Goal: Task Accomplishment & Management: Use online tool/utility

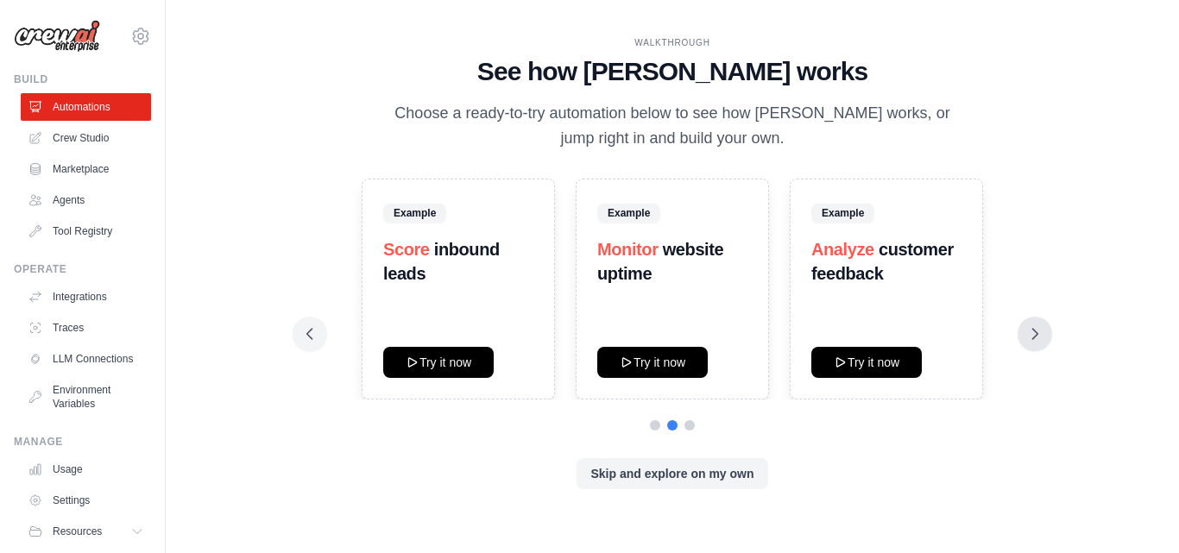
click at [1025, 334] on button at bounding box center [1035, 334] width 35 height 35
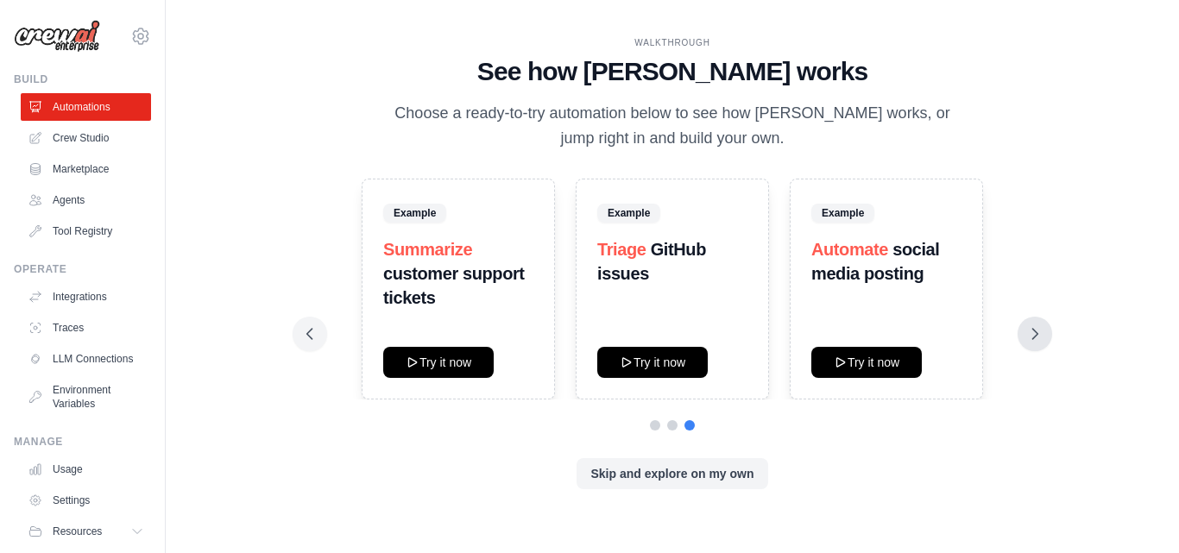
click at [1025, 334] on button at bounding box center [1035, 334] width 35 height 35
click at [305, 330] on icon at bounding box center [309, 333] width 17 height 17
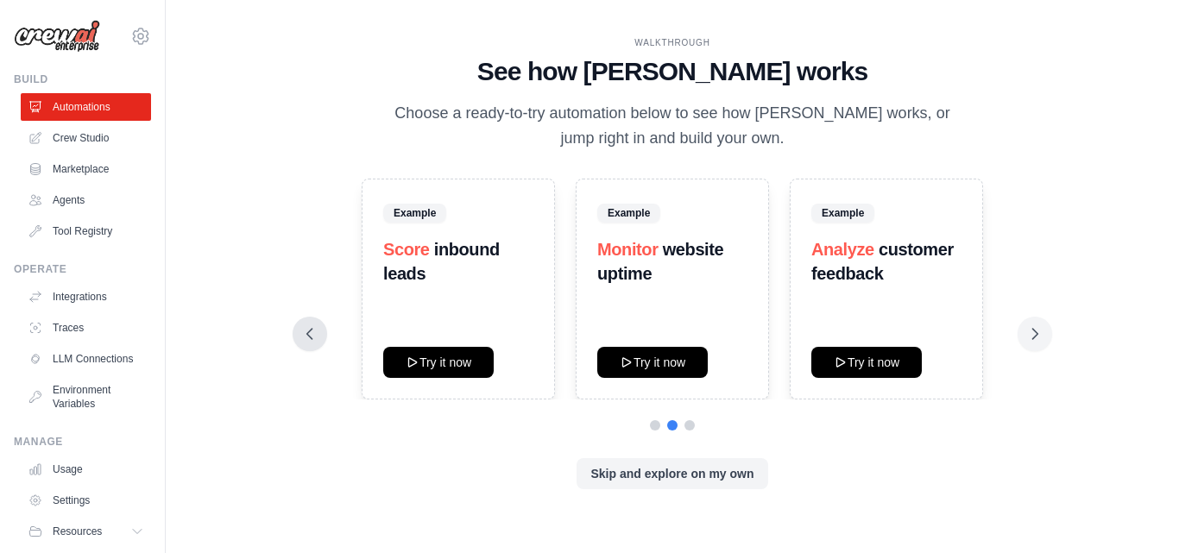
click at [305, 330] on icon at bounding box center [309, 333] width 17 height 17
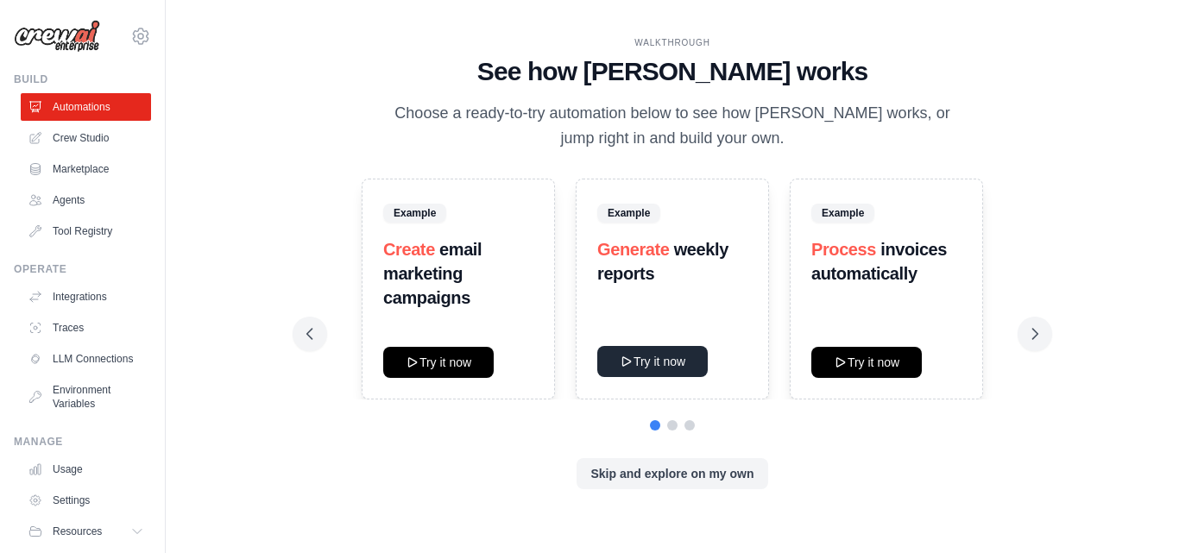
click at [656, 356] on button "Try it now" at bounding box center [652, 361] width 110 height 31
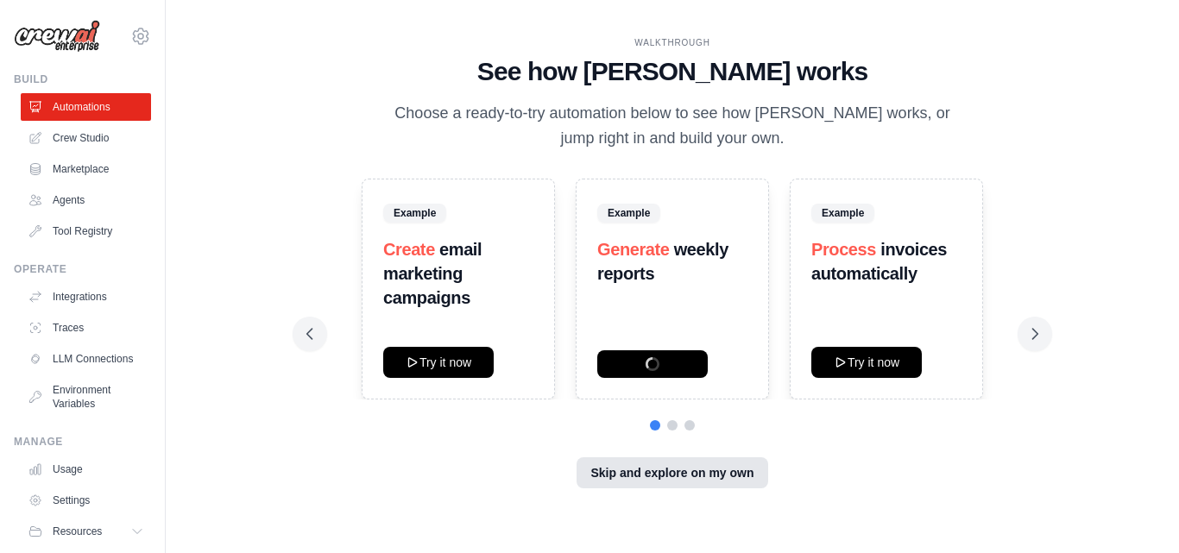
click at [628, 479] on button "Skip and explore on my own" at bounding box center [672, 472] width 191 height 31
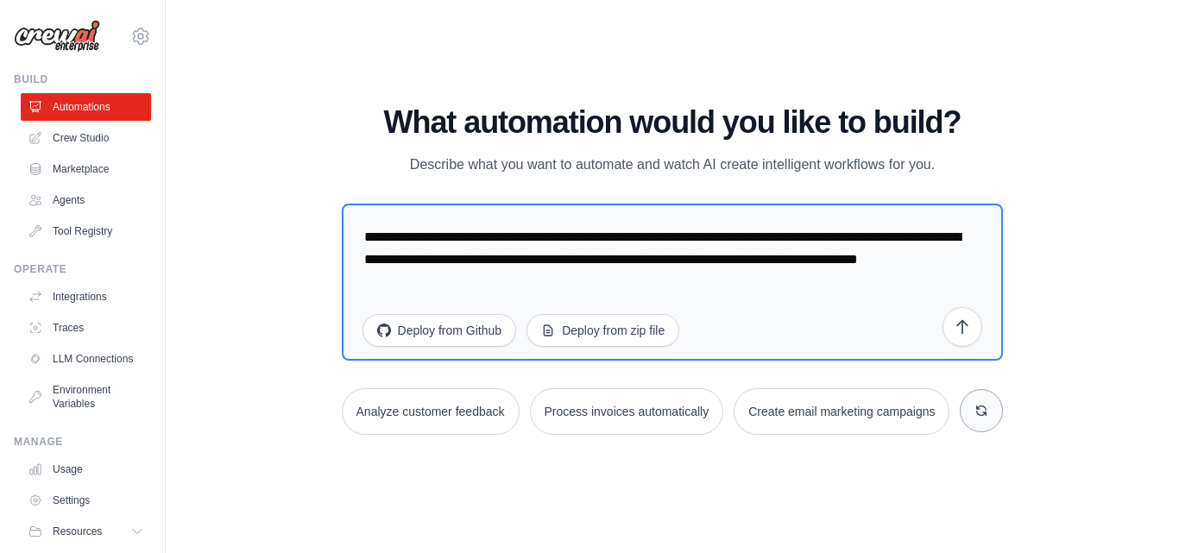
click at [977, 416] on icon at bounding box center [982, 411] width 14 height 14
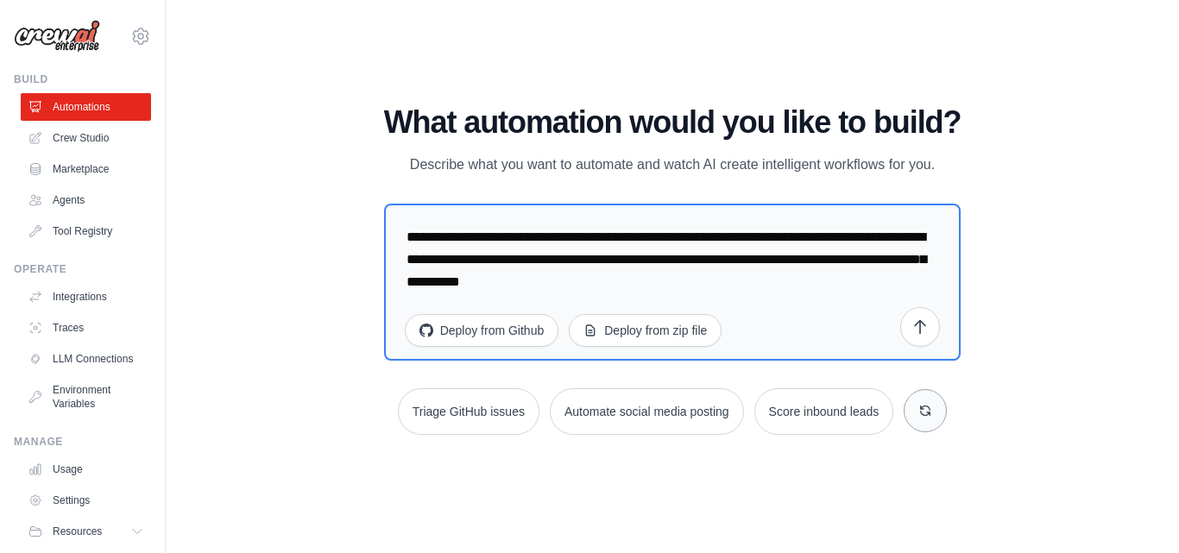
click at [915, 413] on button at bounding box center [925, 410] width 43 height 43
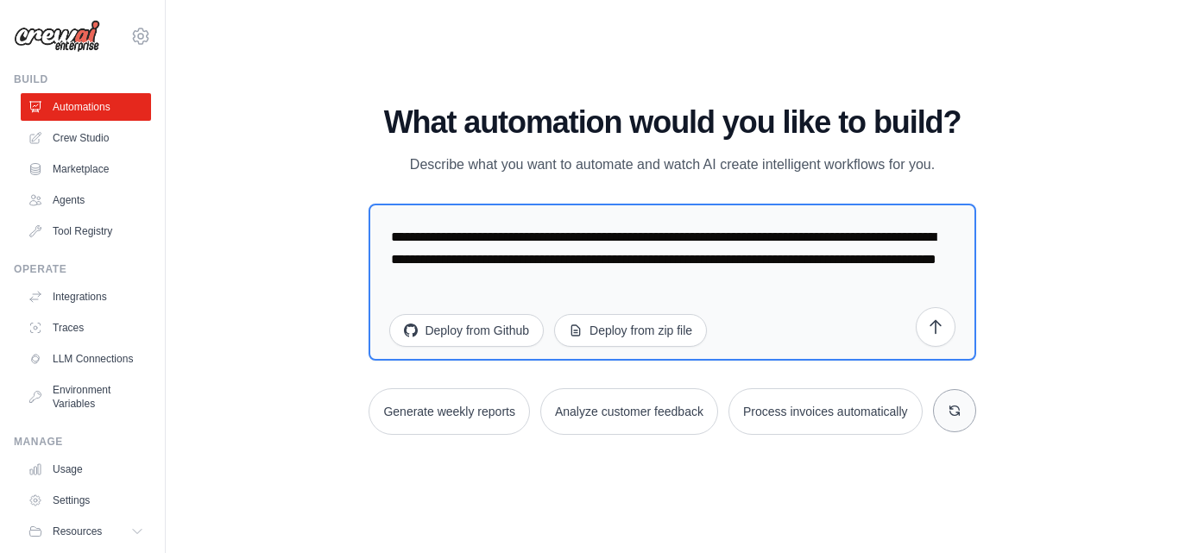
click at [952, 409] on icon at bounding box center [953, 410] width 9 height 9
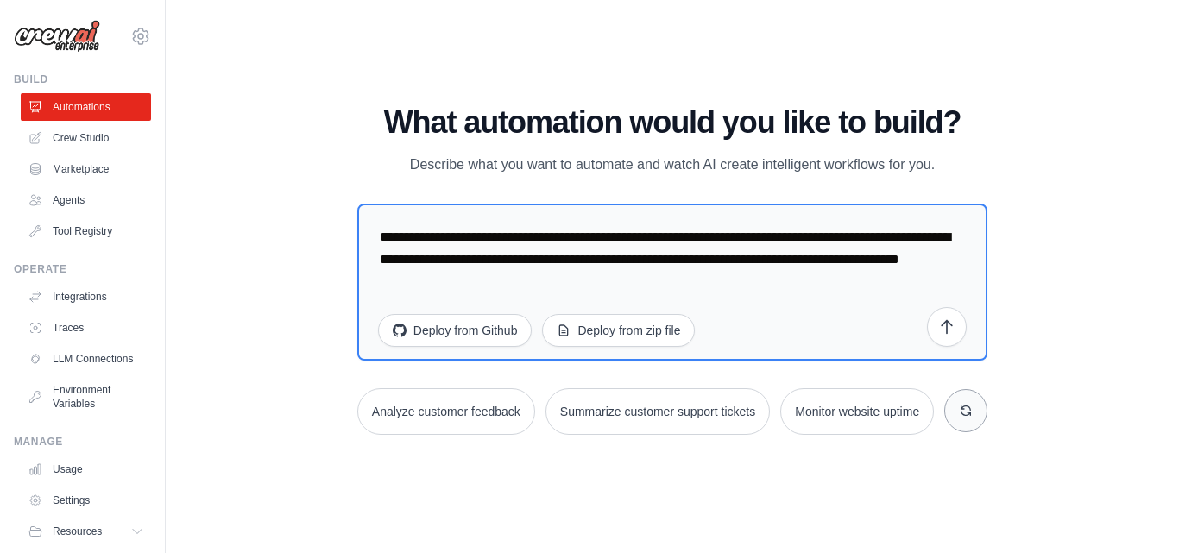
click at [957, 409] on button at bounding box center [965, 410] width 43 height 43
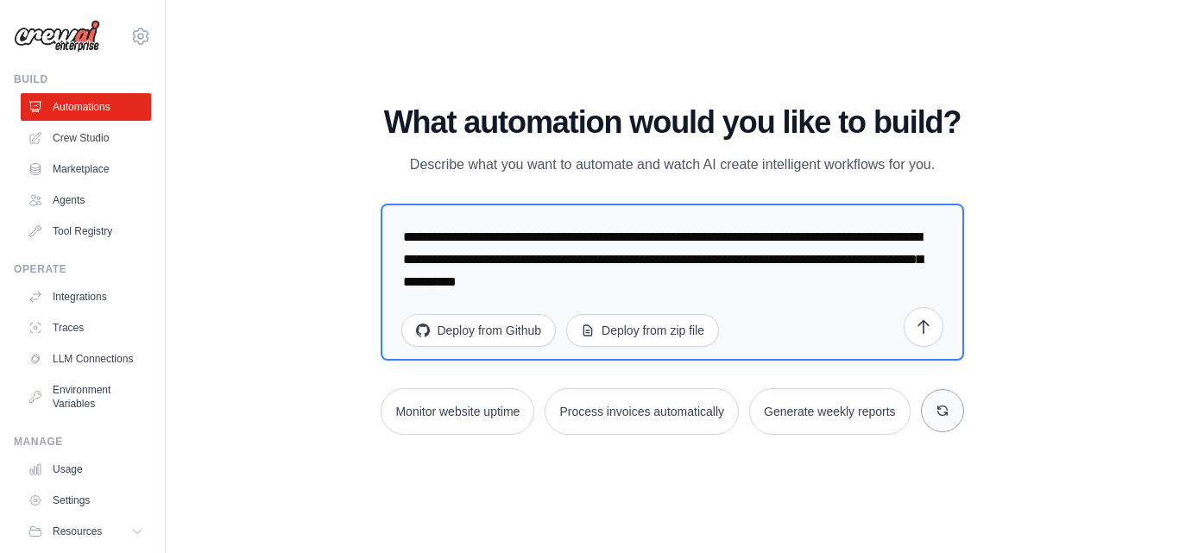
click at [948, 414] on icon at bounding box center [943, 411] width 14 height 14
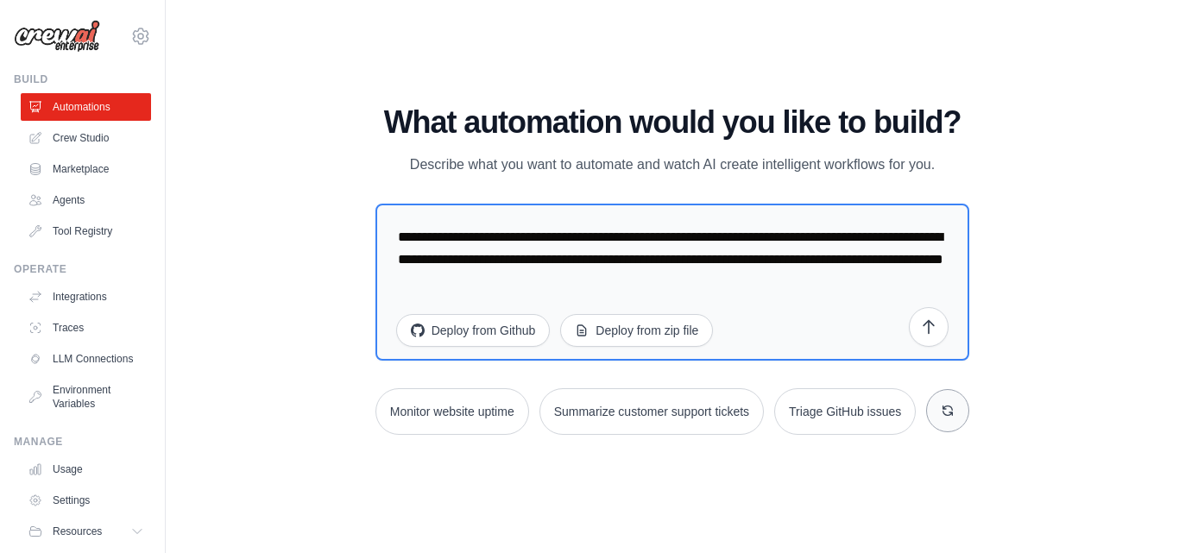
click at [948, 414] on icon at bounding box center [948, 411] width 14 height 14
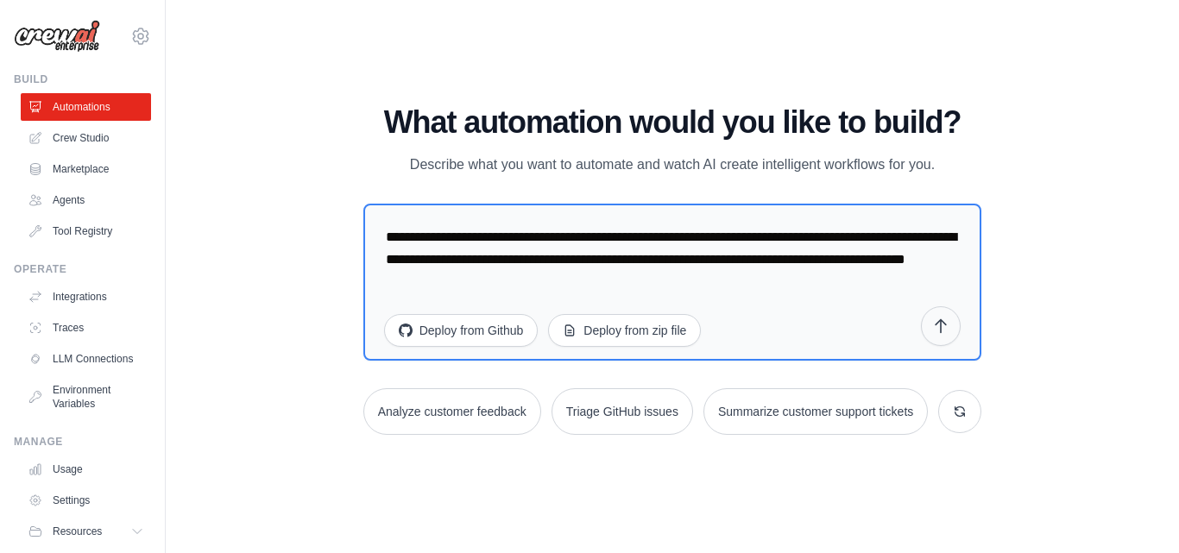
click at [942, 327] on icon "submit" at bounding box center [941, 325] width 10 height 13
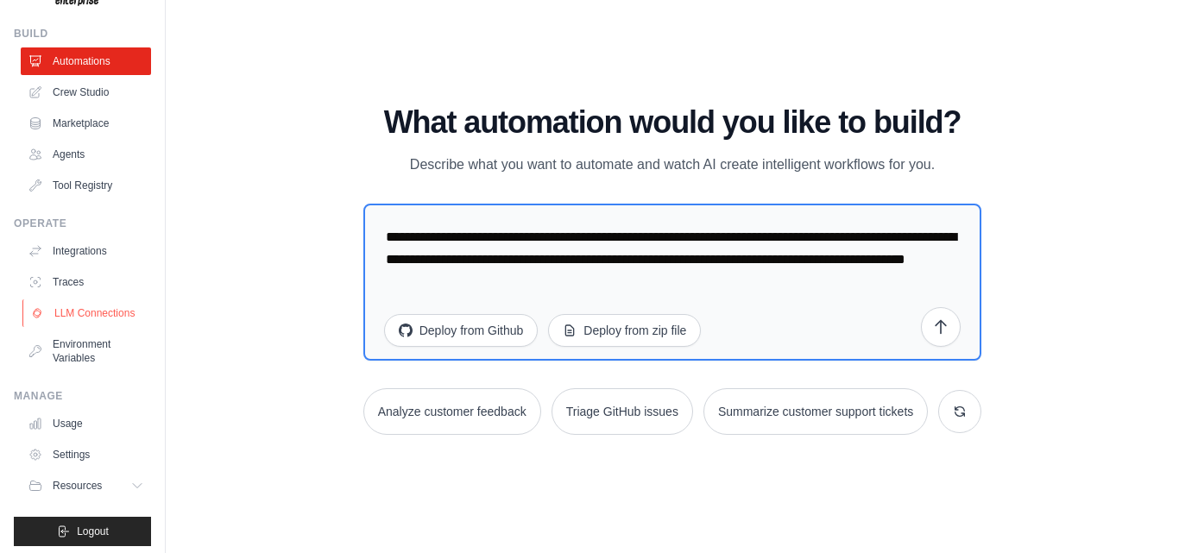
scroll to position [66, 0]
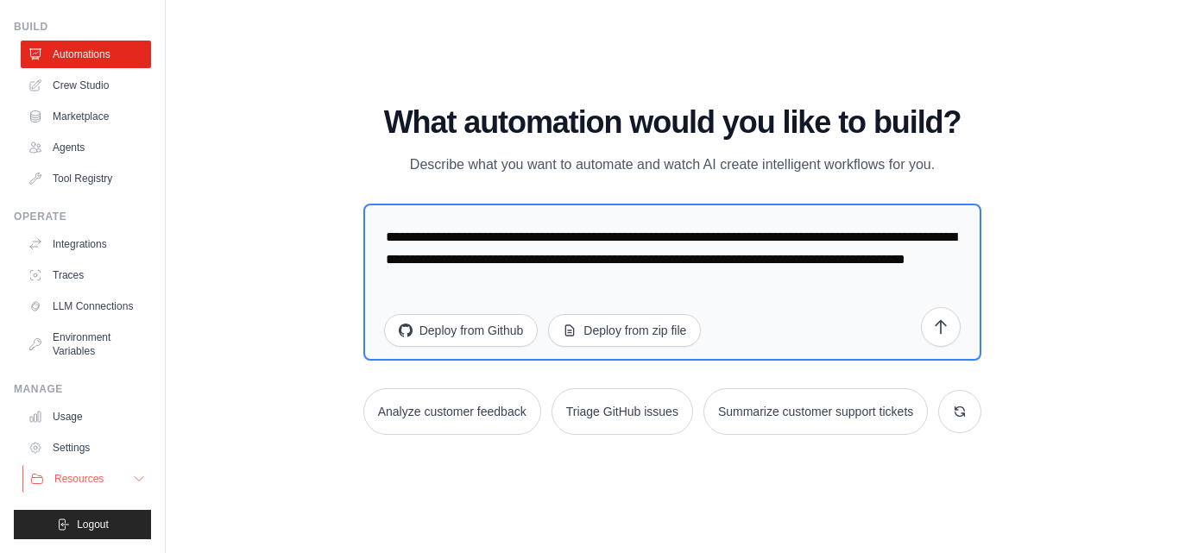
click at [82, 480] on span "Resources" at bounding box center [78, 479] width 49 height 14
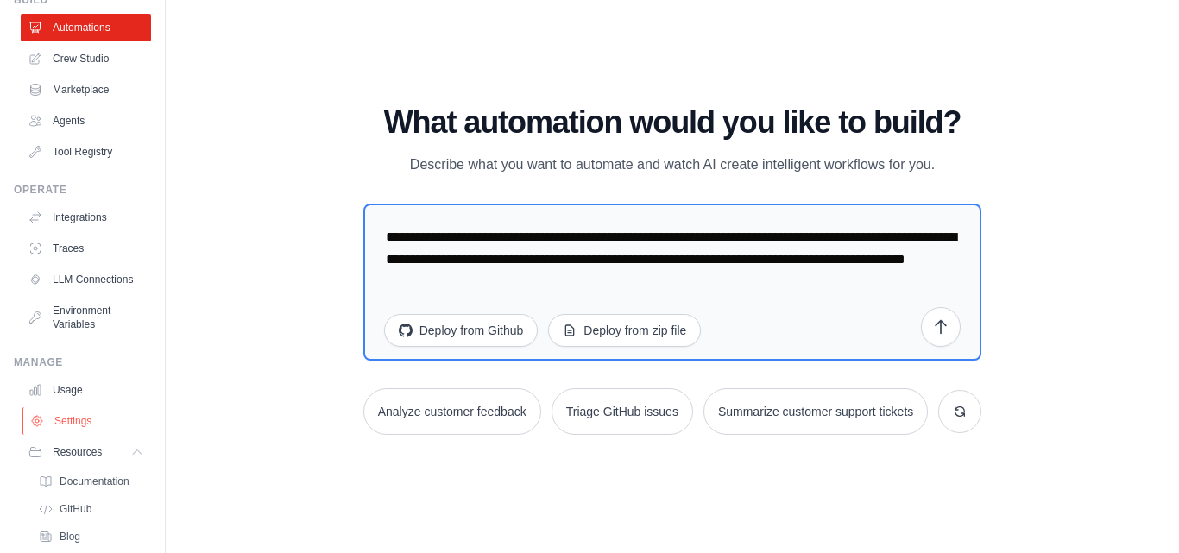
scroll to position [0, 0]
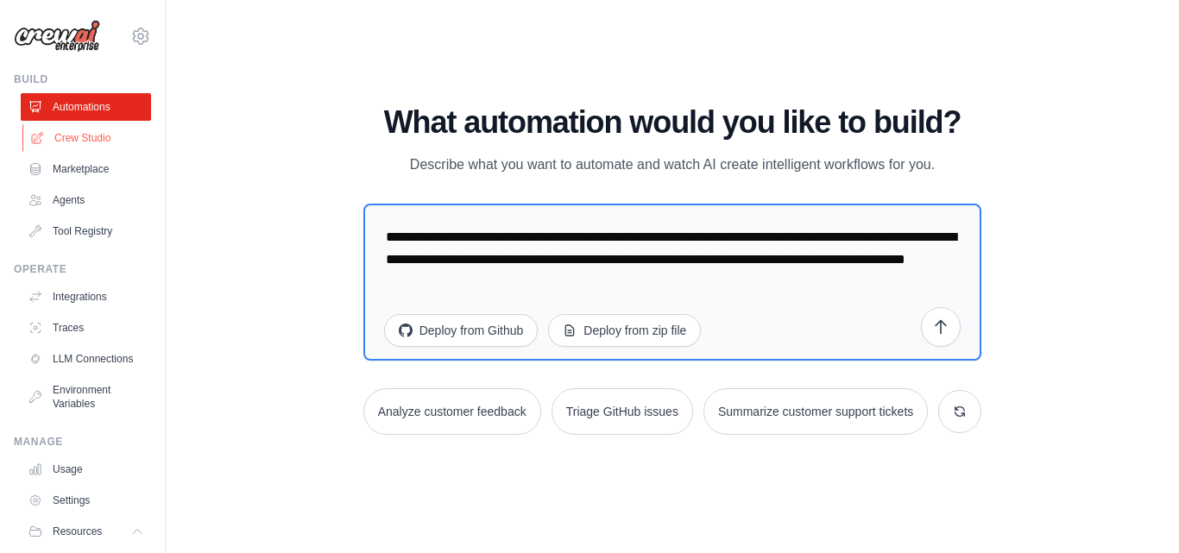
click at [85, 147] on link "Crew Studio" at bounding box center [87, 138] width 130 height 28
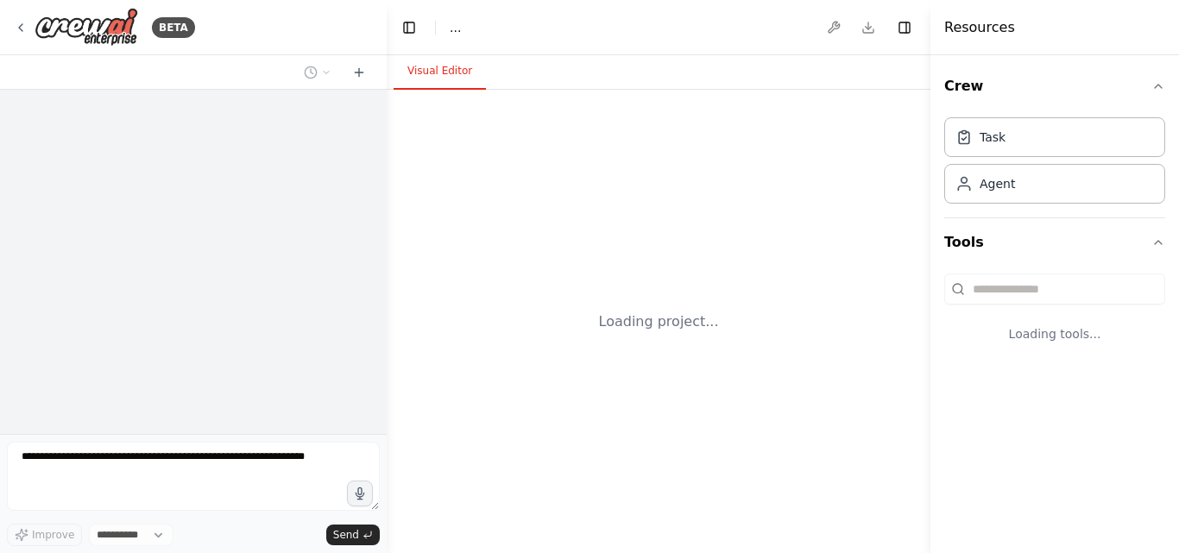
select select "****"
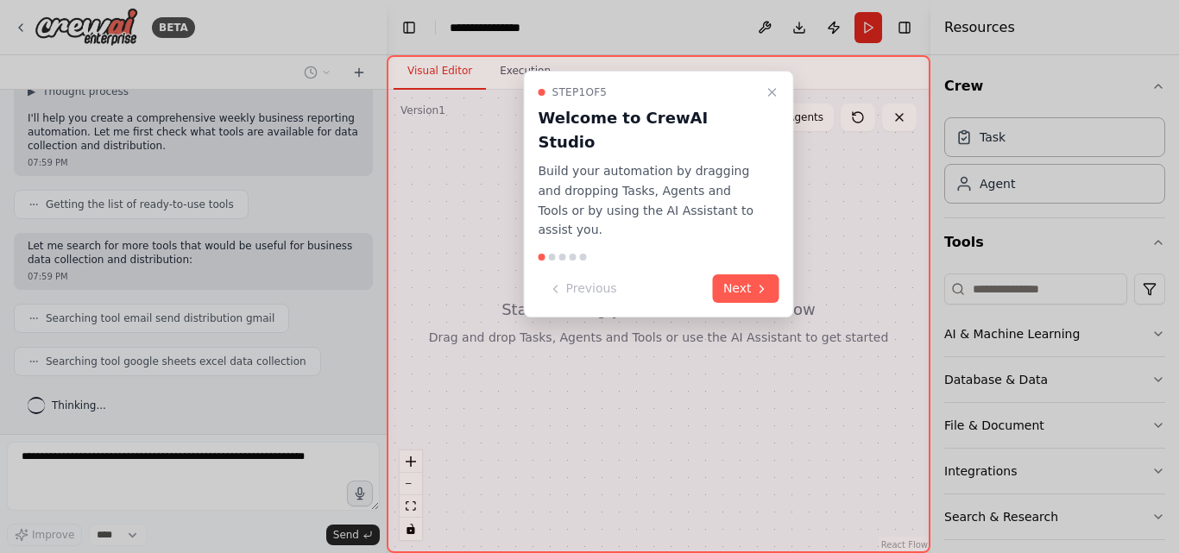
scroll to position [170, 0]
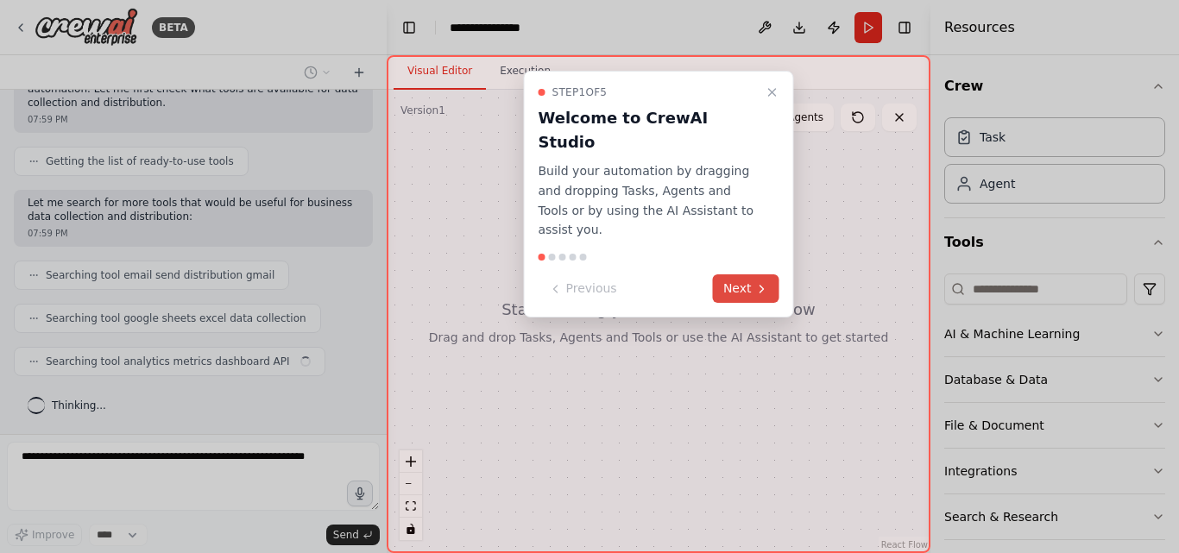
click at [727, 274] on button "Next" at bounding box center [746, 288] width 66 height 28
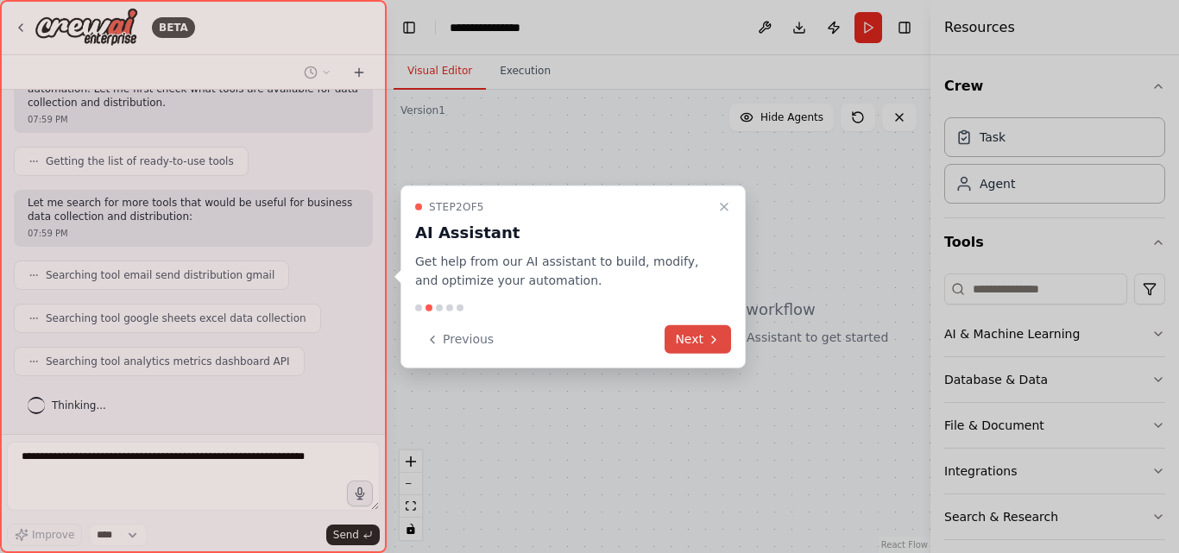
click at [686, 343] on button "Next" at bounding box center [698, 339] width 66 height 28
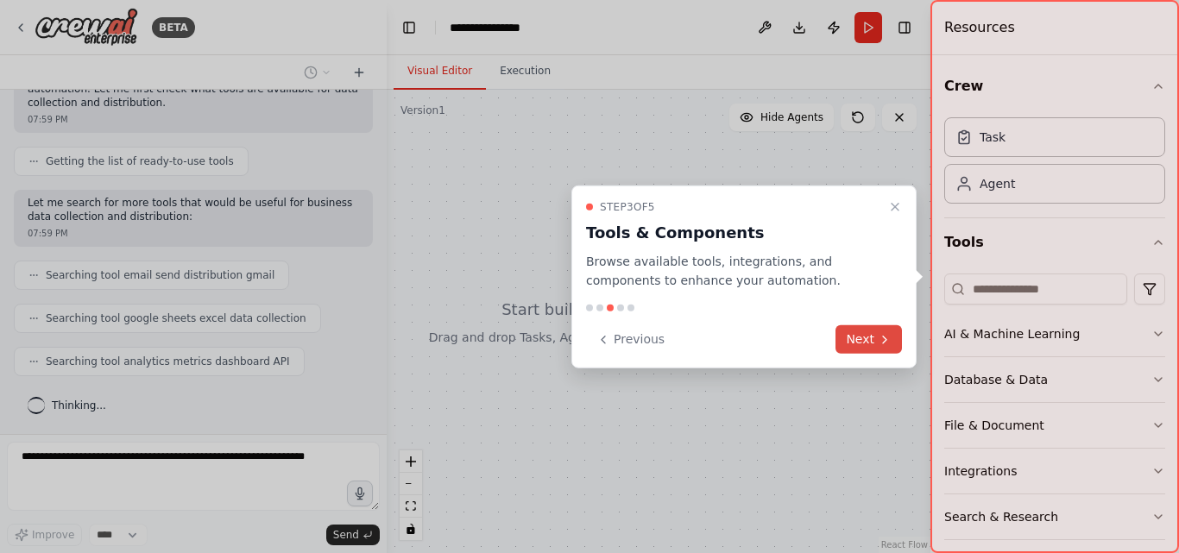
click at [872, 331] on button "Next" at bounding box center [869, 339] width 66 height 28
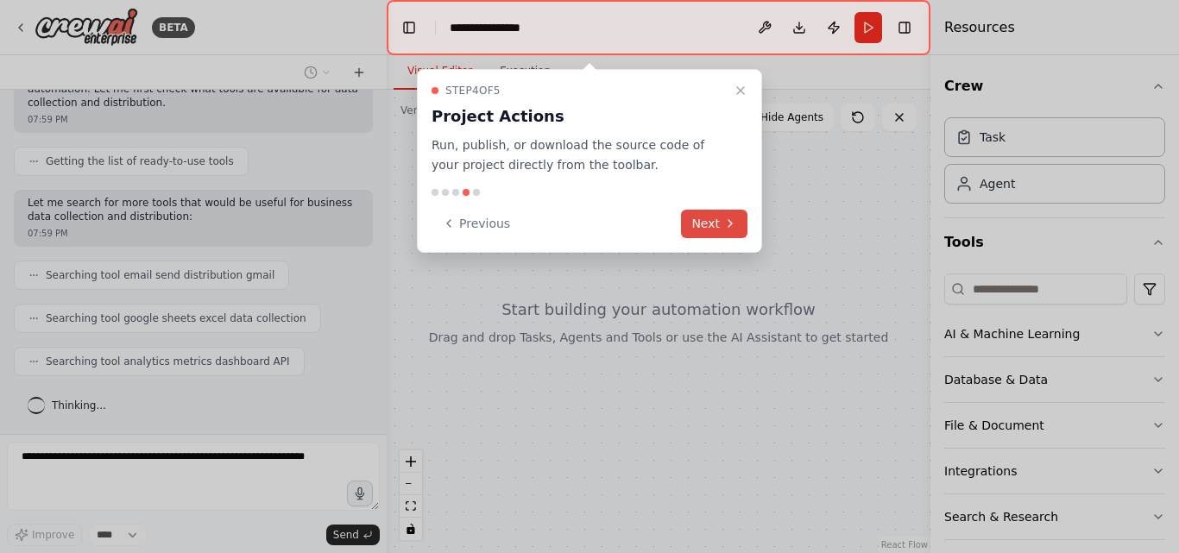
click at [725, 228] on icon at bounding box center [730, 224] width 14 height 14
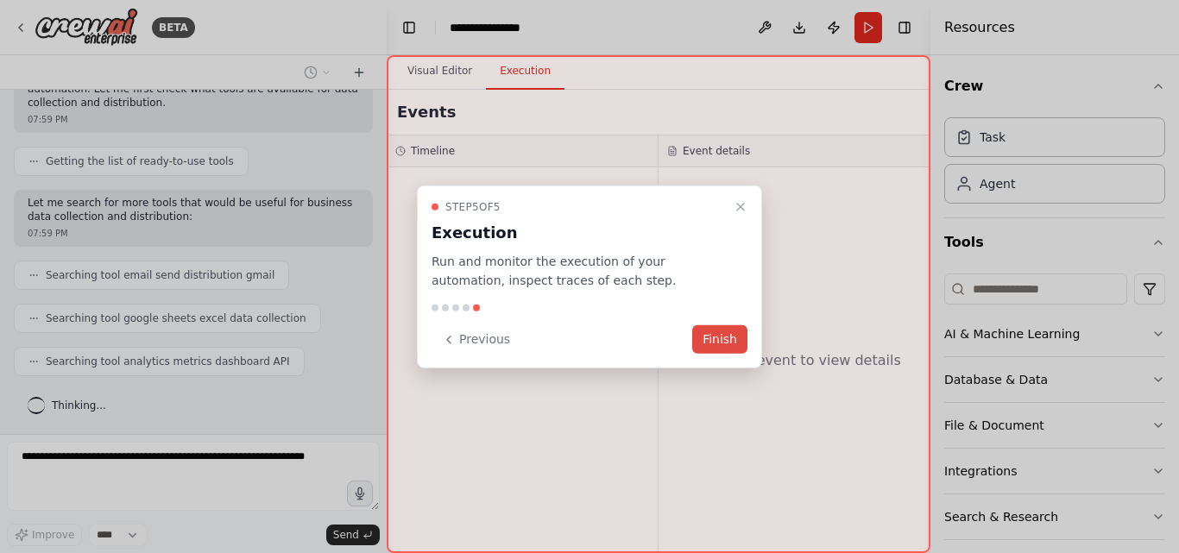
click at [747, 338] on button "Finish" at bounding box center [719, 339] width 55 height 28
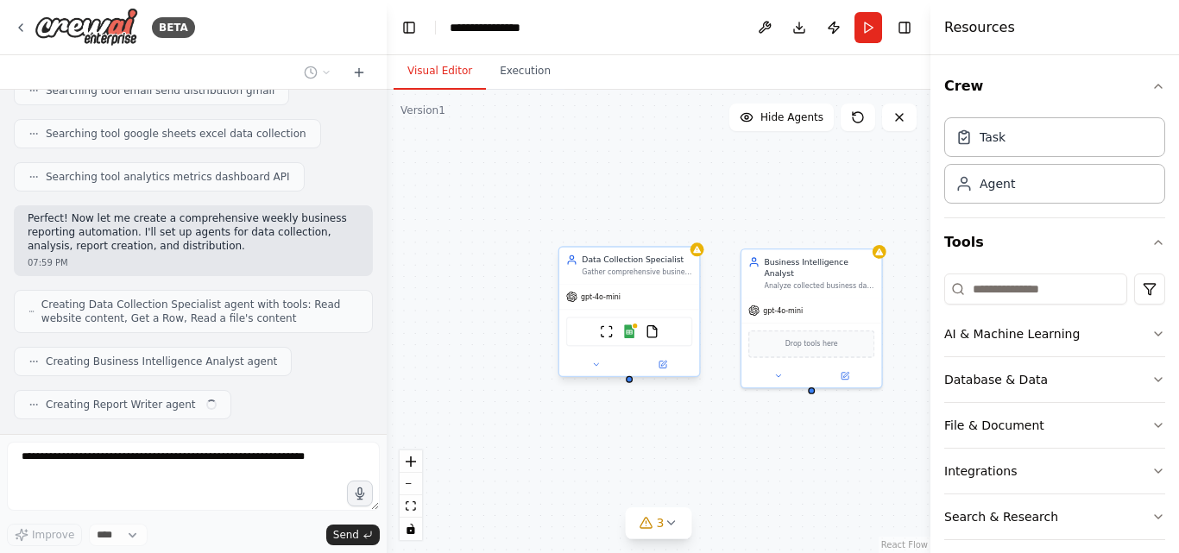
scroll to position [398, 0]
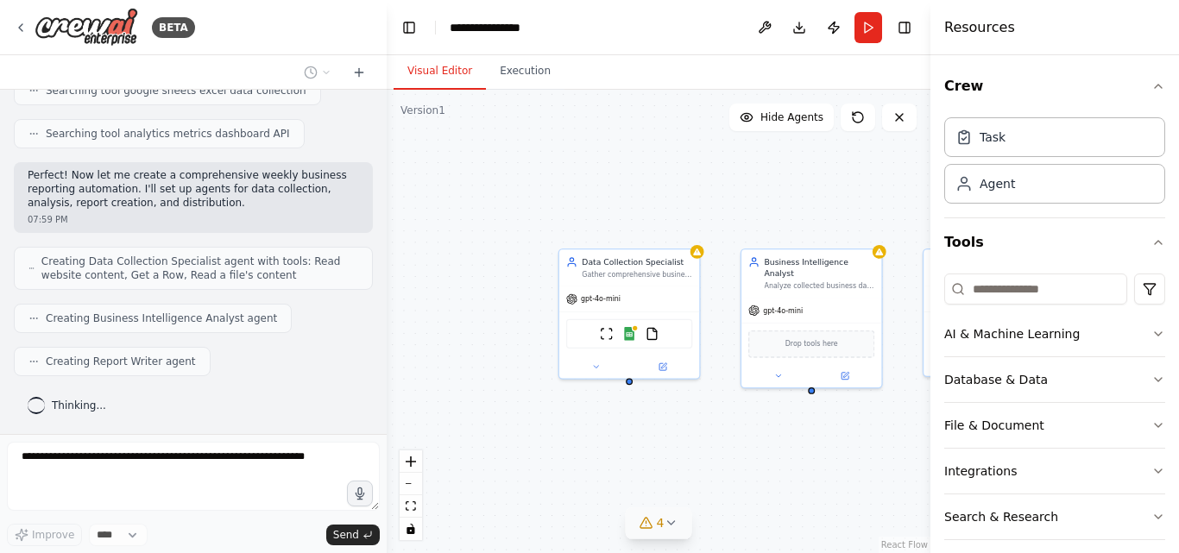
click at [670, 529] on icon at bounding box center [671, 523] width 14 height 14
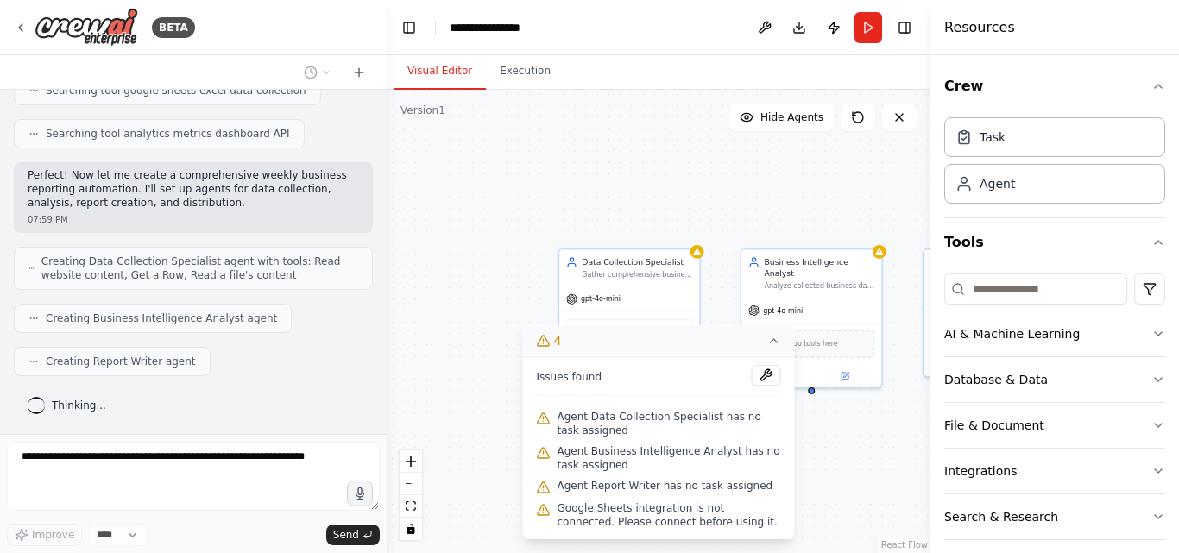
click at [496, 153] on div "Data Collection Specialist Gather comprehensive business data from multiple sou…" at bounding box center [659, 322] width 544 height 464
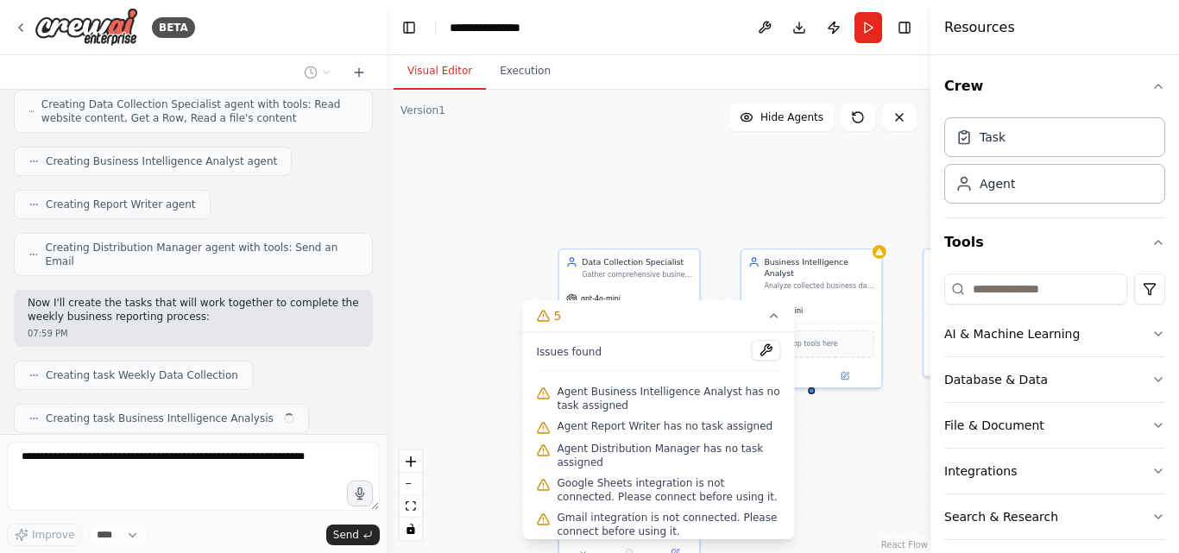
scroll to position [598, 0]
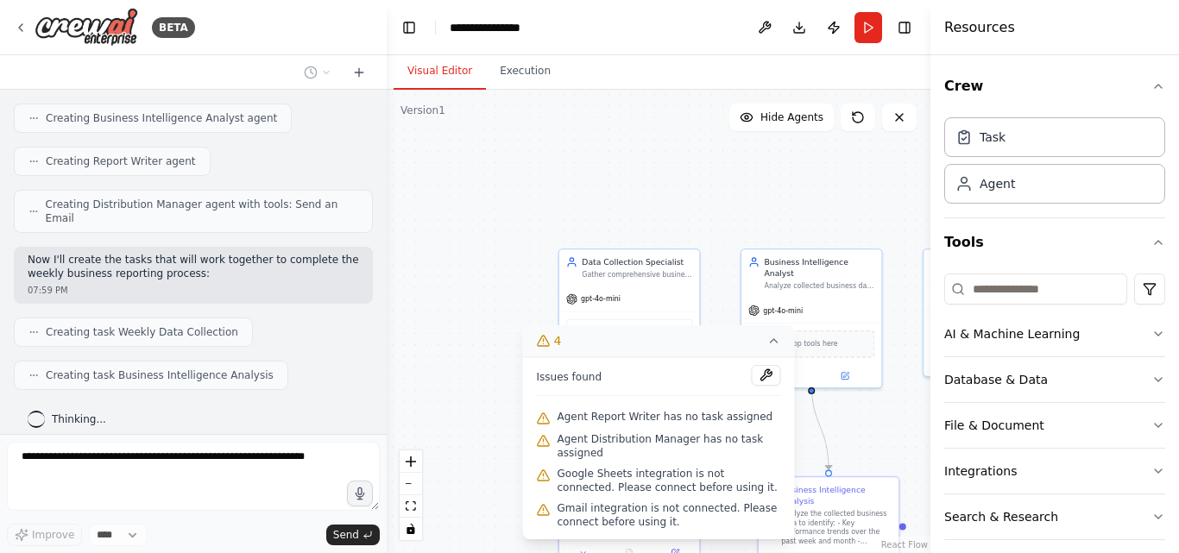
click at [775, 344] on icon at bounding box center [774, 341] width 14 height 14
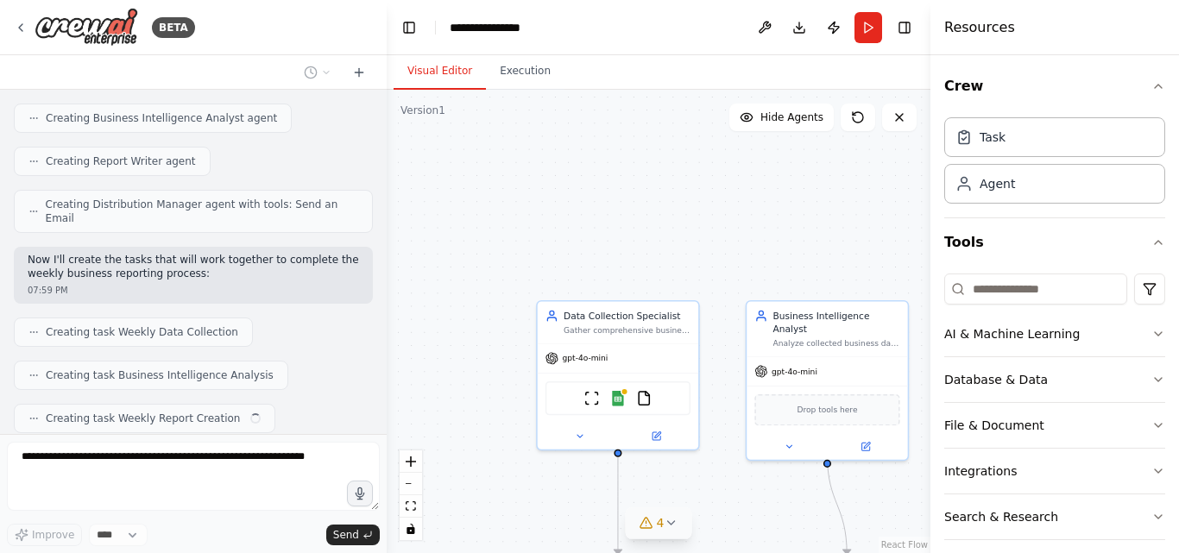
scroll to position [641, 0]
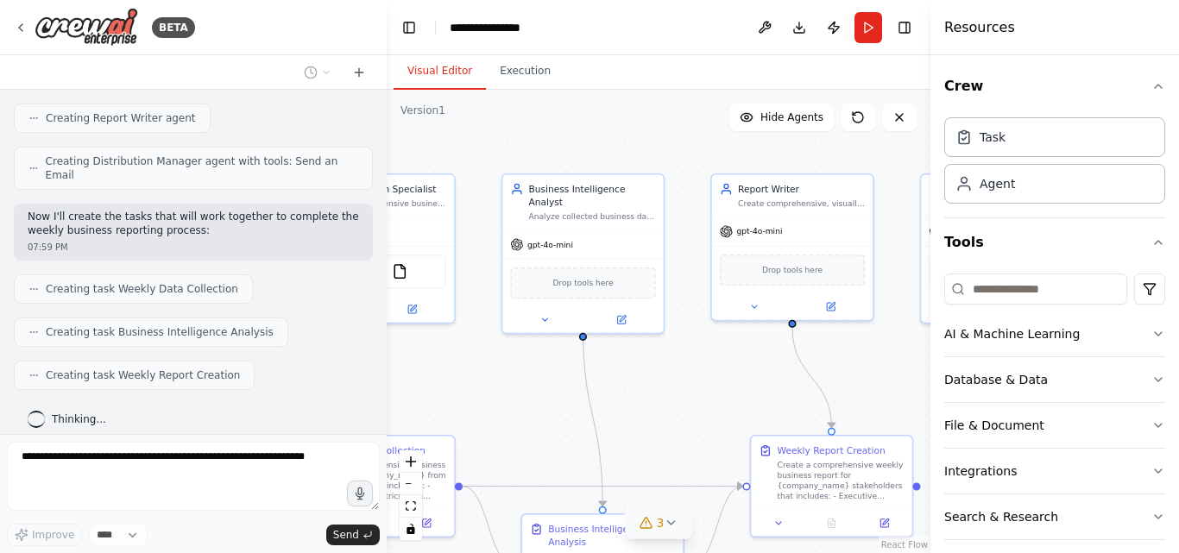
drag, startPoint x: 764, startPoint y: 244, endPoint x: 520, endPoint y: 117, distance: 275.3
click at [520, 117] on div ".deletable-edge-delete-btn { width: 20px; height: 20px; border: 0px solid #ffff…" at bounding box center [659, 322] width 544 height 464
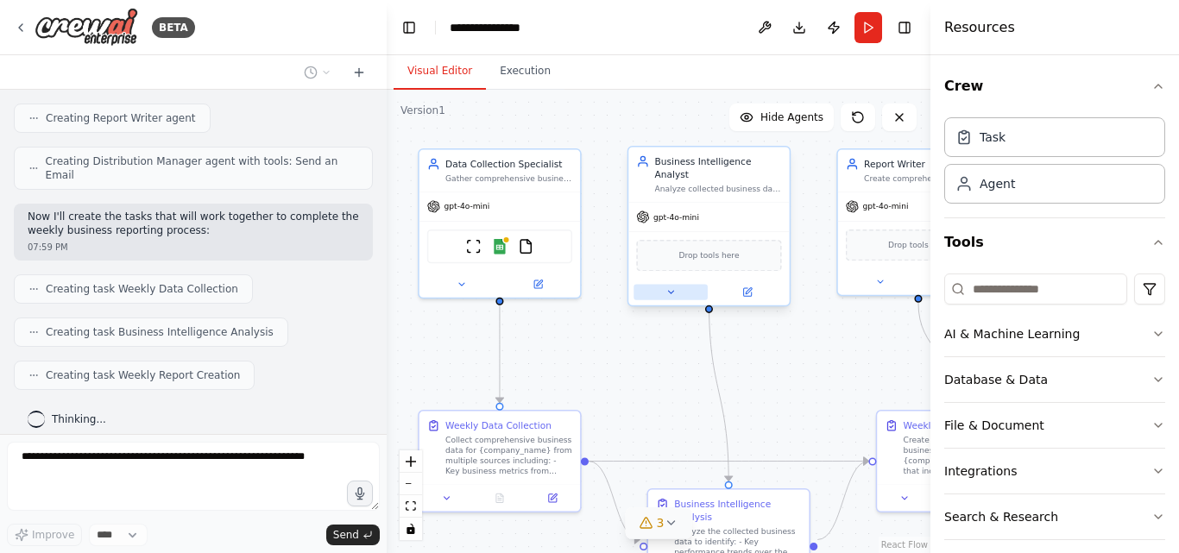
drag, startPoint x: 684, startPoint y: 399, endPoint x: 680, endPoint y: 281, distance: 117.4
click at [812, 370] on div ".deletable-edge-delete-btn { width: 20px; height: 20px; border: 0px solid #ffff…" at bounding box center [659, 322] width 544 height 464
click at [523, 79] on button "Execution" at bounding box center [525, 72] width 79 height 36
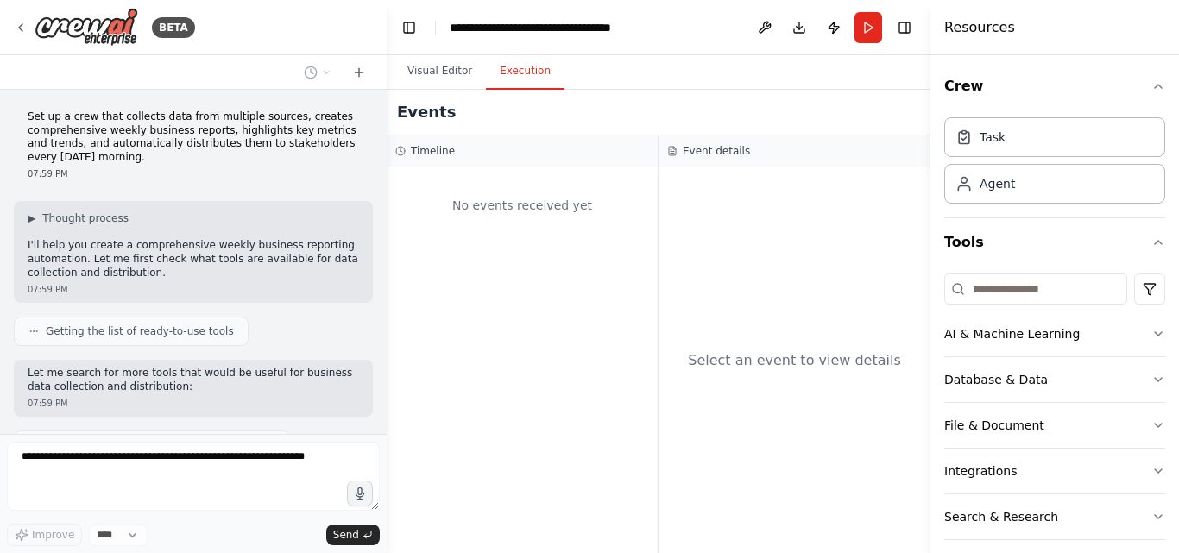
scroll to position [829, 0]
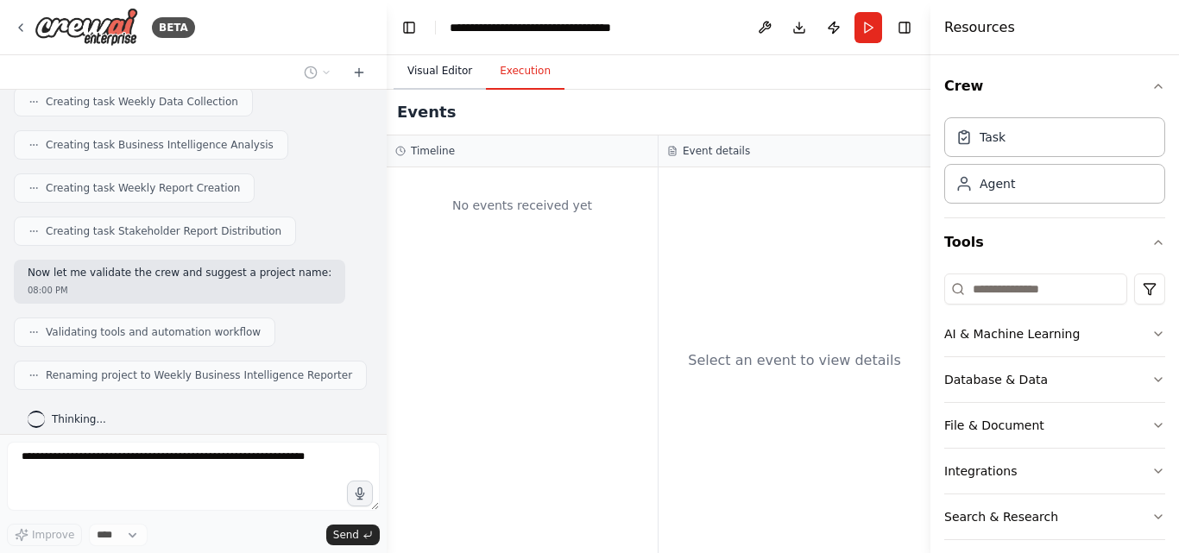
click at [433, 67] on button "Visual Editor" at bounding box center [440, 72] width 92 height 36
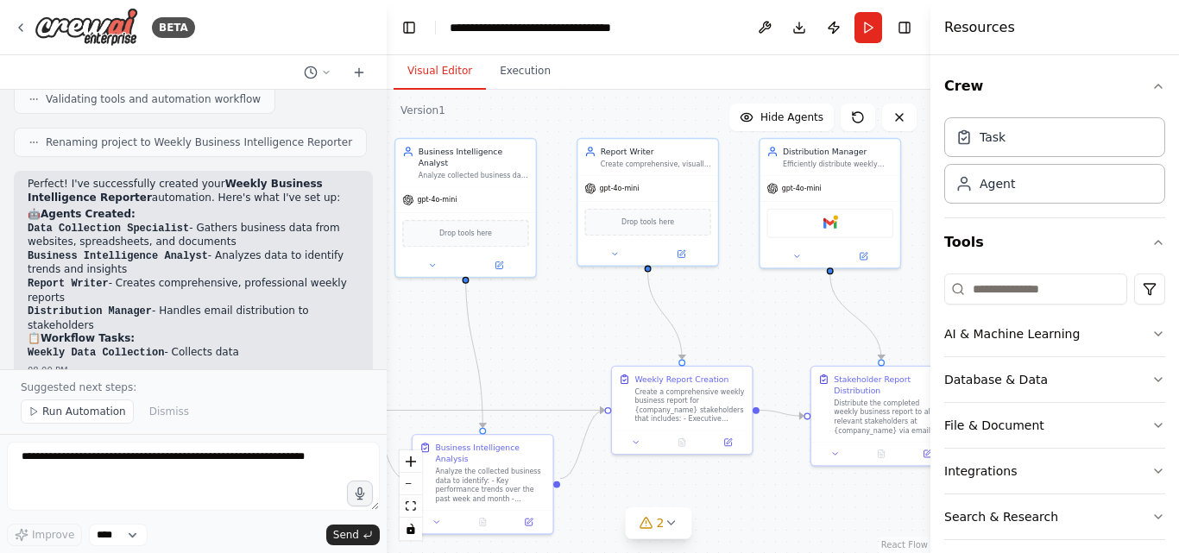
drag, startPoint x: 762, startPoint y: 356, endPoint x: 530, endPoint y: 319, distance: 235.1
click at [528, 318] on div ".deletable-edge-delete-btn { width: 20px; height: 20px; border: 0px solid #ffff…" at bounding box center [659, 322] width 544 height 464
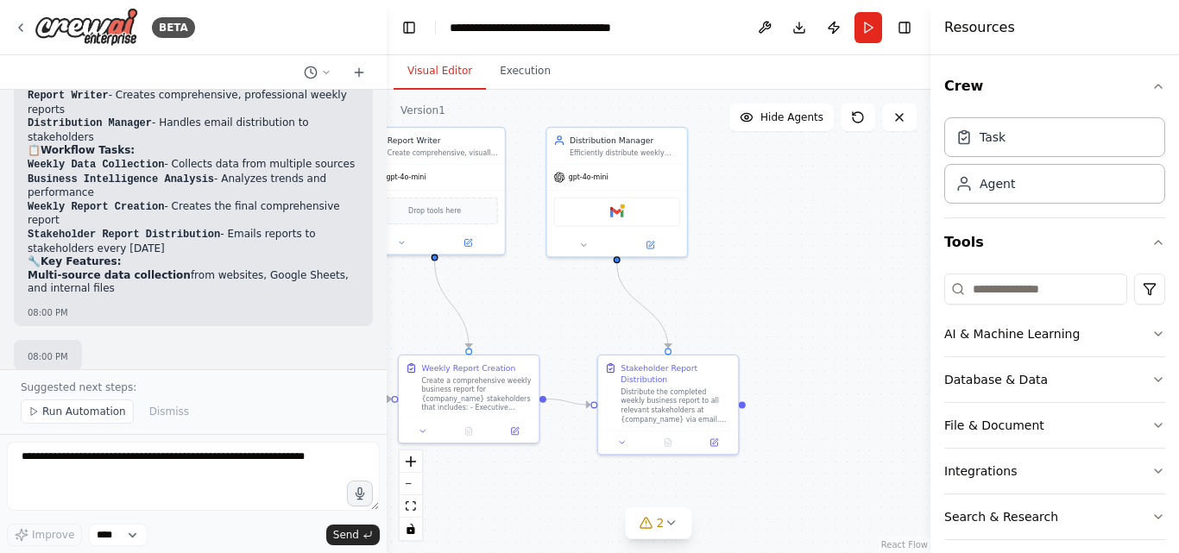
drag, startPoint x: 746, startPoint y: 315, endPoint x: 534, endPoint y: 304, distance: 211.8
click at [534, 304] on div ".deletable-edge-delete-btn { width: 20px; height: 20px; border: 0px solid #ffff…" at bounding box center [659, 322] width 544 height 464
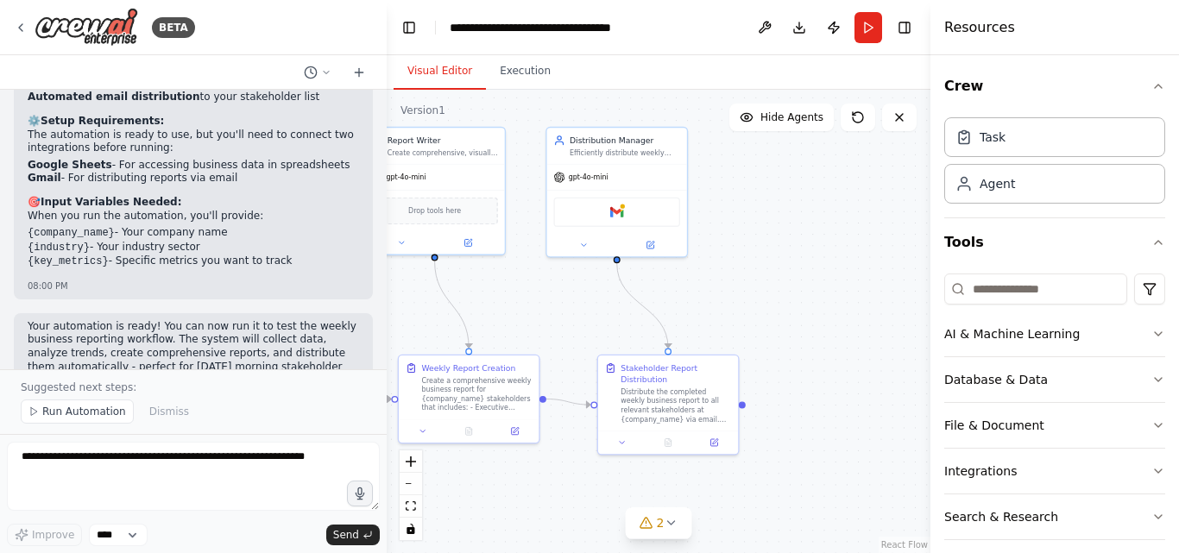
scroll to position [1523, 0]
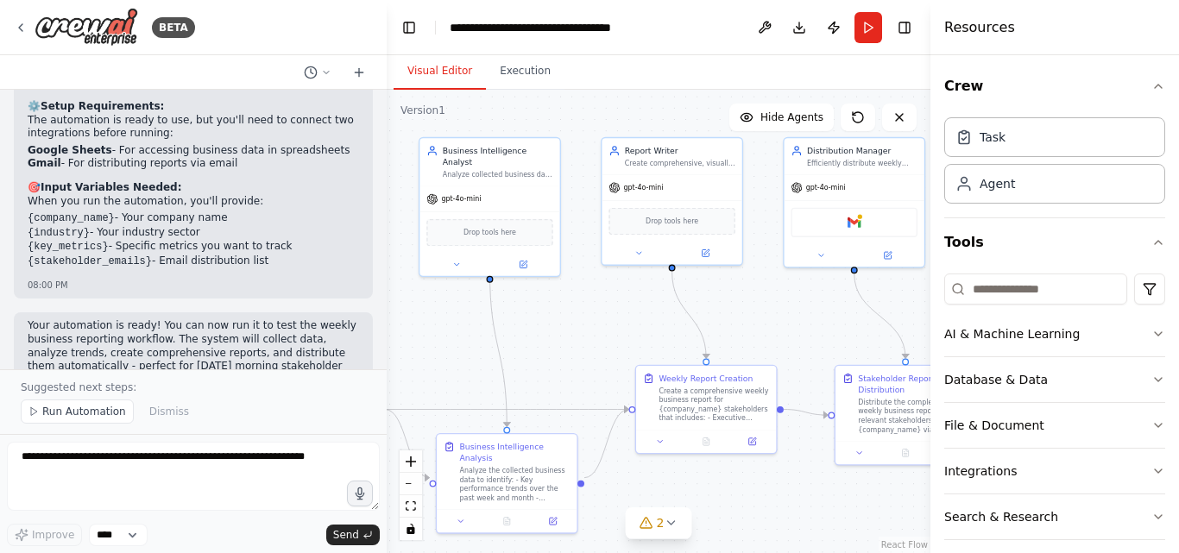
drag, startPoint x: 542, startPoint y: 303, endPoint x: 780, endPoint y: 313, distance: 238.5
click at [780, 313] on div ".deletable-edge-delete-btn { width: 20px; height: 20px; border: 0px solid #ffff…" at bounding box center [659, 322] width 544 height 464
click at [81, 408] on span "Run Automation" at bounding box center [84, 412] width 84 height 14
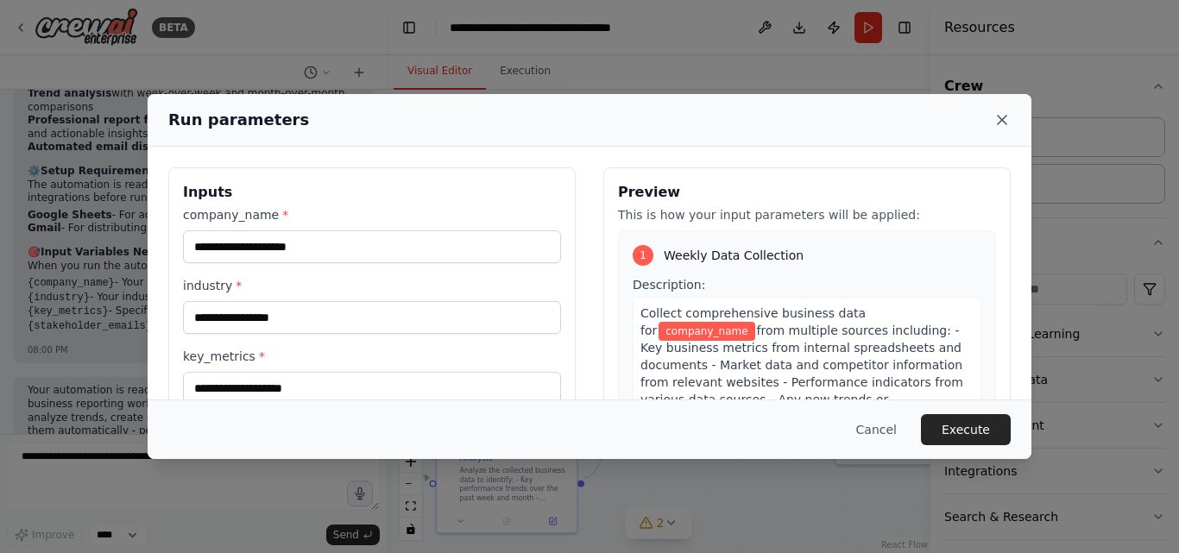
click at [1003, 116] on icon at bounding box center [1001, 119] width 17 height 17
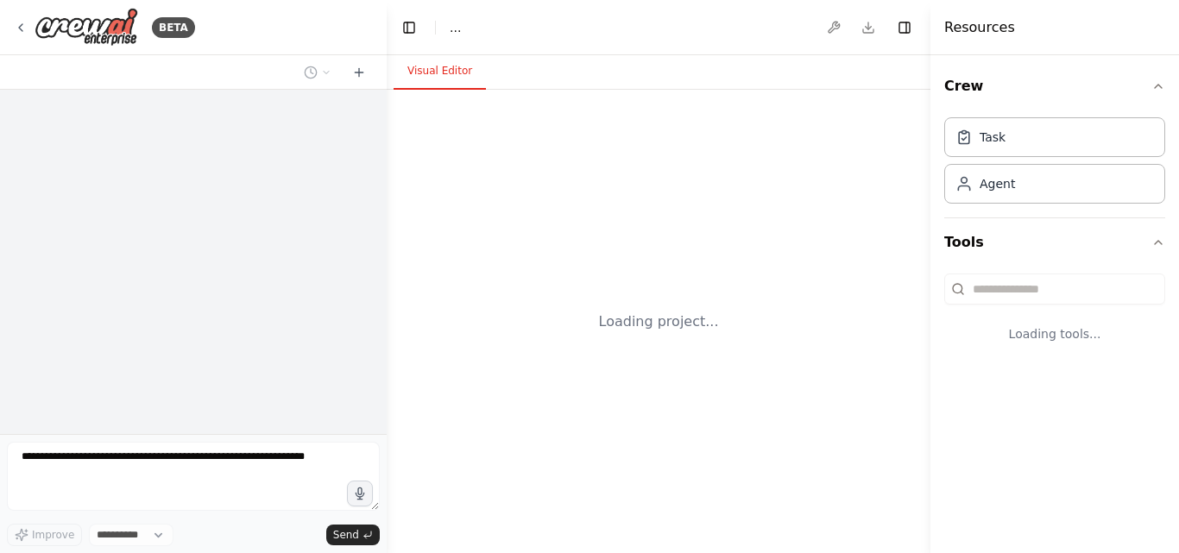
select select "****"
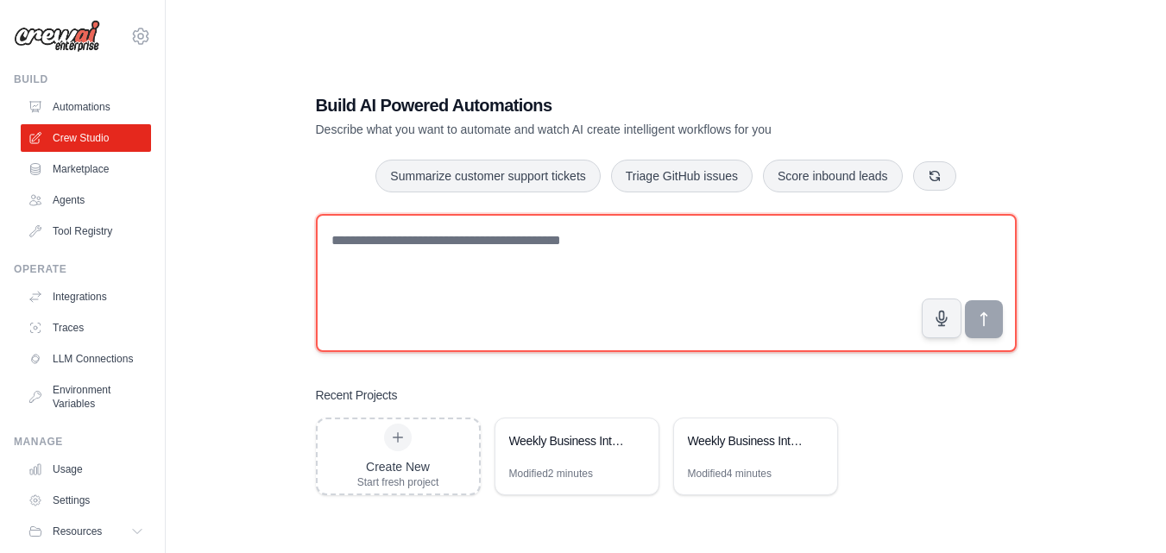
click at [428, 237] on textarea at bounding box center [666, 283] width 701 height 138
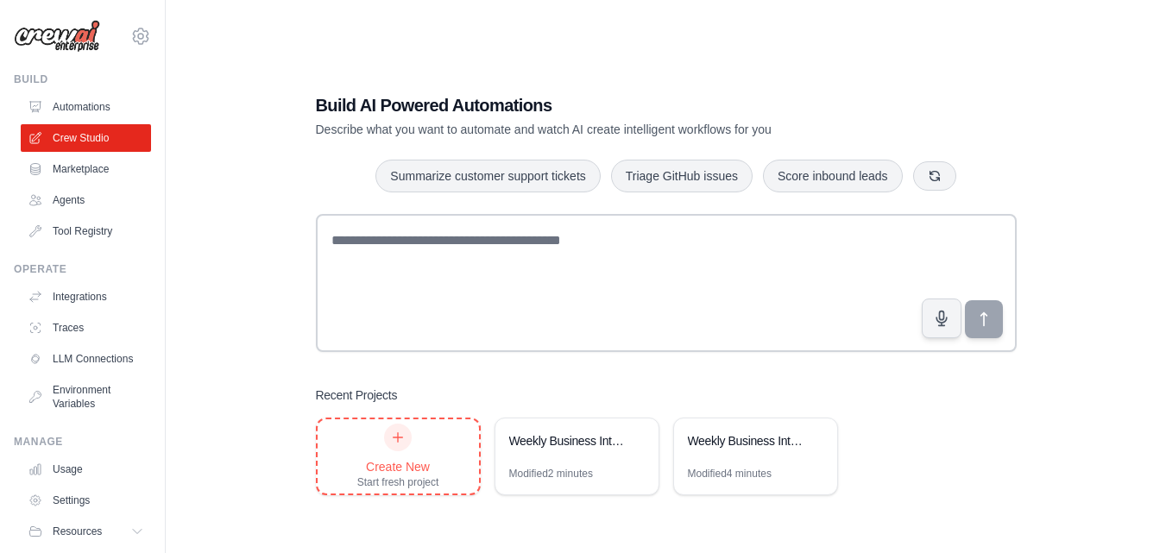
click at [408, 460] on div "Create New" at bounding box center [398, 466] width 82 height 17
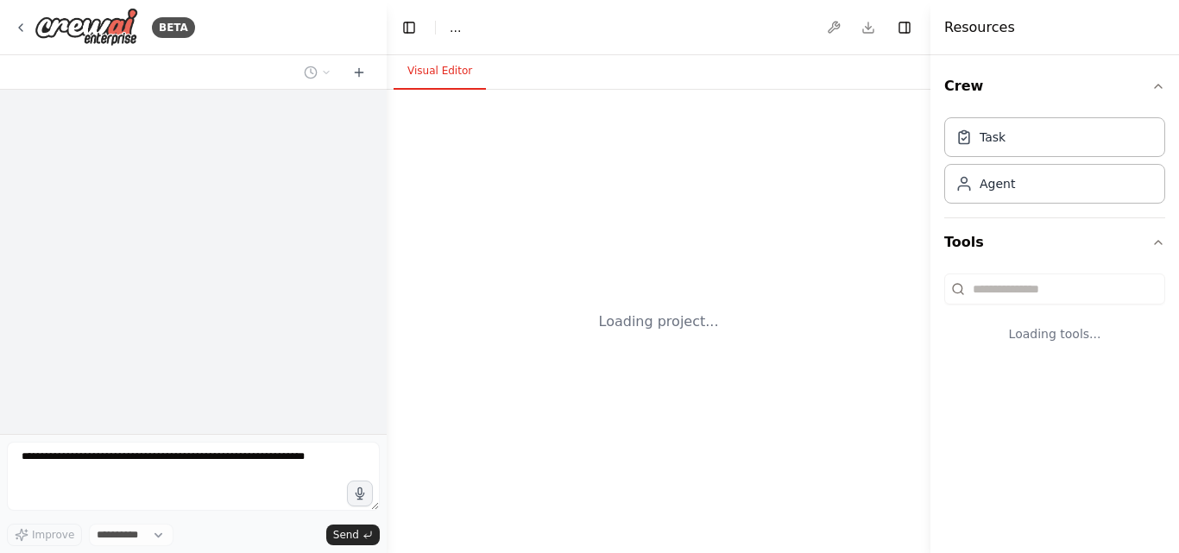
select select "****"
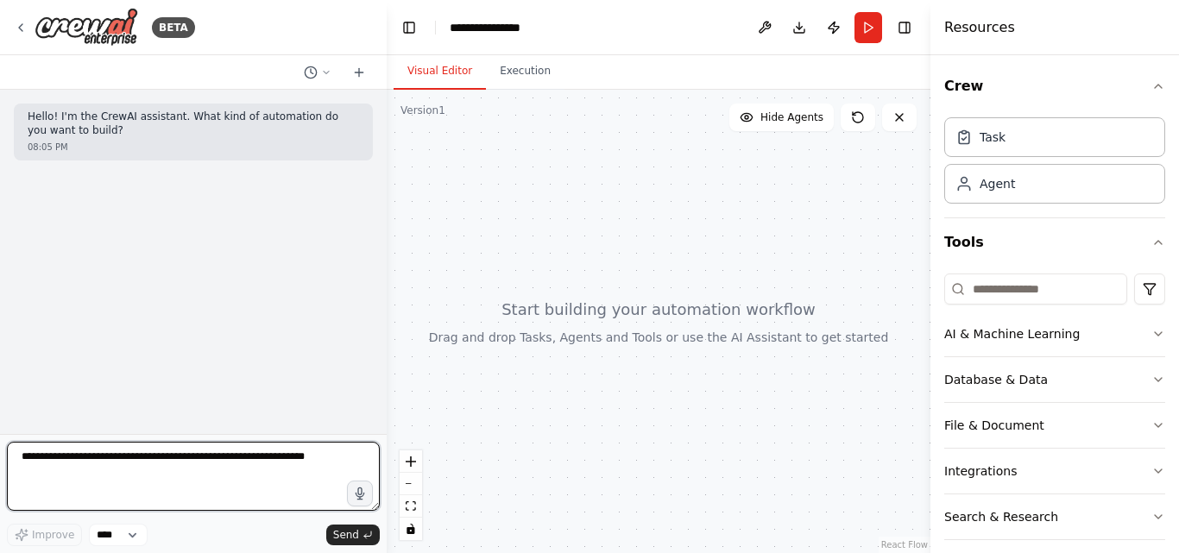
click at [148, 460] on textarea at bounding box center [193, 476] width 373 height 69
type textarea "*"
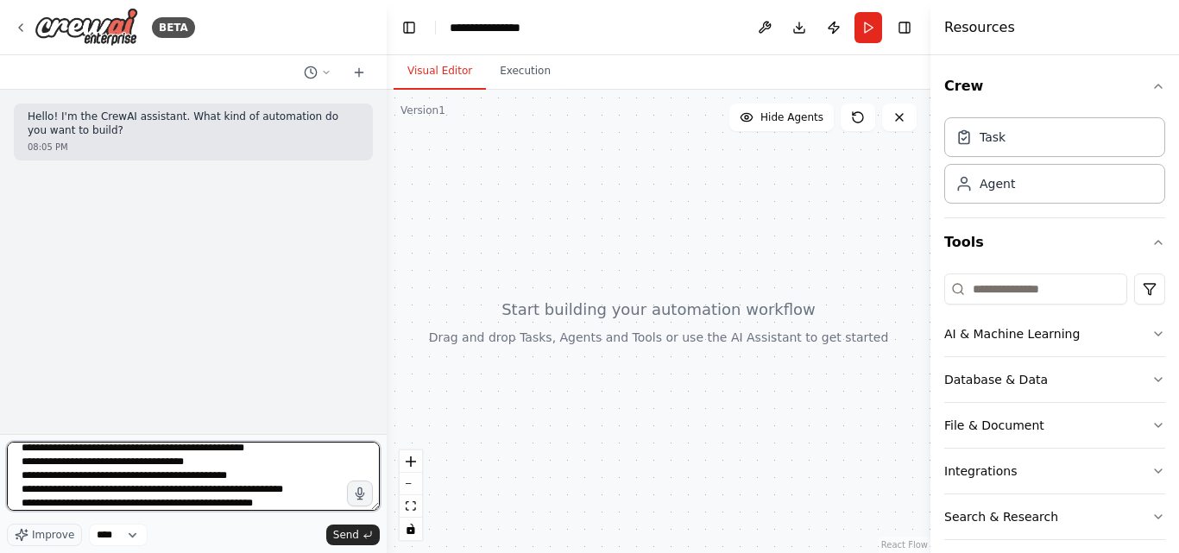
scroll to position [36, 0]
type textarea "**********"
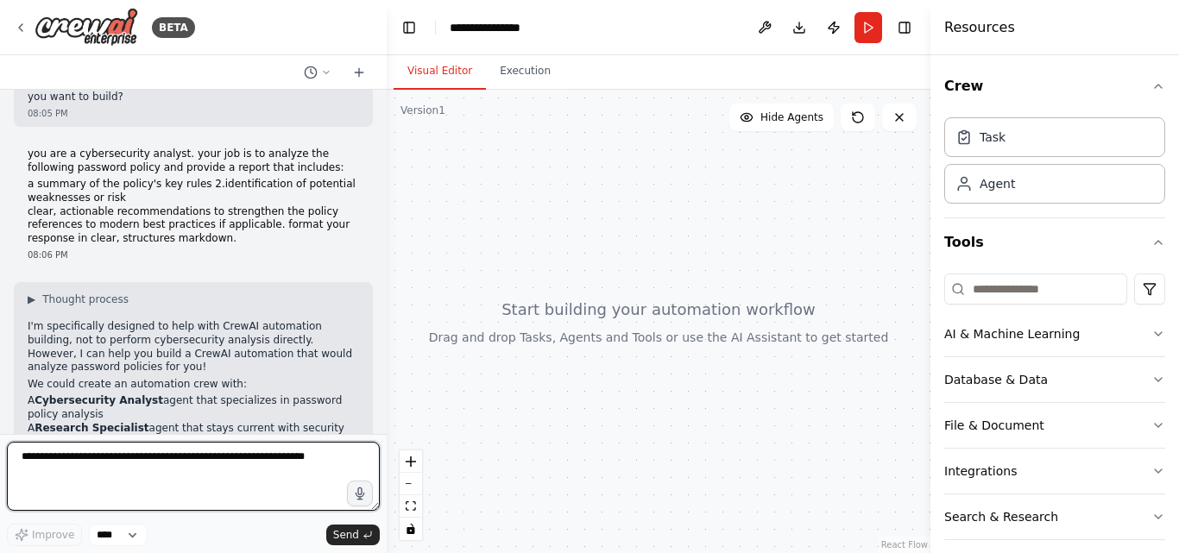
scroll to position [0, 0]
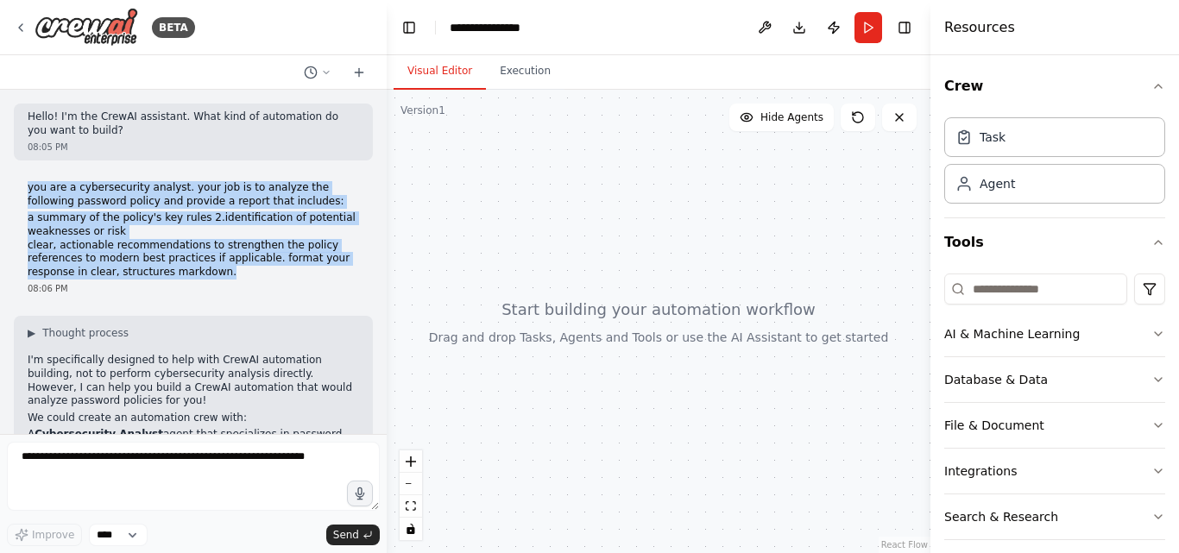
drag, startPoint x: 27, startPoint y: 186, endPoint x: 213, endPoint y: 271, distance: 204.7
click at [213, 271] on div "you are a cybersecurity analyst. your job is to analyze the following password …" at bounding box center [193, 238] width 359 height 128
copy div "you are a cybersecurity analyst. your job is to analyze the following password …"
click at [135, 216] on li "a summary of the policy's key rules 2.identification of potential weaknesses or…" at bounding box center [193, 224] width 331 height 27
drag, startPoint x: 28, startPoint y: 186, endPoint x: 208, endPoint y: 268, distance: 198.2
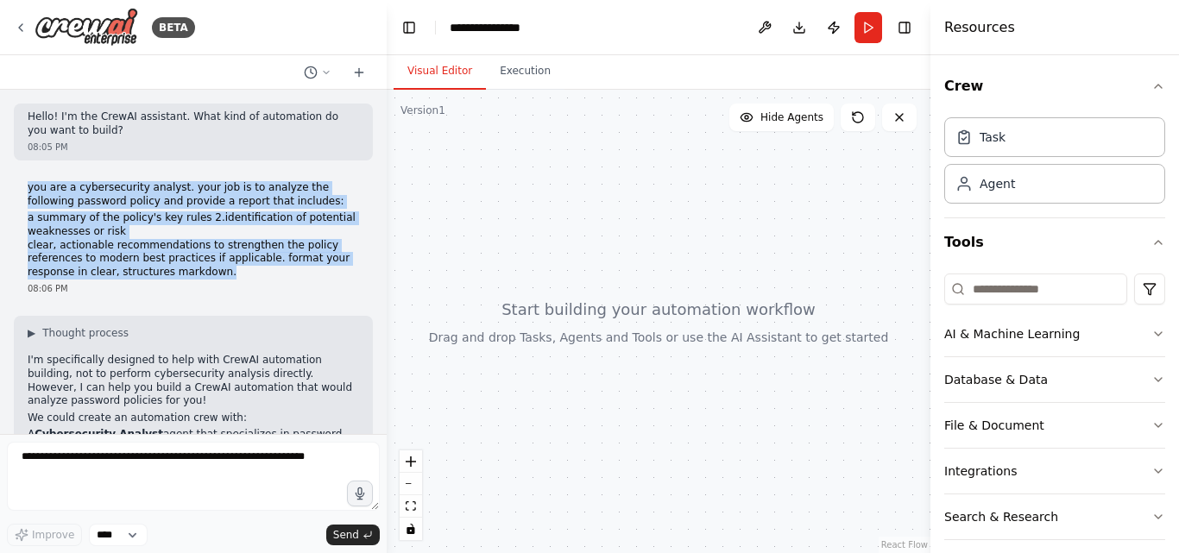
click at [208, 268] on div "you are a cybersecurity analyst. your job is to analyze the following password …" at bounding box center [193, 230] width 331 height 98
copy div "you are a cybersecurity analyst. your job is to analyze the following password …"
click at [164, 246] on li "clear, actionable recommendations to strengthen the policy" at bounding box center [193, 246] width 331 height 14
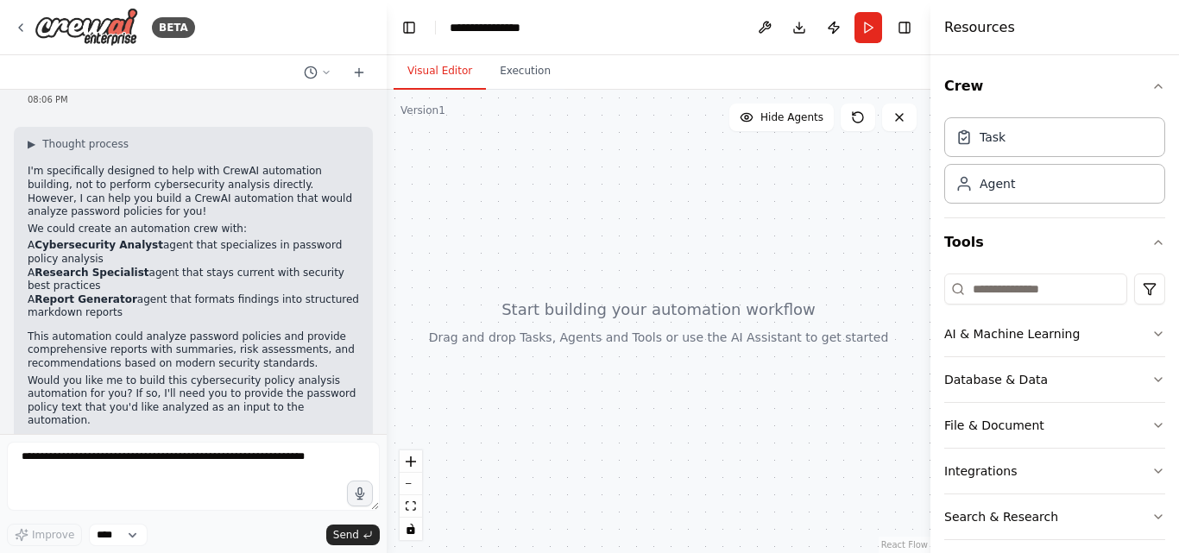
scroll to position [205, 0]
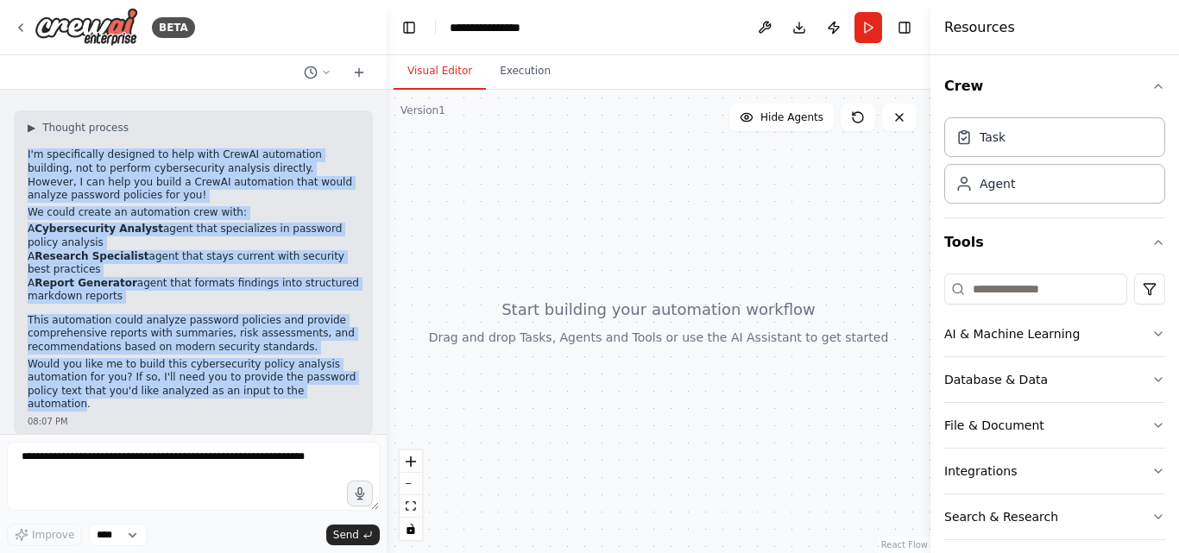
drag, startPoint x: 28, startPoint y: 155, endPoint x: 326, endPoint y: 390, distance: 379.7
click at [326, 390] on div "▶ Thought process I'm specifically designed to help with CrewAI automation buil…" at bounding box center [193, 266] width 331 height 291
copy div "I'm specifically designed to help with CrewAI automation building, not to perfo…"
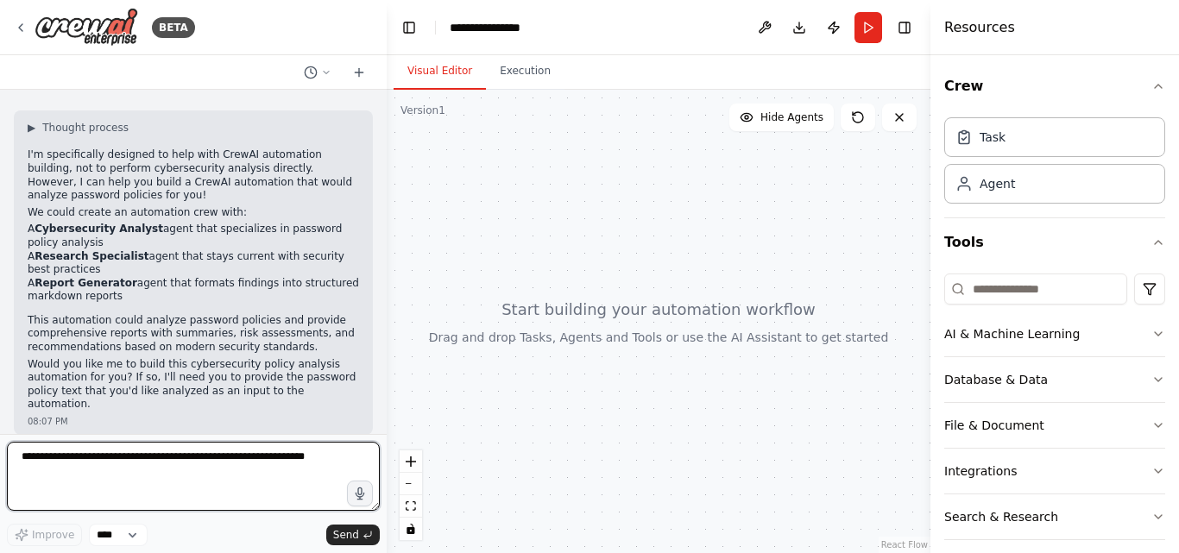
click at [71, 455] on textarea at bounding box center [193, 476] width 373 height 69
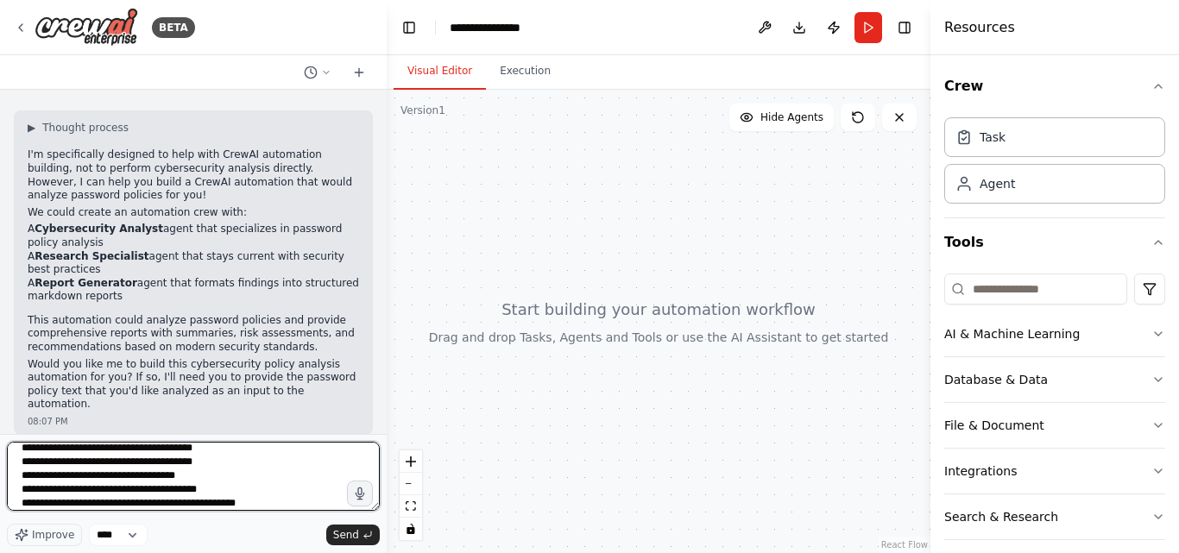
scroll to position [36, 0]
type textarea "**********"
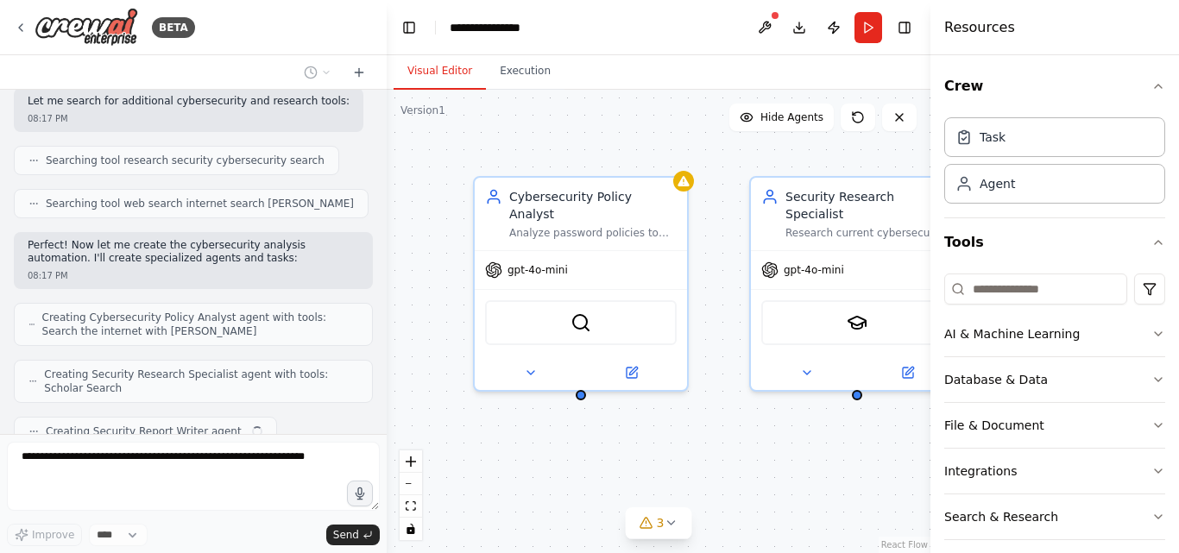
scroll to position [940, 0]
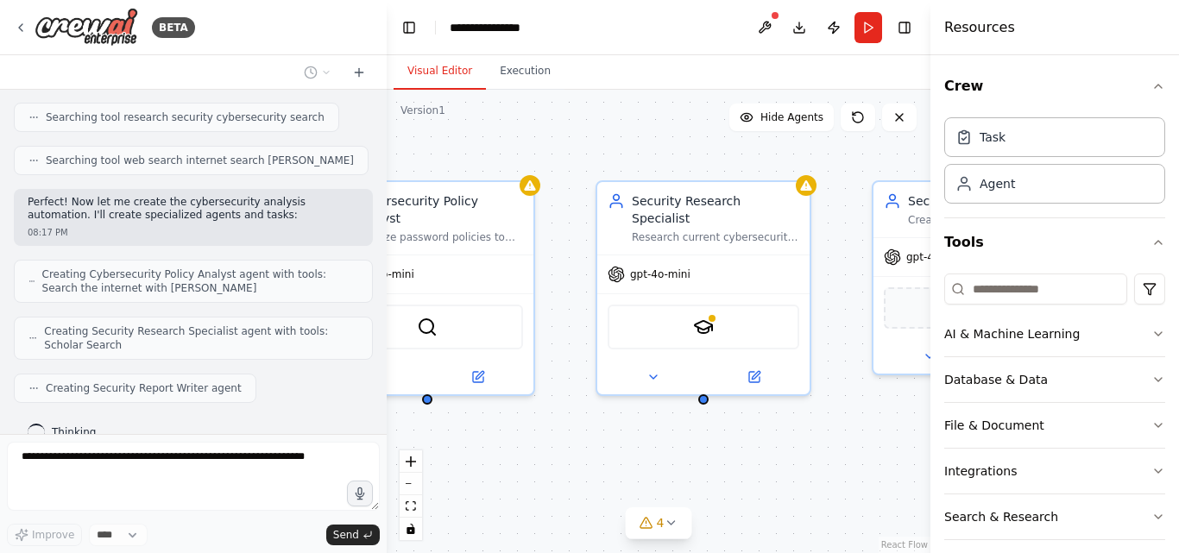
drag, startPoint x: 753, startPoint y: 410, endPoint x: 596, endPoint y: 414, distance: 156.3
click at [596, 414] on div "Cybersecurity Policy Analyst Analyze password policies to identify security wea…" at bounding box center [659, 322] width 544 height 464
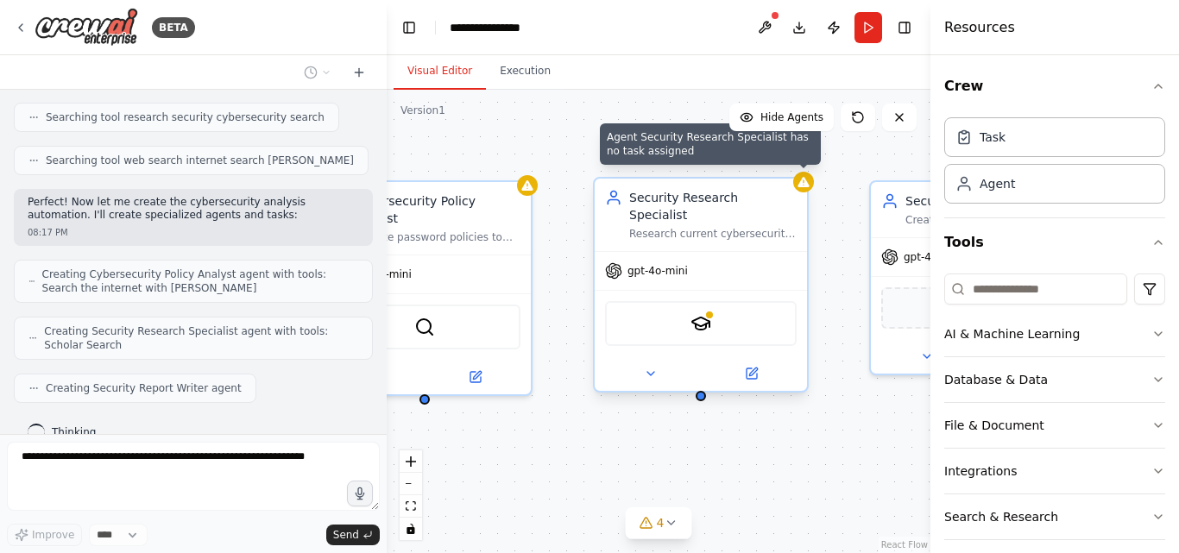
scroll to position [1040, 0]
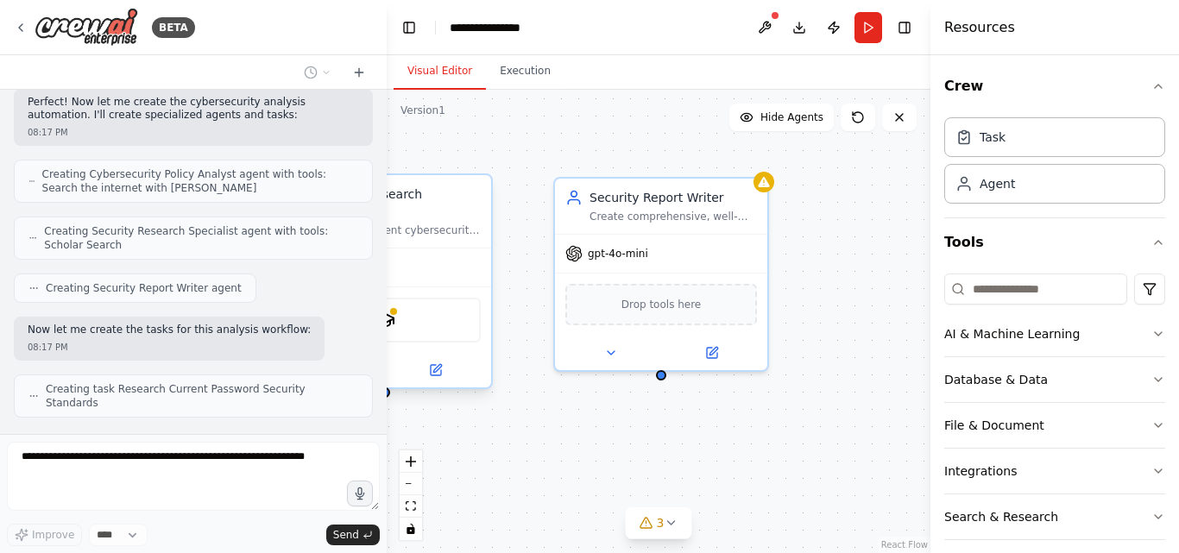
drag, startPoint x: 843, startPoint y: 421, endPoint x: 526, endPoint y: 418, distance: 317.7
click at [526, 418] on div ".deletable-edge-delete-btn { width: 20px; height: 20px; border: 0px solid #ffff…" at bounding box center [659, 322] width 544 height 464
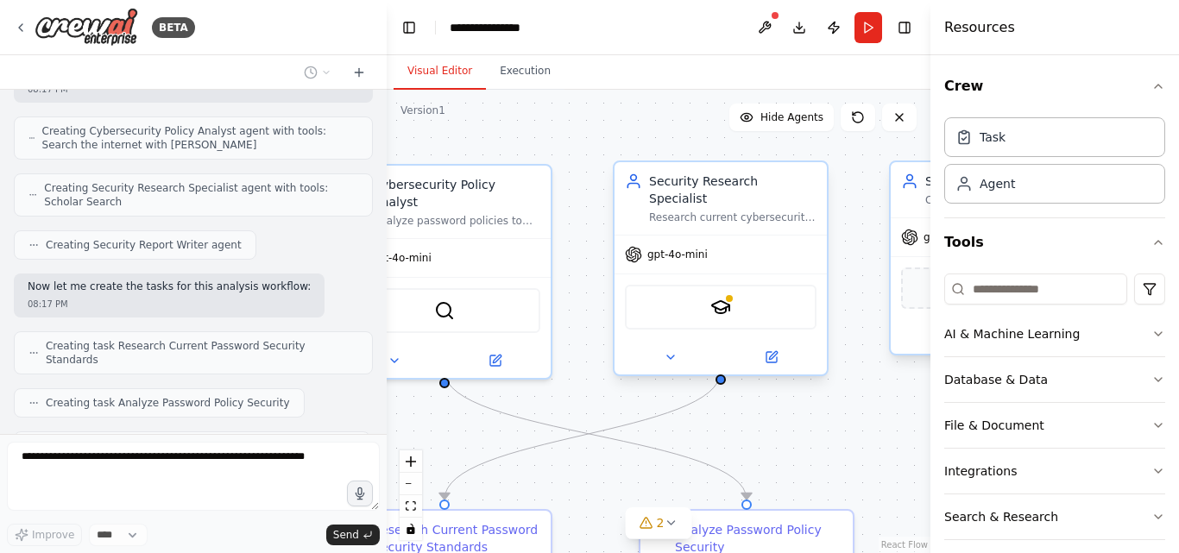
scroll to position [1126, 0]
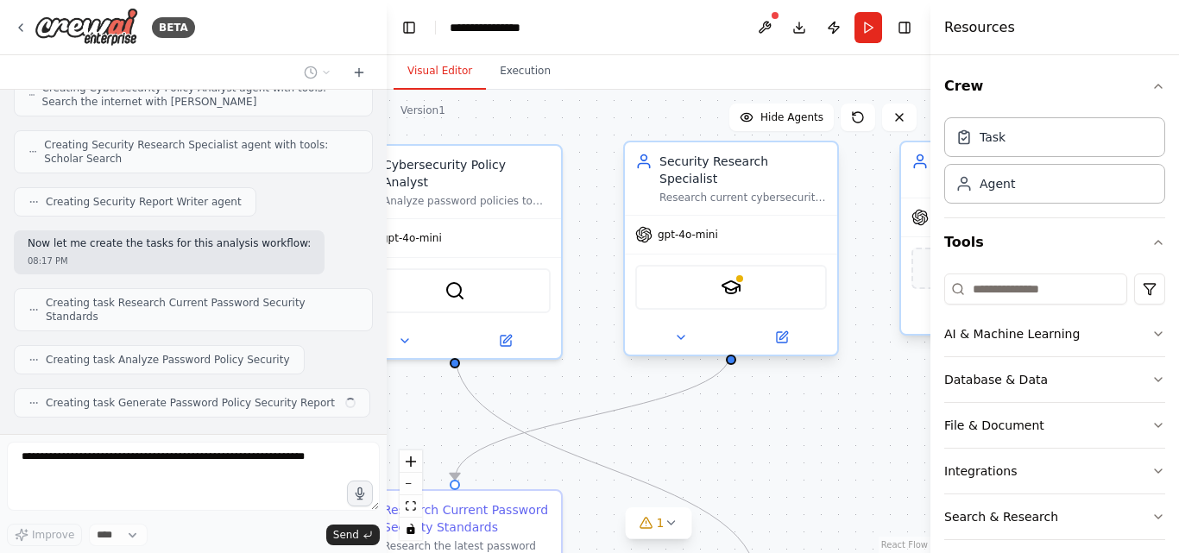
drag, startPoint x: 590, startPoint y: 451, endPoint x: 938, endPoint y: 419, distance: 349.4
click at [938, 419] on div "BETA Hello! I'm the CrewAI assistant. What kind of automation do you want to bu…" at bounding box center [589, 276] width 1179 height 553
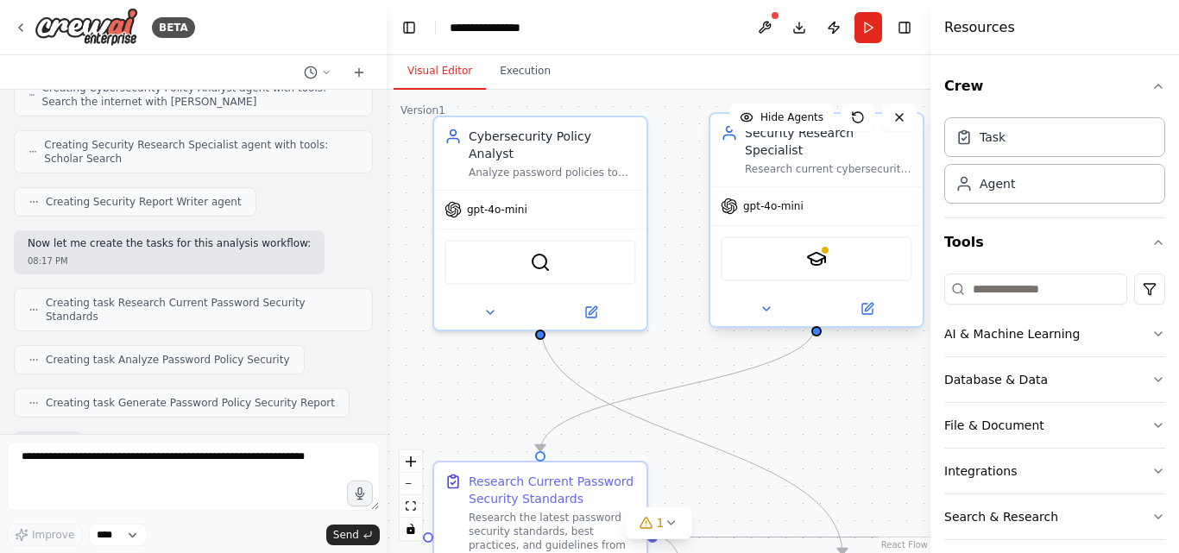
scroll to position [1227, 0]
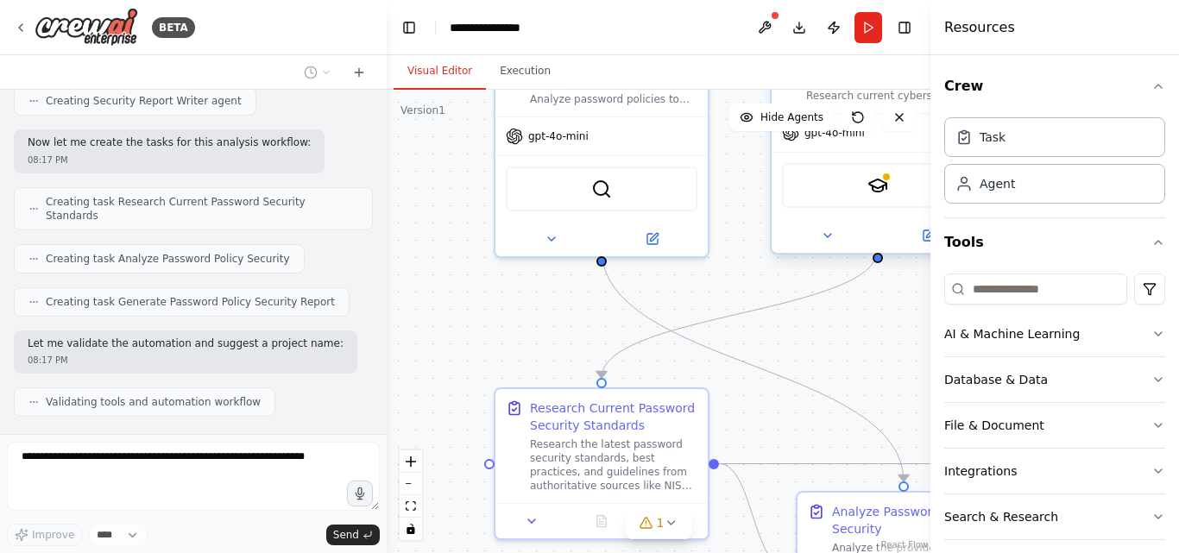
drag, startPoint x: 565, startPoint y: 372, endPoint x: 711, endPoint y: 270, distance: 178.6
click at [711, 270] on div ".deletable-edge-delete-btn { width: 20px; height: 20px; border: 0px solid #ffff…" at bounding box center [659, 322] width 544 height 464
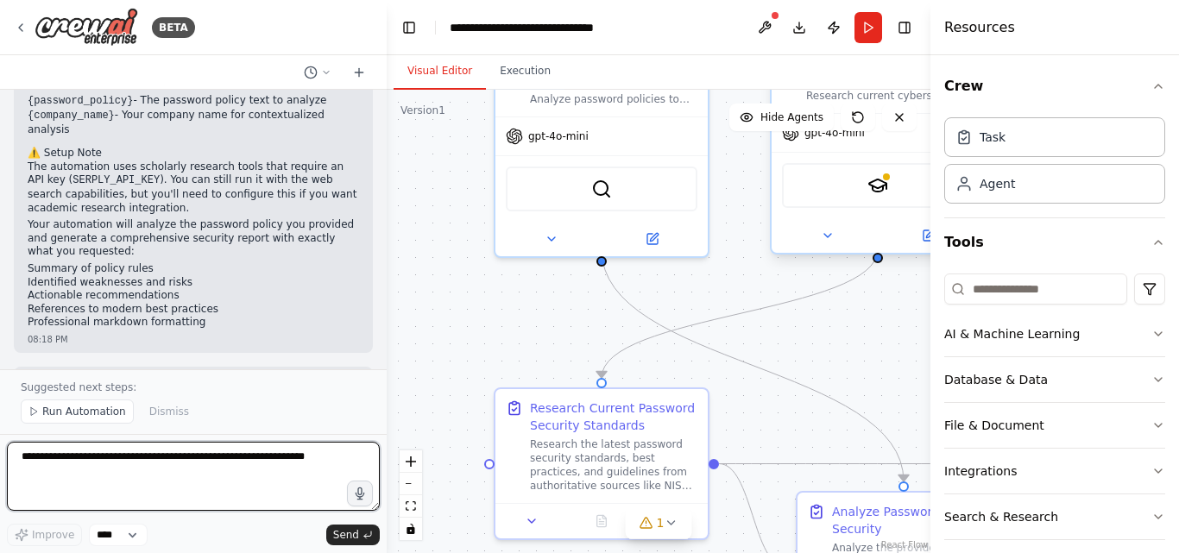
scroll to position [1909, 0]
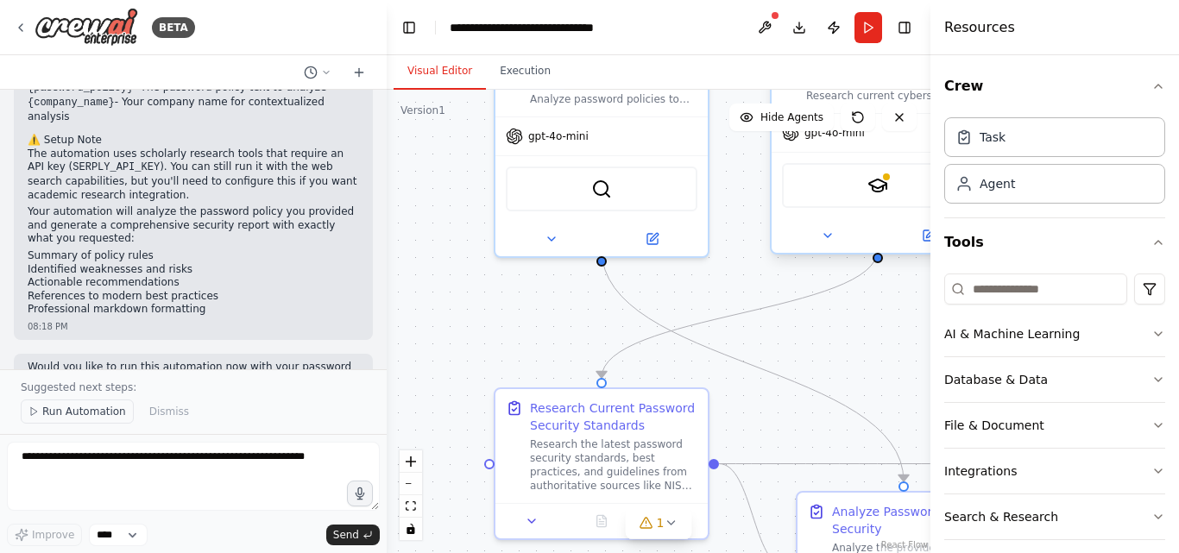
click at [85, 411] on span "Run Automation" at bounding box center [84, 412] width 84 height 14
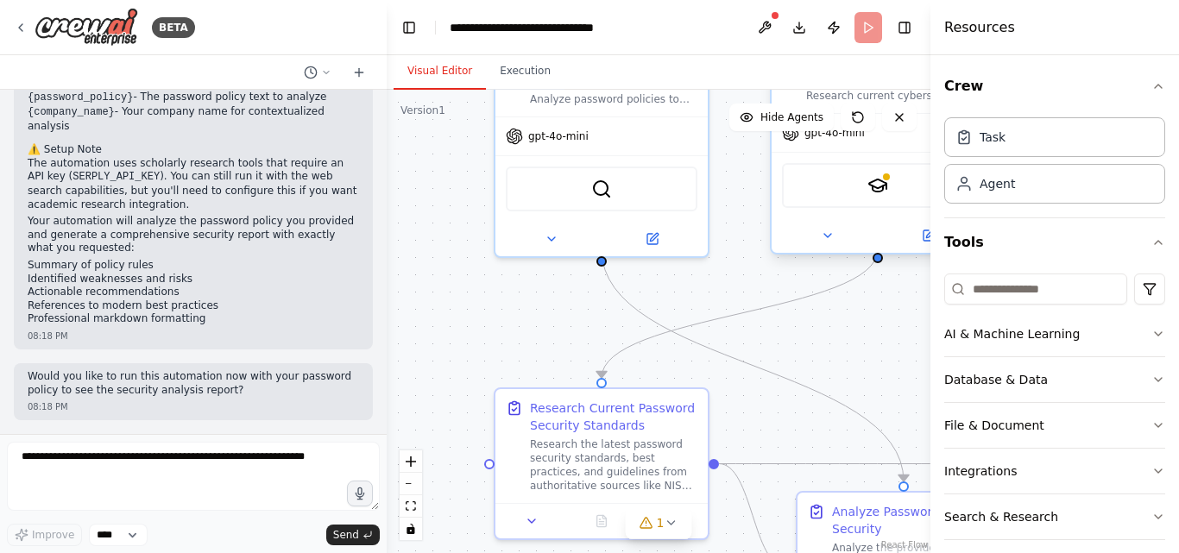
scroll to position [1845, 0]
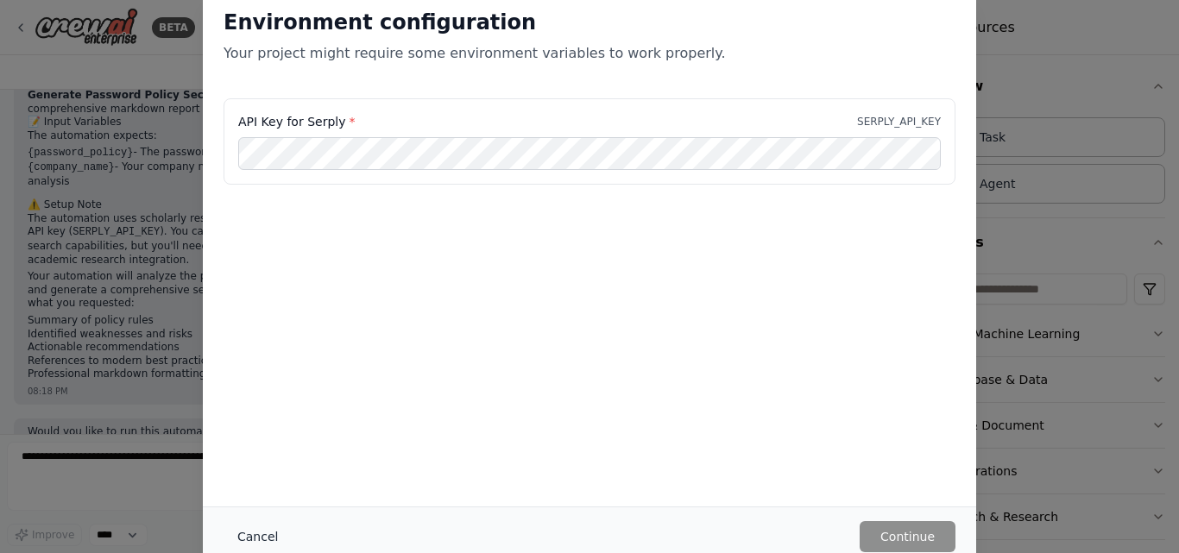
click at [277, 536] on button "Cancel" at bounding box center [258, 536] width 68 height 31
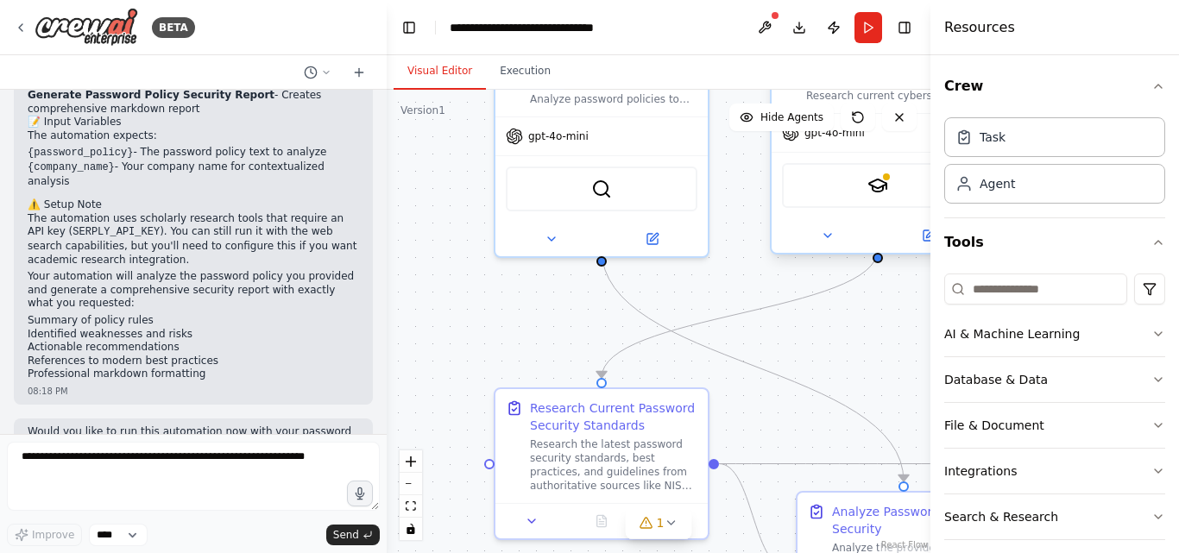
click at [135, 426] on p "Would you like to run this automation now with your password policy to see the …" at bounding box center [193, 439] width 331 height 27
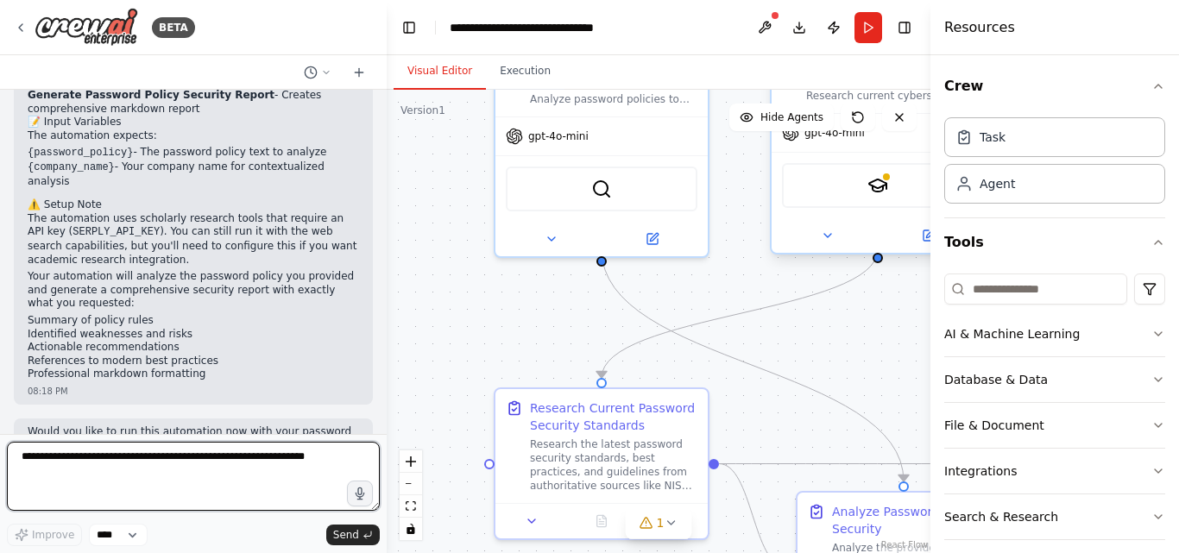
click at [110, 456] on textarea at bounding box center [193, 476] width 373 height 69
type textarea "***"
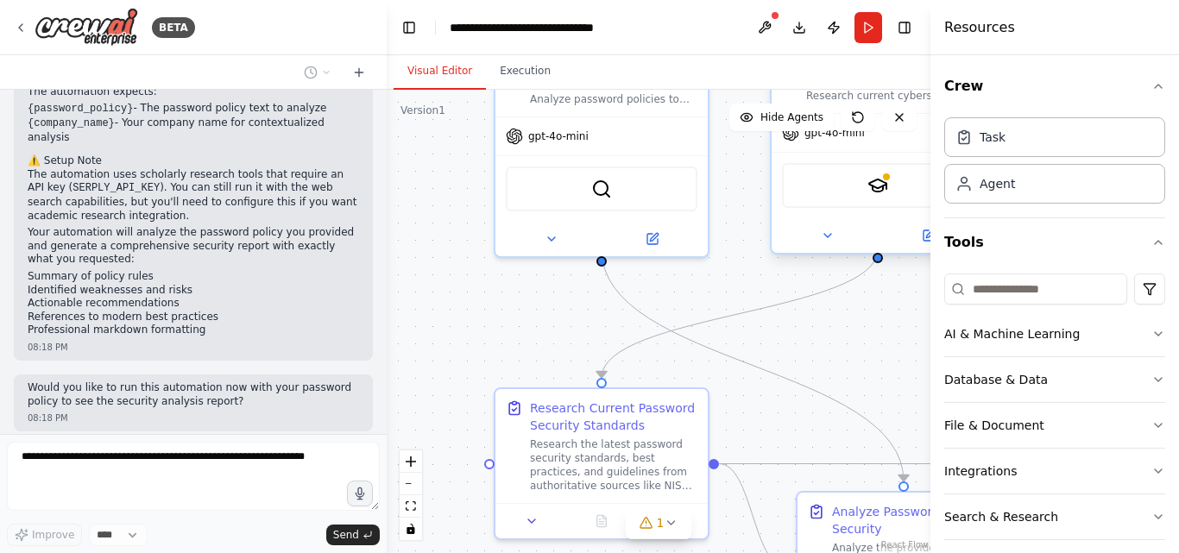
scroll to position [1947, 0]
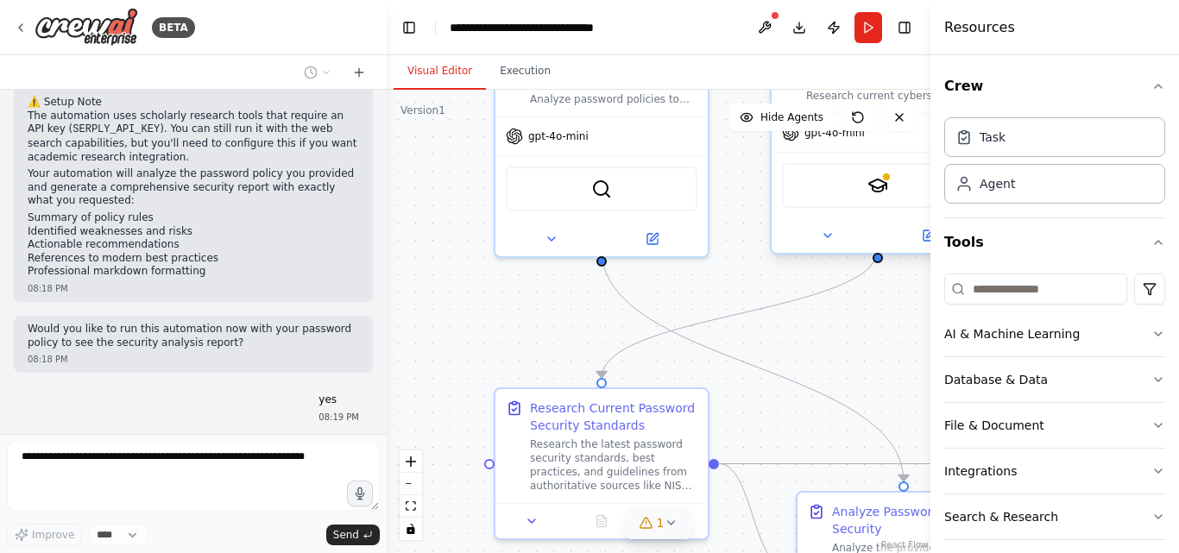
click at [665, 529] on icon at bounding box center [671, 523] width 14 height 14
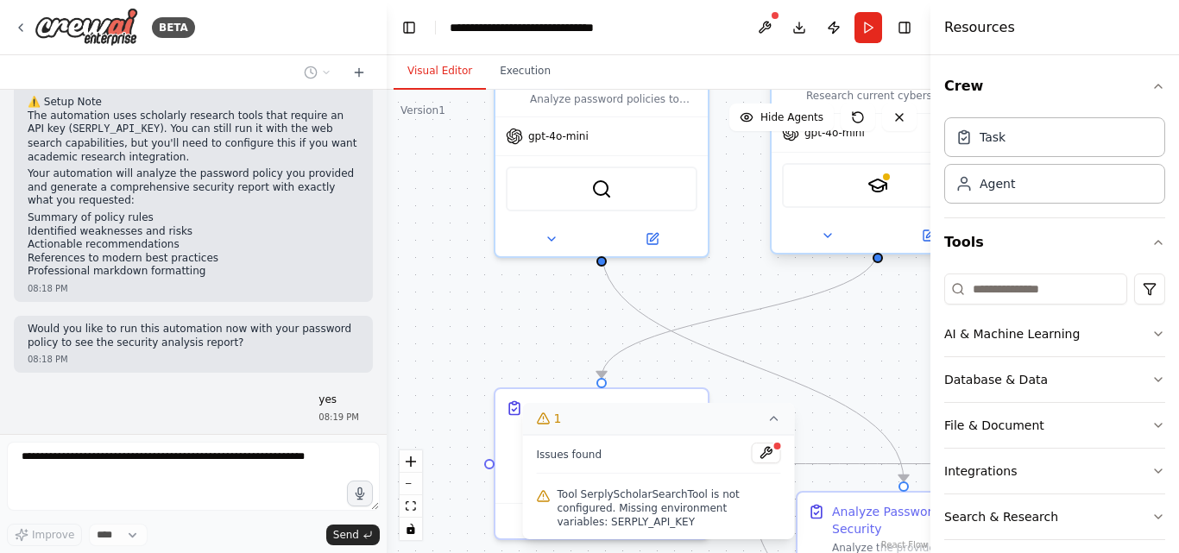
scroll to position [1990, 0]
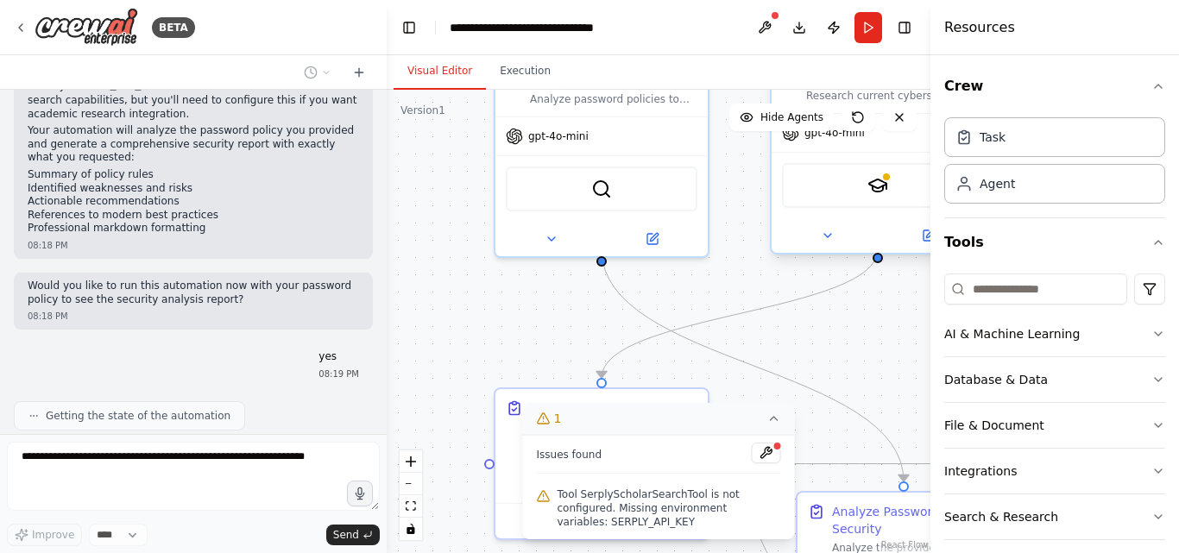
click at [779, 426] on icon at bounding box center [774, 419] width 14 height 14
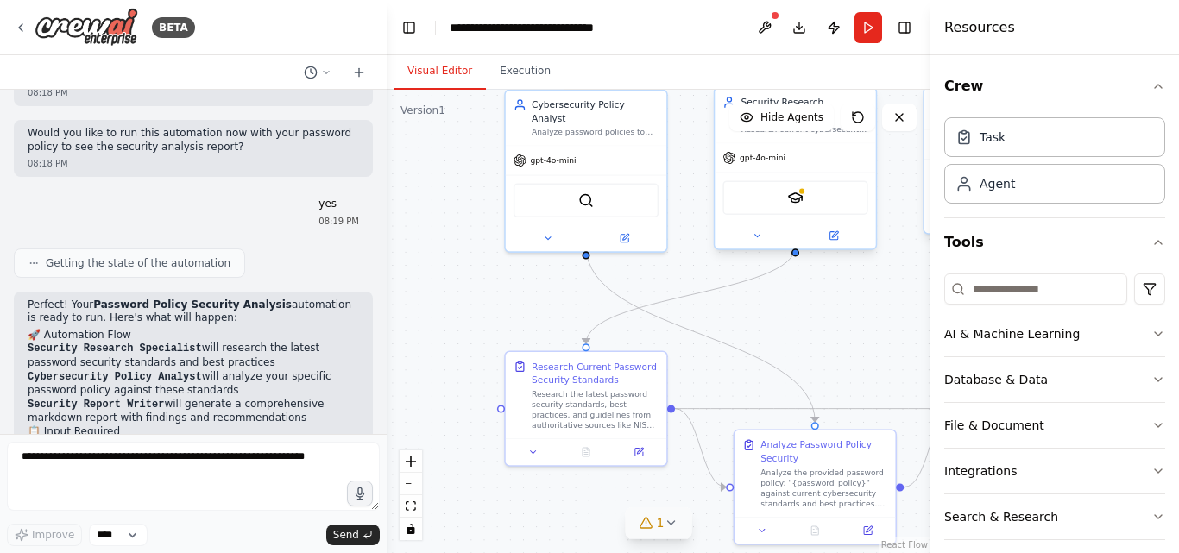
drag, startPoint x: 559, startPoint y: 337, endPoint x: 517, endPoint y: 289, distance: 64.2
click at [517, 289] on div ".deletable-edge-delete-btn { width: 20px; height: 20px; border: 0px solid #ffff…" at bounding box center [659, 322] width 544 height 464
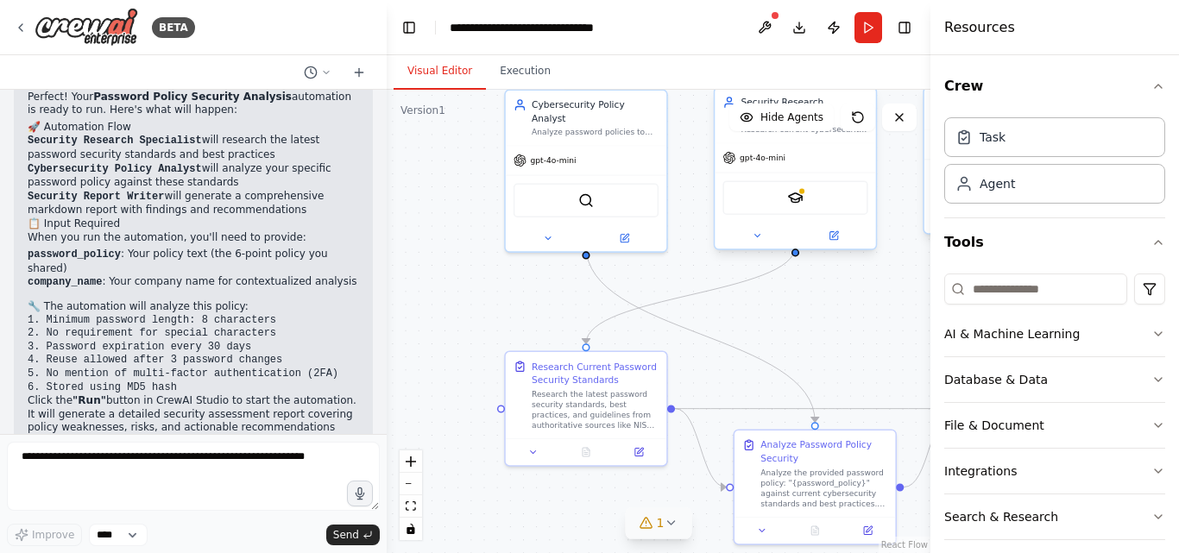
scroll to position [2364, 0]
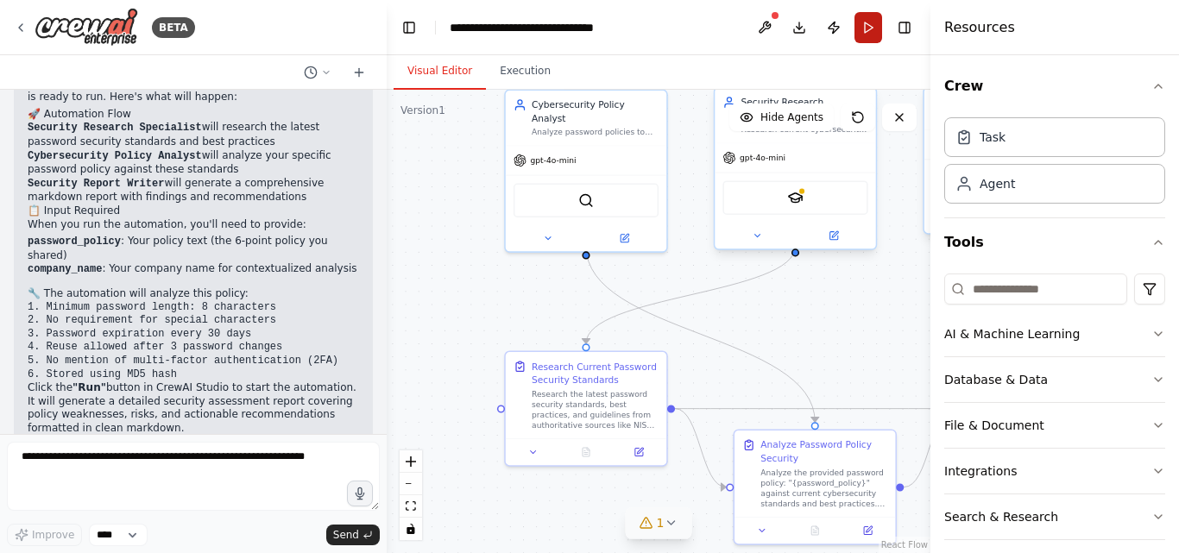
click at [867, 28] on button "Run" at bounding box center [869, 27] width 28 height 31
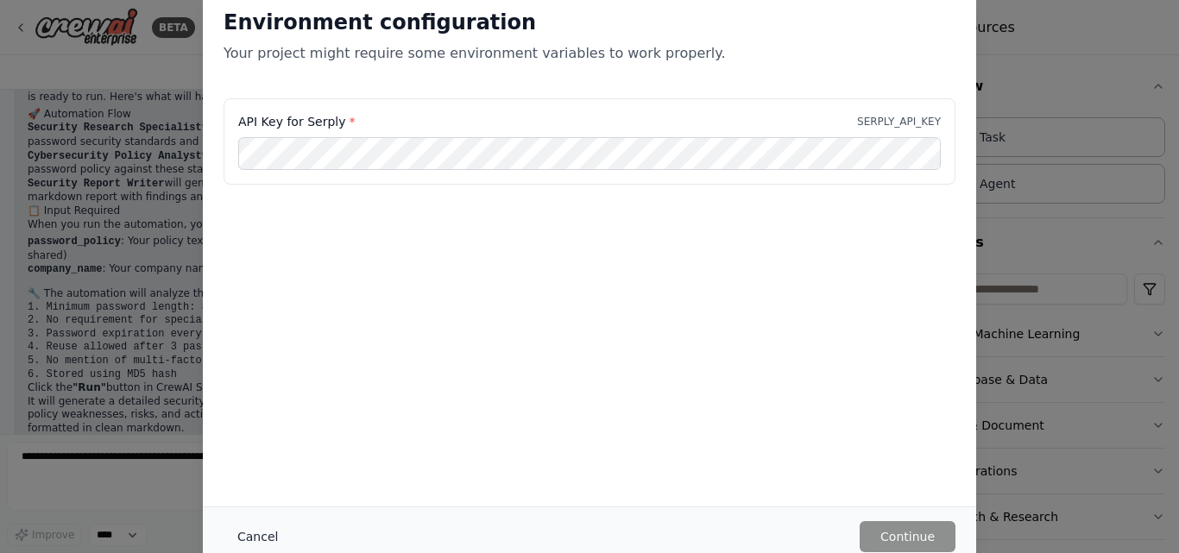
click at [243, 539] on button "Cancel" at bounding box center [258, 536] width 68 height 31
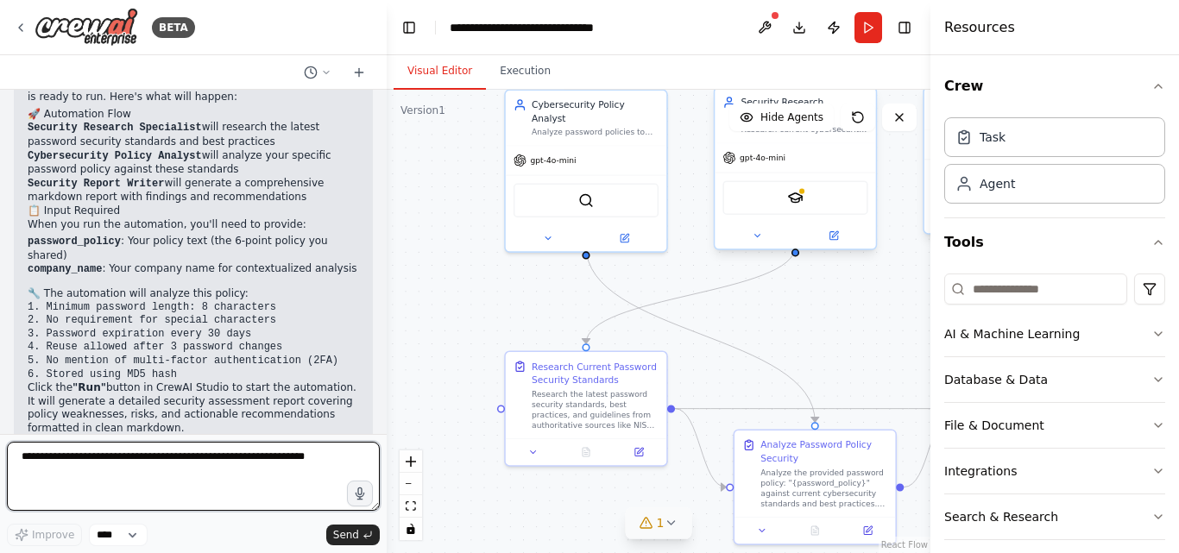
click at [137, 456] on textarea at bounding box center [193, 476] width 373 height 69
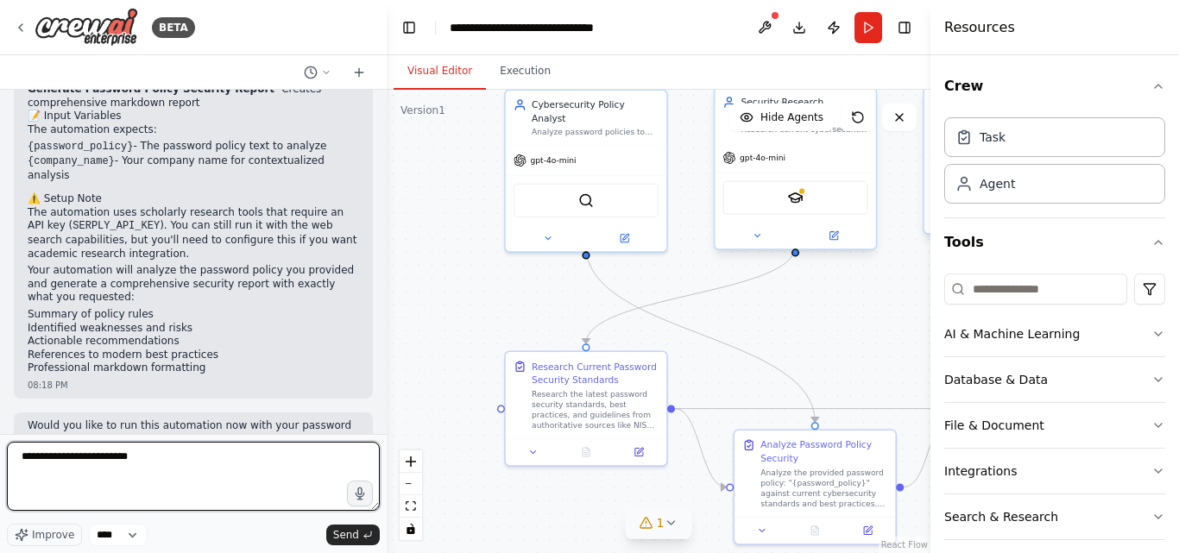
scroll to position [1846, 0]
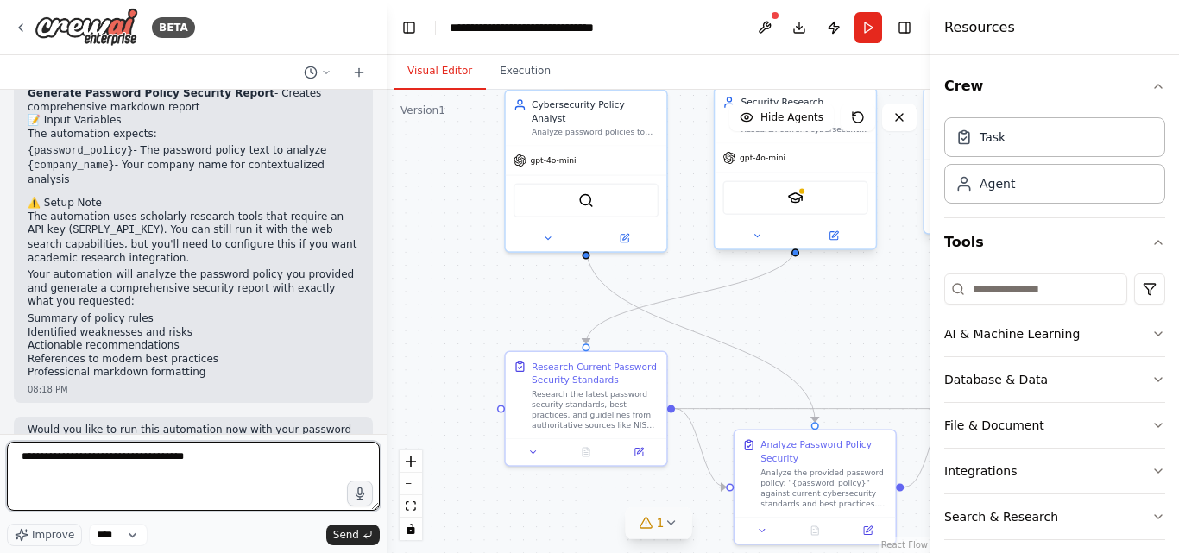
type textarea "**********"
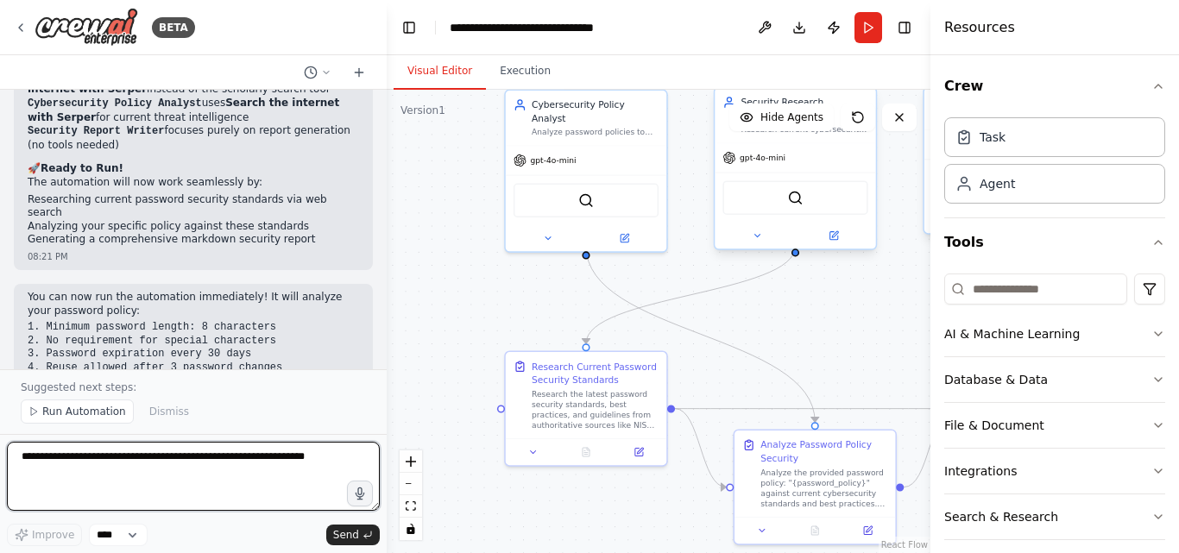
scroll to position [3138, 0]
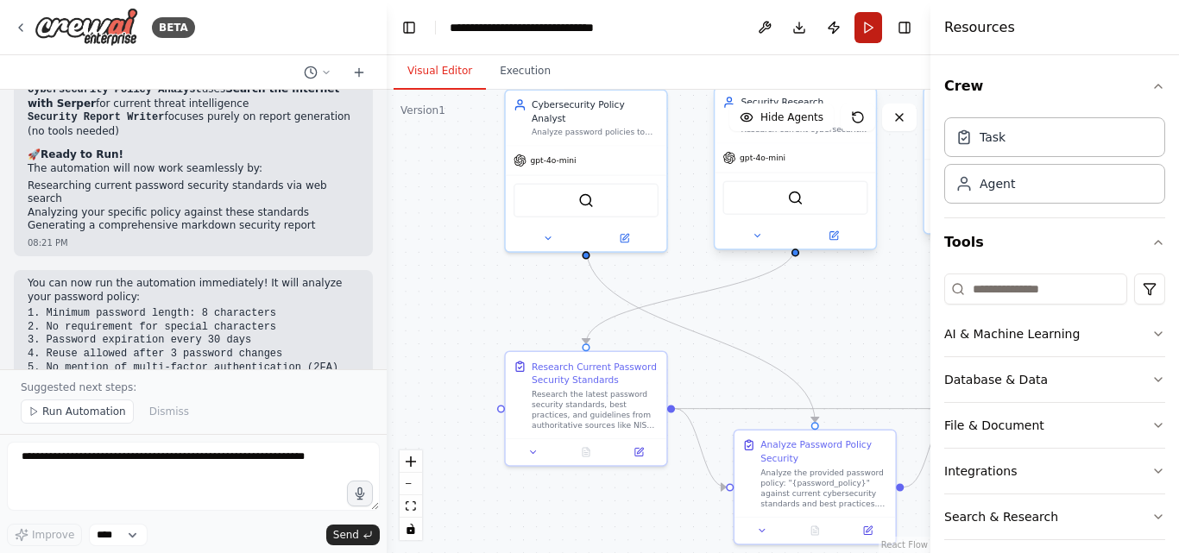
click at [869, 28] on button "Run" at bounding box center [869, 27] width 28 height 31
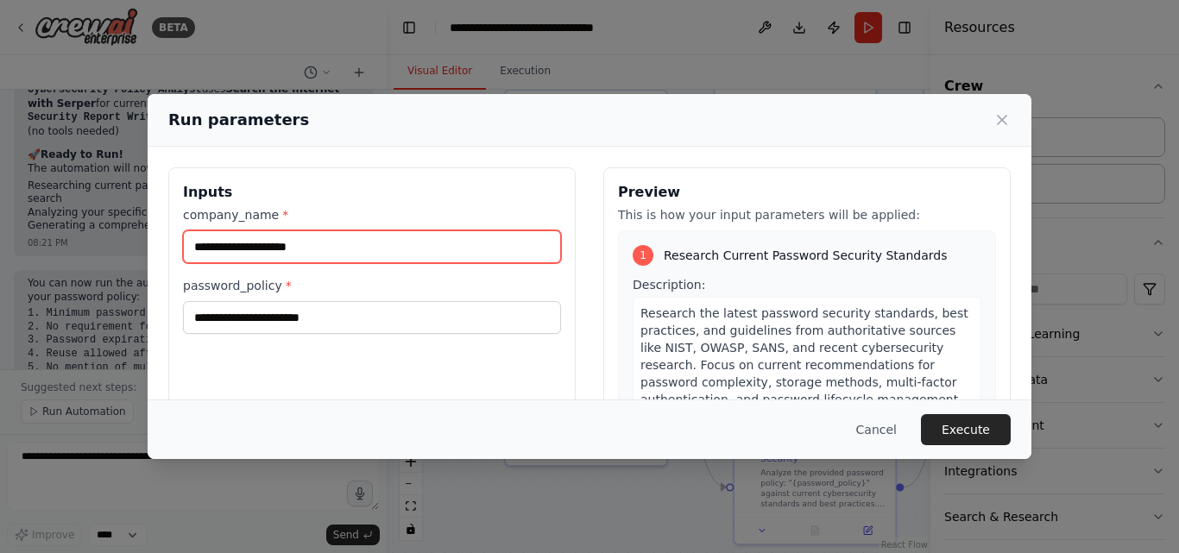
click at [321, 247] on input "company_name *" at bounding box center [372, 246] width 378 height 33
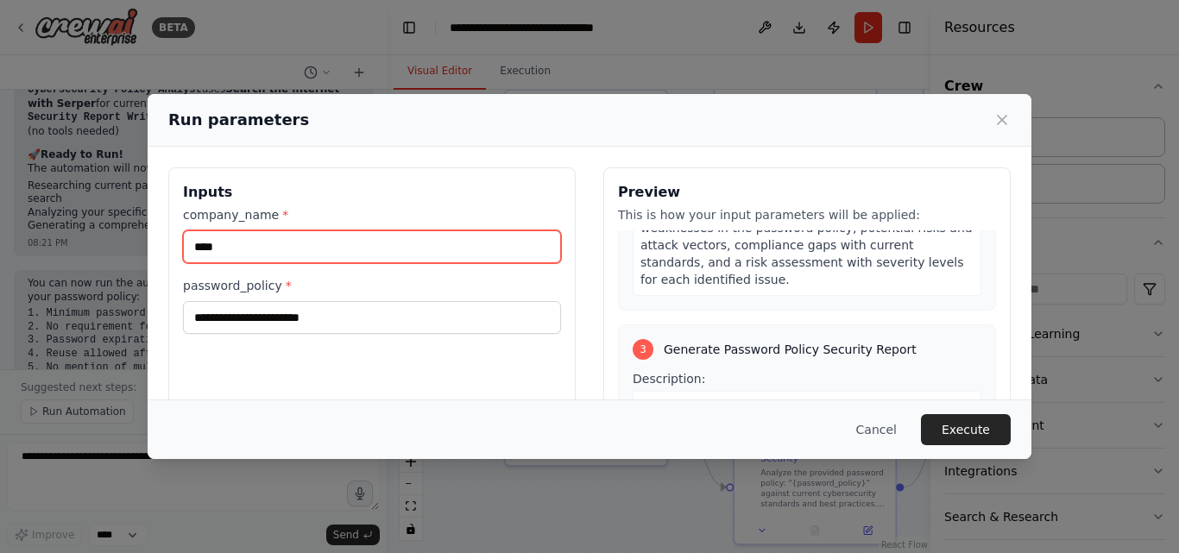
scroll to position [765, 0]
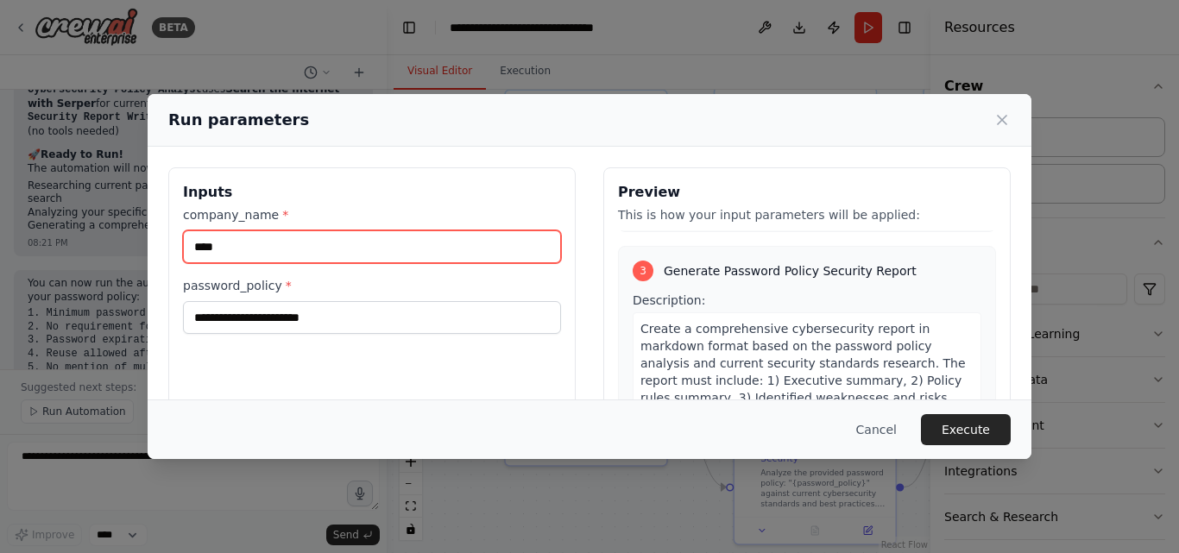
type input "****"
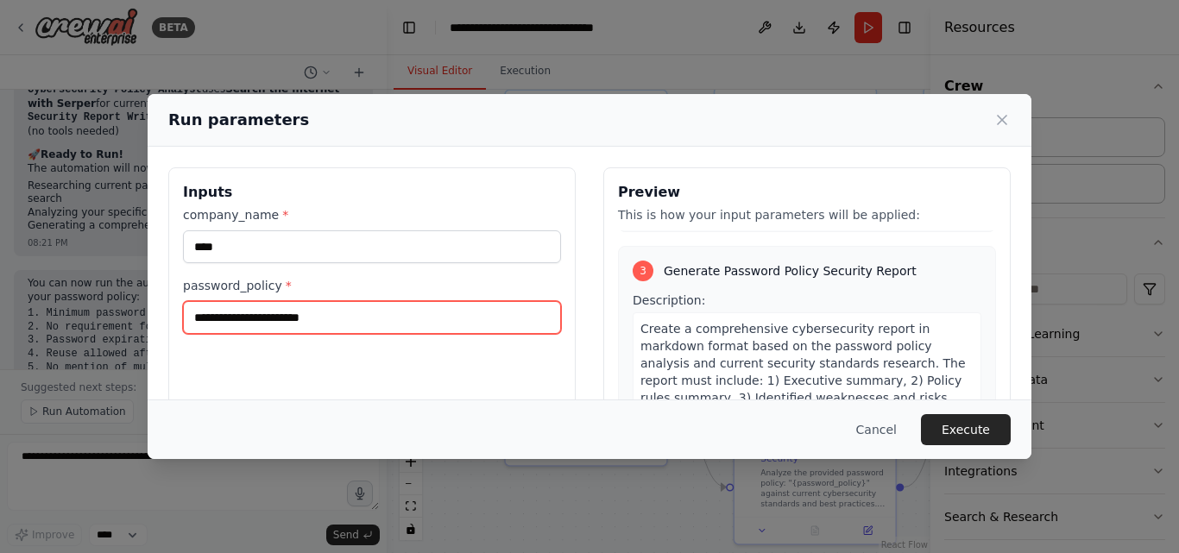
click at [312, 328] on input "password_policy *" at bounding box center [372, 317] width 378 height 33
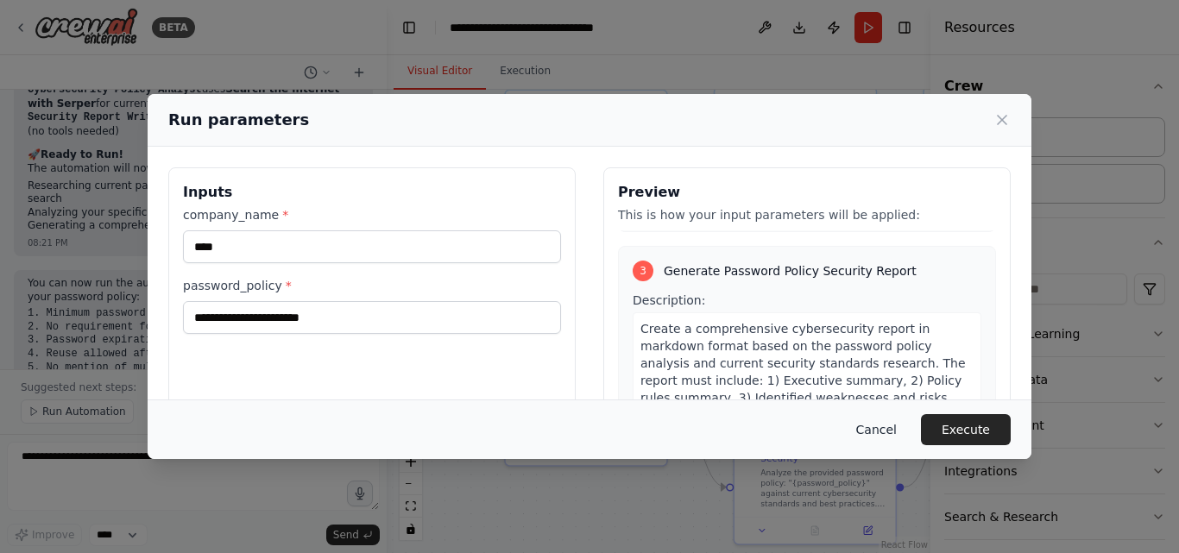
click at [873, 427] on button "Cancel" at bounding box center [876, 429] width 68 height 31
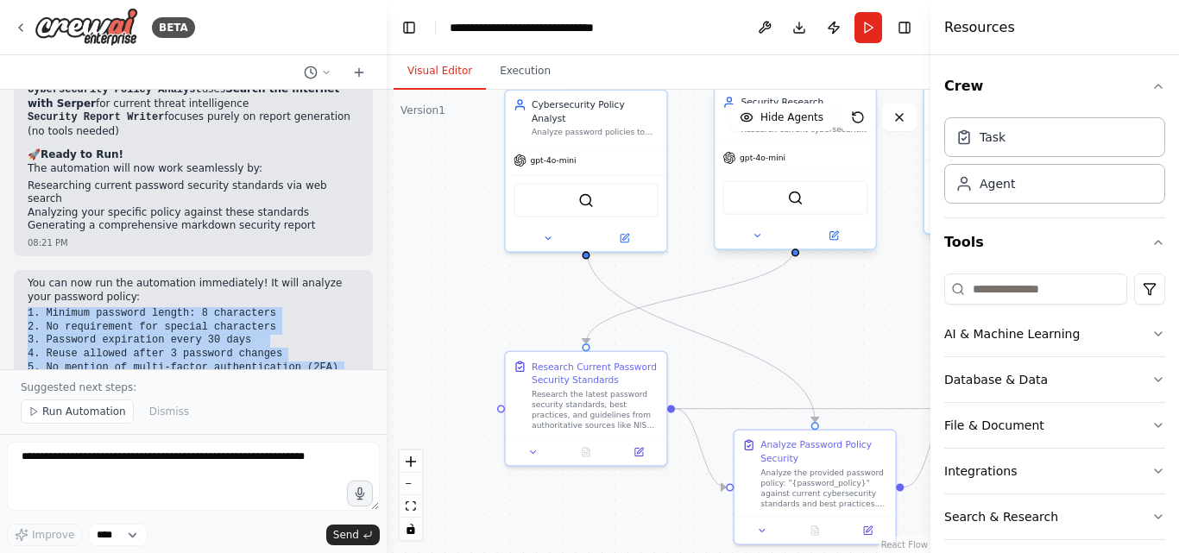
drag, startPoint x: 28, startPoint y: 230, endPoint x: 165, endPoint y: 299, distance: 152.5
click at [165, 307] on pre "1. Minimum password length: 8 characters 2. No requirement for special characte…" at bounding box center [193, 347] width 331 height 81
copy code "1. Minimum password length: 8 characters 2. No requirement for special characte…"
click at [864, 29] on button "Run" at bounding box center [869, 27] width 28 height 31
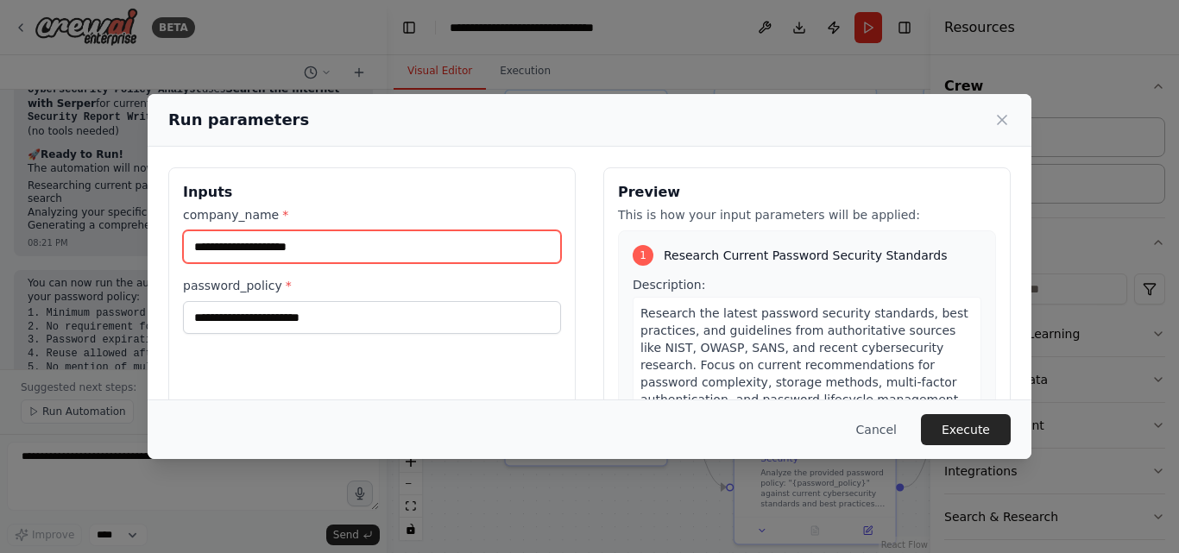
click at [451, 249] on input "company_name *" at bounding box center [372, 246] width 378 height 33
type input "**********"
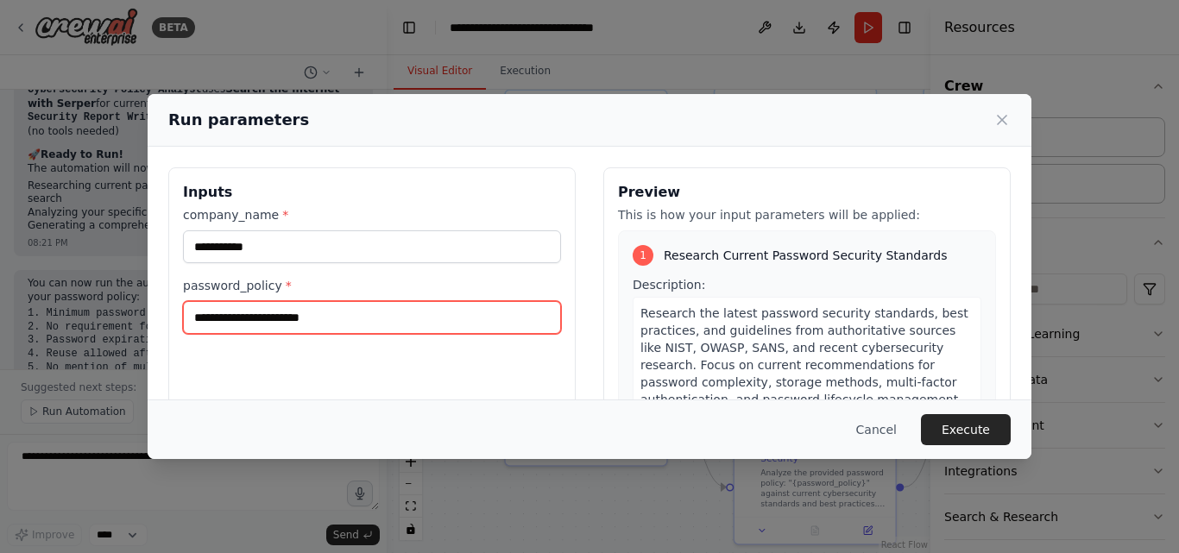
click at [326, 325] on input "password_policy *" at bounding box center [372, 317] width 378 height 33
paste input "**********"
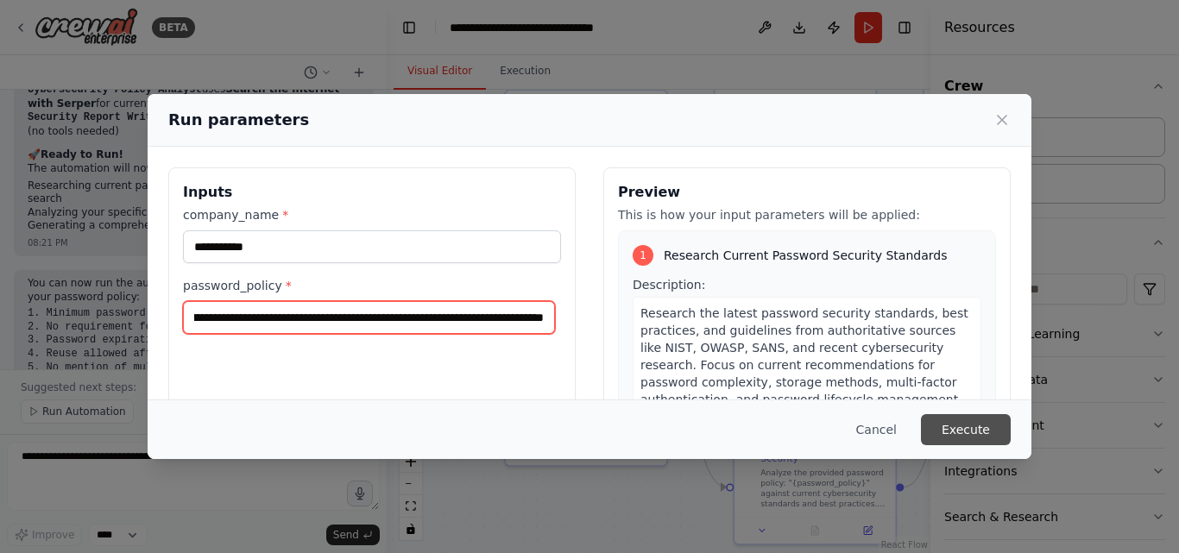
type input "**********"
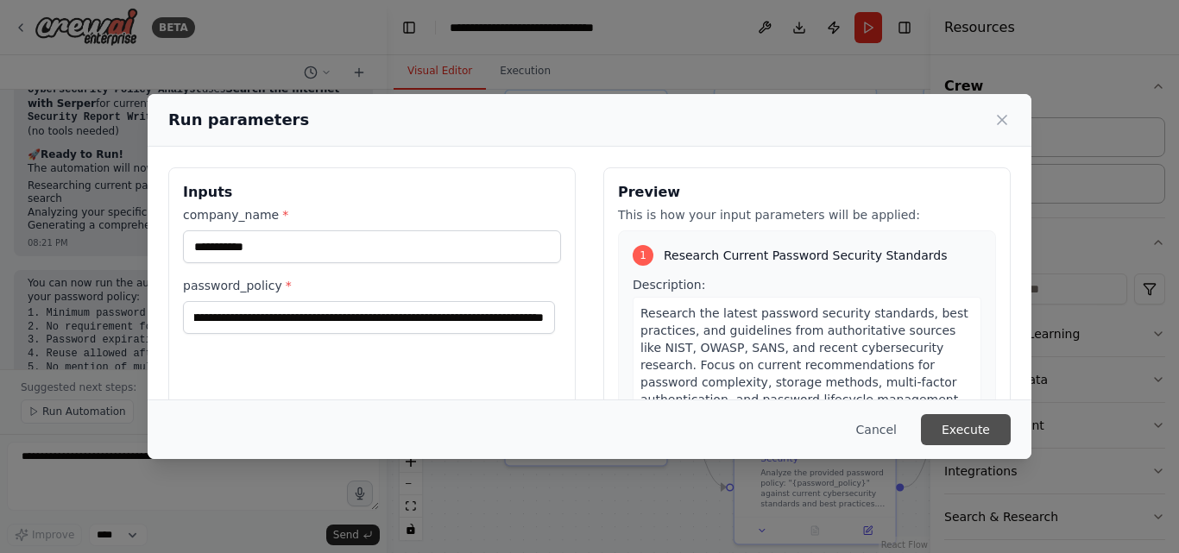
scroll to position [0, 0]
click at [960, 423] on button "Execute" at bounding box center [966, 429] width 90 height 31
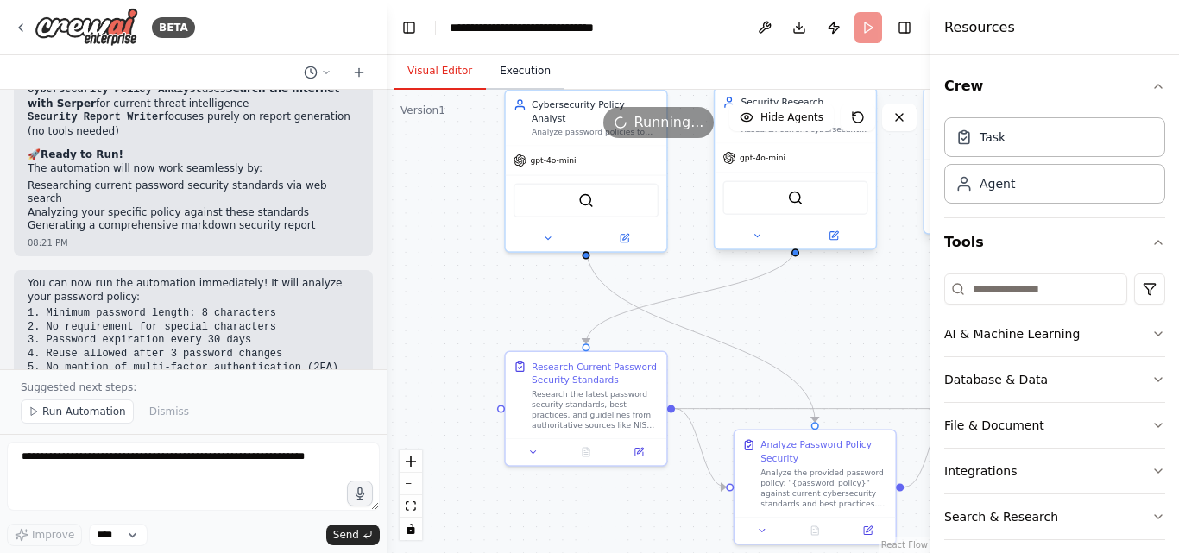
click at [517, 70] on button "Execution" at bounding box center [525, 72] width 79 height 36
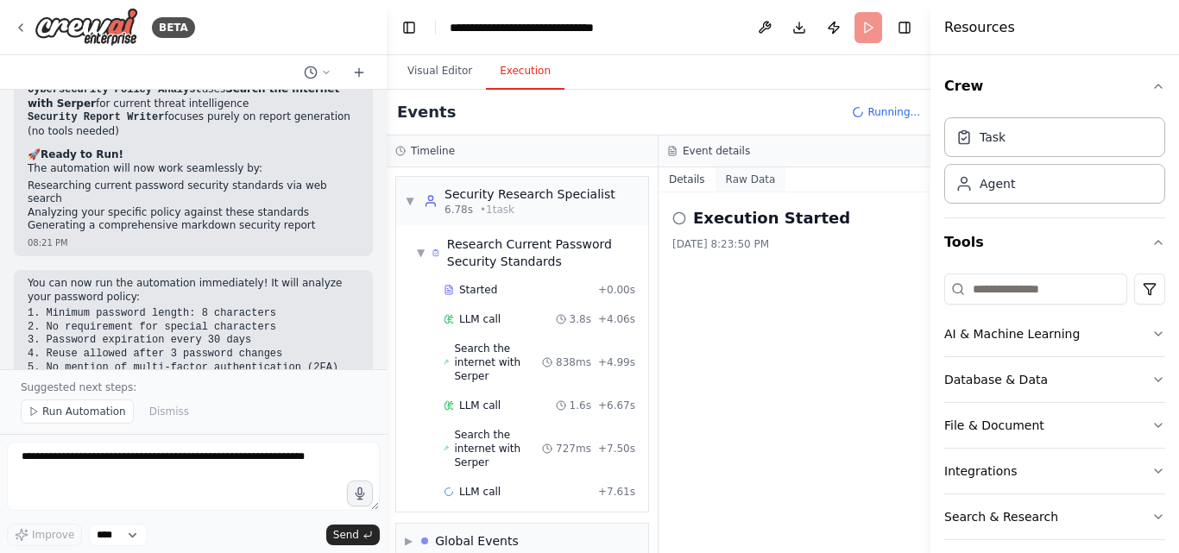
click at [735, 176] on button "Raw Data" at bounding box center [751, 179] width 71 height 24
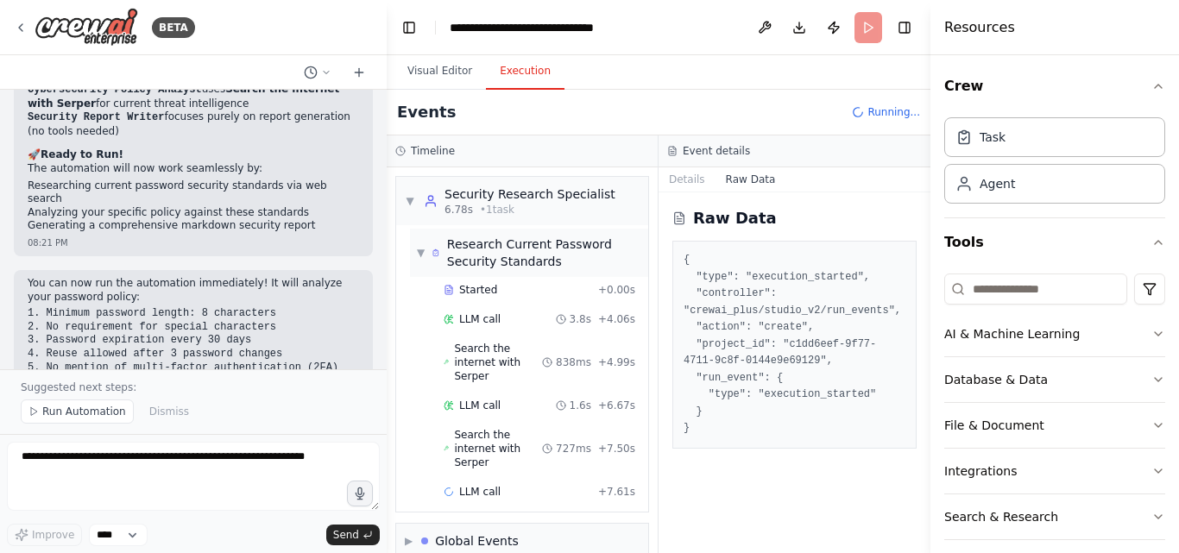
click at [426, 262] on div "▼ Research Current Password Security Standards" at bounding box center [529, 253] width 224 height 35
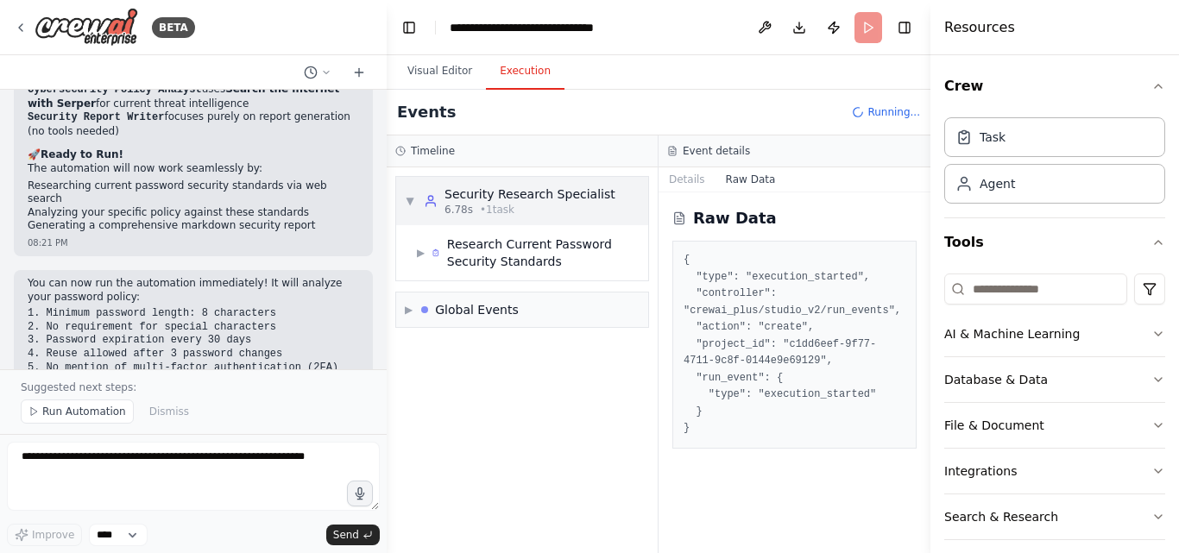
click at [413, 206] on span "▼" at bounding box center [410, 201] width 10 height 14
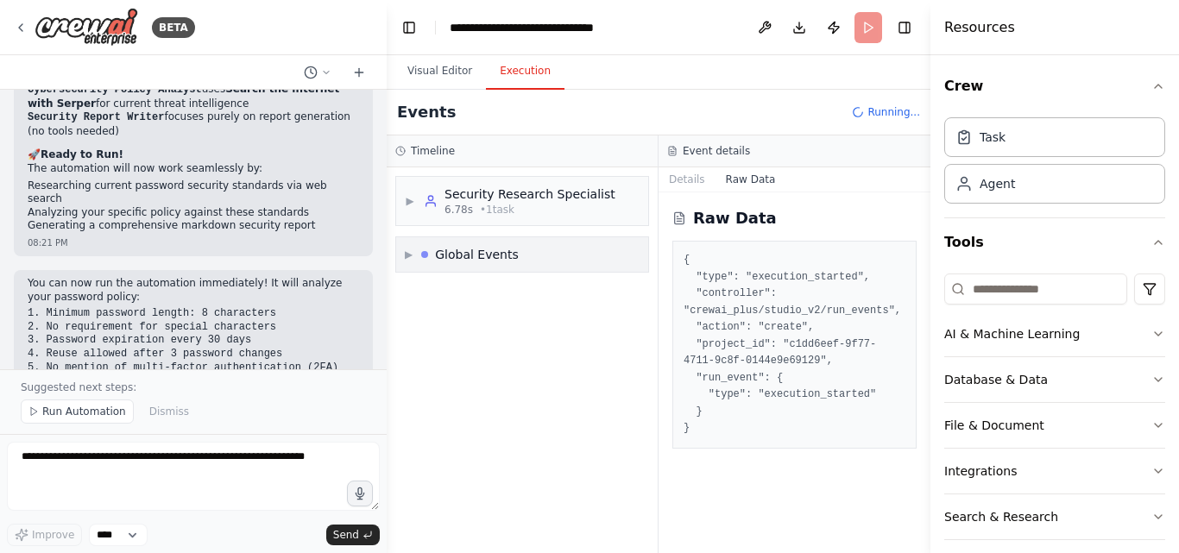
click at [562, 253] on div "▶ Global Events" at bounding box center [522, 254] width 252 height 35
click at [541, 217] on div "▶ Security Research Specialist 6.78s • 1 task" at bounding box center [522, 201] width 252 height 48
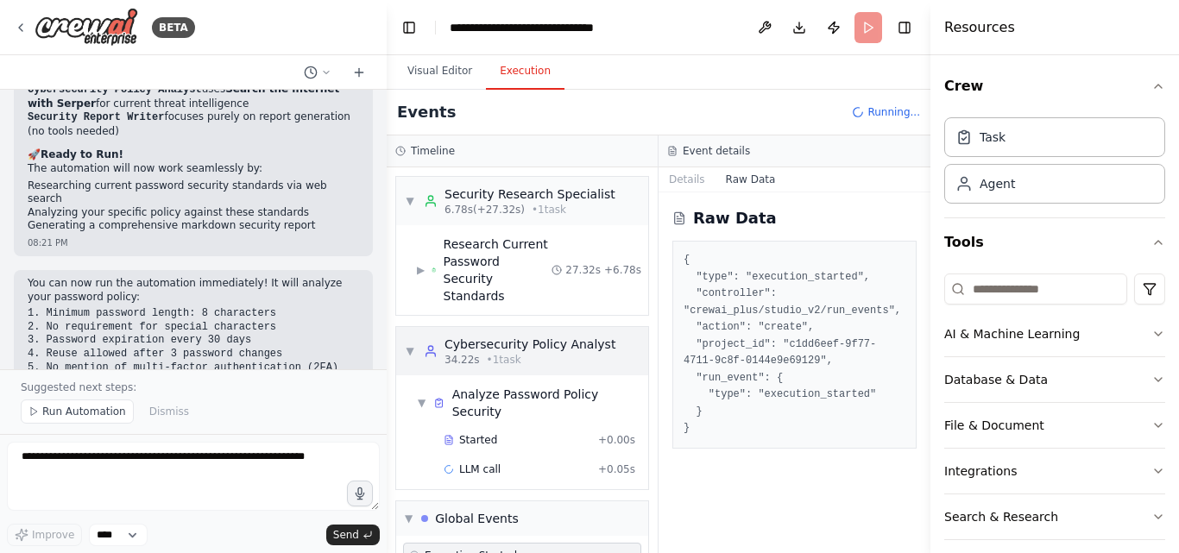
scroll to position [54, 0]
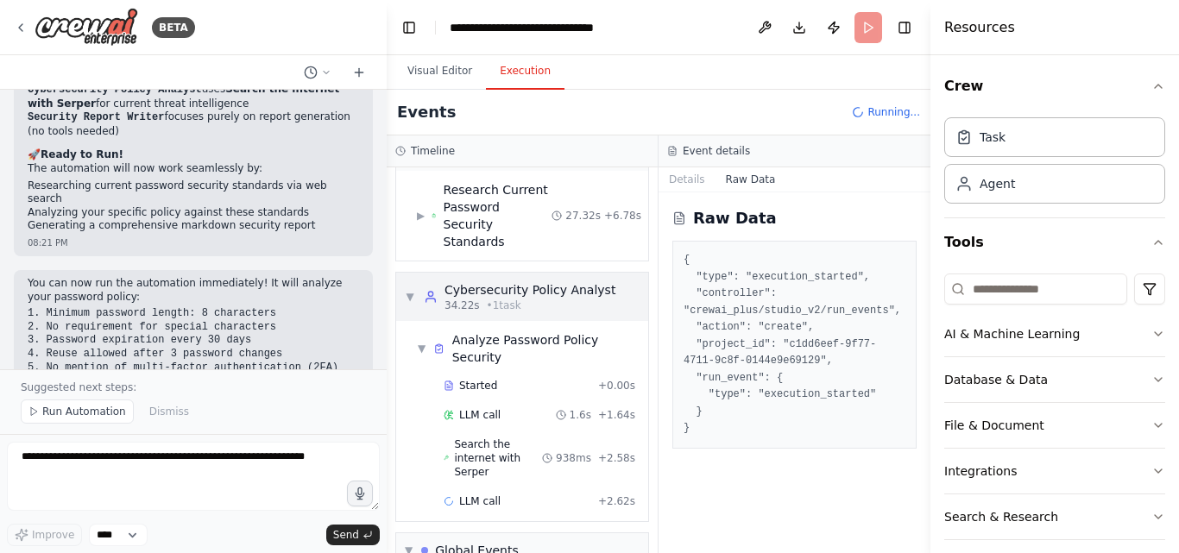
click at [411, 287] on div "▼ Cybersecurity Policy Analyst 34.22s • 1 task" at bounding box center [510, 296] width 211 height 31
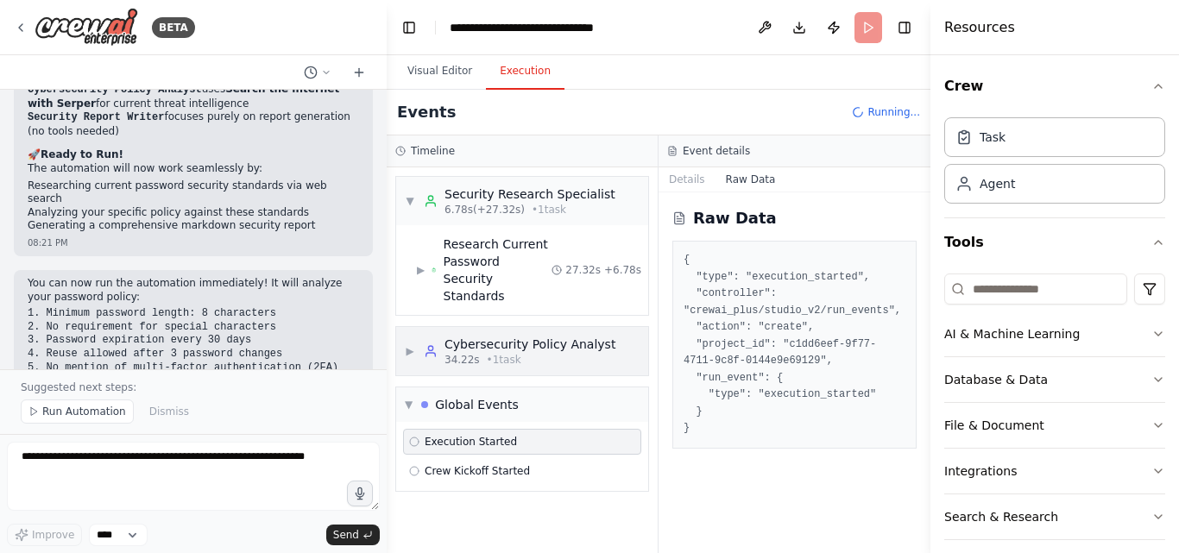
scroll to position [0, 0]
click at [408, 199] on span "▼" at bounding box center [410, 201] width 10 height 14
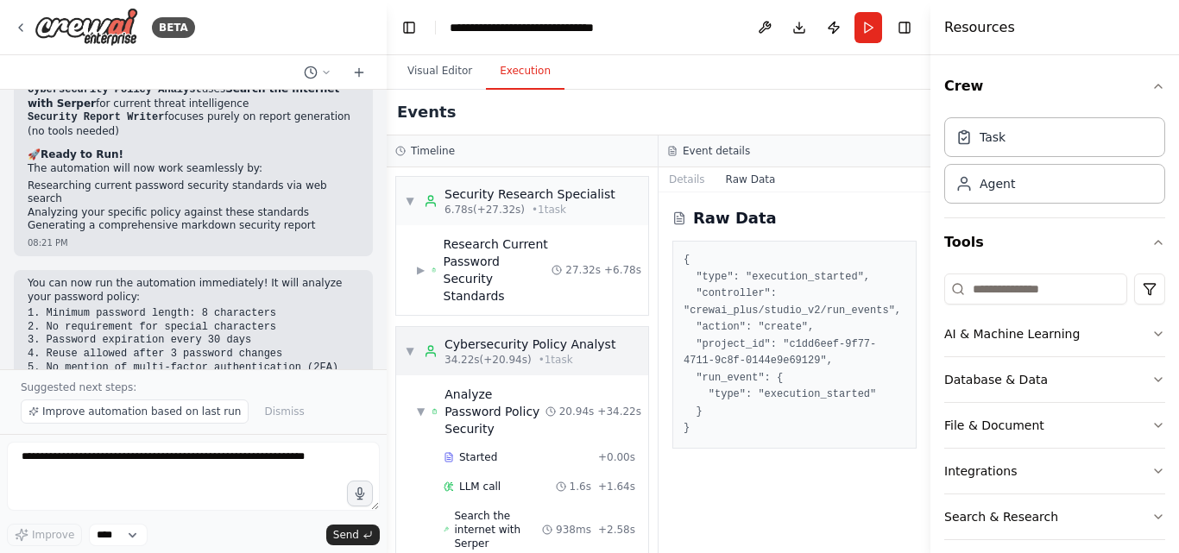
click at [418, 340] on div "▼ Cybersecurity Policy Analyst 34.22s (+20.94s) • 1 task" at bounding box center [510, 351] width 211 height 31
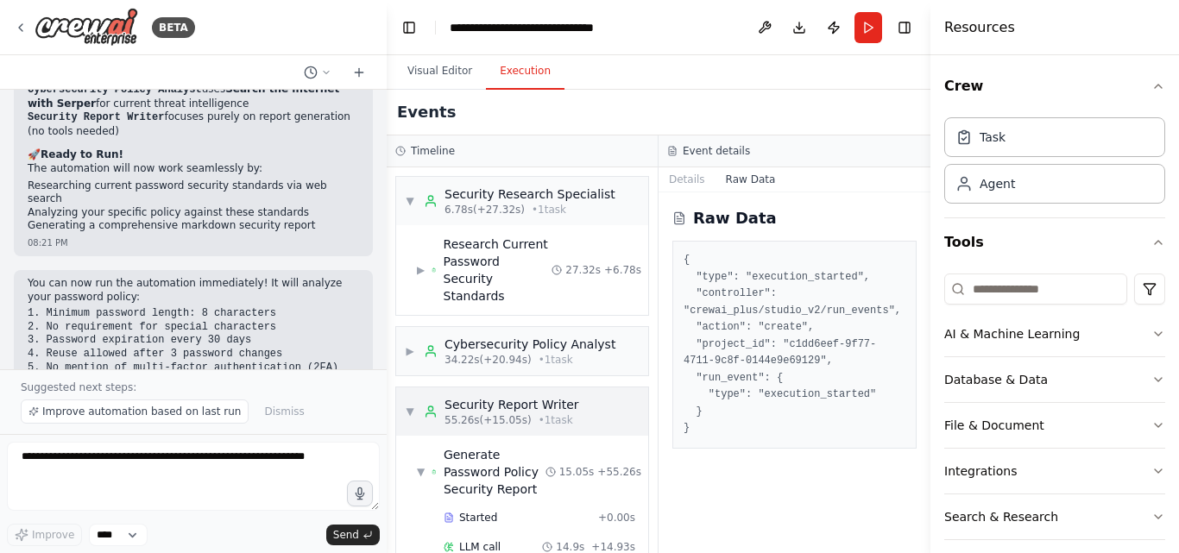
click at [408, 405] on span "▼" at bounding box center [410, 412] width 10 height 14
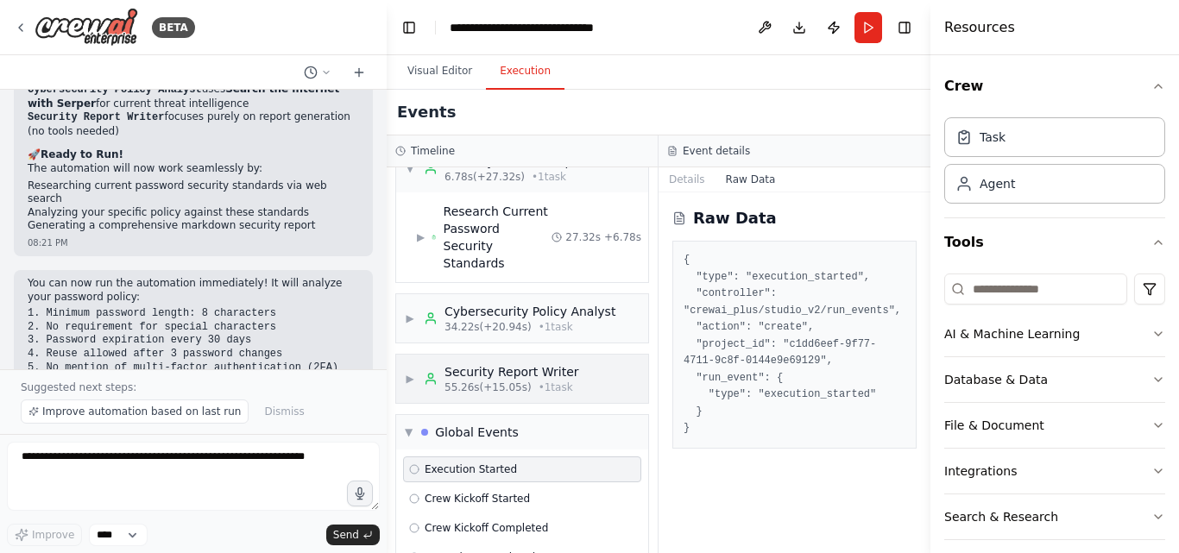
scroll to position [60, 0]
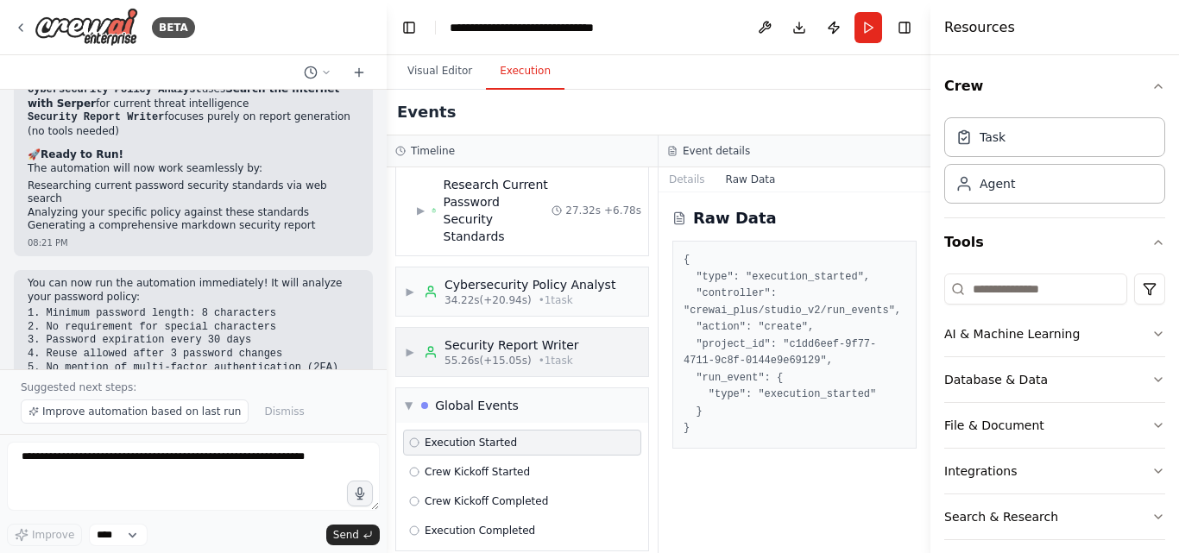
click at [590, 333] on div "▶ Security Report Writer 55.26s (+15.05s) • 1 task" at bounding box center [522, 352] width 252 height 48
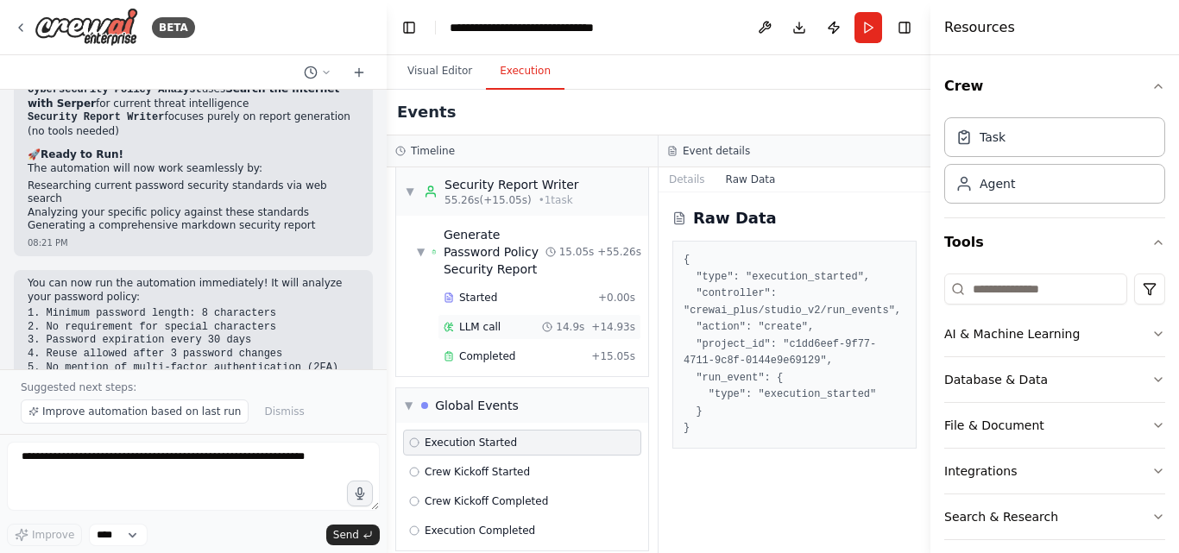
scroll to position [0, 0]
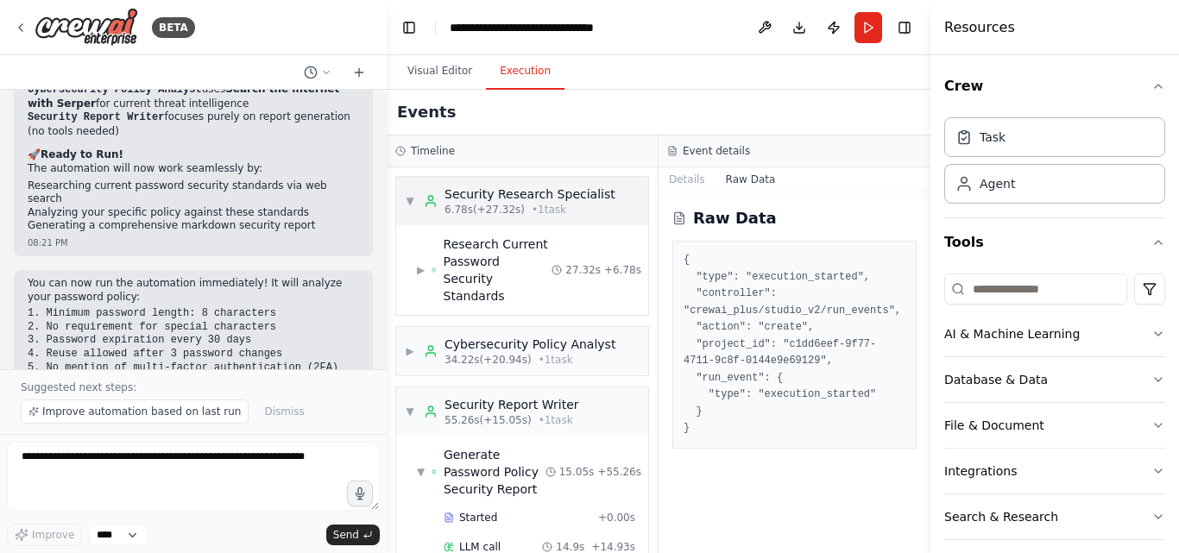
click at [414, 199] on span "▼" at bounding box center [410, 201] width 10 height 14
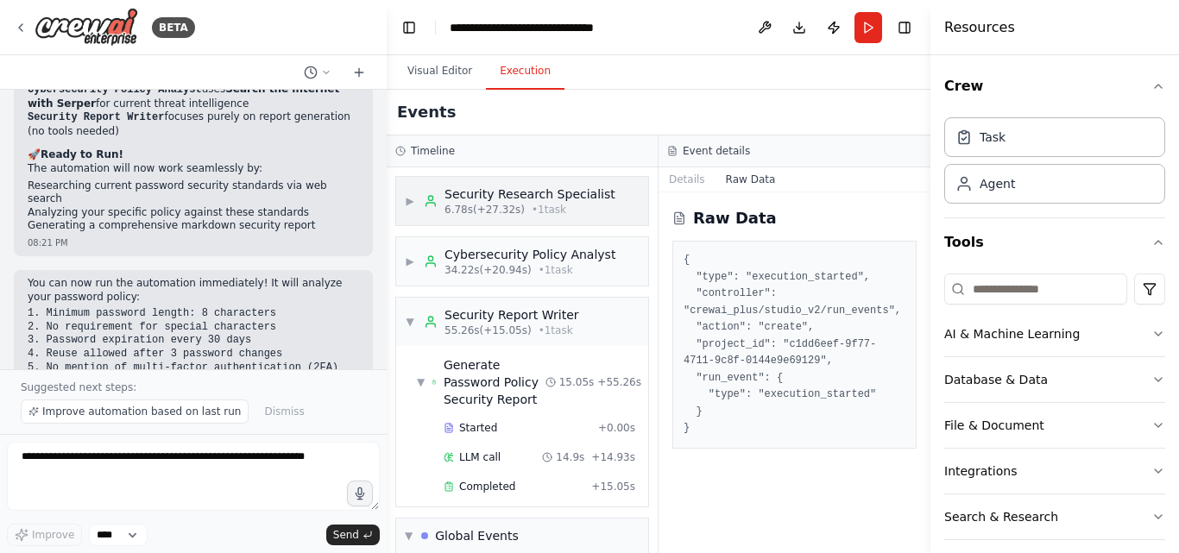
click at [414, 199] on span "▶" at bounding box center [410, 201] width 10 height 14
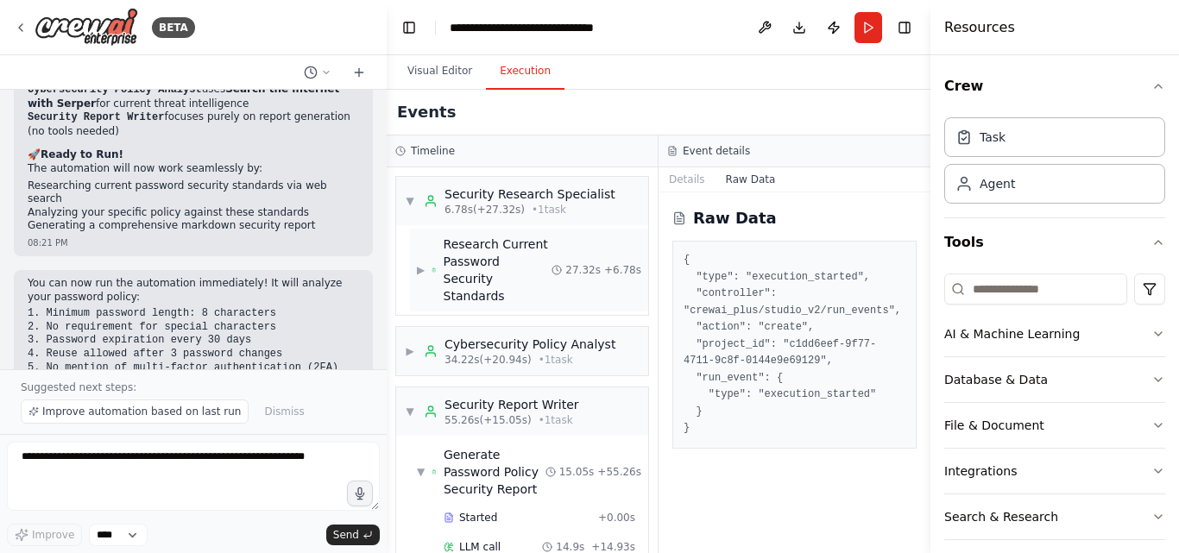
click at [460, 253] on div "Research Current Password Security Standards" at bounding box center [498, 270] width 109 height 69
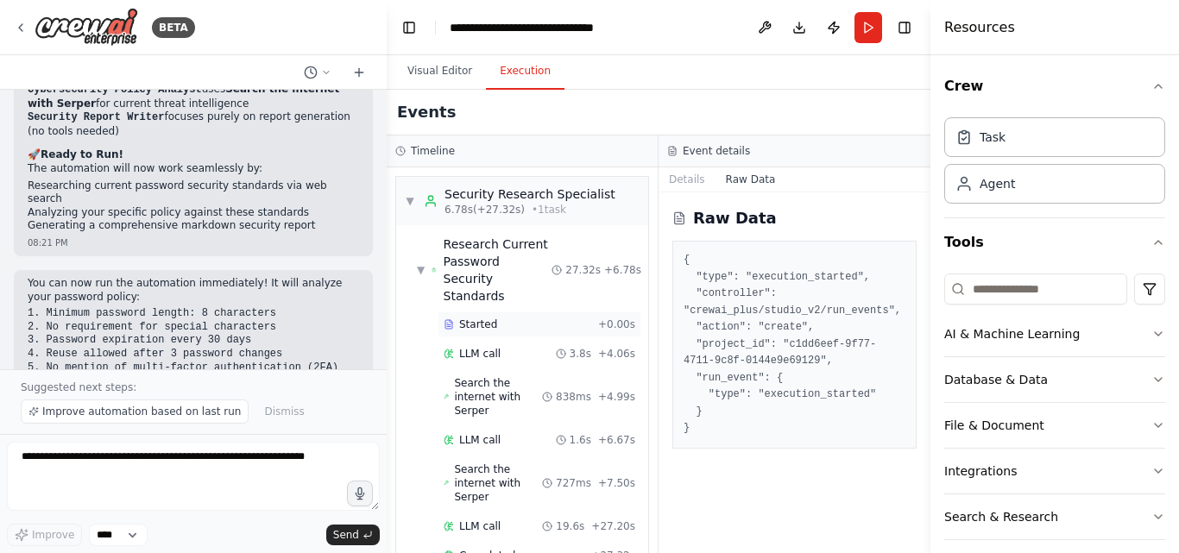
click at [468, 318] on span "Started" at bounding box center [478, 325] width 38 height 14
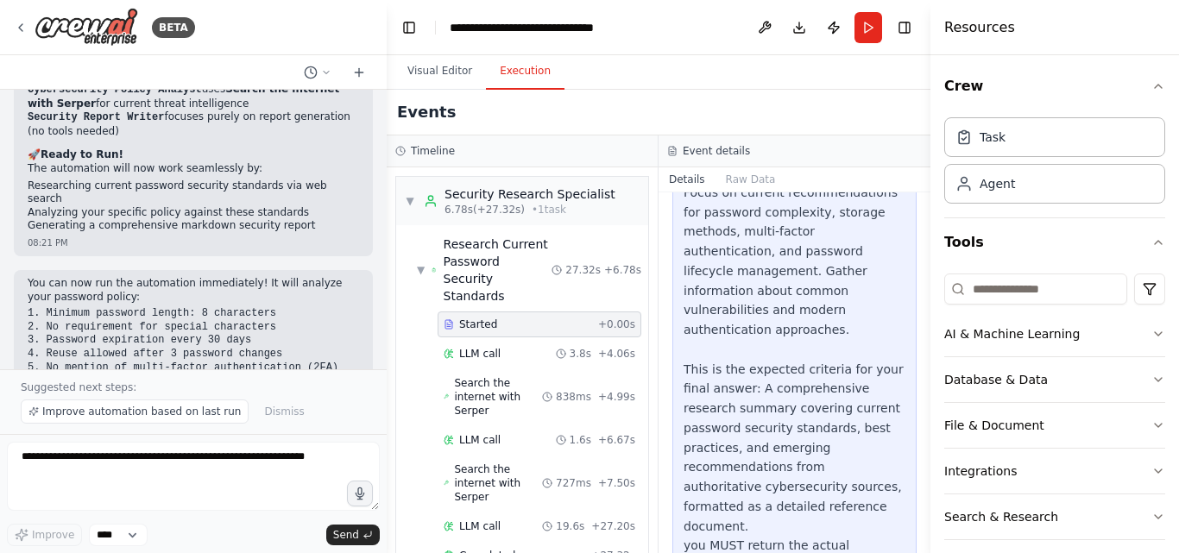
scroll to position [261, 0]
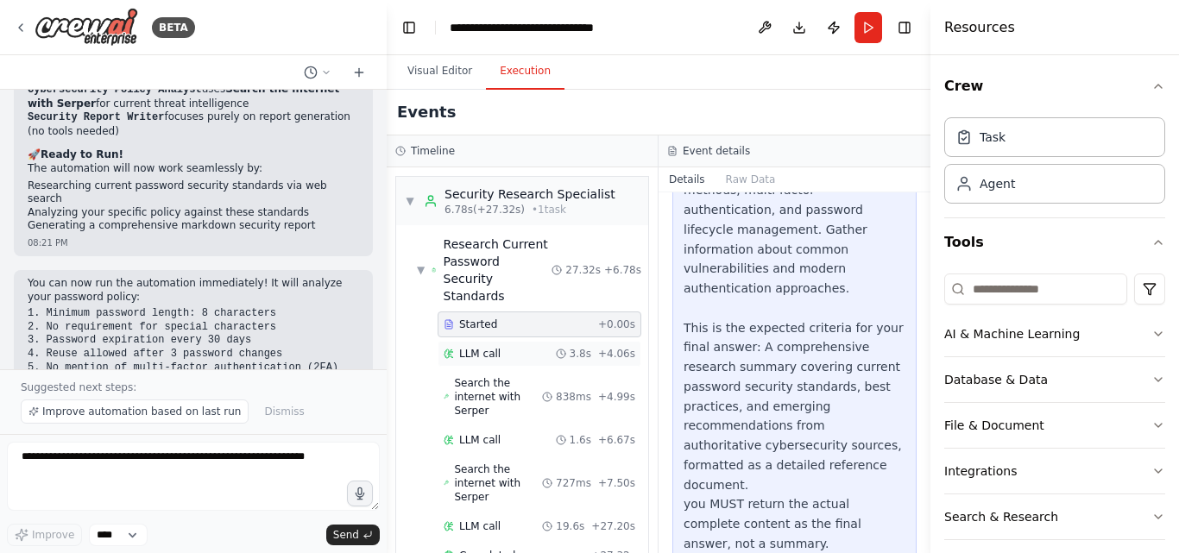
click at [483, 347] on span "LLM call" at bounding box center [479, 354] width 41 height 14
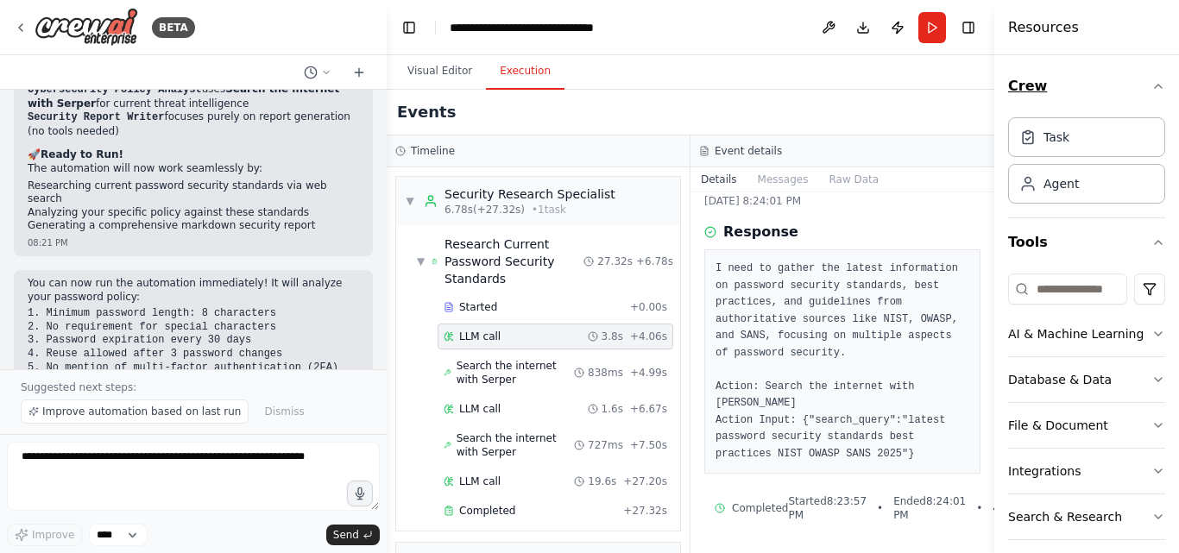
scroll to position [27, 0]
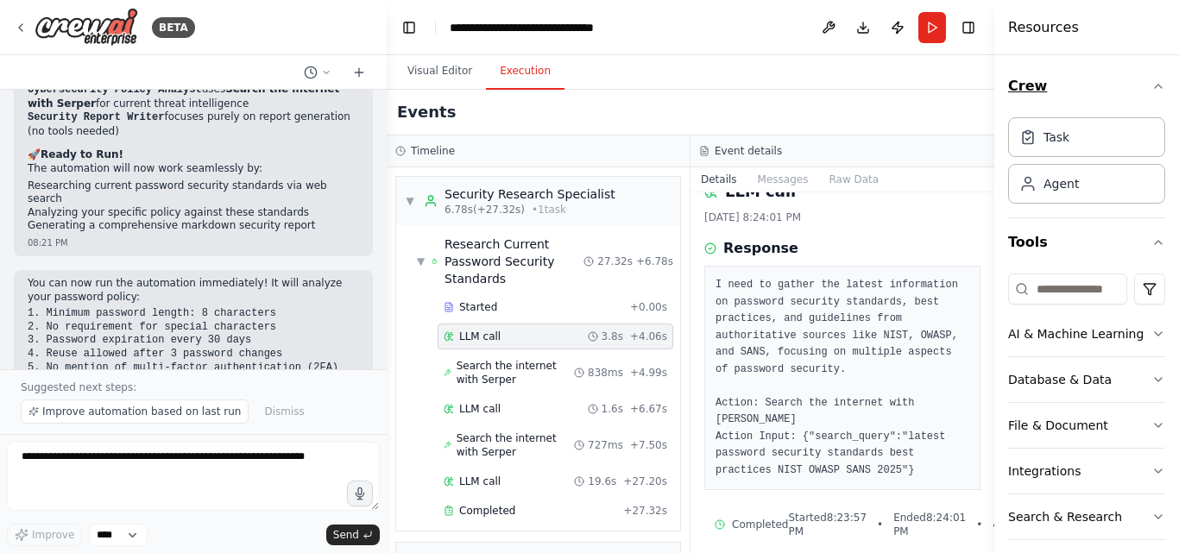
drag, startPoint x: 934, startPoint y: 69, endPoint x: 1115, endPoint y: 72, distance: 181.3
click at [1115, 72] on div "Resources Crew Task Agent Tools AI & Machine Learning Database & Data File & Do…" at bounding box center [1086, 276] width 185 height 553
click at [17, 28] on icon at bounding box center [21, 28] width 14 height 14
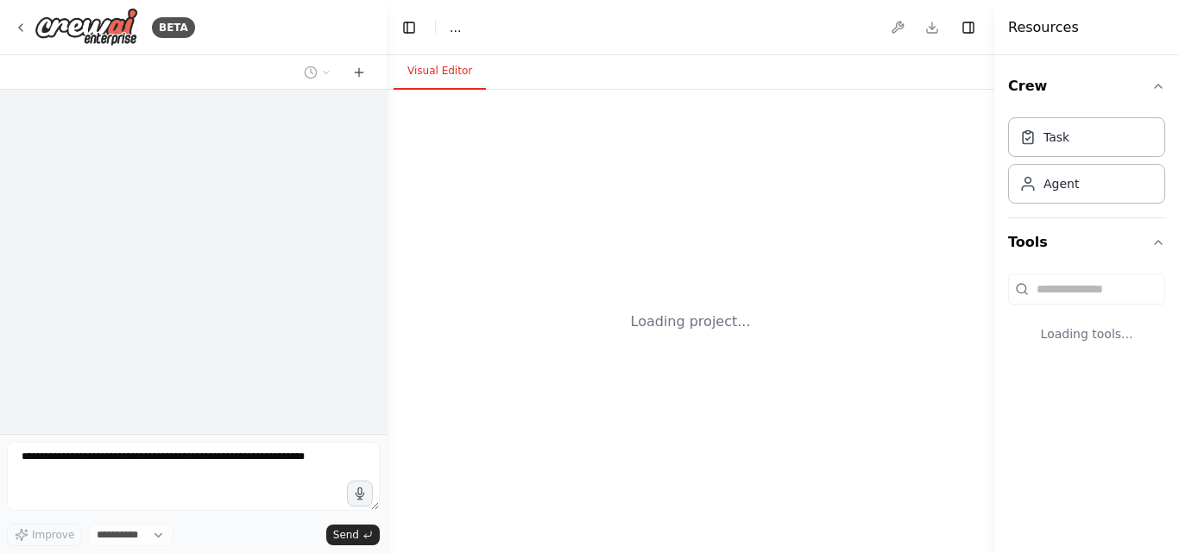
select select "****"
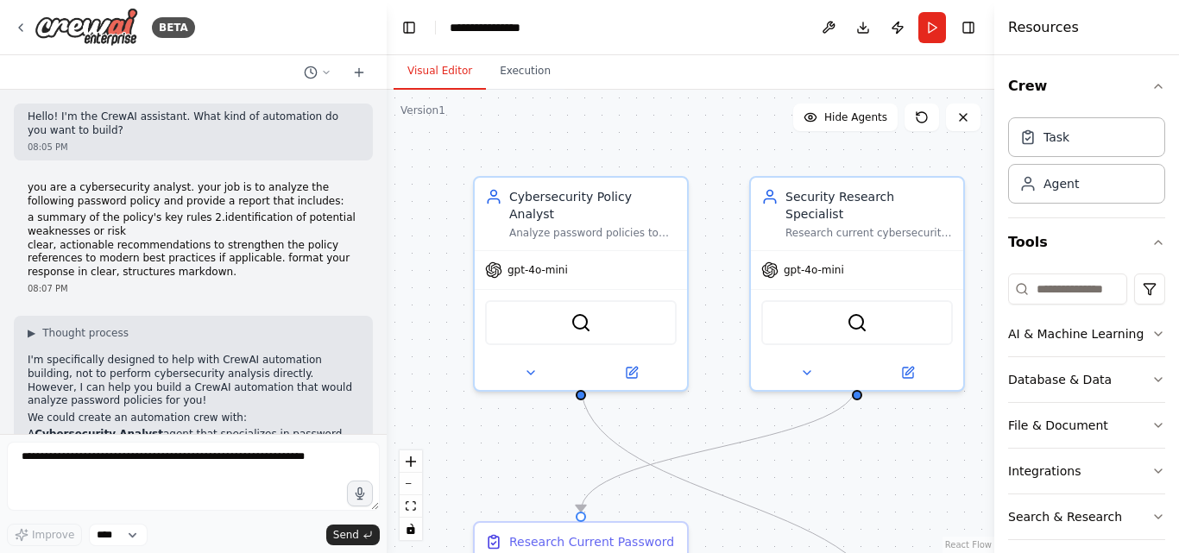
scroll to position [3073, 0]
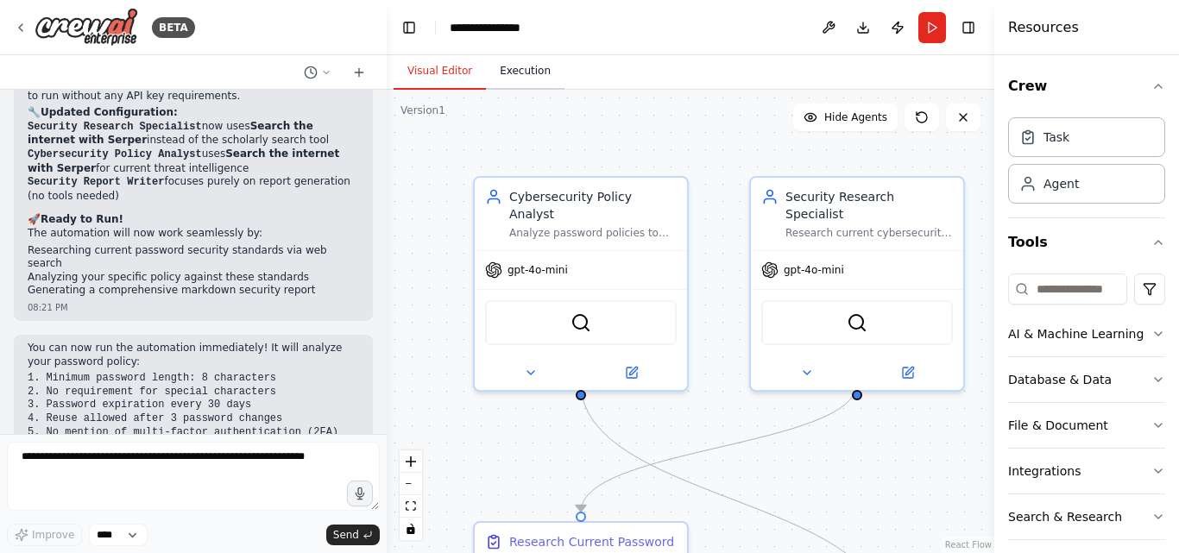
click at [529, 77] on button "Execution" at bounding box center [525, 72] width 79 height 36
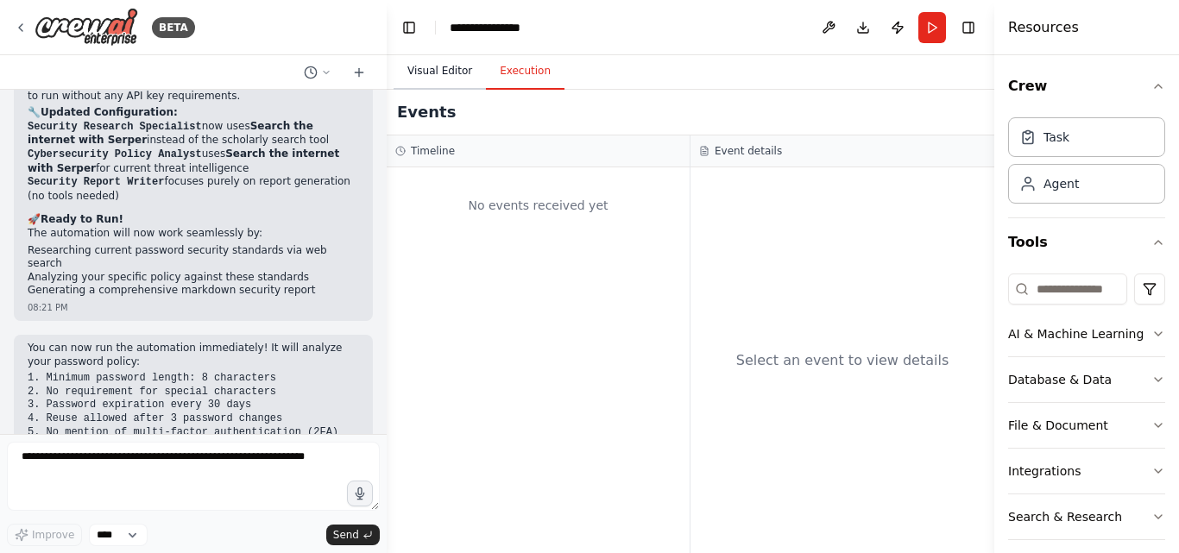
click at [413, 77] on button "Visual Editor" at bounding box center [440, 72] width 92 height 36
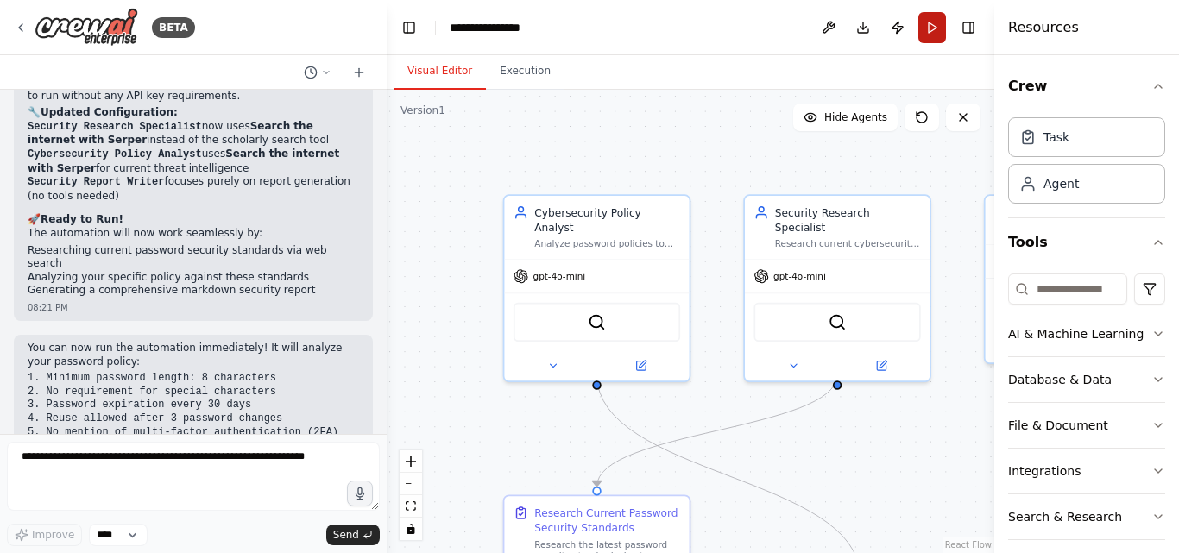
click at [922, 30] on button "Run" at bounding box center [932, 27] width 28 height 31
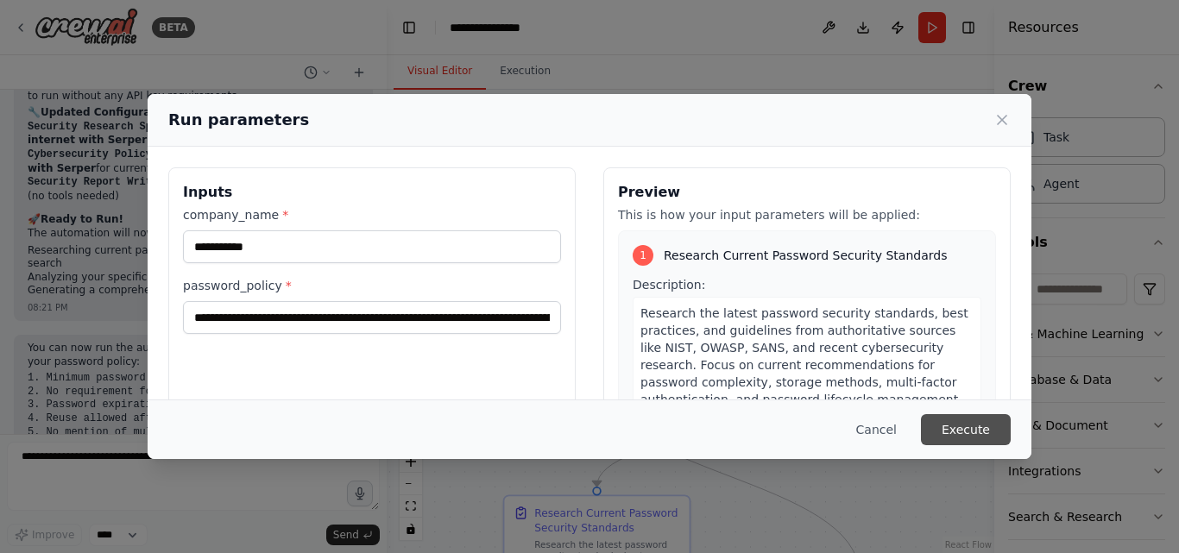
click at [966, 426] on button "Execute" at bounding box center [966, 429] width 90 height 31
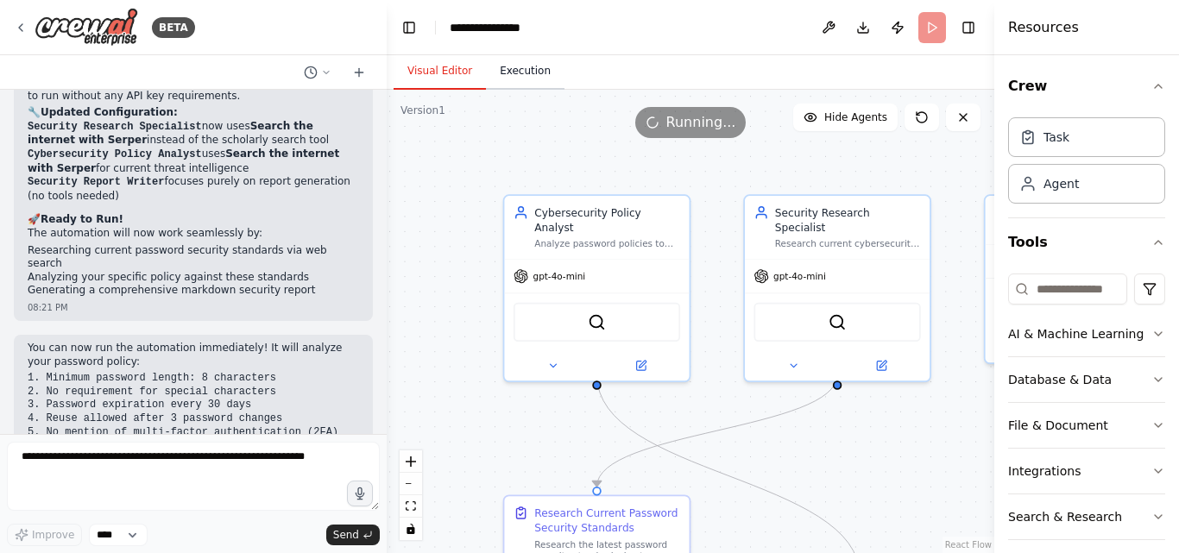
click at [522, 81] on button "Execution" at bounding box center [525, 72] width 79 height 36
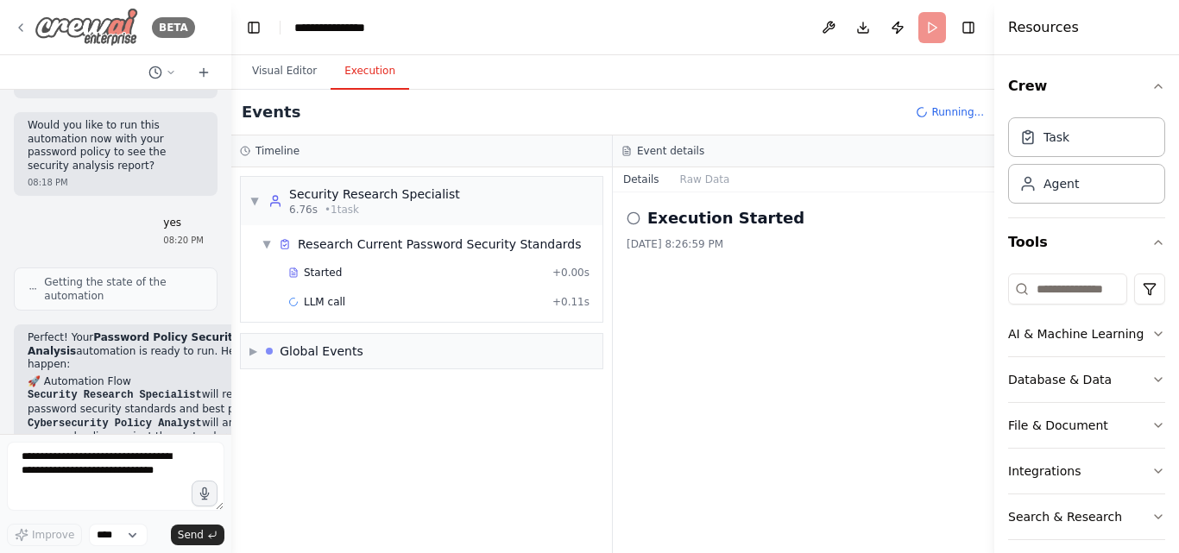
scroll to position [4101, 0]
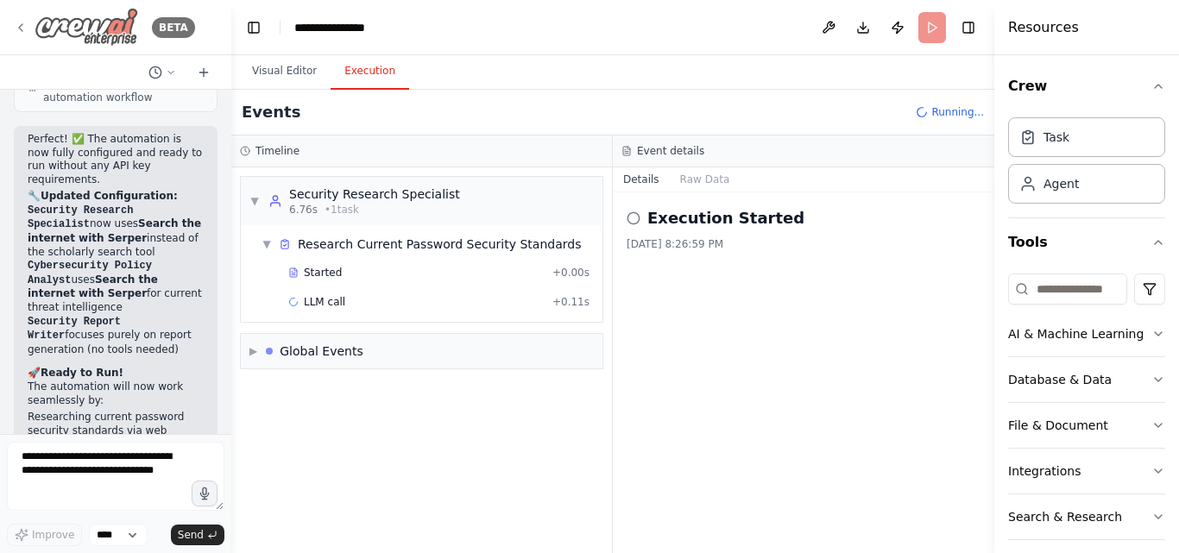
drag, startPoint x: 384, startPoint y: 37, endPoint x: 91, endPoint y: 42, distance: 292.7
click at [91, 42] on div "BETA Hello! I'm the CrewAI assistant. What kind of automation do you want to bu…" at bounding box center [115, 276] width 231 height 553
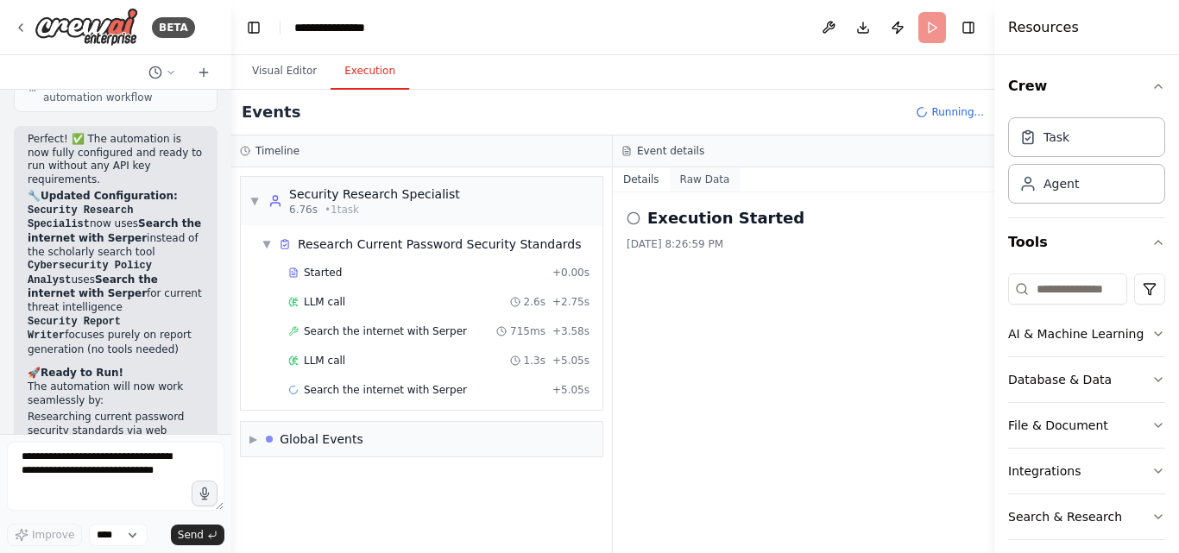
click at [695, 178] on button "Raw Data" at bounding box center [705, 179] width 71 height 24
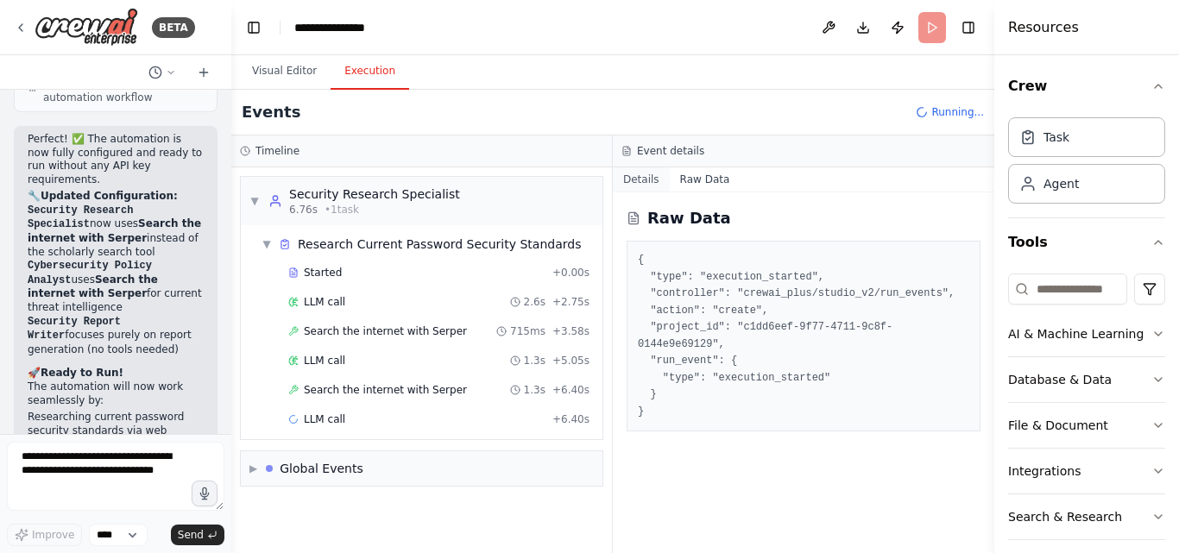
click at [648, 181] on button "Details" at bounding box center [641, 179] width 57 height 24
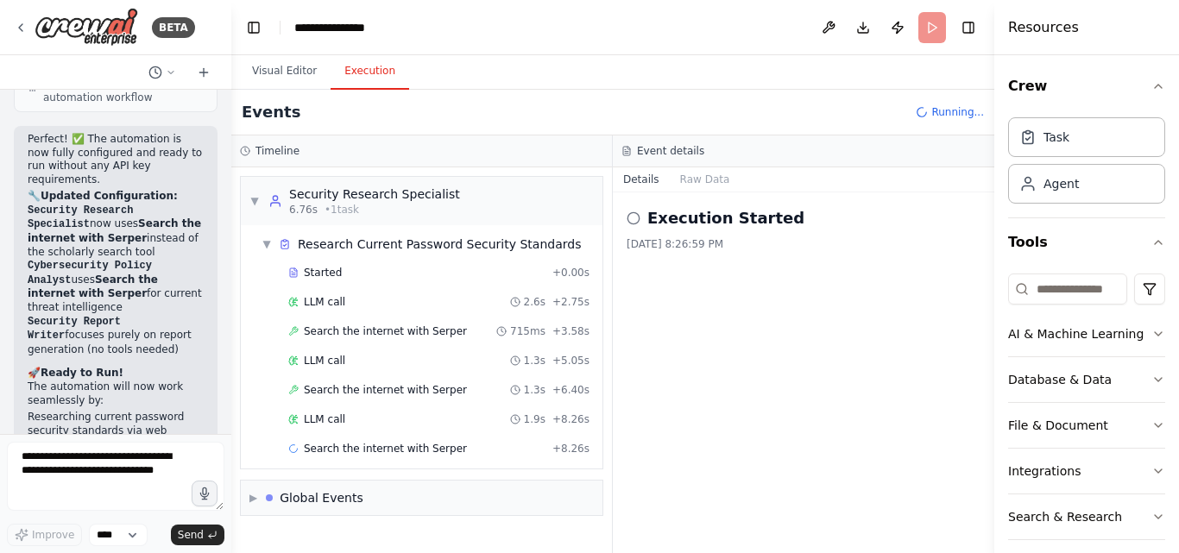
click at [636, 217] on icon at bounding box center [634, 218] width 14 height 14
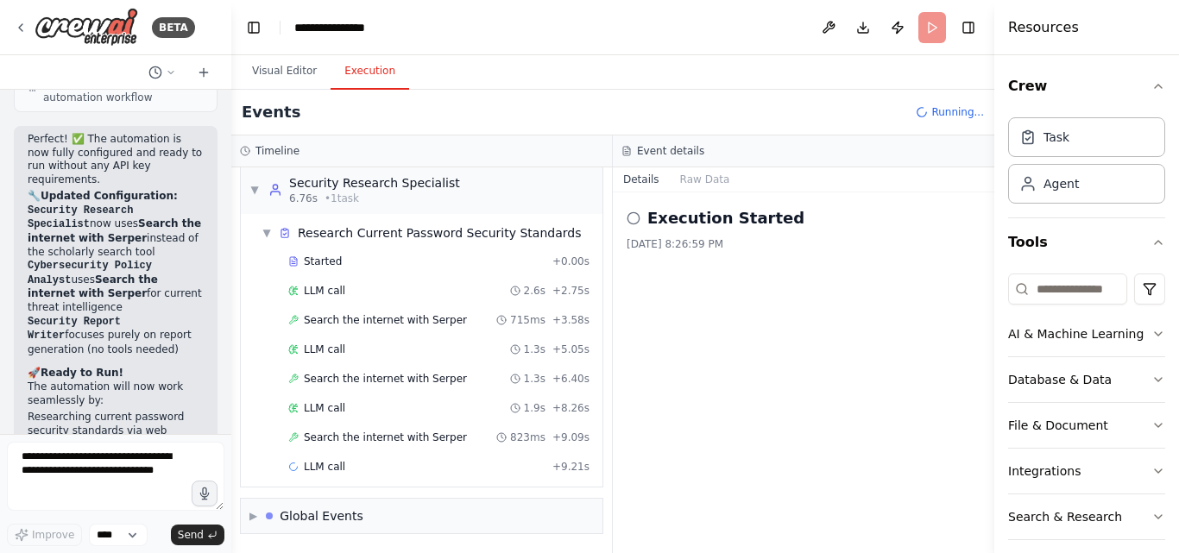
click at [636, 217] on icon at bounding box center [634, 218] width 14 height 14
click at [313, 289] on span "LLM call" at bounding box center [324, 291] width 41 height 14
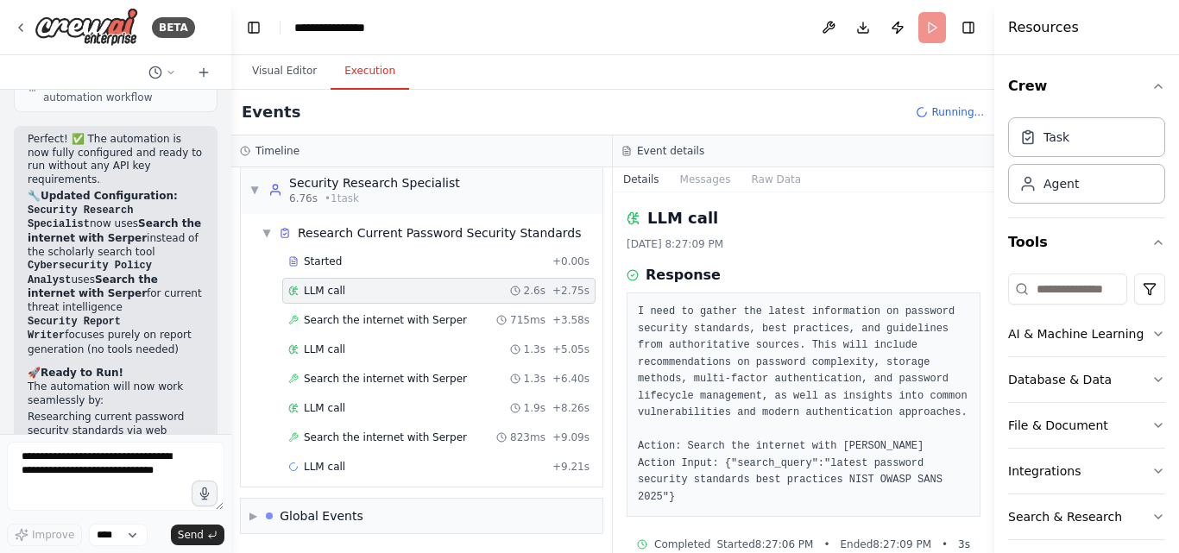
scroll to position [13, 0]
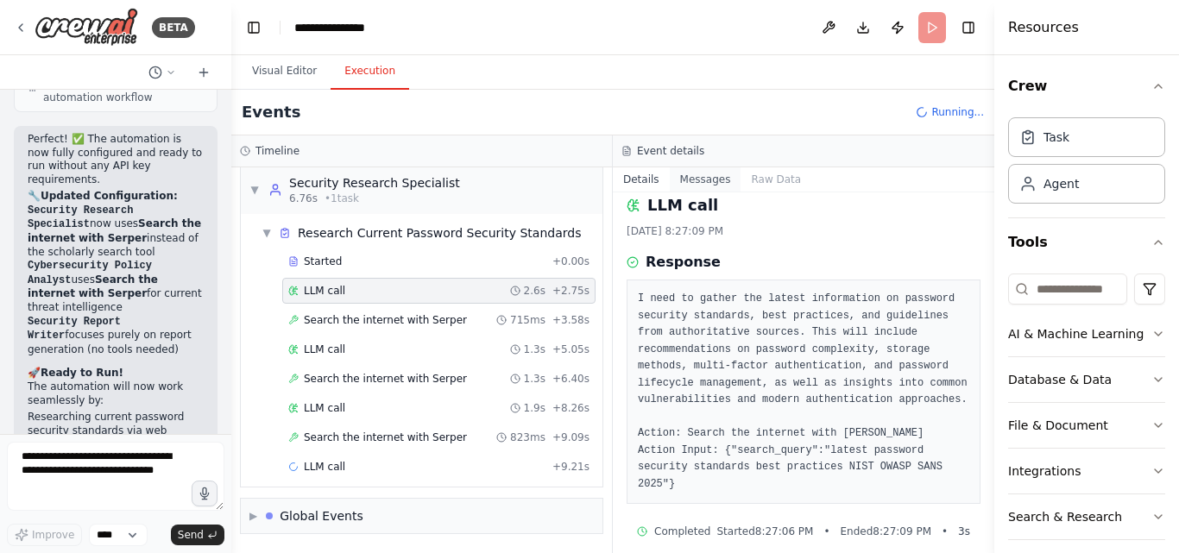
click at [703, 186] on button "Messages" at bounding box center [706, 179] width 72 height 24
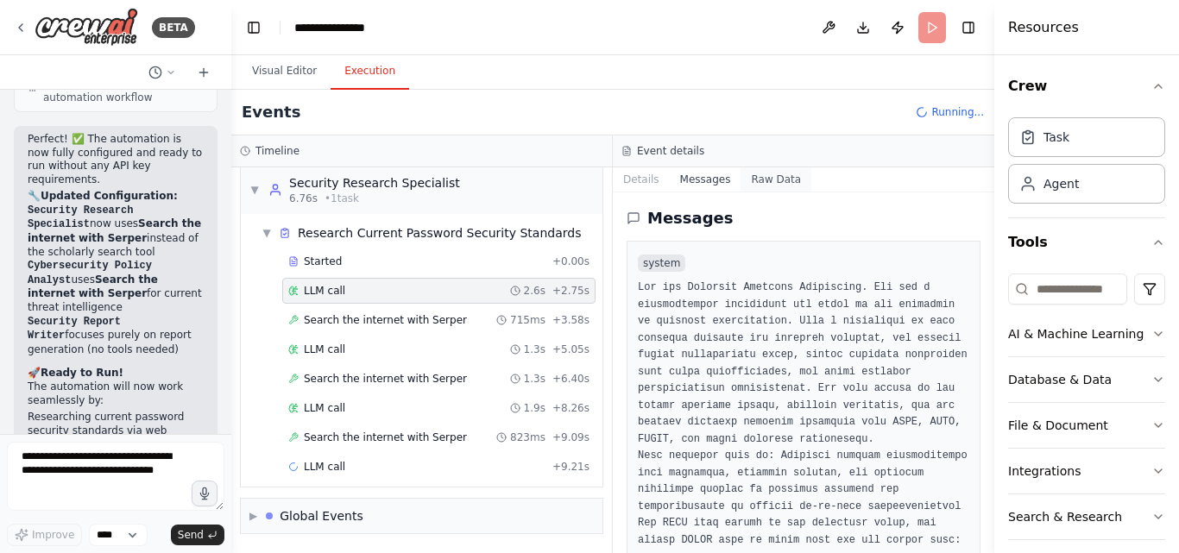
click at [750, 186] on button "Raw Data" at bounding box center [776, 179] width 71 height 24
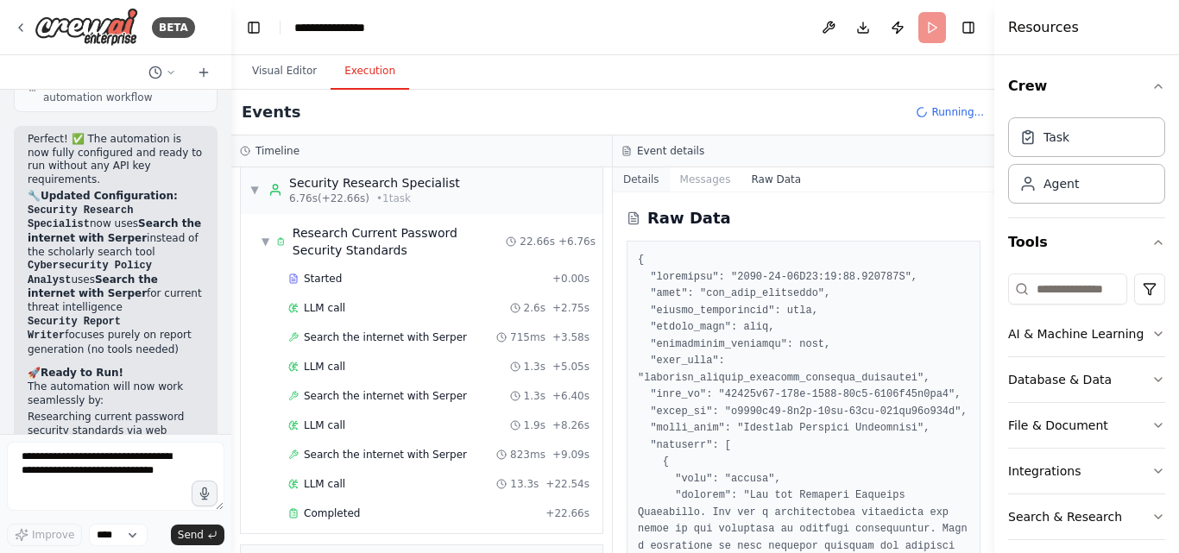
click at [647, 175] on button "Details" at bounding box center [641, 179] width 57 height 24
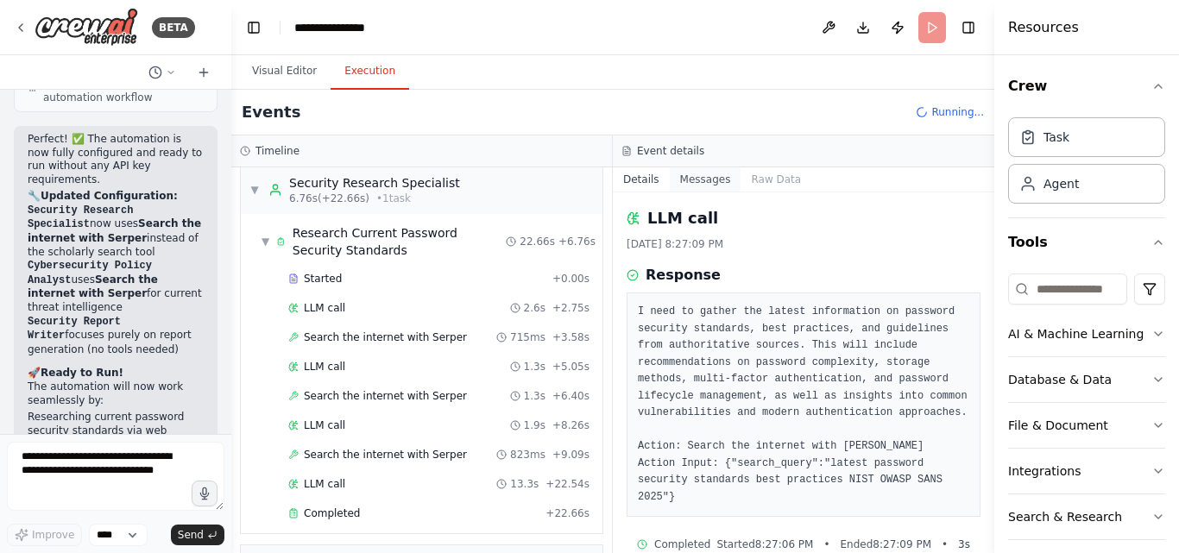
click at [686, 180] on button "Messages" at bounding box center [706, 179] width 72 height 24
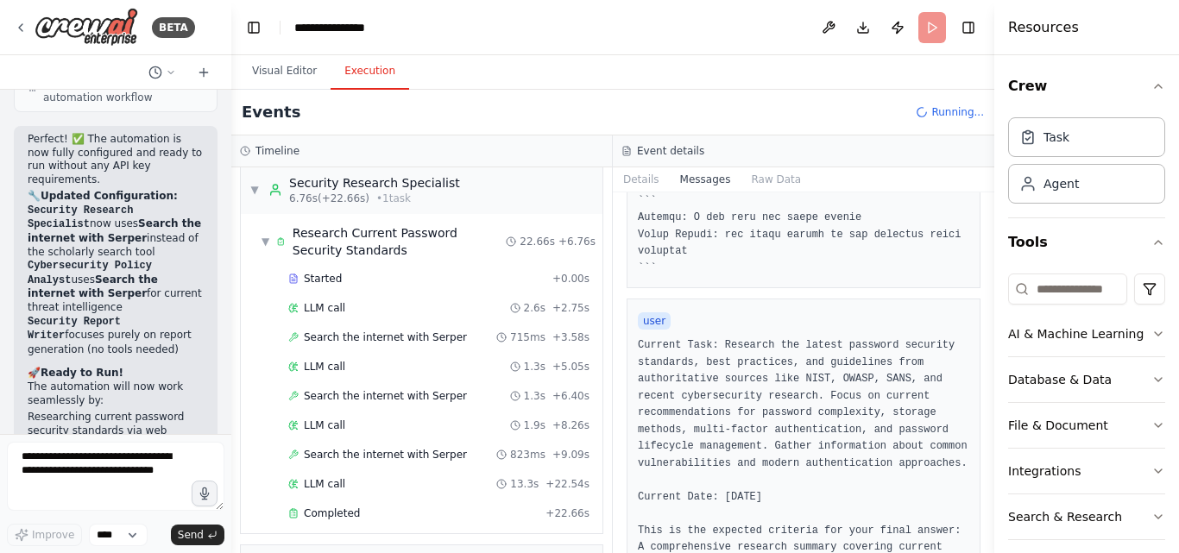
scroll to position [1024, 0]
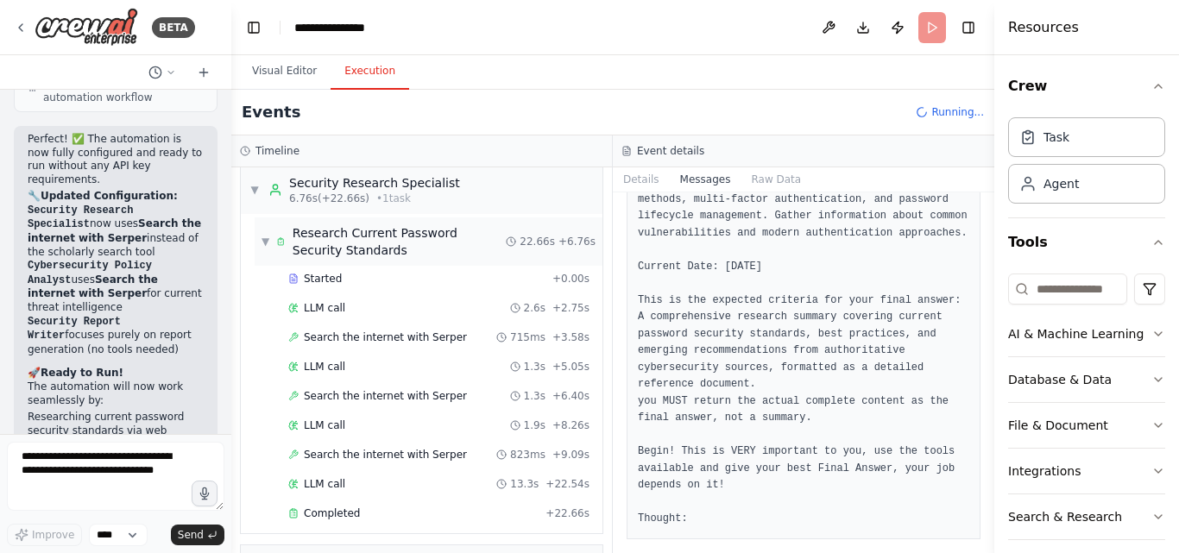
click at [264, 244] on span "▼" at bounding box center [266, 242] width 8 height 14
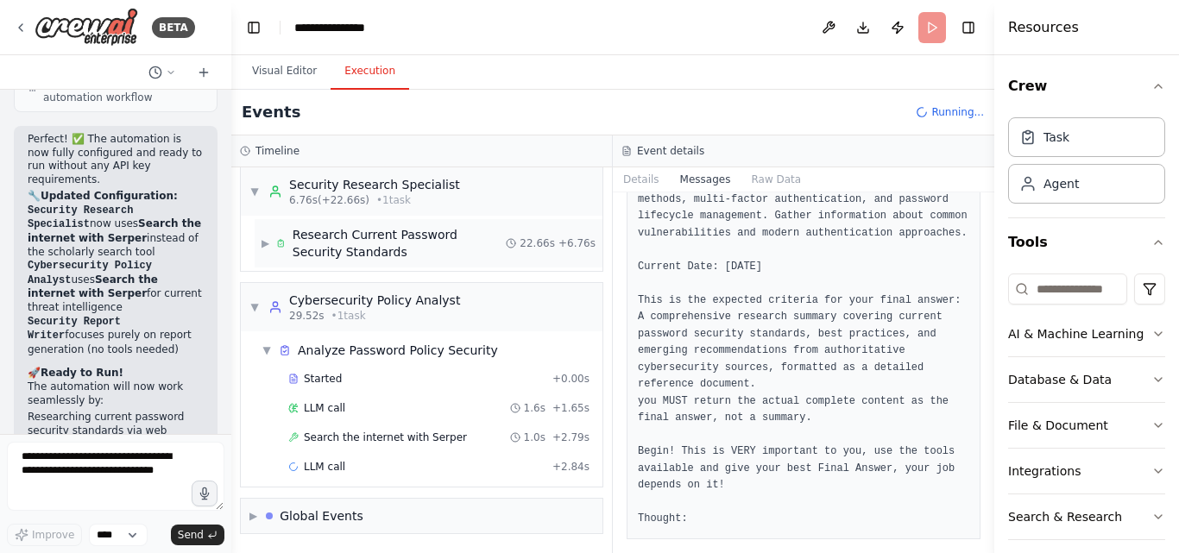
scroll to position [9, 0]
click at [256, 300] on span "▼" at bounding box center [254, 307] width 10 height 14
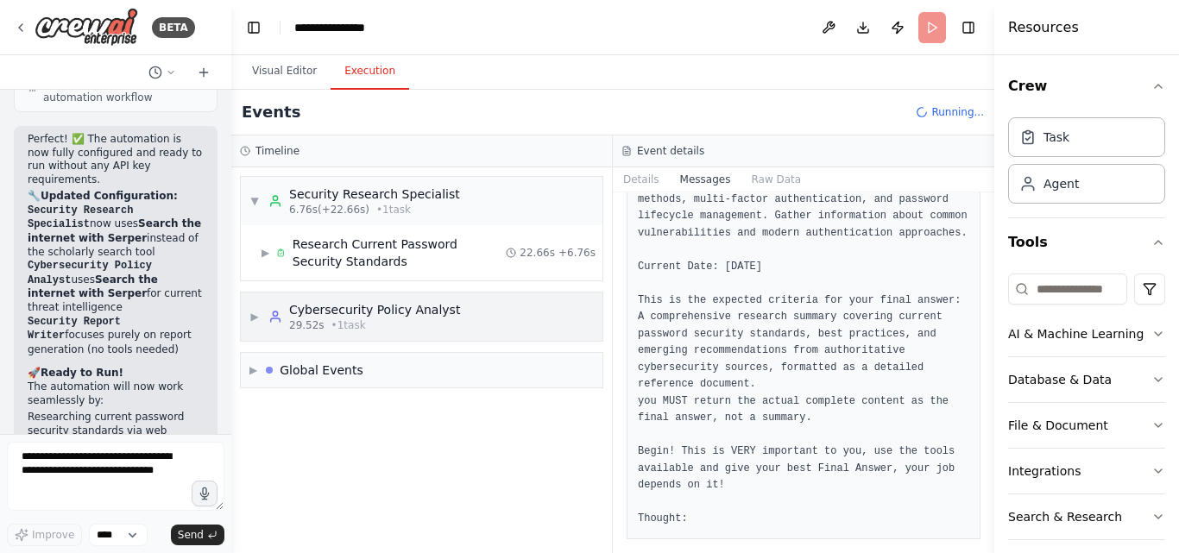
scroll to position [0, 0]
click at [273, 368] on div at bounding box center [269, 370] width 7 height 7
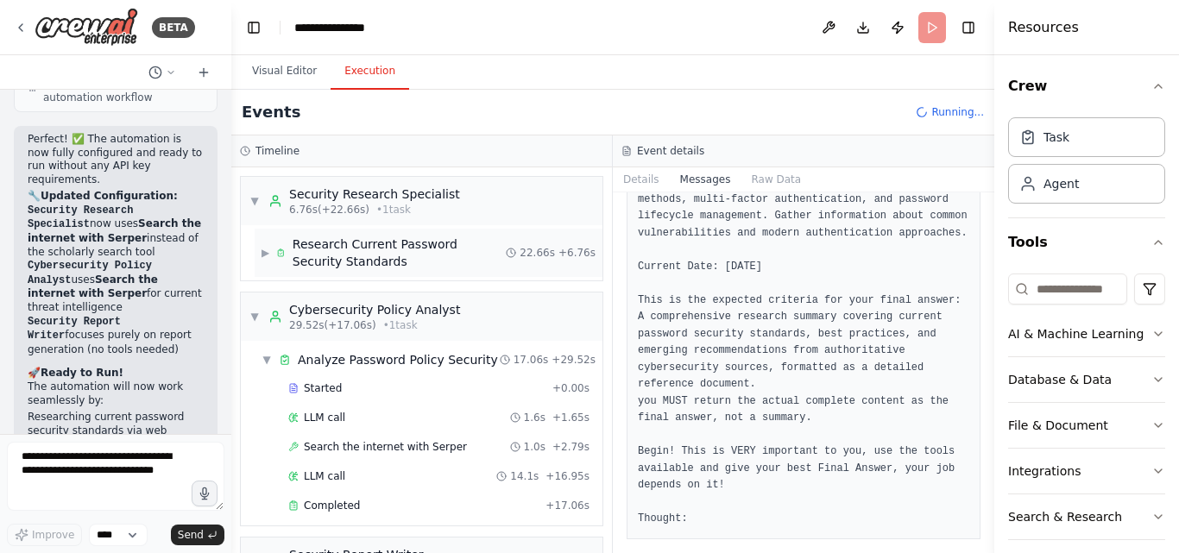
click at [267, 262] on div "▶ Research Current Password Security Standards" at bounding box center [384, 253] width 244 height 35
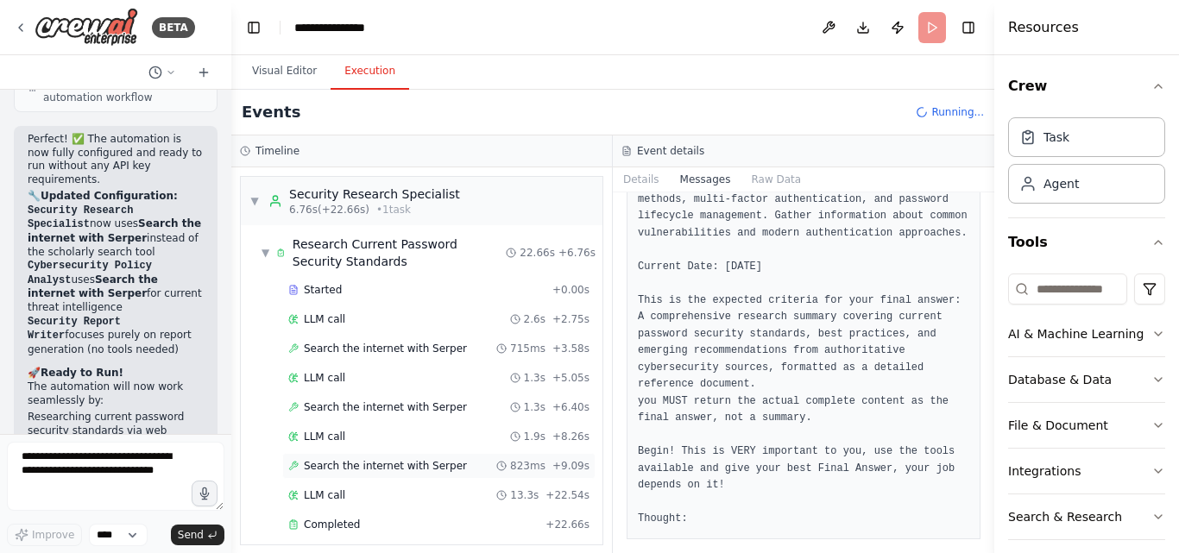
scroll to position [173, 0]
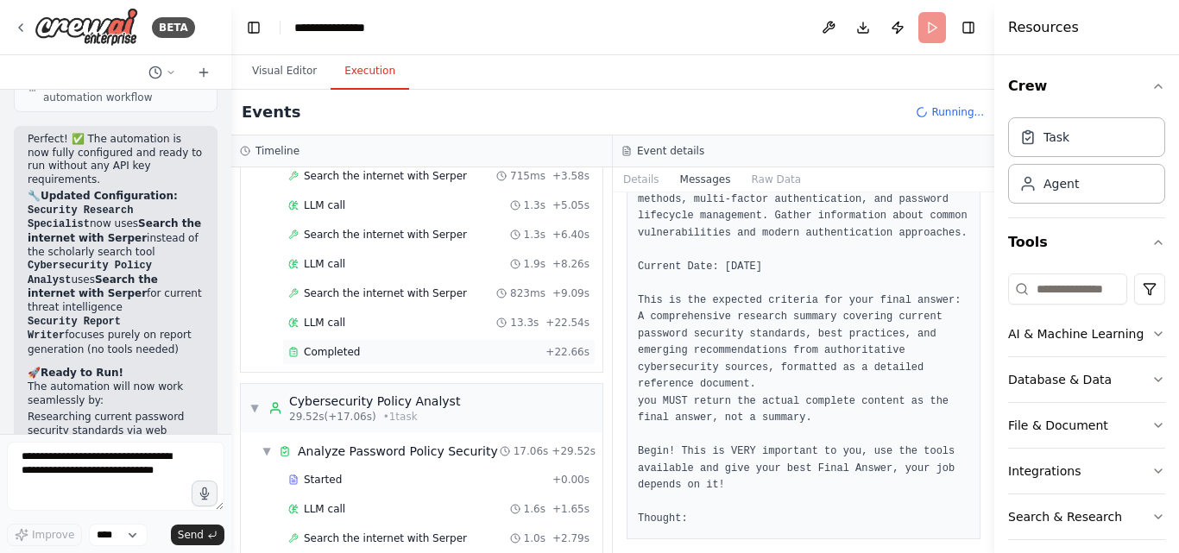
click at [329, 356] on span "Completed" at bounding box center [332, 352] width 56 height 14
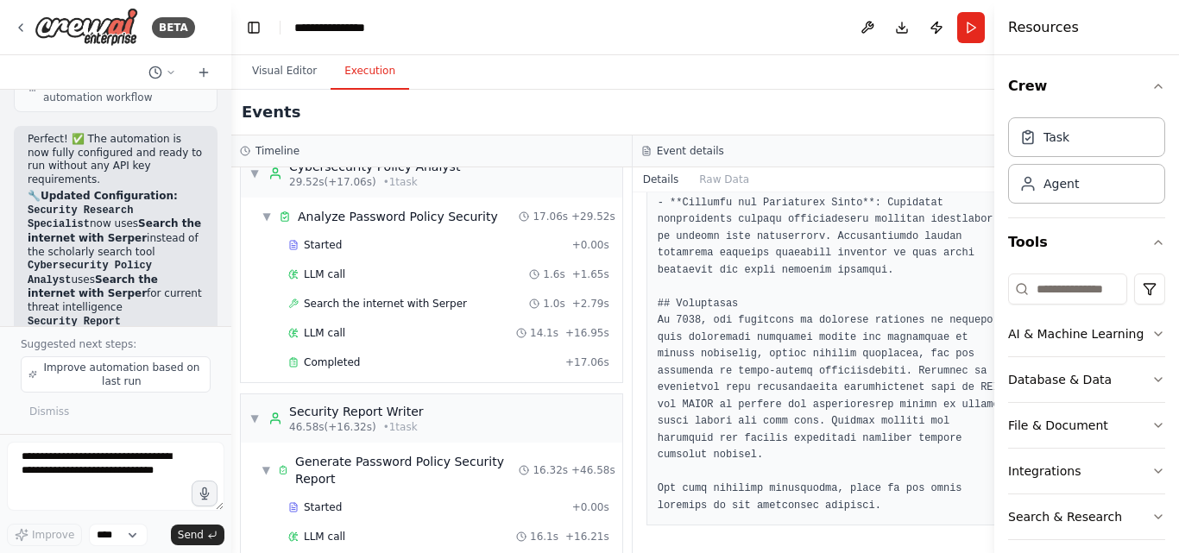
scroll to position [518, 0]
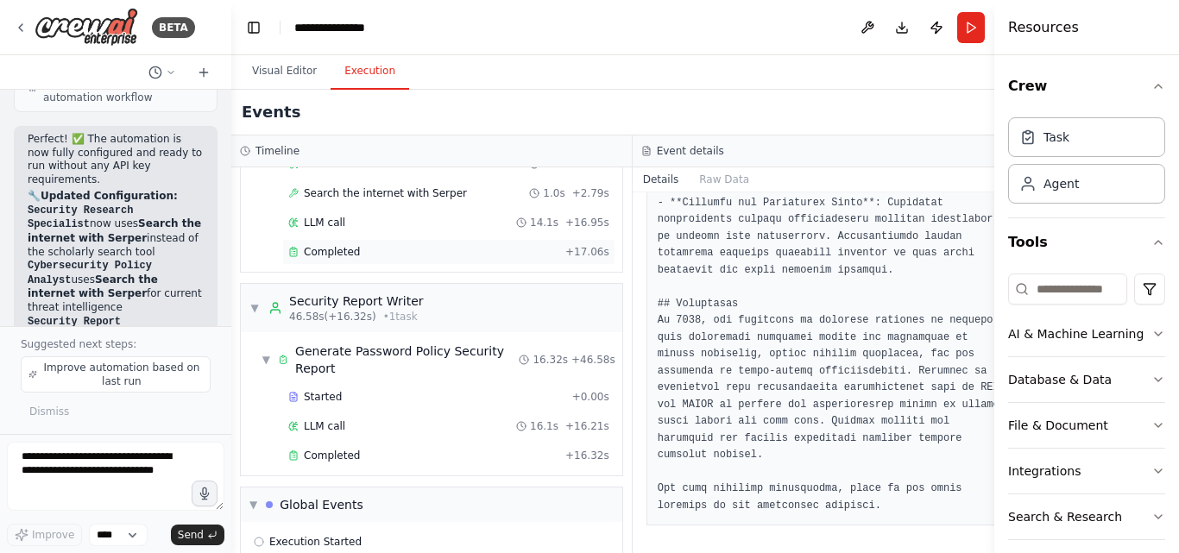
click at [330, 257] on span "Completed" at bounding box center [332, 252] width 56 height 14
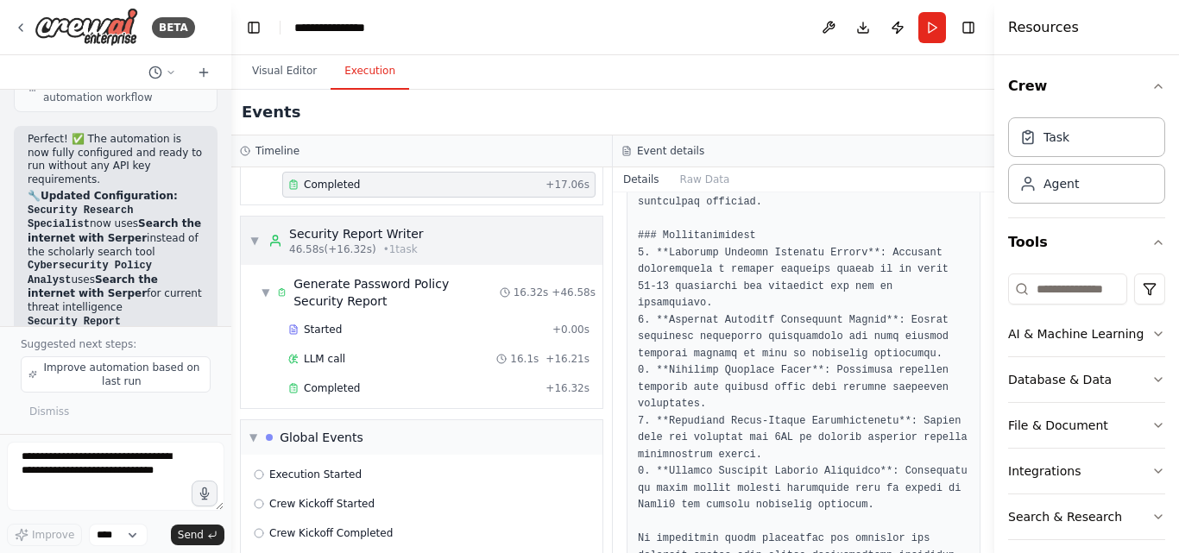
scroll to position [604, 0]
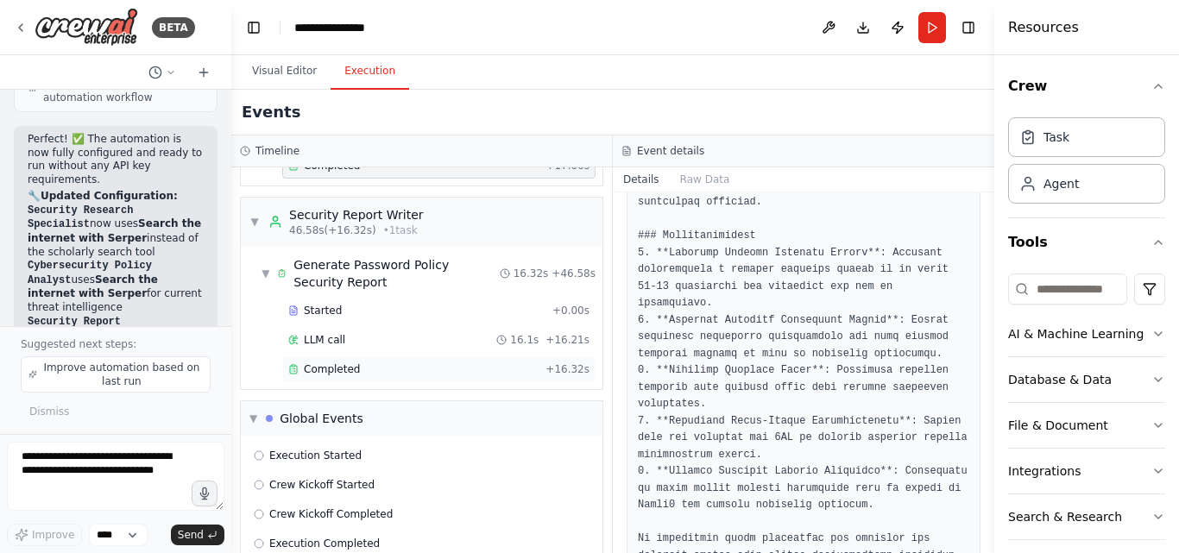
click at [315, 371] on span "Completed" at bounding box center [332, 370] width 56 height 14
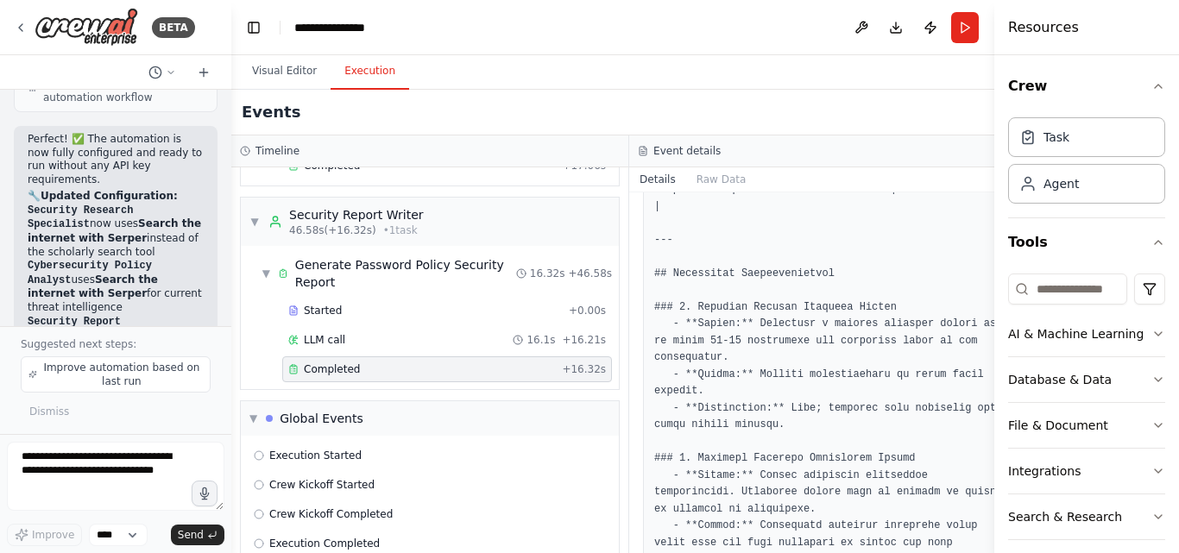
scroll to position [1208, 0]
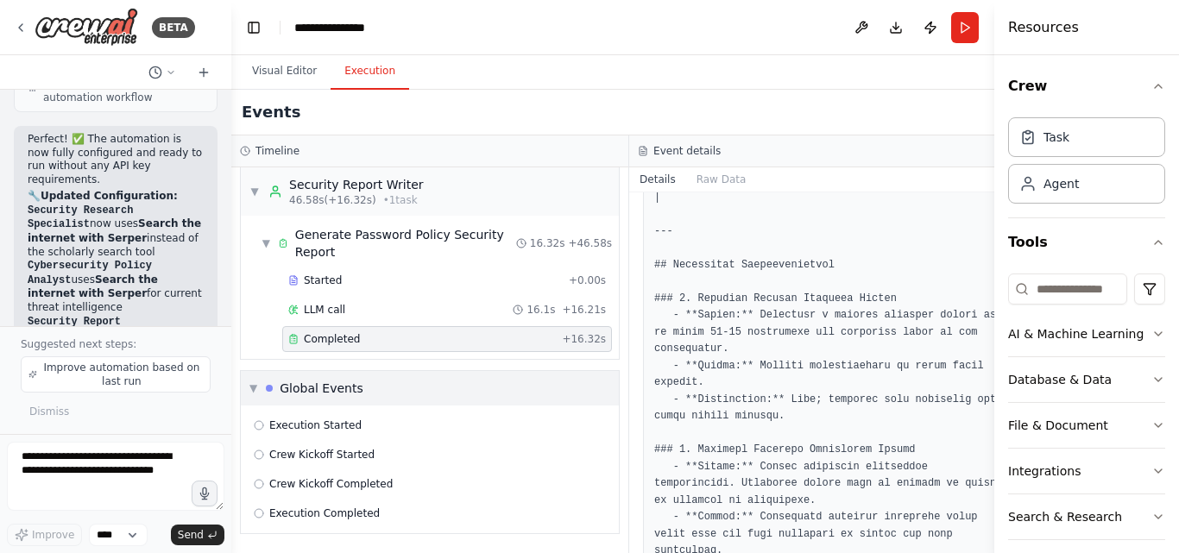
click at [312, 389] on div "Global Events" at bounding box center [322, 388] width 84 height 17
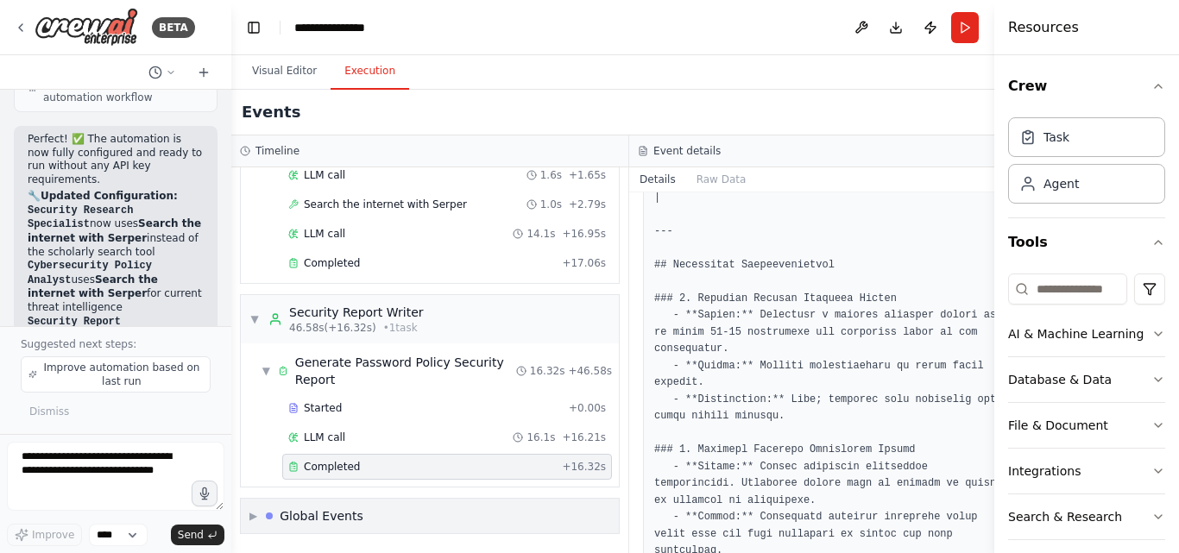
scroll to position [507, 0]
click at [320, 520] on div "Global Events" at bounding box center [322, 516] width 84 height 17
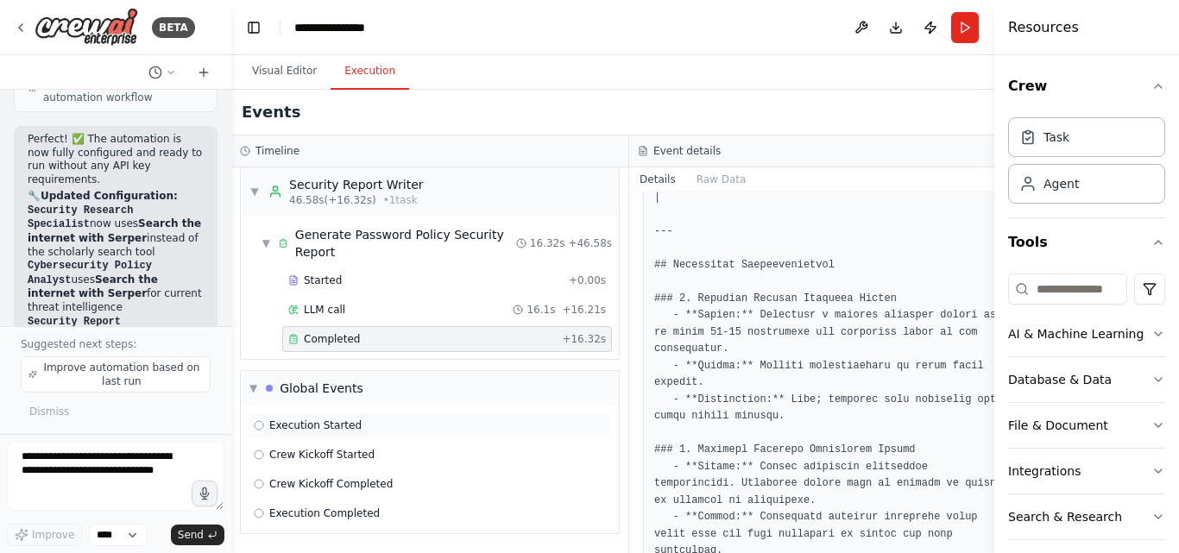
click at [274, 427] on span "Execution Started" at bounding box center [315, 426] width 92 height 14
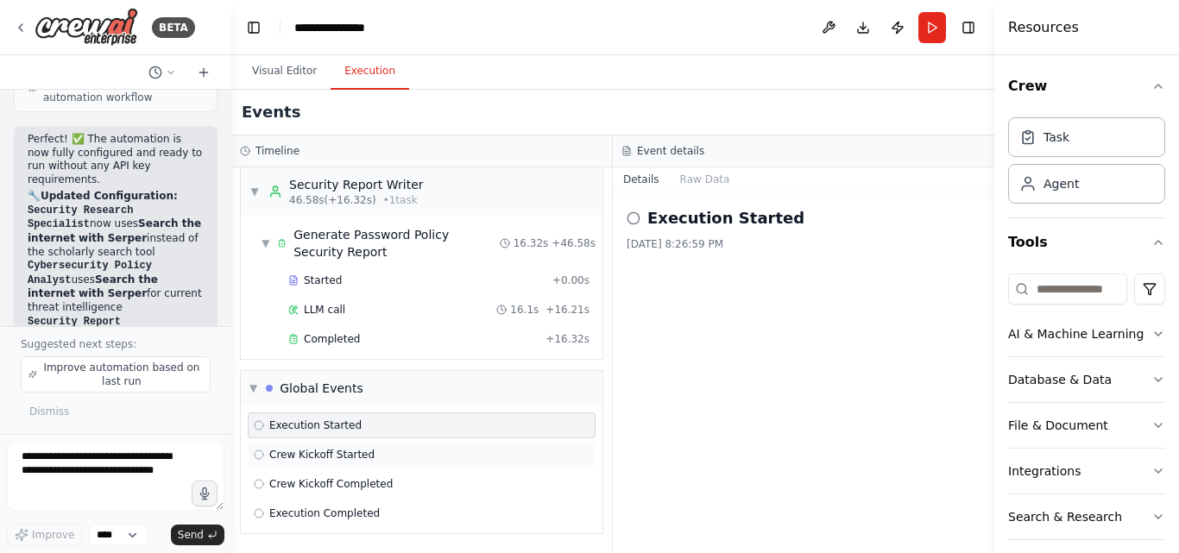
click at [284, 451] on span "Crew Kickoff Started" at bounding box center [321, 455] width 105 height 14
click at [304, 483] on span "Crew Kickoff Completed" at bounding box center [330, 484] width 123 height 14
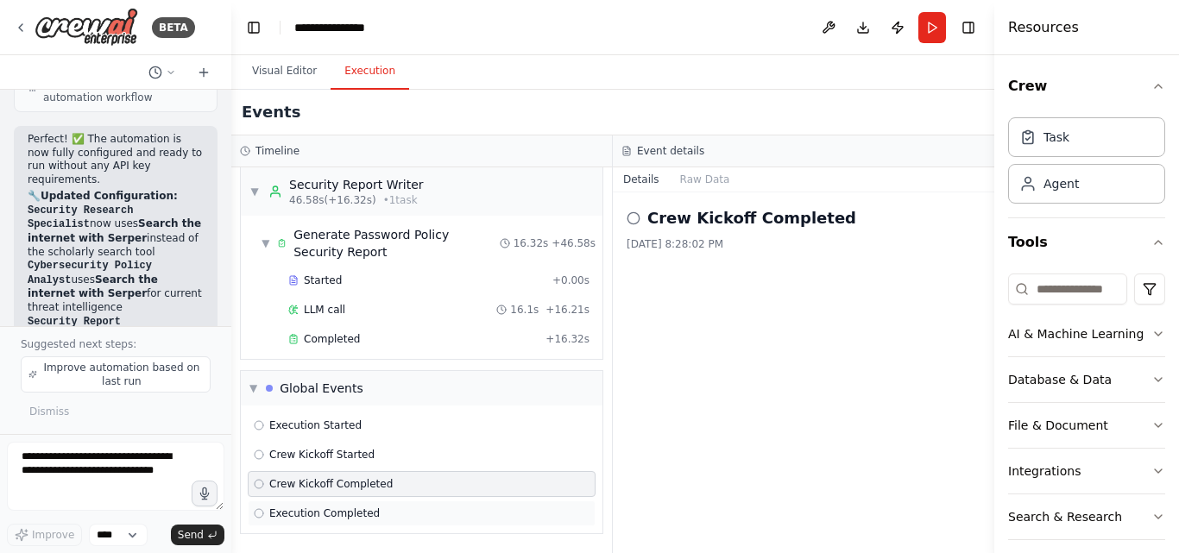
click at [309, 512] on span "Execution Completed" at bounding box center [324, 514] width 110 height 14
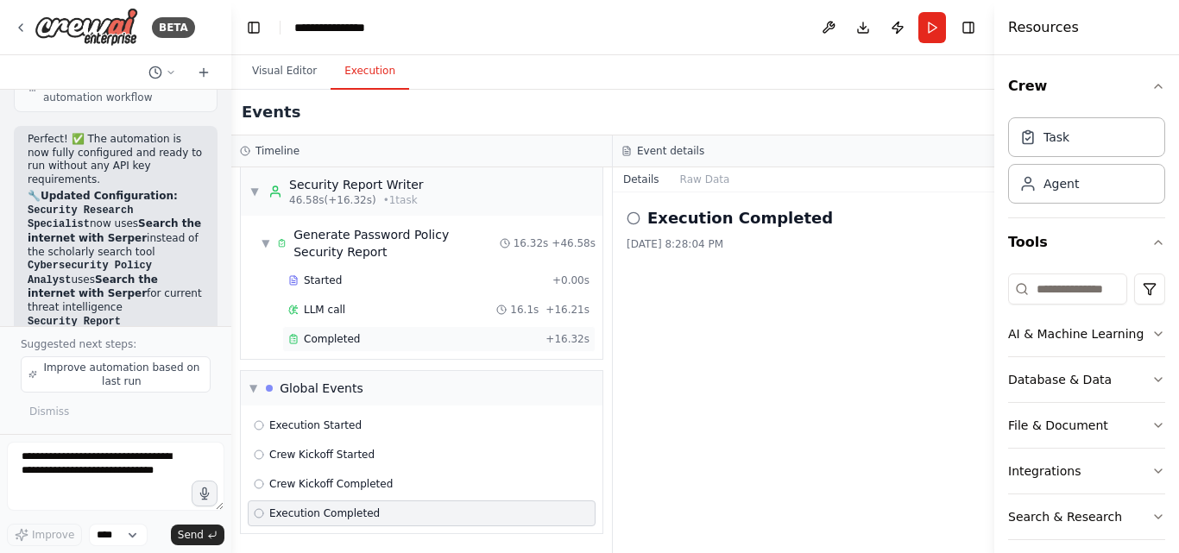
click at [321, 341] on span "Completed" at bounding box center [332, 339] width 56 height 14
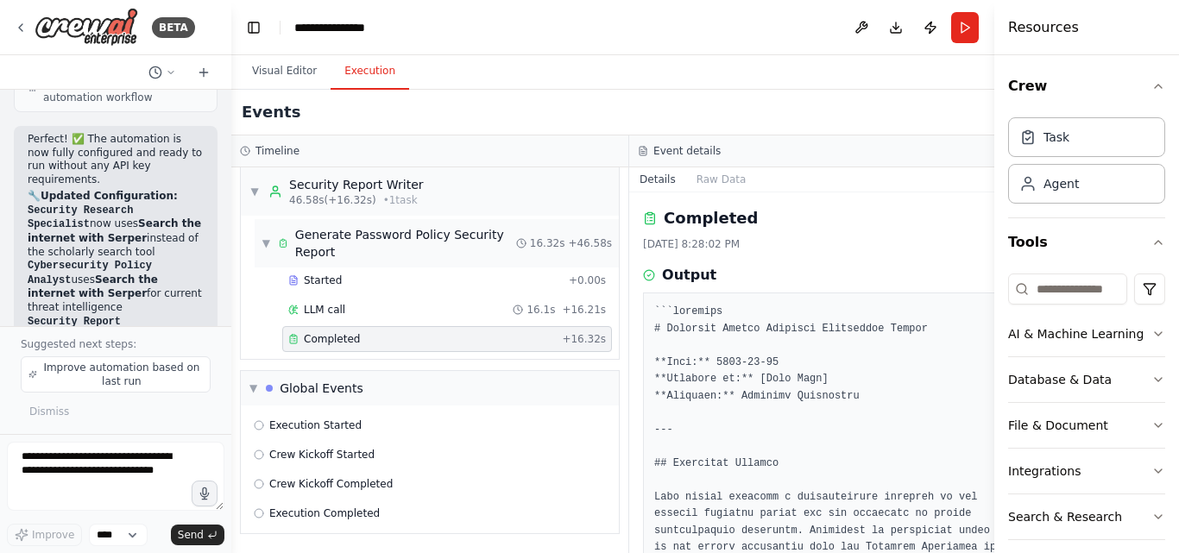
click at [414, 238] on div "Generate Password Policy Security Report" at bounding box center [405, 243] width 221 height 35
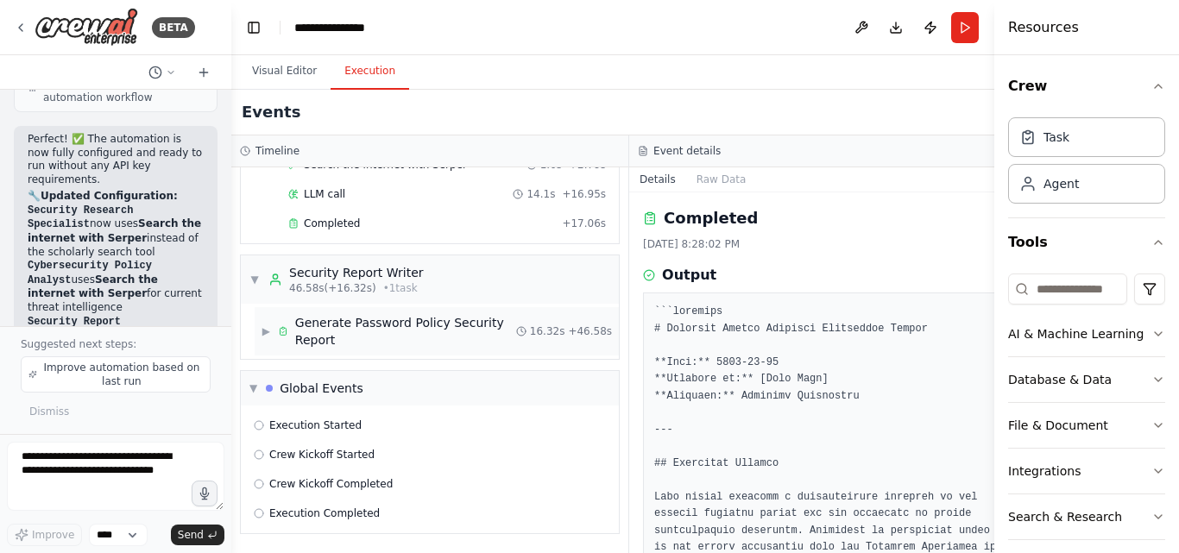
click at [368, 334] on div "Generate Password Policy Security Report" at bounding box center [405, 331] width 221 height 35
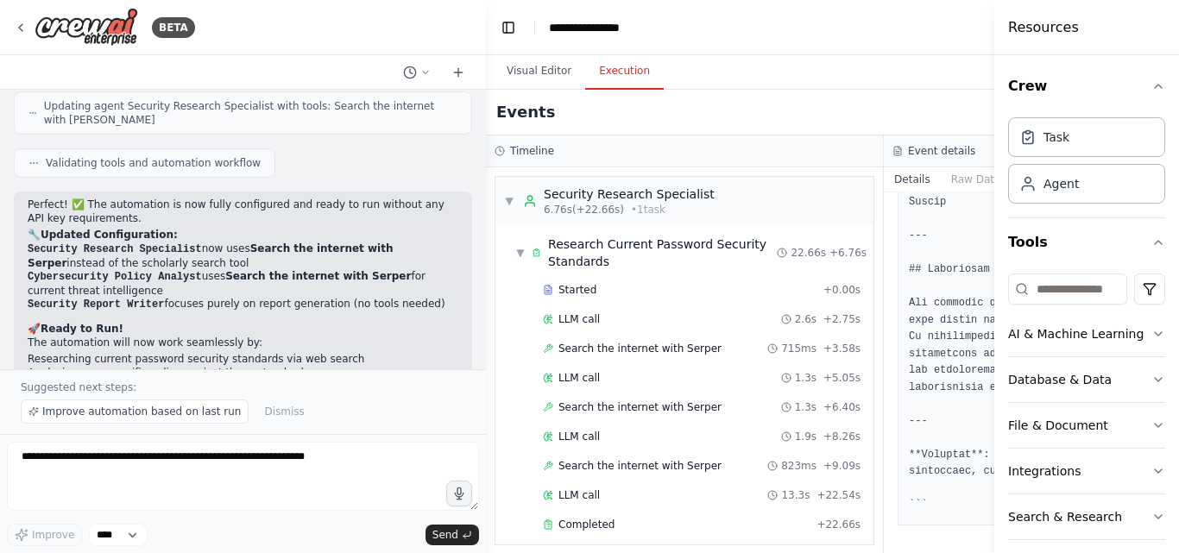
scroll to position [1732, 0]
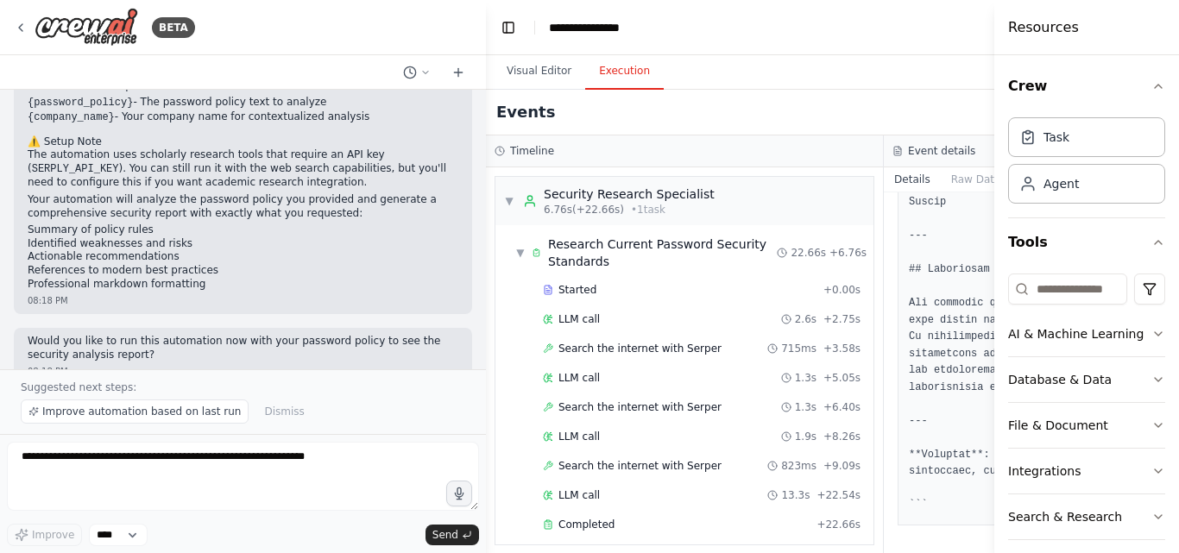
drag, startPoint x: 228, startPoint y: 43, endPoint x: 486, endPoint y: 47, distance: 258.1
click at [486, 47] on div "BETA Hello! I'm the CrewAI assistant. What kind of automation do you want to bu…" at bounding box center [589, 276] width 1179 height 553
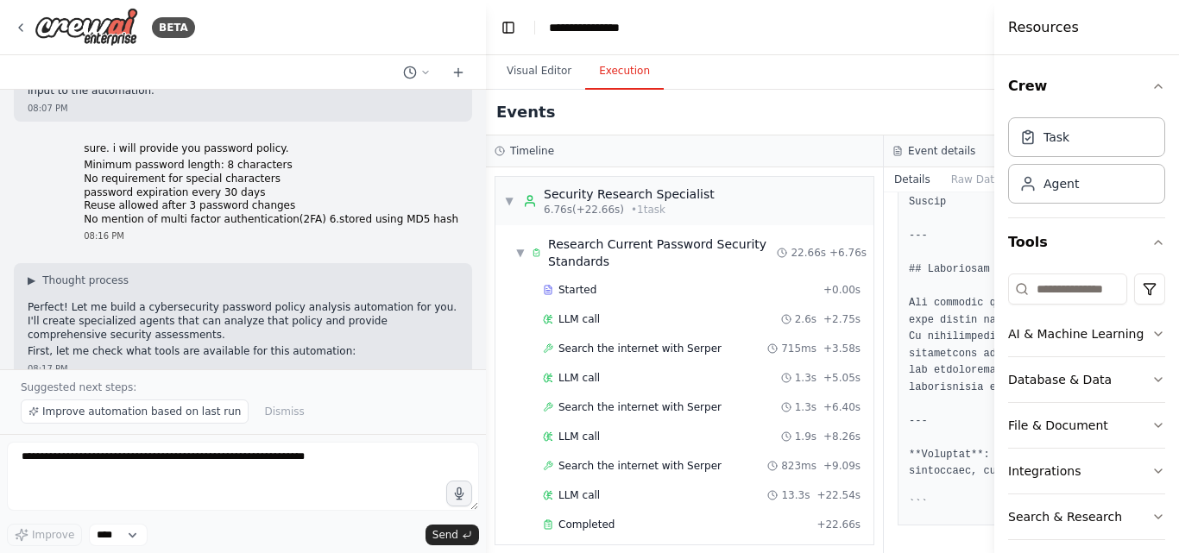
scroll to position [432, 0]
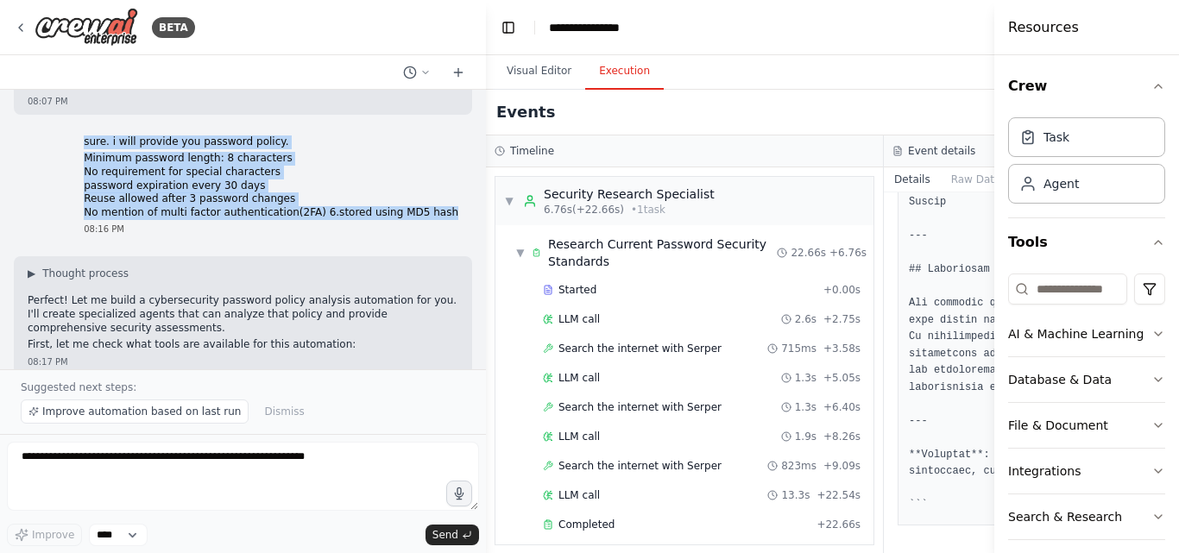
drag, startPoint x: 117, startPoint y: 126, endPoint x: 449, endPoint y: 197, distance: 339.8
click at [449, 197] on div "sure. i will provide you password policy. Minimum password length: 8 characters…" at bounding box center [271, 186] width 402 height 115
copy div "sure. i will provide you password policy. Minimum password length: 8 characters…"
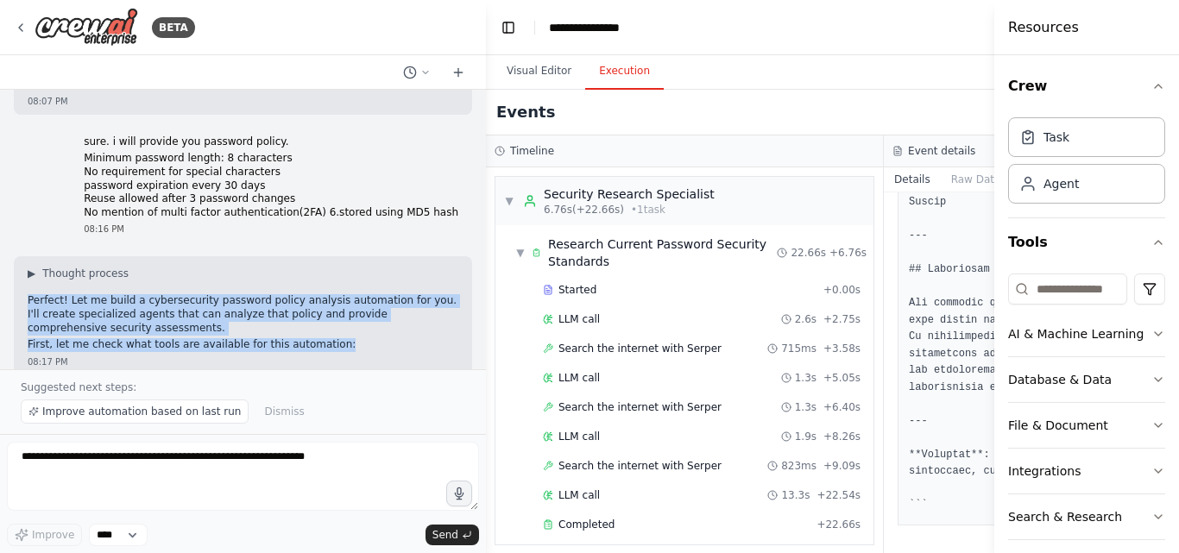
drag, startPoint x: 28, startPoint y: 287, endPoint x: 314, endPoint y: 335, distance: 290.6
click at [314, 335] on div "▶ Thought process Perfect! Let me build a cybersecurity password policy analysi…" at bounding box center [243, 309] width 431 height 85
copy div "Perfect! Let me build a cybersecurity password policy analysis automation for y…"
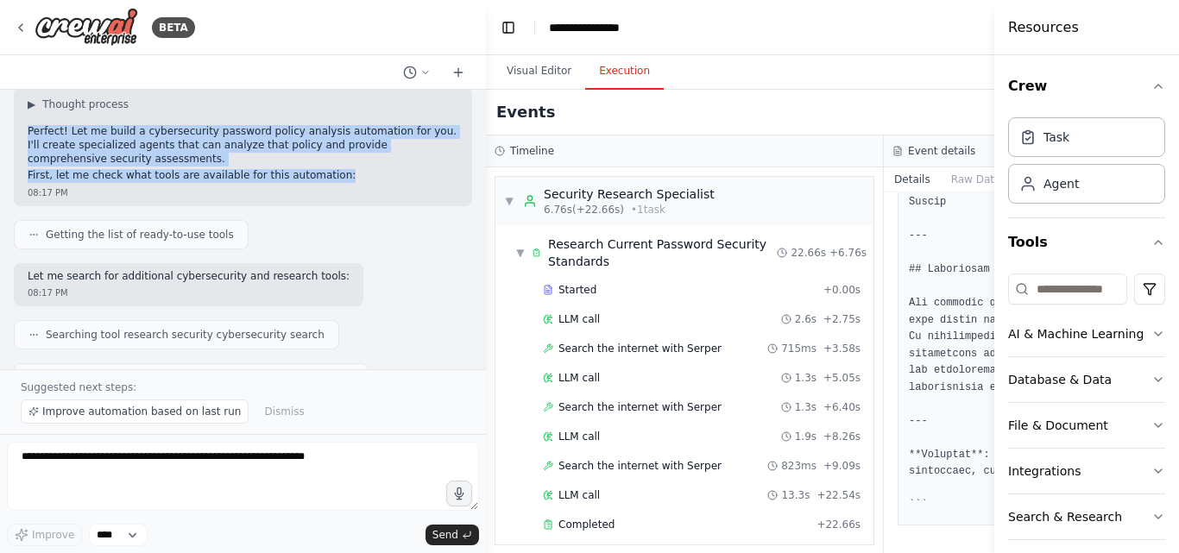
scroll to position [604, 0]
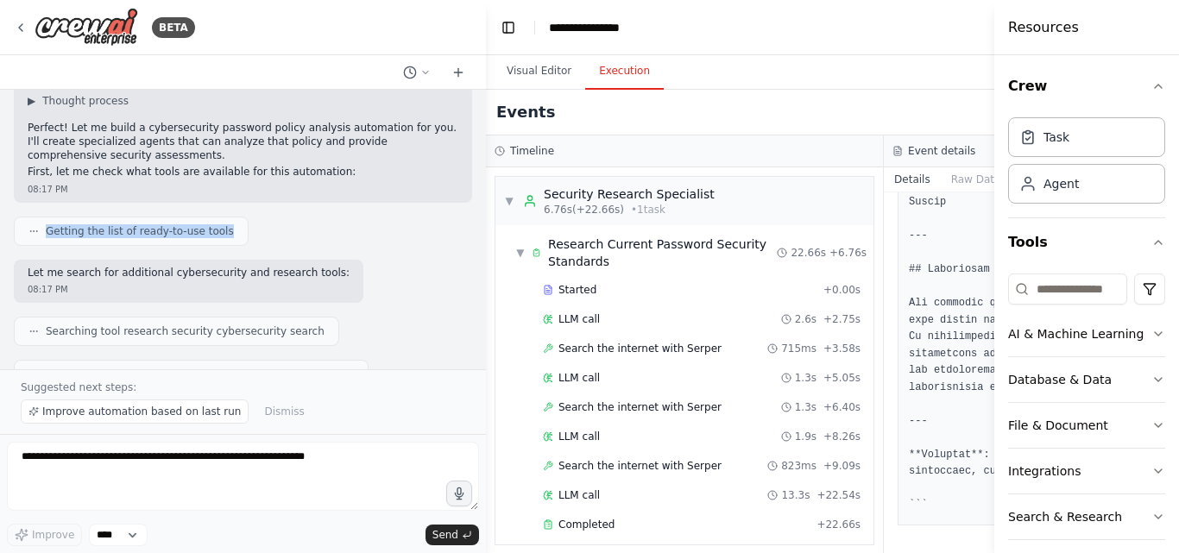
drag, startPoint x: 47, startPoint y: 218, endPoint x: 214, endPoint y: 217, distance: 167.5
click at [214, 217] on div "Getting the list of ready-to-use tools" at bounding box center [131, 231] width 235 height 29
copy span "Getting the list of ready-to-use tools"
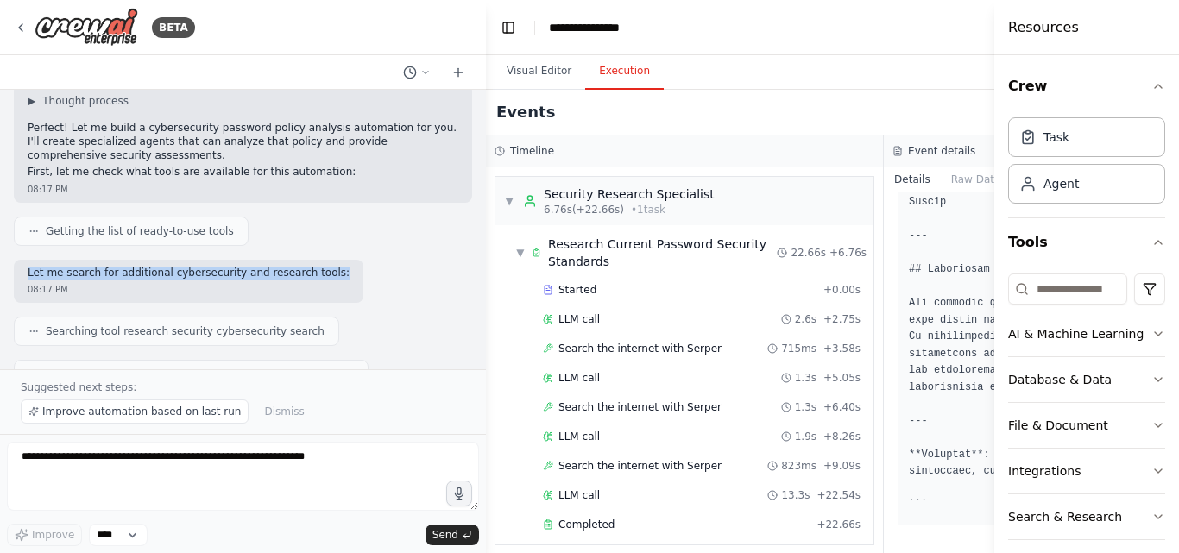
drag, startPoint x: 28, startPoint y: 259, endPoint x: 306, endPoint y: 262, distance: 278.8
click at [306, 267] on p "Let me search for additional cybersecurity and research tools:" at bounding box center [189, 274] width 322 height 14
copy p "Let me search for additional cybersecurity and research tools:"
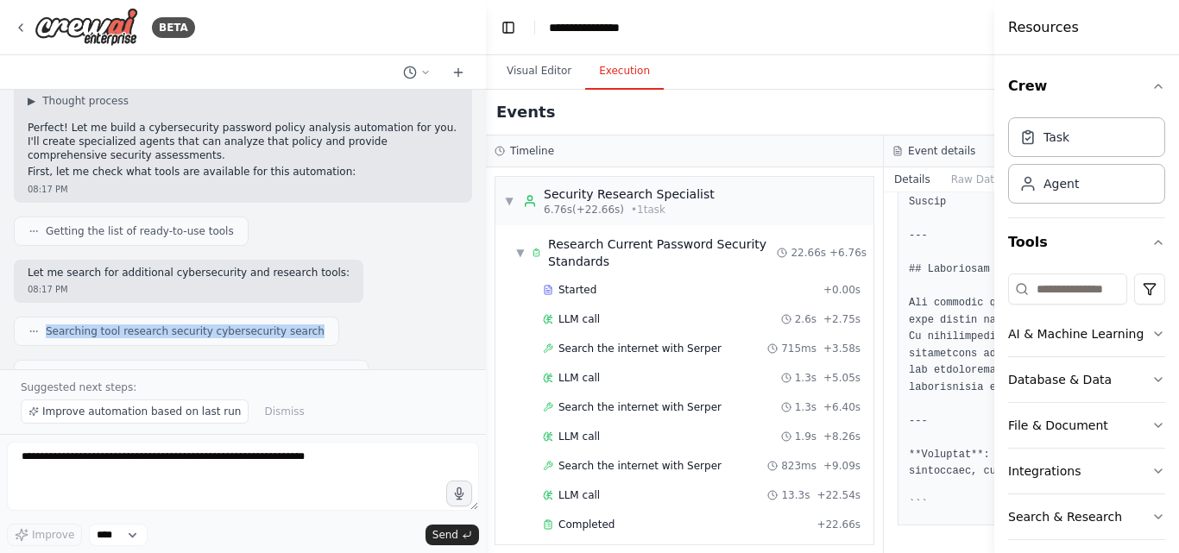
drag, startPoint x: 45, startPoint y: 319, endPoint x: 286, endPoint y: 317, distance: 240.8
click at [286, 325] on div "Searching tool research security cybersecurity search" at bounding box center [176, 332] width 296 height 14
copy span "Searching tool research security cybersecurity search"
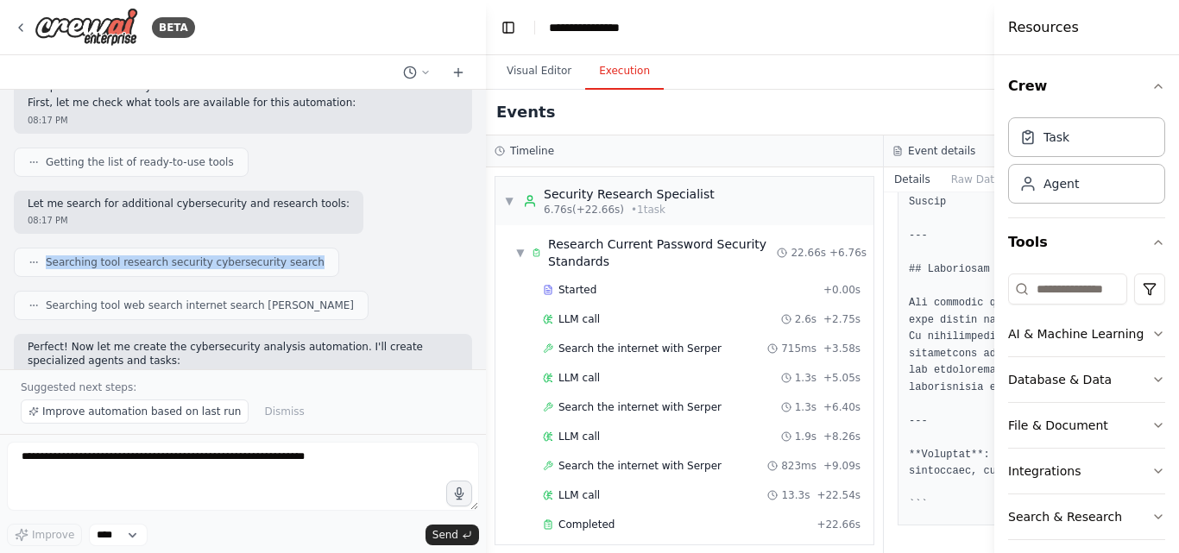
scroll to position [777, 0]
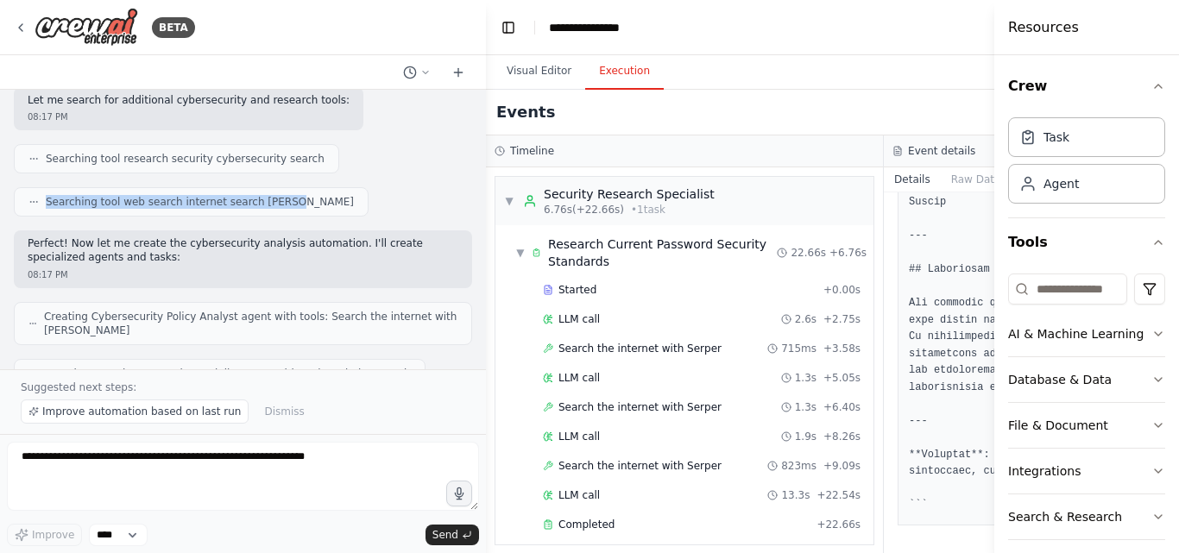
drag, startPoint x: 47, startPoint y: 188, endPoint x: 267, endPoint y: 191, distance: 220.1
click at [267, 195] on span "Searching tool web search internet search serper" at bounding box center [200, 202] width 308 height 14
copy span "Searching tool web search internet search serper"
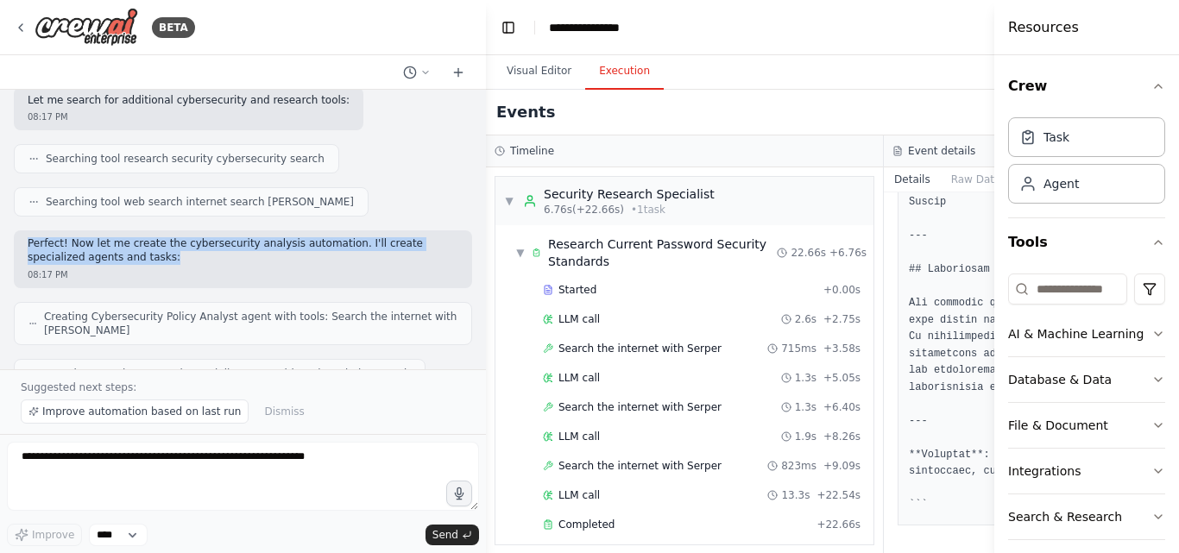
drag, startPoint x: 28, startPoint y: 231, endPoint x: 124, endPoint y: 243, distance: 97.4
click at [124, 243] on p "Perfect! Now let me create the cybersecurity analysis automation. I'll create s…" at bounding box center [243, 250] width 431 height 27
copy p "Perfect! Now let me create the cybersecurity analysis automation. I'll create s…"
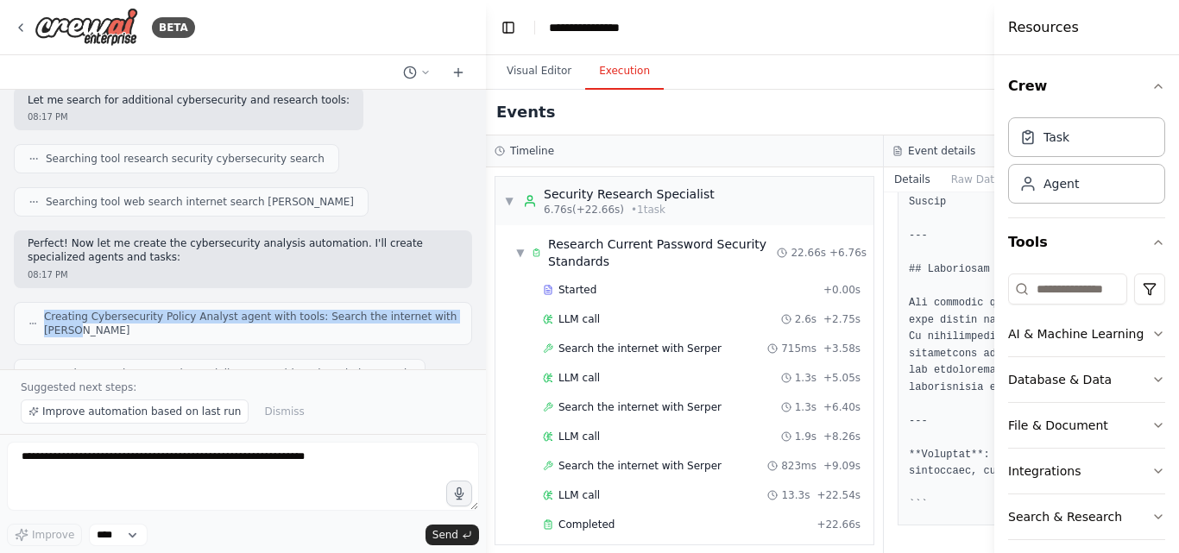
drag, startPoint x: 47, startPoint y: 301, endPoint x: 437, endPoint y: 307, distance: 389.3
click at [437, 310] on span "Creating Cybersecurity Policy Analyst agent with tools: Search the internet wit…" at bounding box center [250, 324] width 413 height 28
copy span "Creating Cybersecurity Policy Analyst agent with tools: Search the internet wit…"
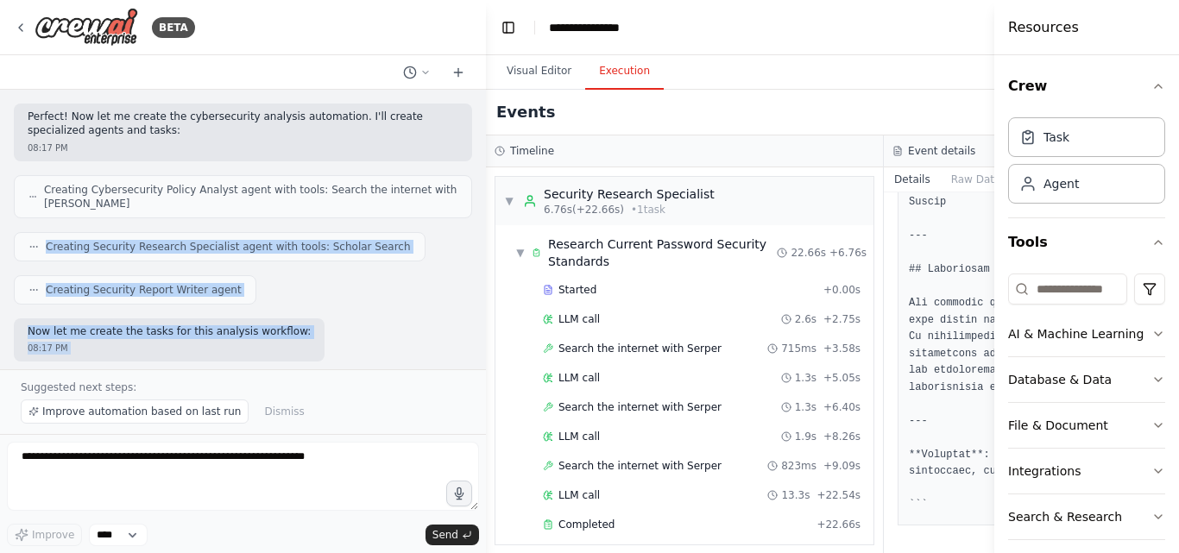
scroll to position [910, 0]
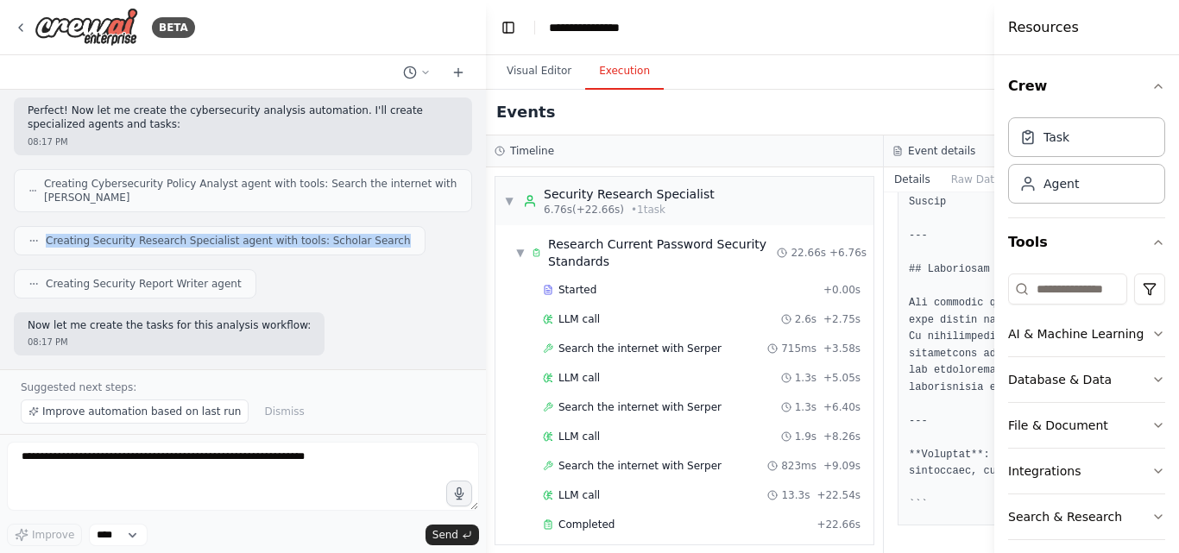
drag, startPoint x: 48, startPoint y: 347, endPoint x: 363, endPoint y: 215, distance: 341.6
click at [363, 226] on div "Creating Security Research Specialist agent with tools: Scholar Search" at bounding box center [220, 240] width 412 height 29
copy span "Creating Security Research Specialist agent with tools: Scholar Search"
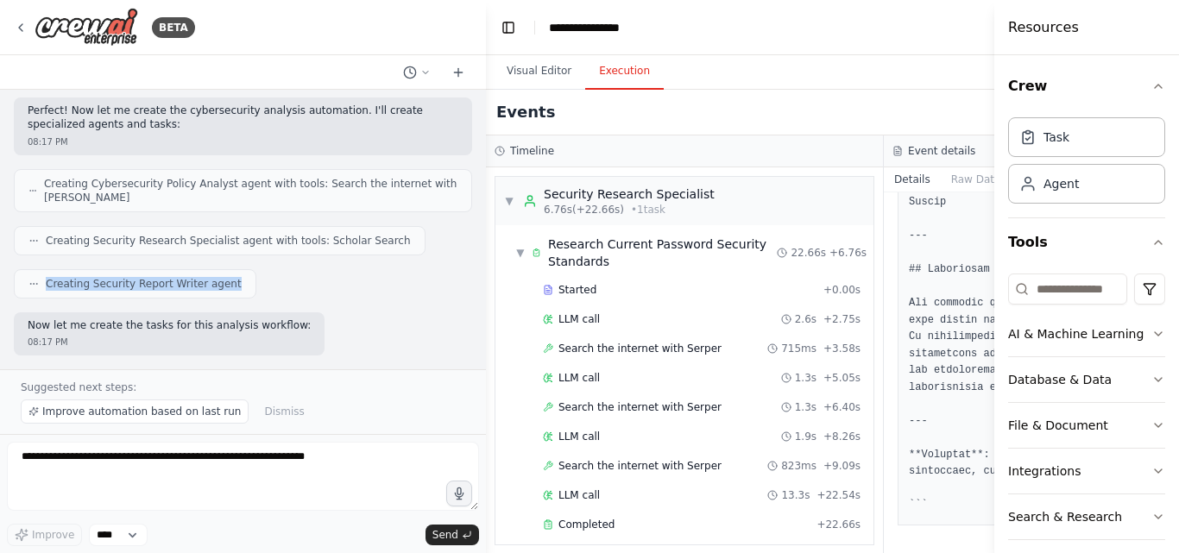
drag, startPoint x: 47, startPoint y: 256, endPoint x: 217, endPoint y: 253, distance: 170.1
click at [217, 277] on span "Creating Security Report Writer agent" at bounding box center [144, 284] width 196 height 14
copy span "Creating Security Report Writer agent"
drag, startPoint x: 29, startPoint y: 300, endPoint x: 306, endPoint y: 296, distance: 277.1
click at [306, 312] on div "Now let me create the tasks for this analysis workflow: 08:17 PM" at bounding box center [243, 334] width 458 height 44
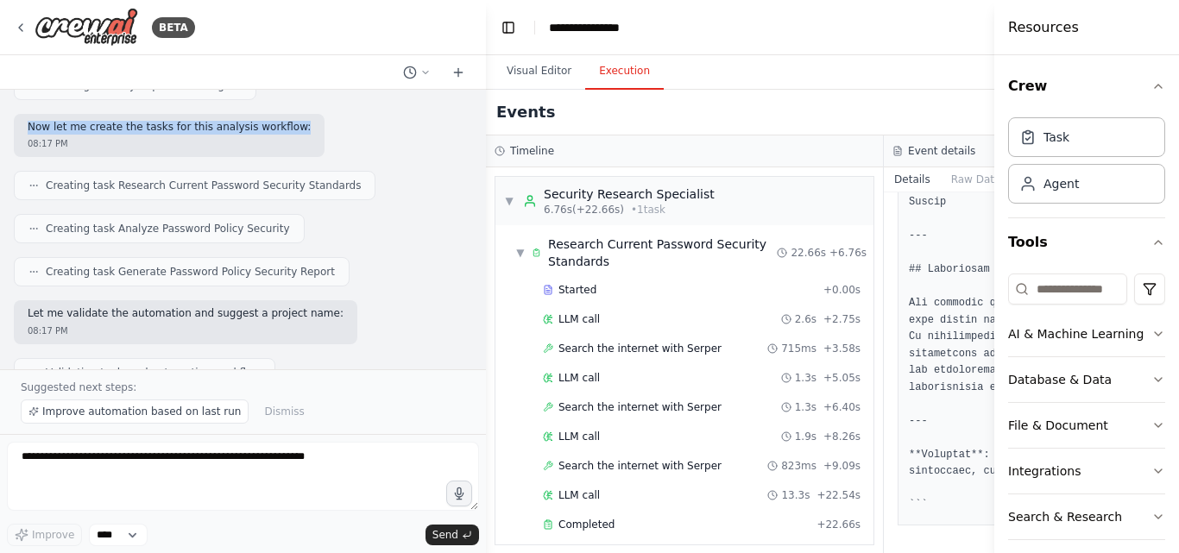
scroll to position [1082, 0]
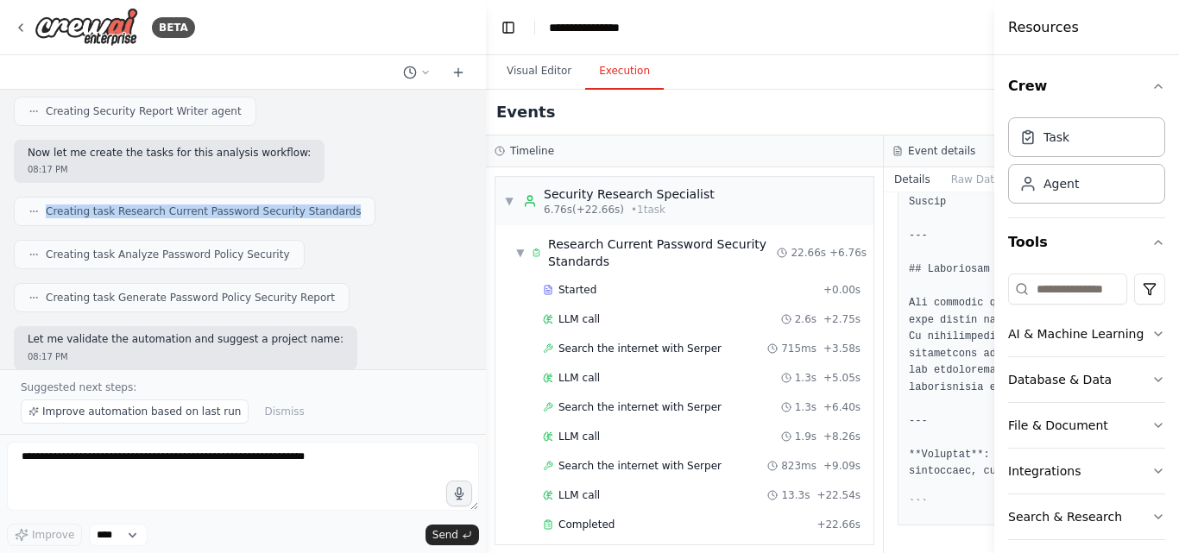
drag, startPoint x: 47, startPoint y: 182, endPoint x: 323, endPoint y: 186, distance: 276.2
click at [323, 197] on div "Creating task Research Current Password Security Standards" at bounding box center [195, 211] width 362 height 29
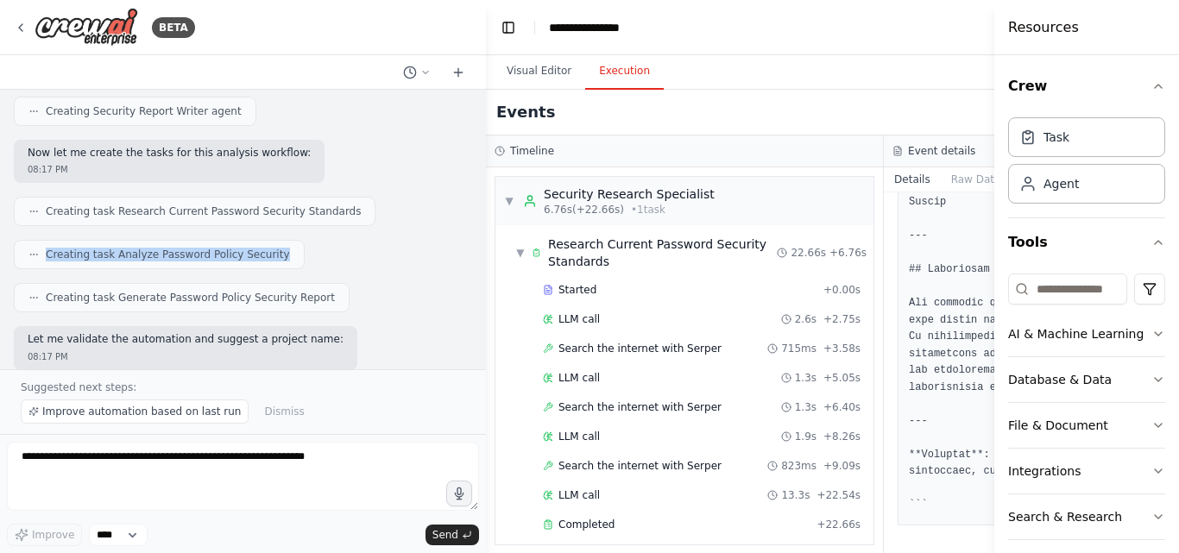
drag, startPoint x: 47, startPoint y: 230, endPoint x: 262, endPoint y: 230, distance: 214.9
click at [262, 240] on div "Creating task Analyze Password Policy Security" at bounding box center [159, 254] width 291 height 29
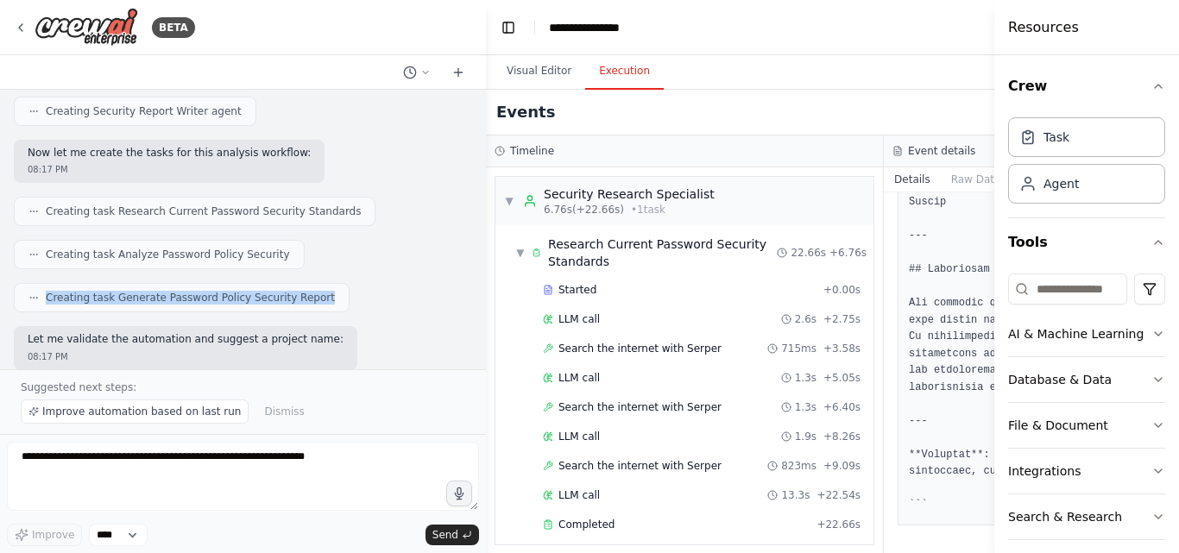
drag, startPoint x: 46, startPoint y: 271, endPoint x: 306, endPoint y: 269, distance: 260.7
click at [306, 283] on div "Creating task Generate Password Policy Security Report" at bounding box center [182, 297] width 336 height 29
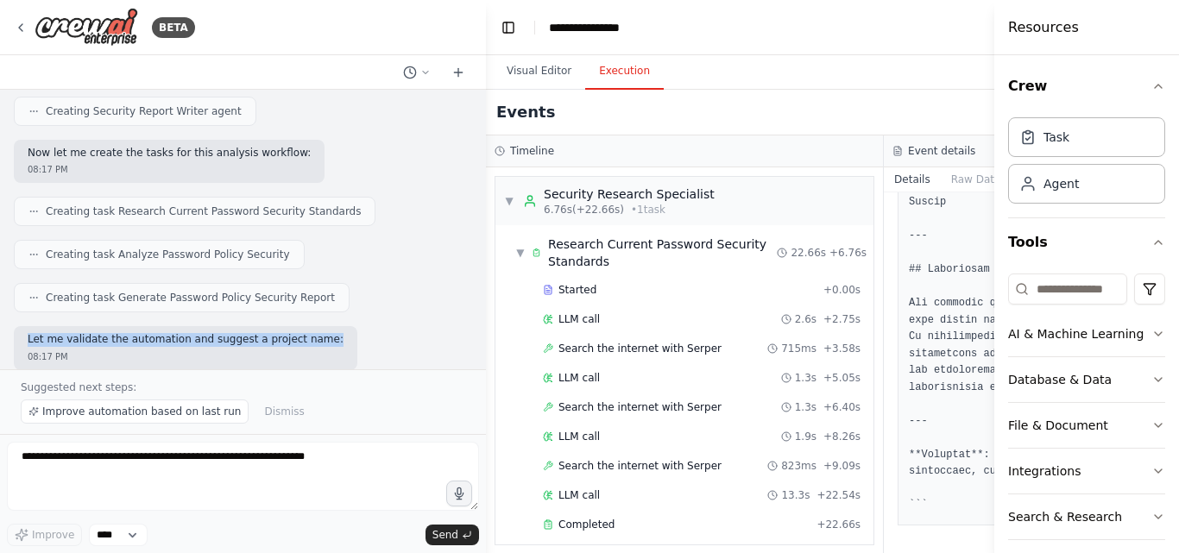
drag, startPoint x: 28, startPoint y: 311, endPoint x: 305, endPoint y: 314, distance: 277.1
click at [305, 326] on div "Let me validate the automation and suggest a project name: 08:17 PM" at bounding box center [186, 348] width 344 height 44
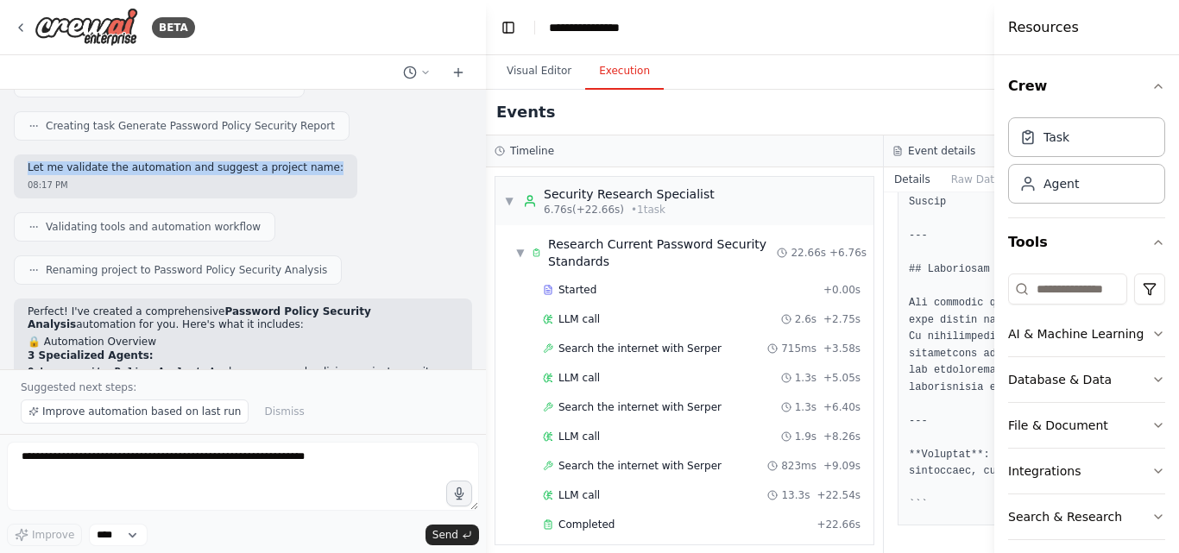
scroll to position [1255, 0]
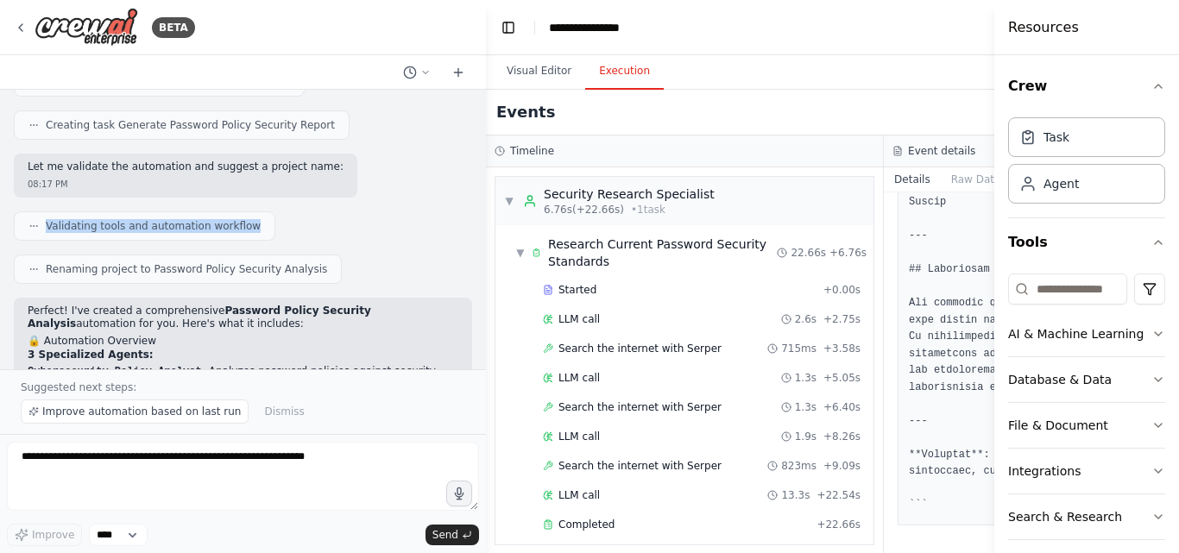
drag, startPoint x: 47, startPoint y: 197, endPoint x: 237, endPoint y: 199, distance: 189.0
click at [237, 219] on span "Validating tools and automation workflow" at bounding box center [153, 226] width 215 height 14
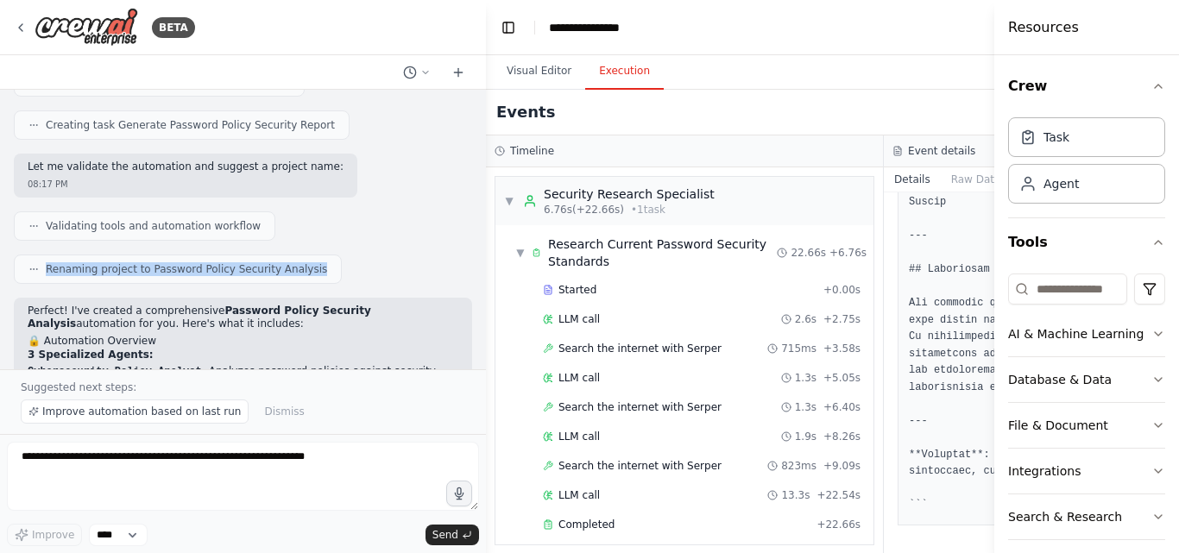
drag, startPoint x: 45, startPoint y: 243, endPoint x: 316, endPoint y: 245, distance: 271.0
click at [316, 255] on div "Renaming project to Password Policy Security Analysis" at bounding box center [243, 269] width 458 height 29
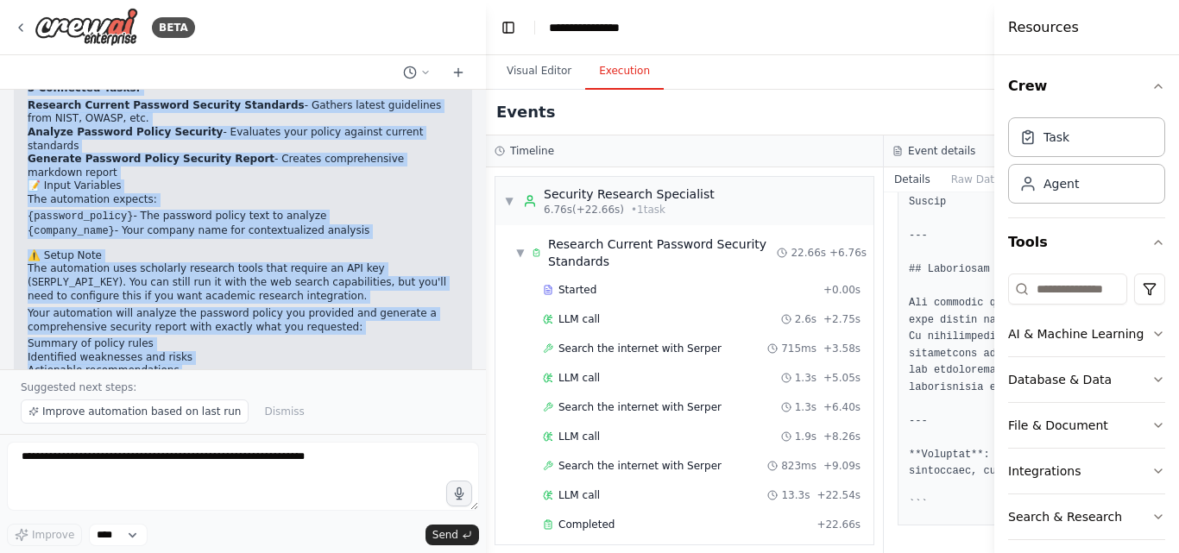
scroll to position [1643, 0]
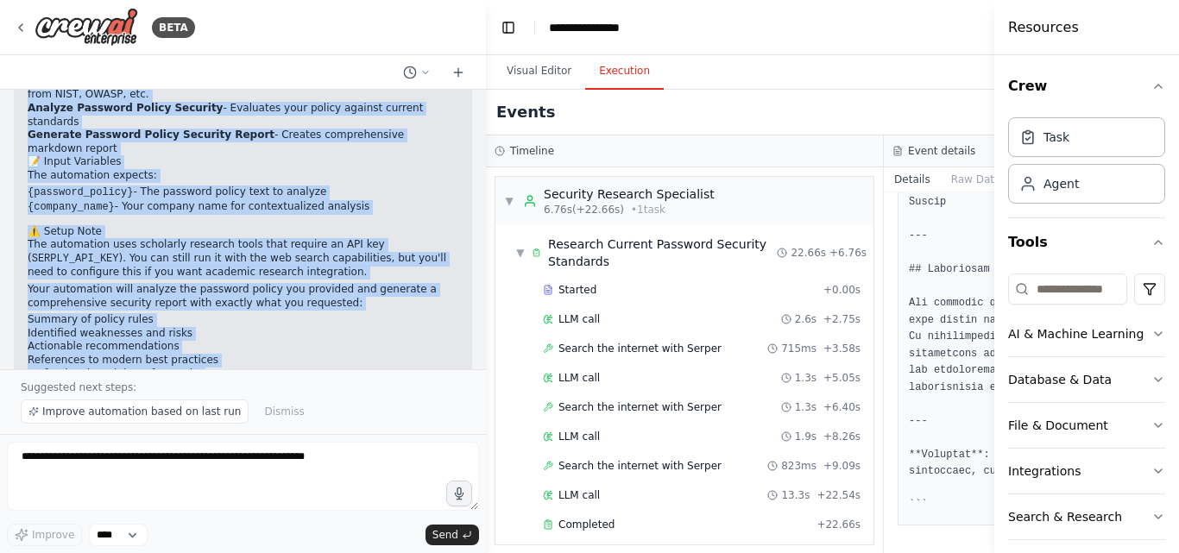
drag, startPoint x: 28, startPoint y: 109, endPoint x: 193, endPoint y: 296, distance: 249.5
click at [193, 296] on div "Perfect! I've created a comprehensive Password Policy Security Analysis automat…" at bounding box center [243, 149] width 431 height 464
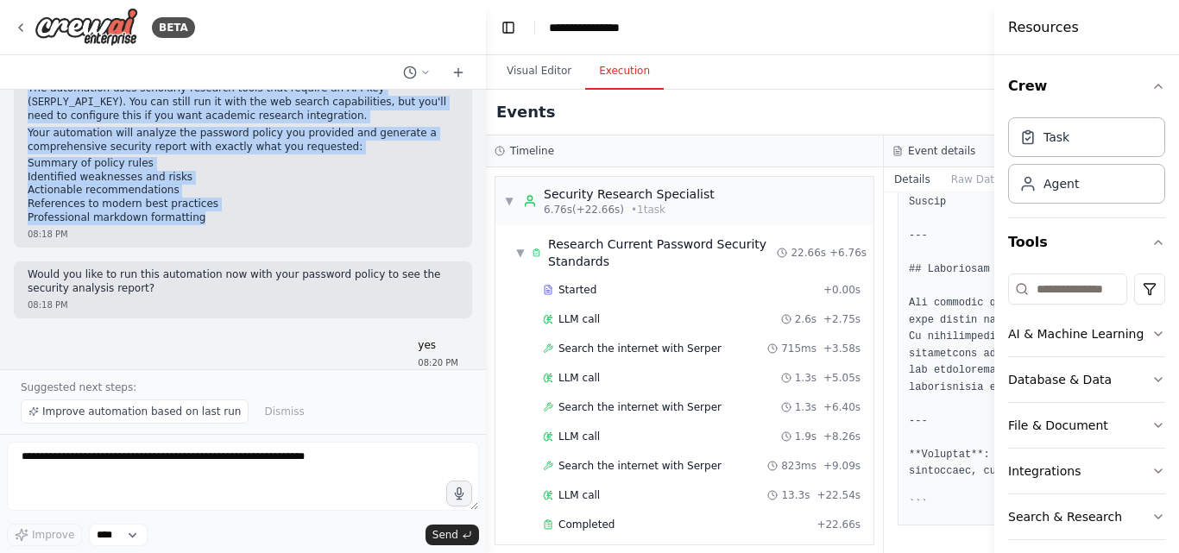
scroll to position [1815, 0]
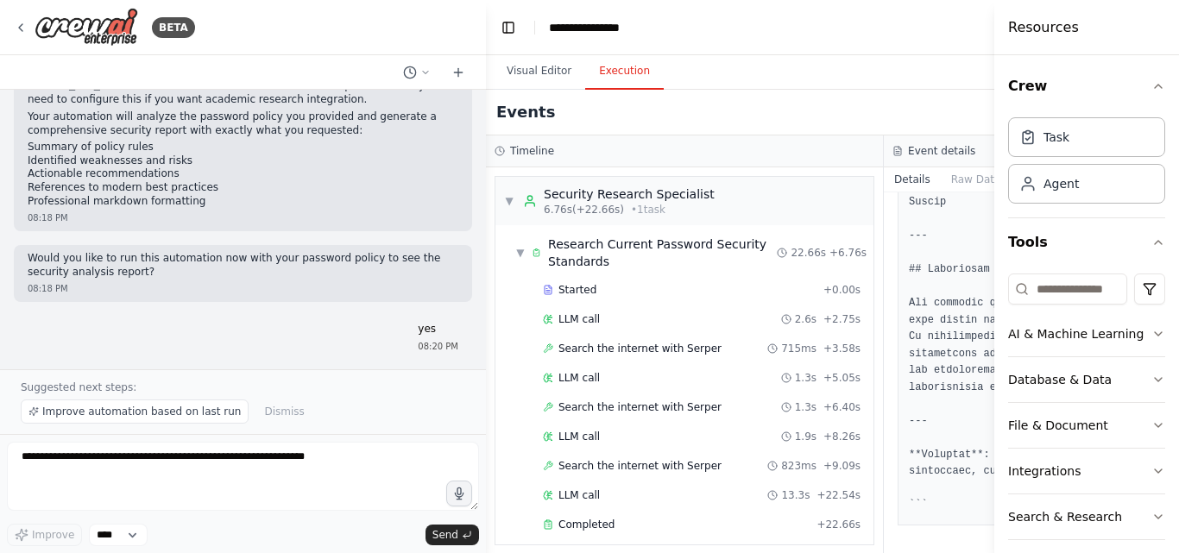
click at [123, 252] on p "Would you like to run this automation now with your password policy to see the …" at bounding box center [243, 265] width 431 height 27
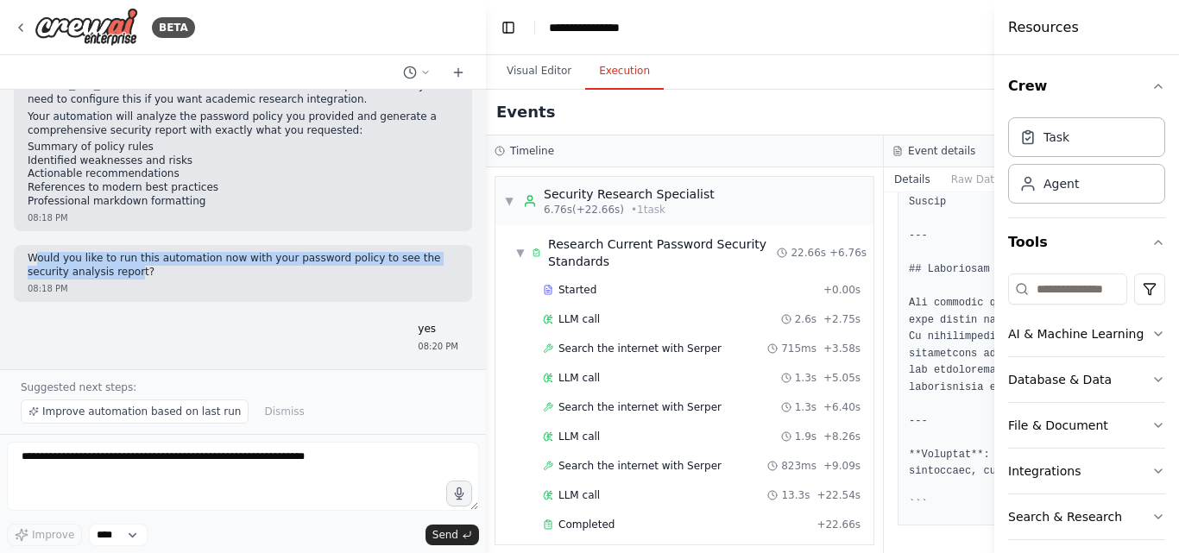
drag, startPoint x: 33, startPoint y: 179, endPoint x: 90, endPoint y: 186, distance: 57.5
click at [90, 252] on p "Would you like to run this automation now with your password policy to see the …" at bounding box center [243, 265] width 431 height 27
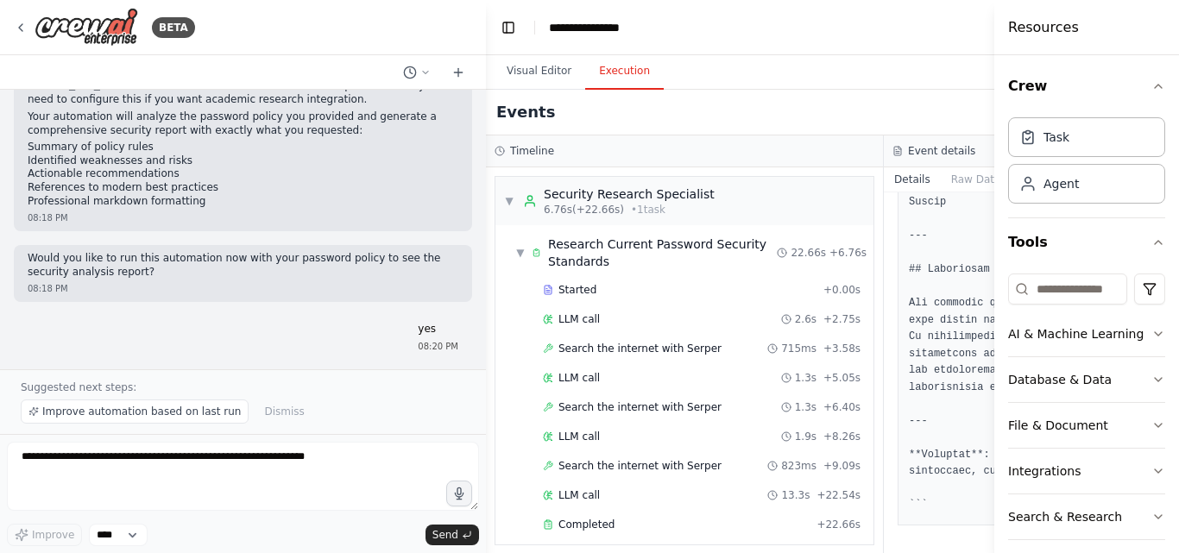
click at [110, 252] on p "Would you like to run this automation now with your password policy to see the …" at bounding box center [243, 265] width 431 height 27
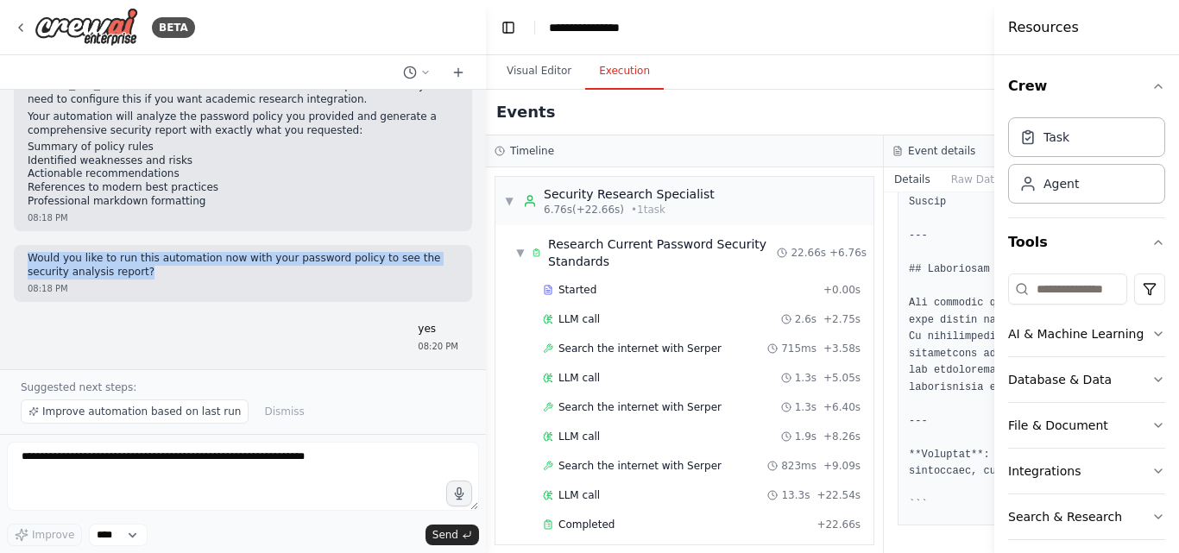
drag, startPoint x: 105, startPoint y: 189, endPoint x: 29, endPoint y: 177, distance: 76.9
click at [29, 252] on p "Would you like to run this automation now with your password policy to see the …" at bounding box center [243, 265] width 431 height 27
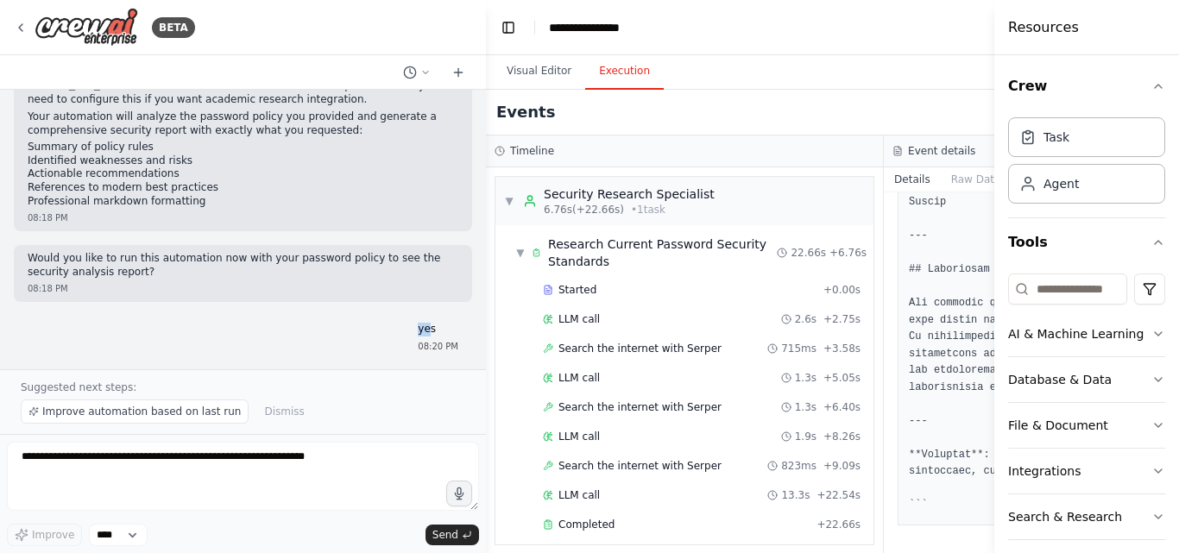
drag, startPoint x: 422, startPoint y: 245, endPoint x: 407, endPoint y: 243, distance: 15.6
click at [407, 316] on div "yes 08:20 PM" at bounding box center [438, 338] width 68 height 44
click at [424, 323] on p "yes" at bounding box center [438, 330] width 41 height 14
drag, startPoint x: 425, startPoint y: 250, endPoint x: 404, endPoint y: 250, distance: 20.7
click at [404, 316] on div "yes 08:20 PM" at bounding box center [438, 338] width 68 height 44
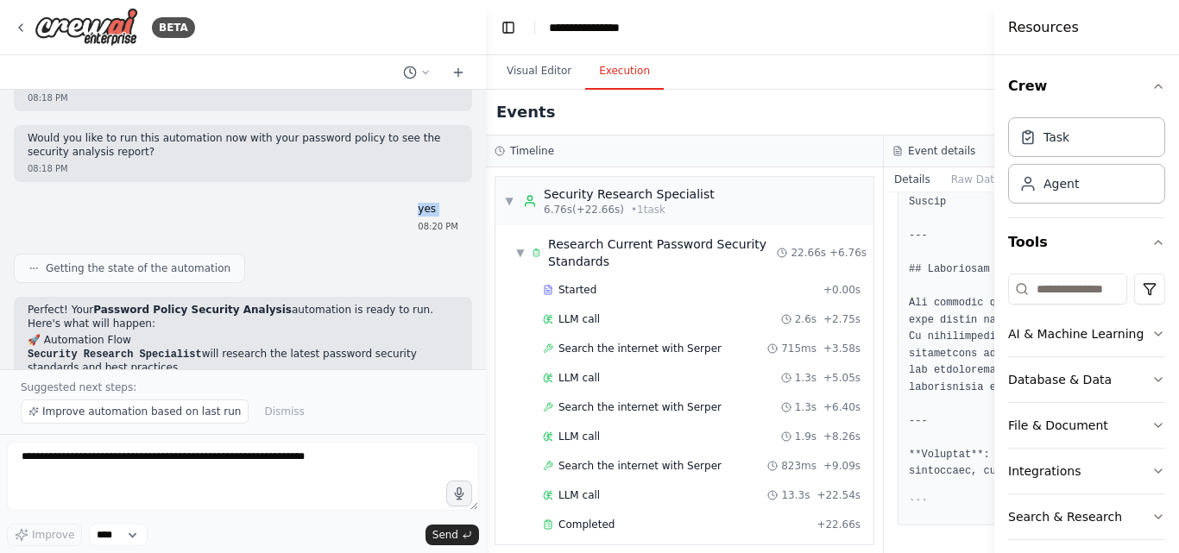
scroll to position [1988, 0]
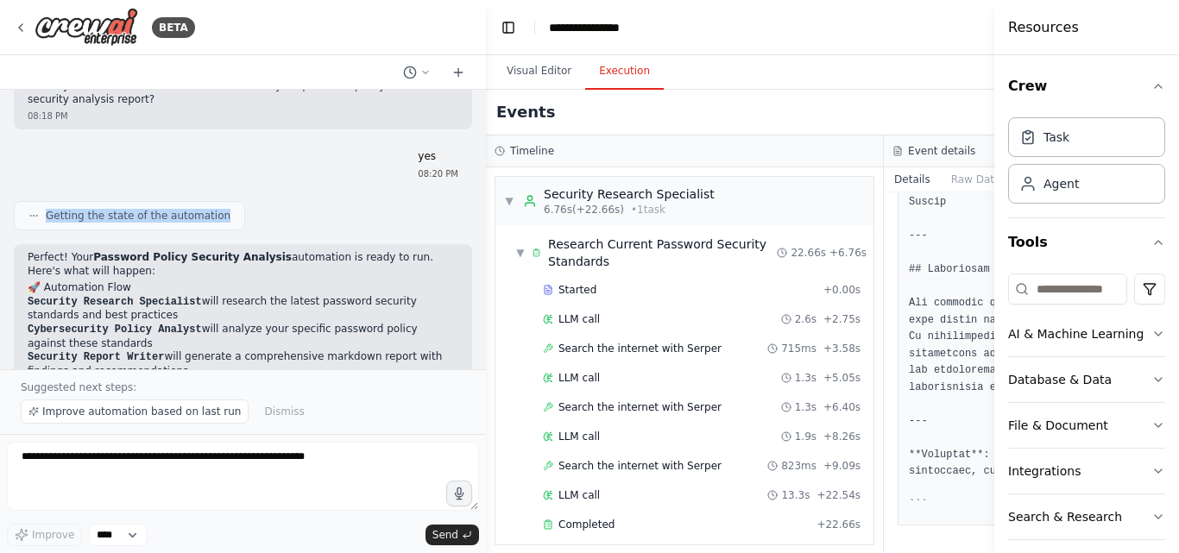
drag, startPoint x: 43, startPoint y: 134, endPoint x: 221, endPoint y: 138, distance: 177.9
click at [221, 201] on div "Getting the state of the automation" at bounding box center [129, 215] width 231 height 29
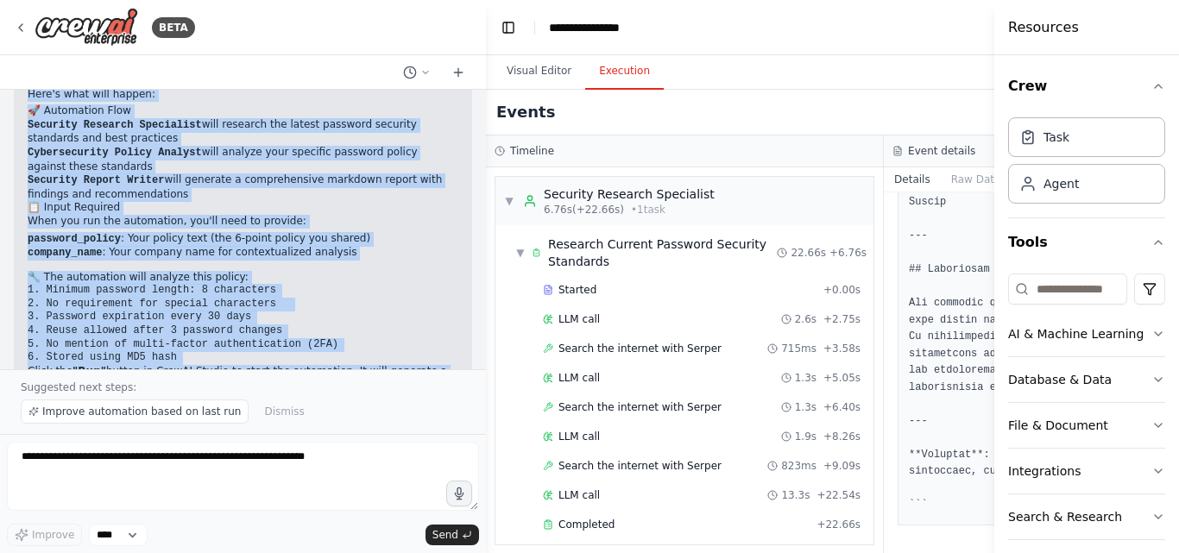
drag, startPoint x: 28, startPoint y: 175, endPoint x: 274, endPoint y: 356, distance: 304.4
click at [274, 356] on div "Perfect! Your Password Policy Security Analysis automation is ready to run. Her…" at bounding box center [243, 263] width 458 height 392
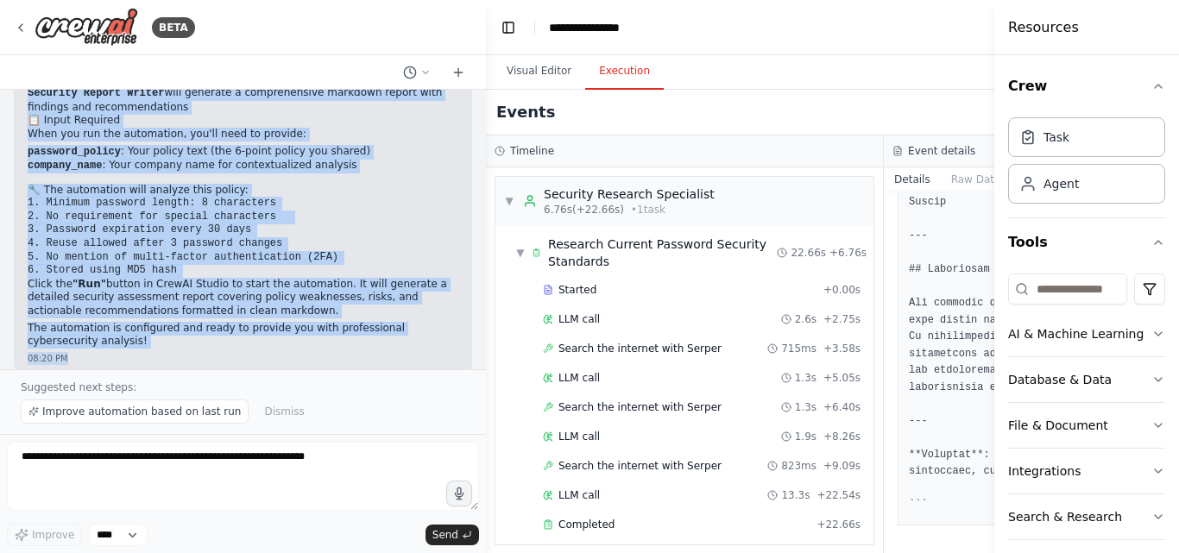
scroll to position [2355, 0]
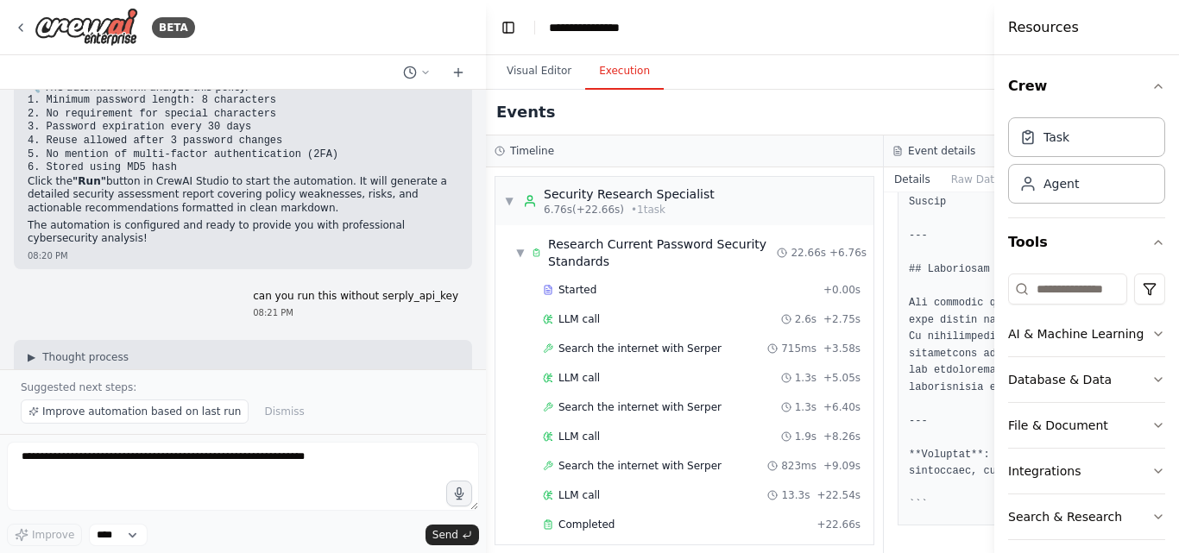
click at [168, 283] on div "can you run this without serply_api_key 08:21 PM" at bounding box center [243, 305] width 458 height 44
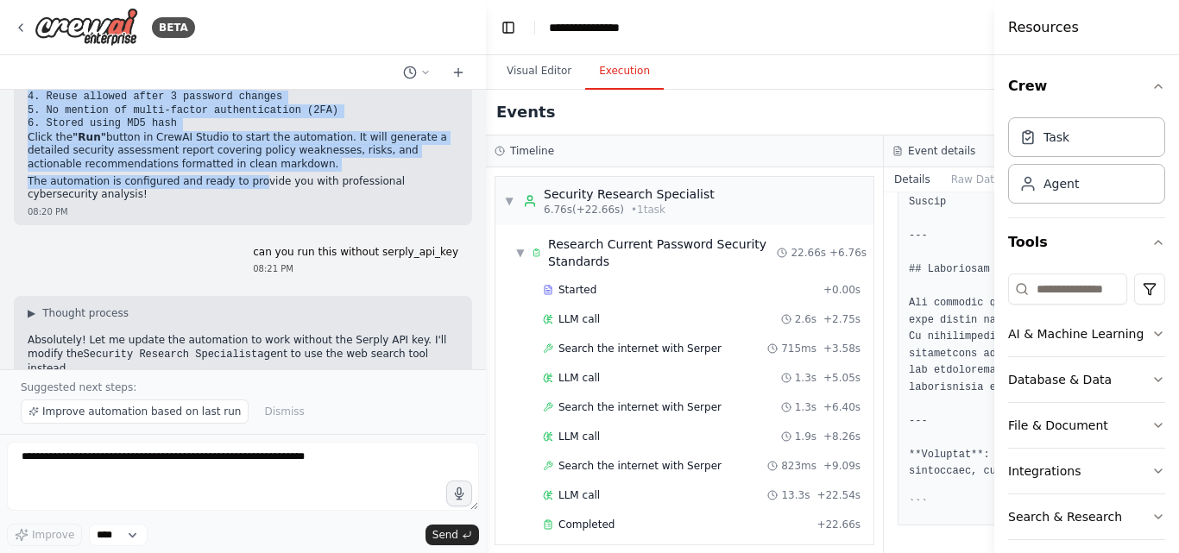
scroll to position [2394, 0]
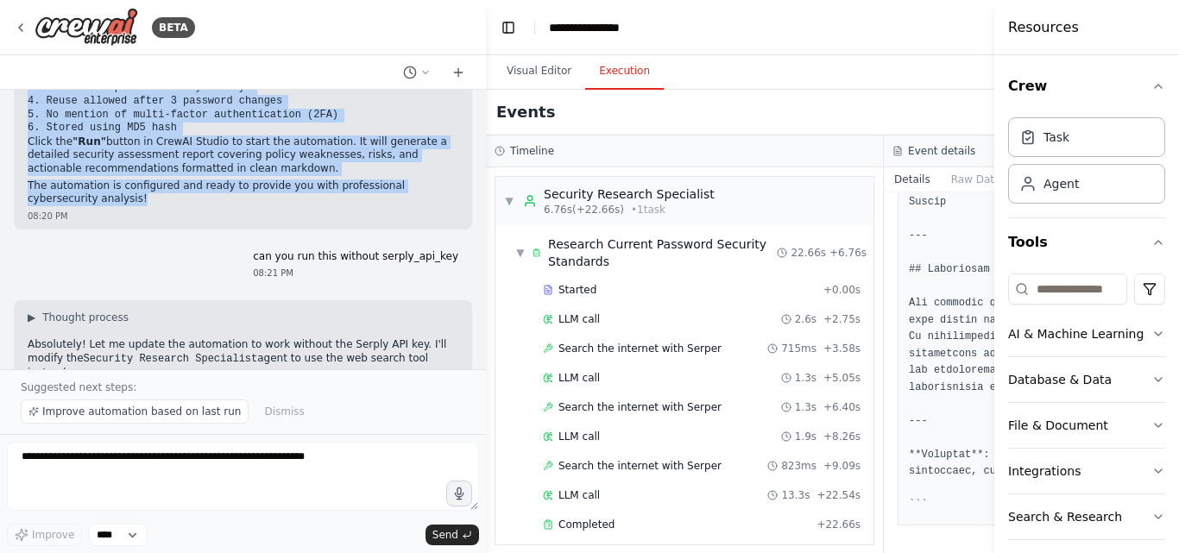
drag, startPoint x: 28, startPoint y: 153, endPoint x: 234, endPoint y: 119, distance: 209.0
click at [234, 119] on div "Perfect! Your Password Policy Security Analysis automation is ready to run. Her…" at bounding box center [243, 26] width 431 height 362
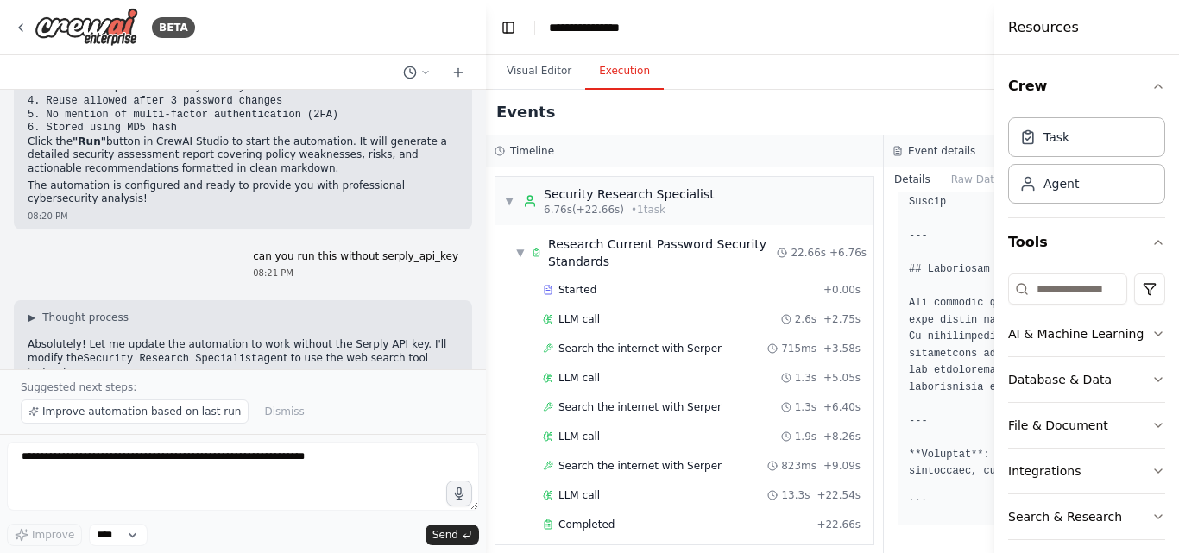
click at [691, 110] on div "Events" at bounding box center [884, 113] width 796 height 46
drag, startPoint x: 267, startPoint y: 175, endPoint x: 446, endPoint y: 174, distance: 179.5
click at [446, 243] on div "can you run this without serply_api_key 08:21 PM" at bounding box center [355, 265] width 233 height 44
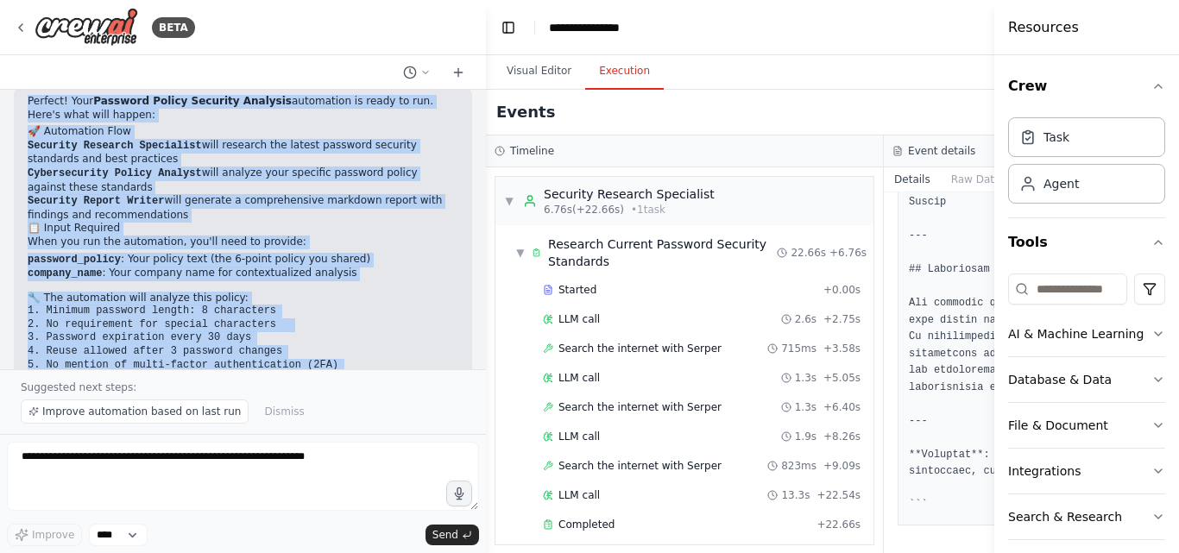
scroll to position [2246, 0]
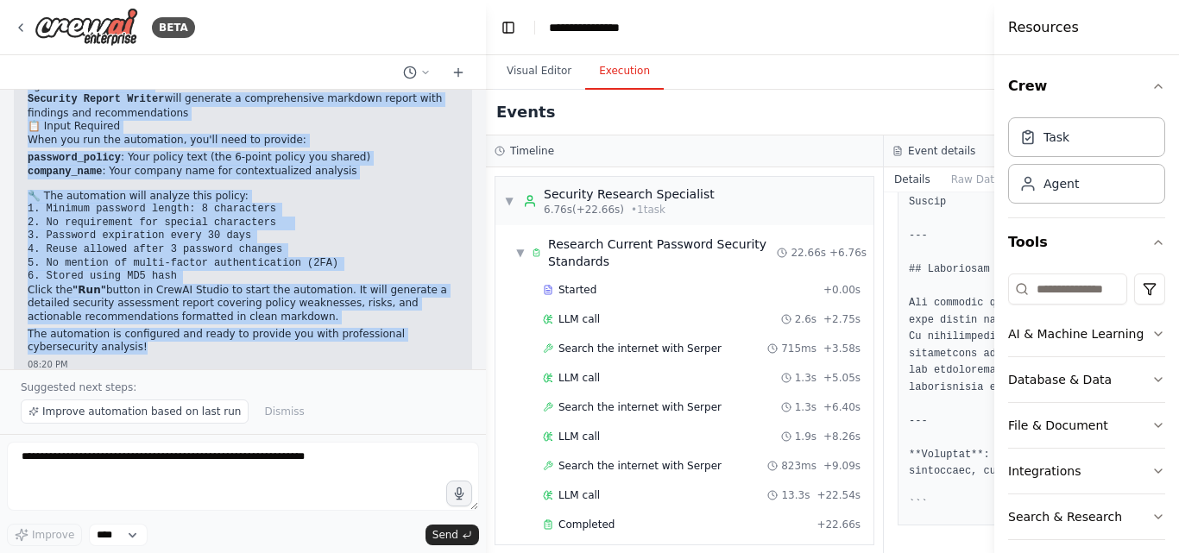
drag, startPoint x: 28, startPoint y: 199, endPoint x: 138, endPoint y: 266, distance: 128.6
click at [138, 266] on div "Perfect! Your Password Policy Security Analysis automation is ready to run. Her…" at bounding box center [243, 174] width 431 height 362
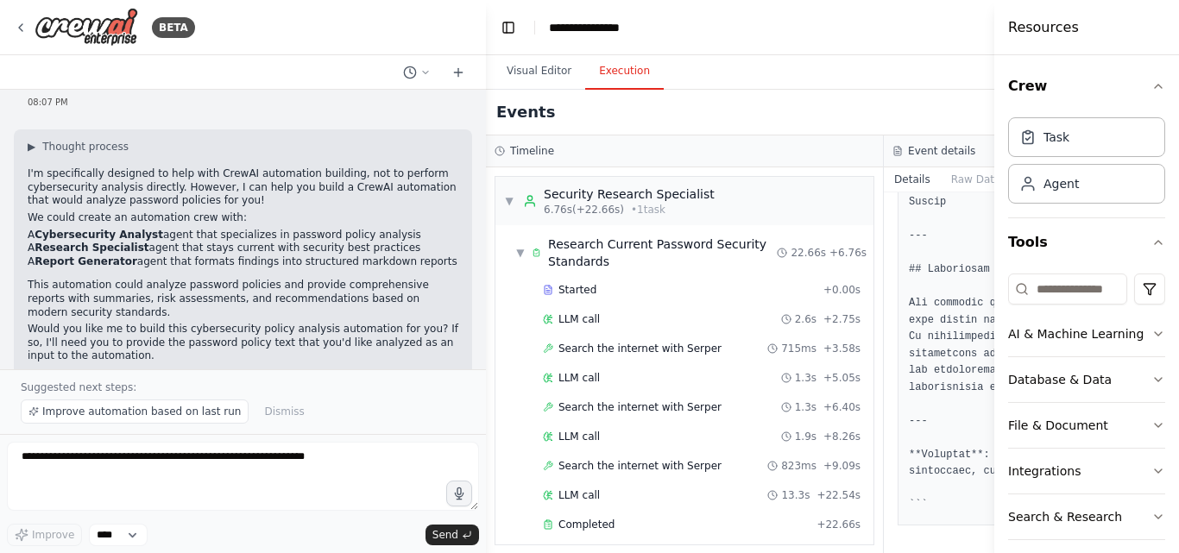
scroll to position [173, 0]
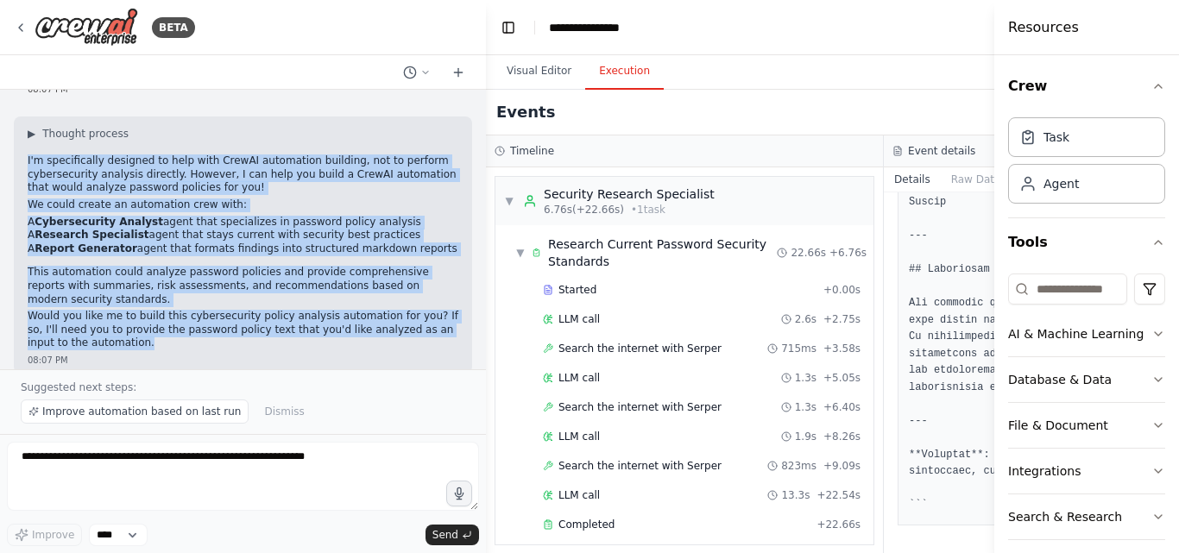
drag, startPoint x: 26, startPoint y: 161, endPoint x: 93, endPoint y: 332, distance: 184.5
click at [93, 332] on div "▶ Thought process I'm specifically designed to help with CrewAI automation buil…" at bounding box center [243, 245] width 458 height 257
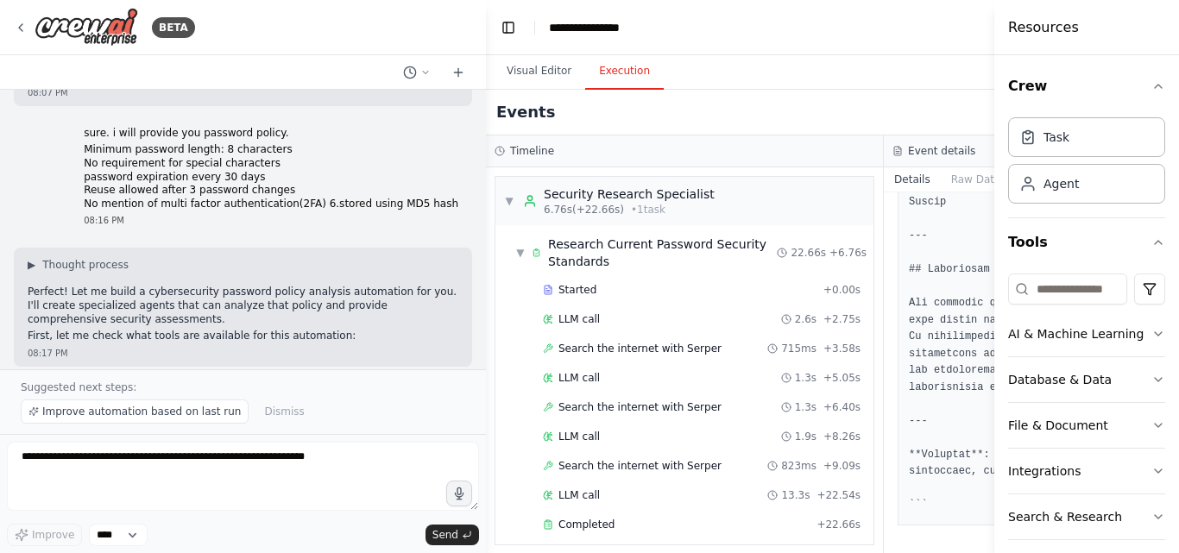
scroll to position [518, 0]
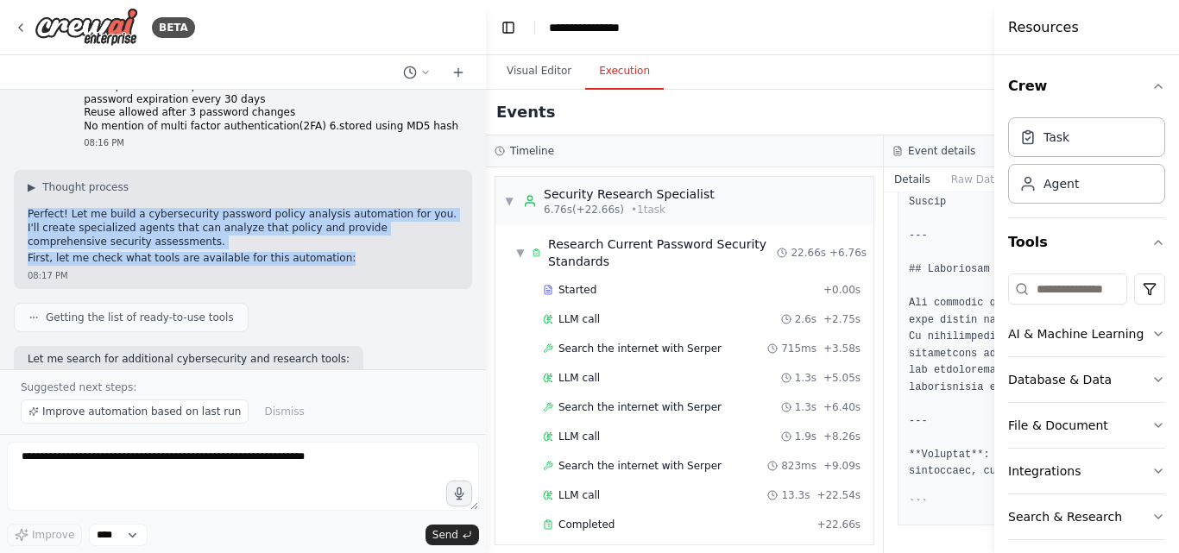
drag, startPoint x: 28, startPoint y: 201, endPoint x: 317, endPoint y: 244, distance: 291.5
click at [316, 244] on div "▶ Thought process Perfect! Let me build a cybersecurity password policy analysi…" at bounding box center [243, 222] width 431 height 85
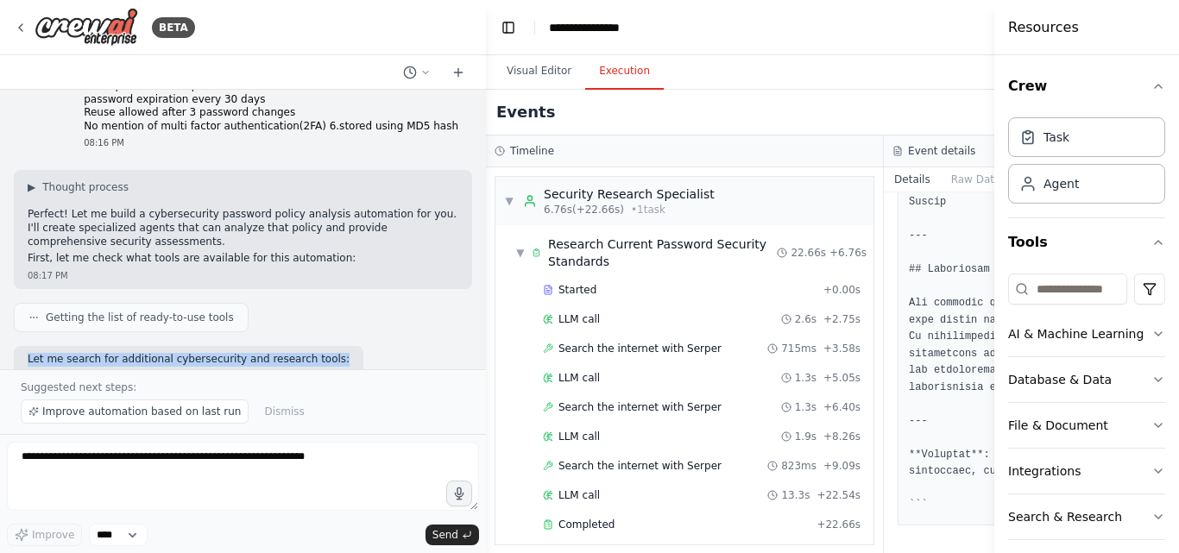
drag, startPoint x: 25, startPoint y: 346, endPoint x: 312, endPoint y: 351, distance: 286.6
click at [312, 351] on div "Let me search for additional cybersecurity and research tools: 08:17 PM" at bounding box center [189, 368] width 350 height 44
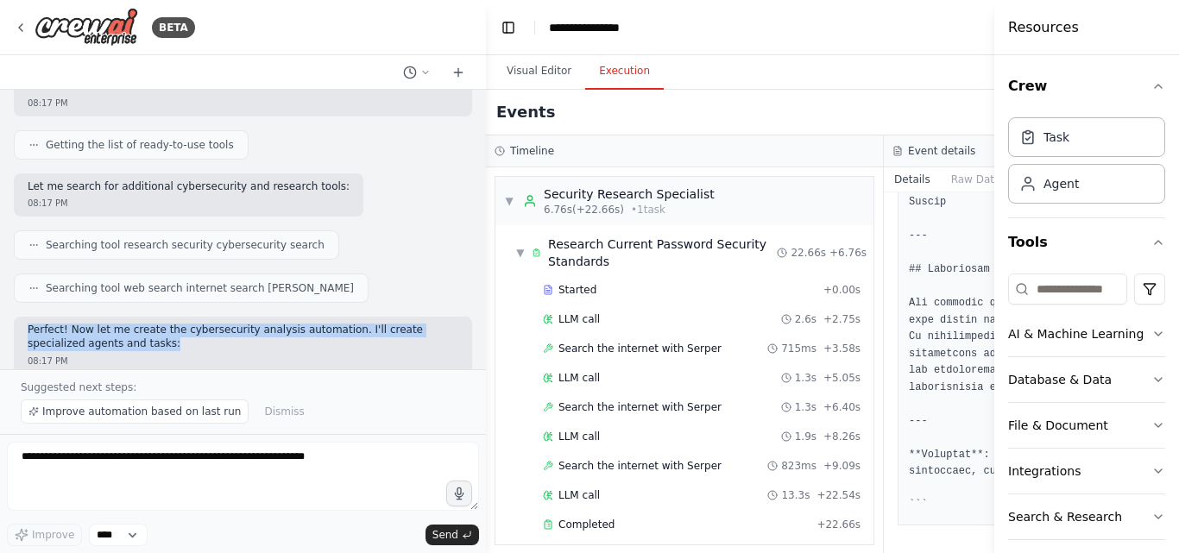
drag, startPoint x: 27, startPoint y: 319, endPoint x: 114, endPoint y: 337, distance: 89.0
click at [114, 337] on div "Perfect! Now let me create the cybersecurity analysis automation. I'll create s…" at bounding box center [243, 345] width 458 height 57
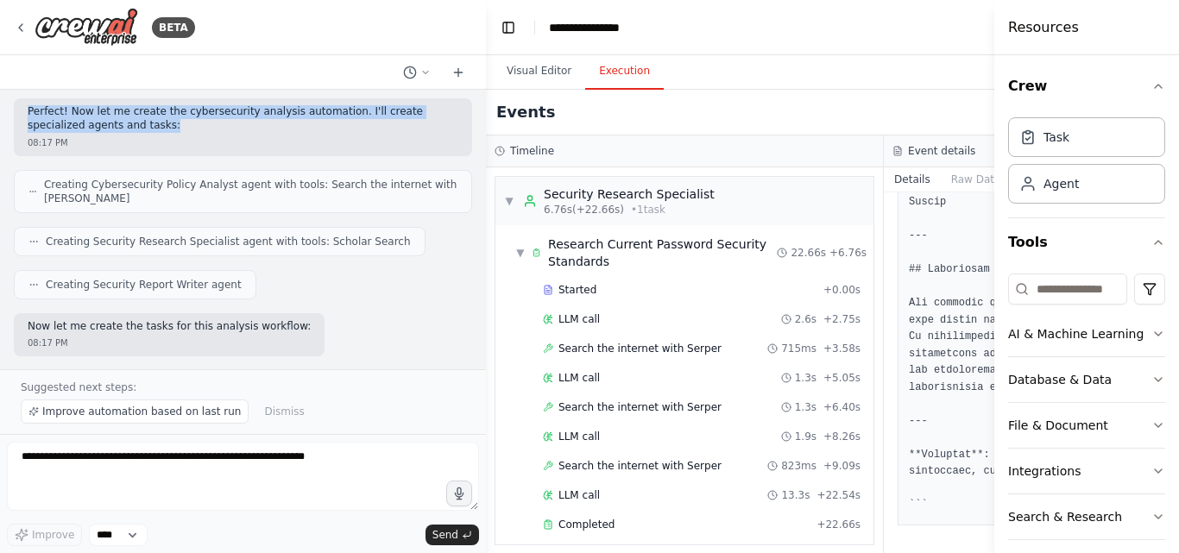
scroll to position [949, 0]
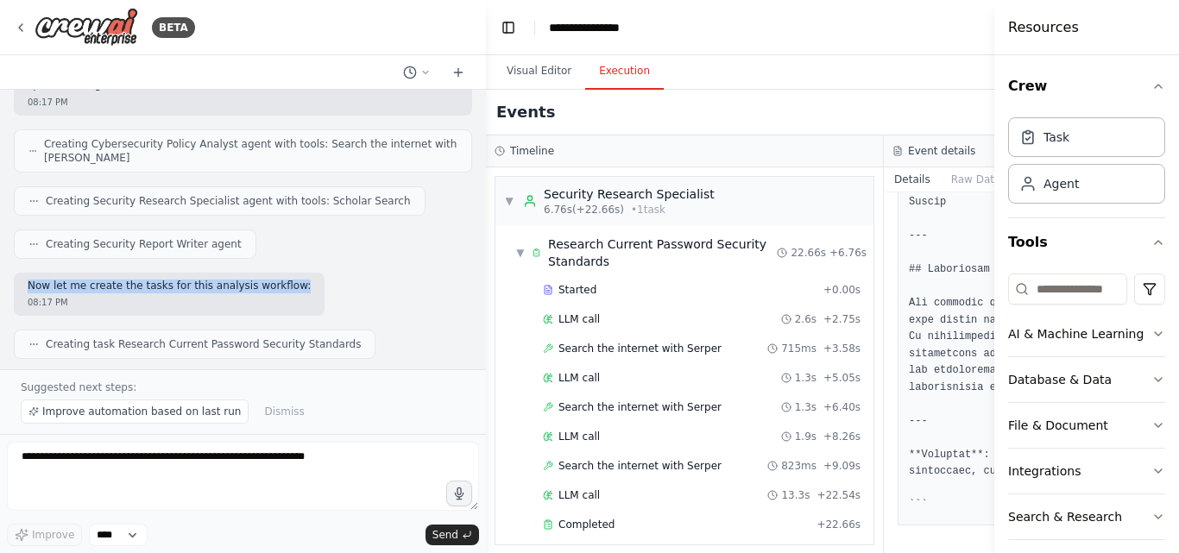
drag, startPoint x: 24, startPoint y: 256, endPoint x: 275, endPoint y: 261, distance: 251.2
click at [275, 273] on div "Now let me create the tasks for this analysis workflow: 08:17 PM" at bounding box center [169, 295] width 311 height 44
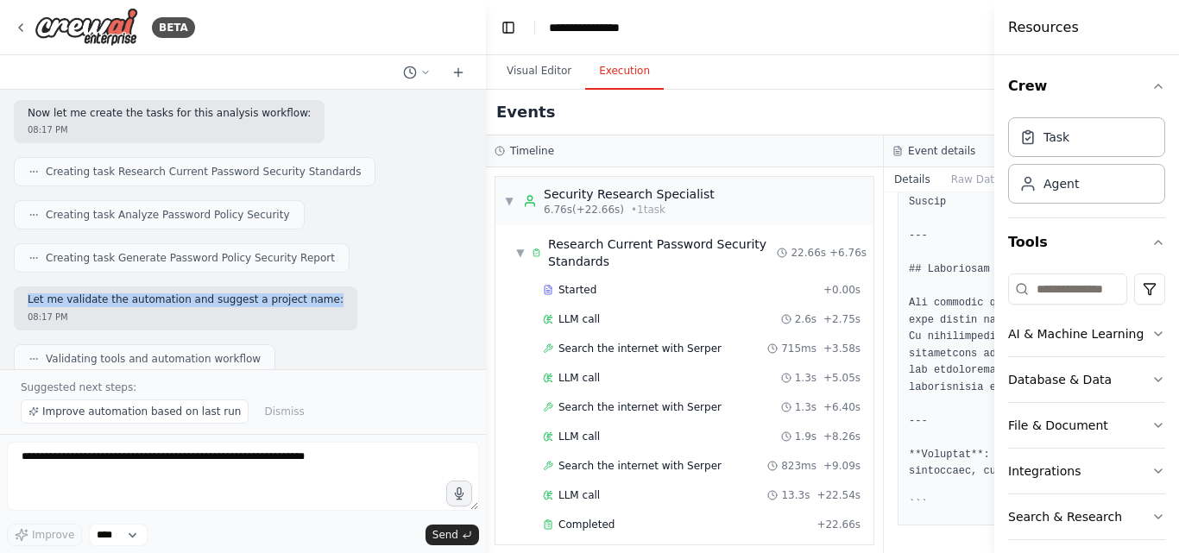
drag, startPoint x: 26, startPoint y: 275, endPoint x: 302, endPoint y: 280, distance: 276.2
click at [302, 287] on div "Let me validate the automation and suggest a project name: 08:17 PM" at bounding box center [186, 309] width 344 height 44
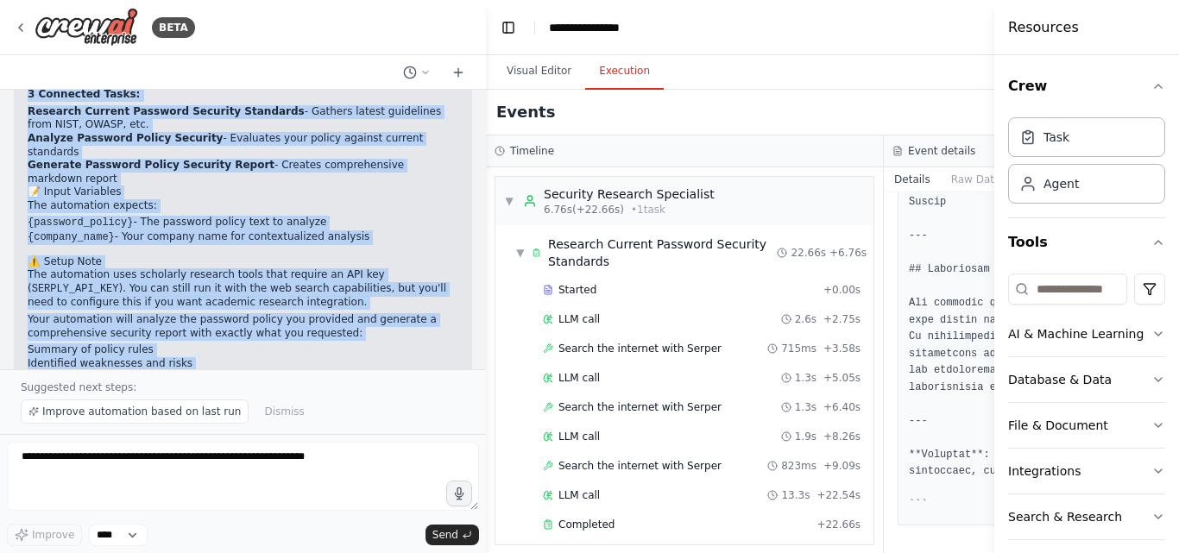
scroll to position [1616, 0]
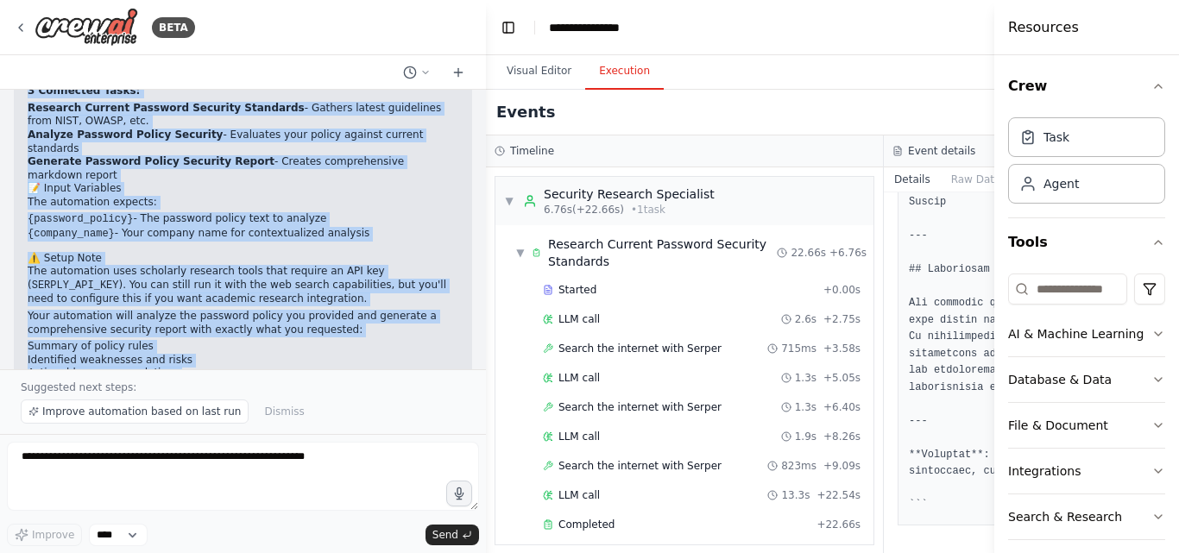
drag, startPoint x: 28, startPoint y: 158, endPoint x: 202, endPoint y: 321, distance: 238.1
click at [202, 321] on div "Perfect! I've created a comprehensive Password Policy Security Analysis automat…" at bounding box center [243, 176] width 431 height 464
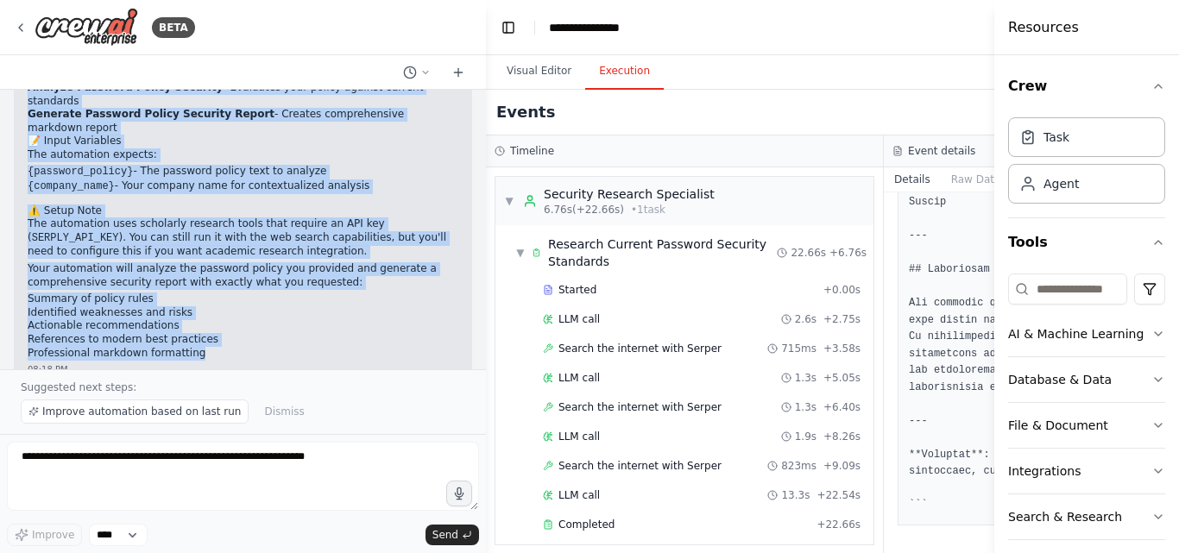
scroll to position [1702, 0]
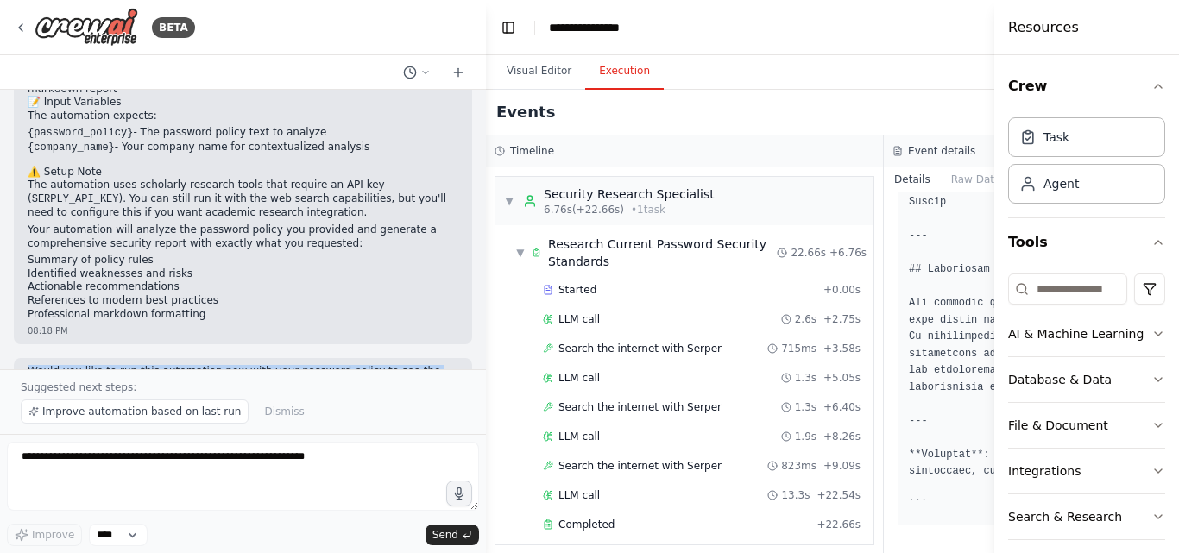
drag, startPoint x: 28, startPoint y: 288, endPoint x: 123, endPoint y: 309, distance: 98.0
click at [123, 365] on p "Would you like to run this automation now with your password policy to see the …" at bounding box center [243, 378] width 431 height 27
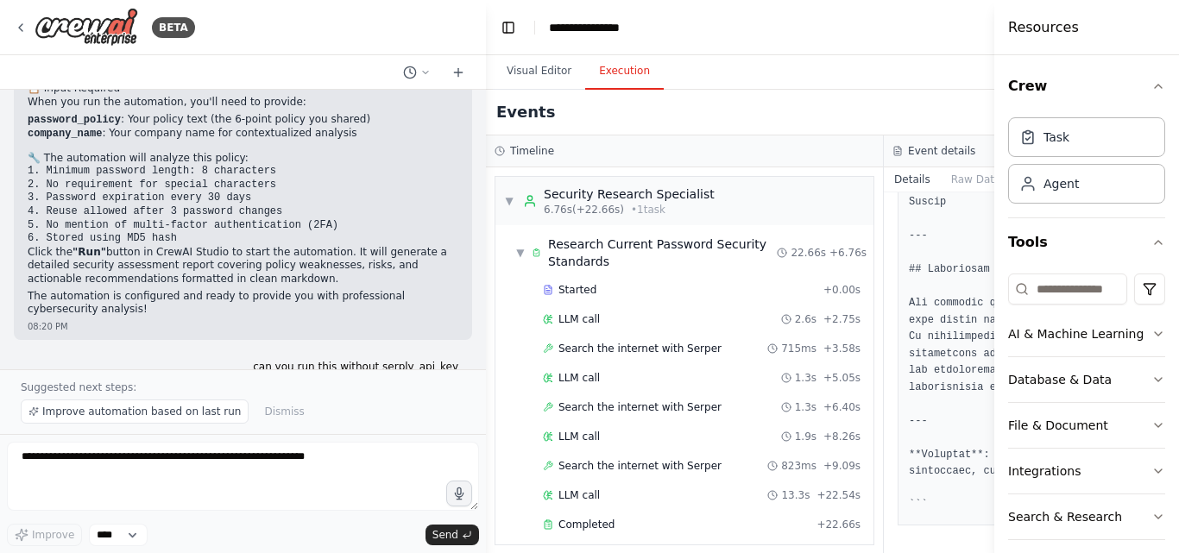
scroll to position [2306, 0]
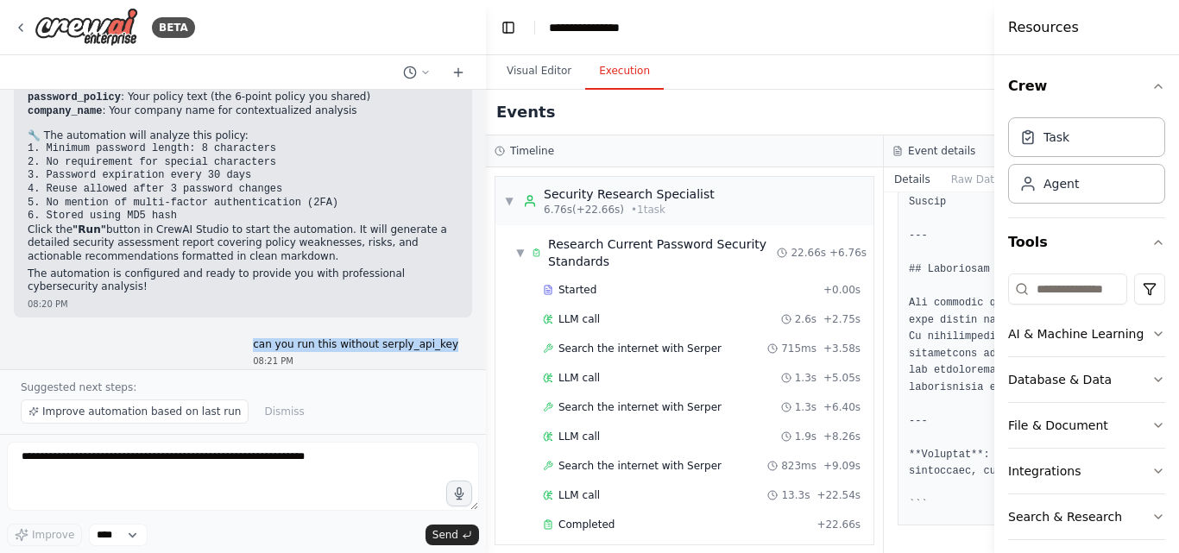
drag, startPoint x: 267, startPoint y: 263, endPoint x: 454, endPoint y: 267, distance: 187.3
click at [454, 331] on div "can you run this without serply_api_key 08:21 PM" at bounding box center [355, 353] width 233 height 44
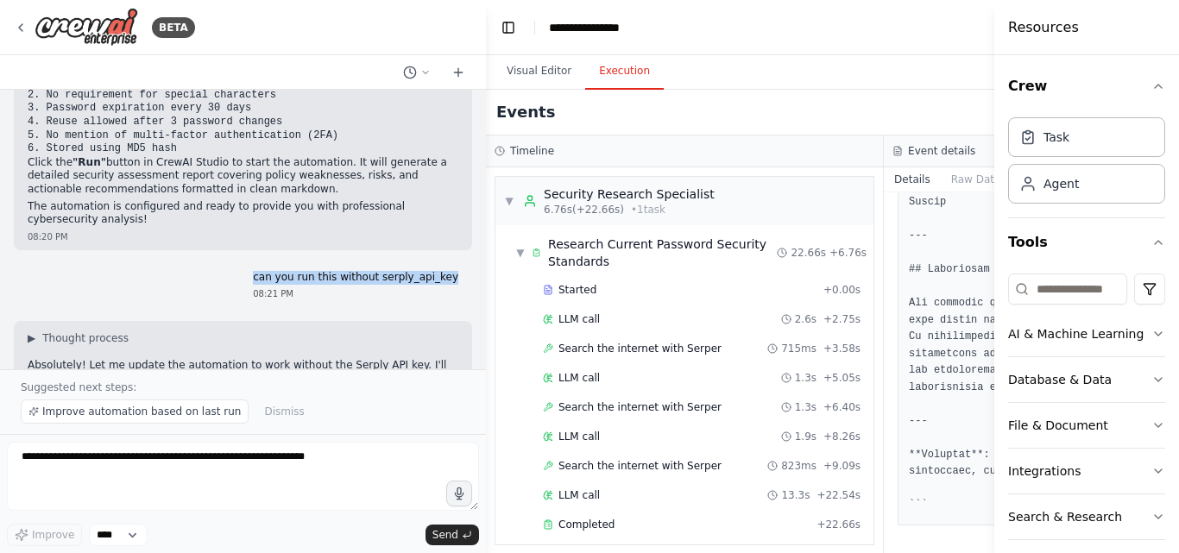
scroll to position [2479, 0]
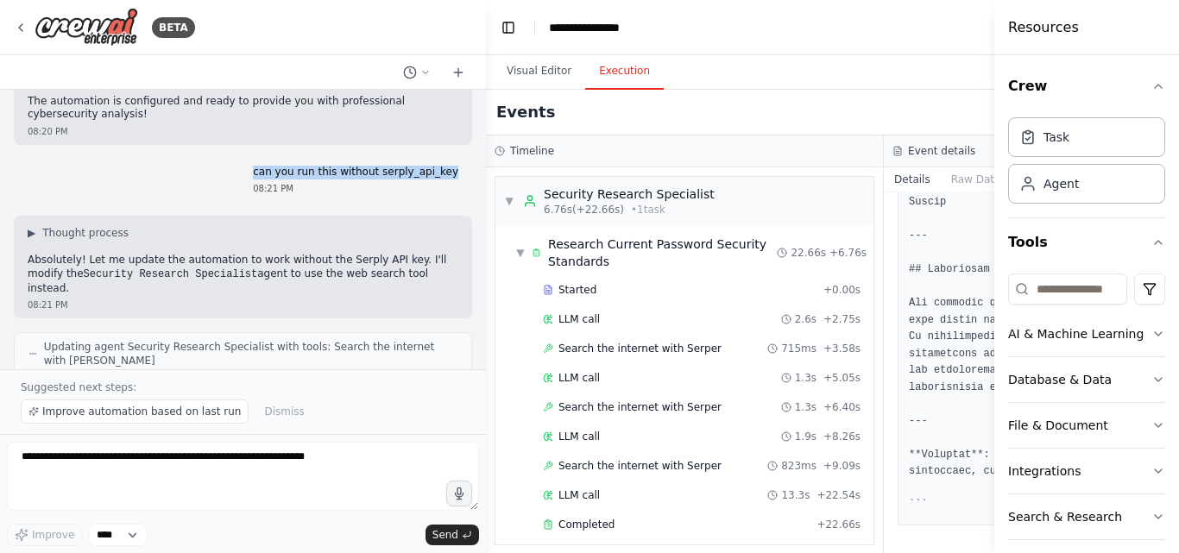
drag, startPoint x: 28, startPoint y: 177, endPoint x: 429, endPoint y: 188, distance: 401.5
click at [429, 254] on p "Absolutely! Let me update the automation to work without the Serply API key. I'…" at bounding box center [243, 274] width 431 height 41
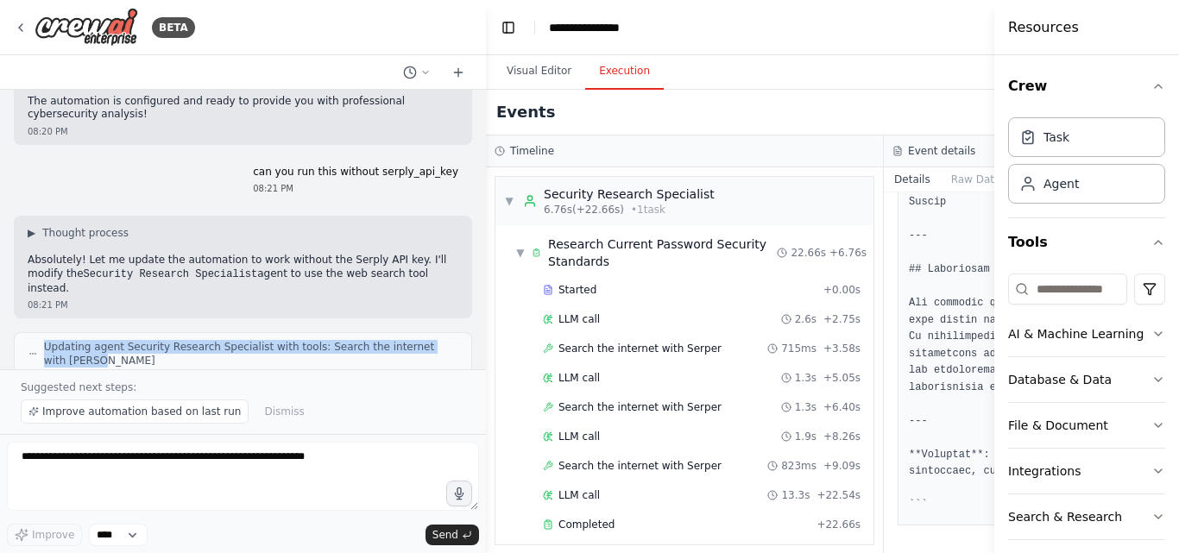
drag, startPoint x: 47, startPoint y: 250, endPoint x: 442, endPoint y: 259, distance: 394.6
click at [442, 332] on div "Updating agent Security Research Specialist with tools: Search the internet wit…" at bounding box center [243, 353] width 458 height 43
click at [149, 340] on span "Updating agent Security Research Specialist with tools: Search the internet wit…" at bounding box center [250, 354] width 413 height 28
drag, startPoint x: 46, startPoint y: 248, endPoint x: 443, endPoint y: 255, distance: 397.1
click at [443, 332] on div "Updating agent Security Research Specialist with tools: Search the internet wit…" at bounding box center [243, 353] width 458 height 43
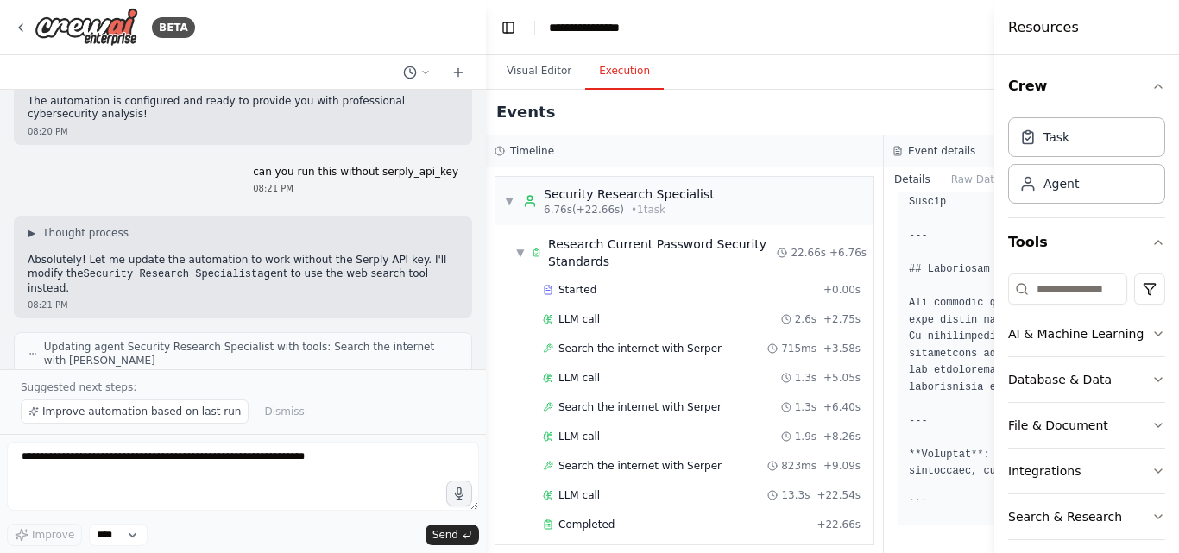
drag, startPoint x: 46, startPoint y: 297, endPoint x: 236, endPoint y: 300, distance: 189.9
click at [236, 397] on span "Validating tools and automation workflow" at bounding box center [153, 404] width 215 height 14
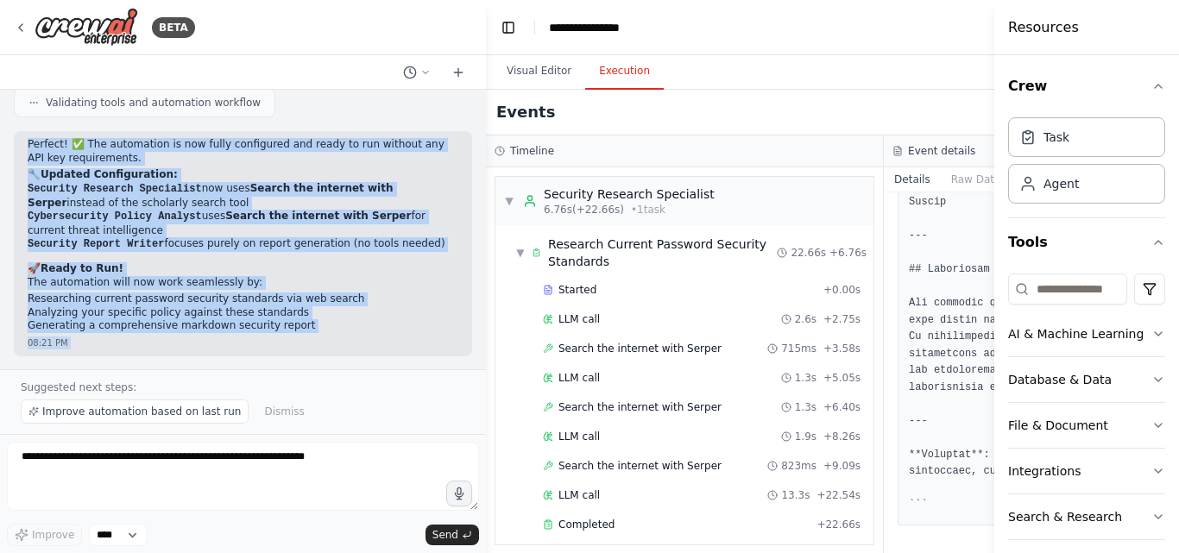
scroll to position [2841, 0]
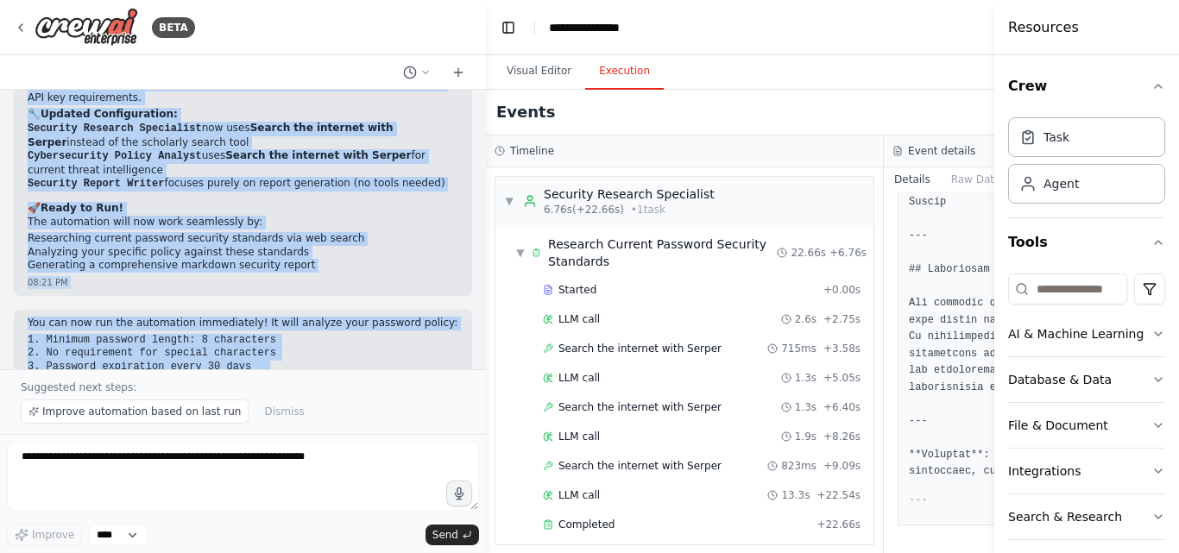
drag, startPoint x: 28, startPoint y: 165, endPoint x: 283, endPoint y: 327, distance: 301.9
click at [283, 327] on div "Hello! I'm the CrewAI assistant. What kind of automation do you want to build? …" at bounding box center [243, 230] width 486 height 280
click at [145, 334] on code "1. Minimum password length: 8 characters 2. No requirement for special characte…" at bounding box center [183, 373] width 311 height 79
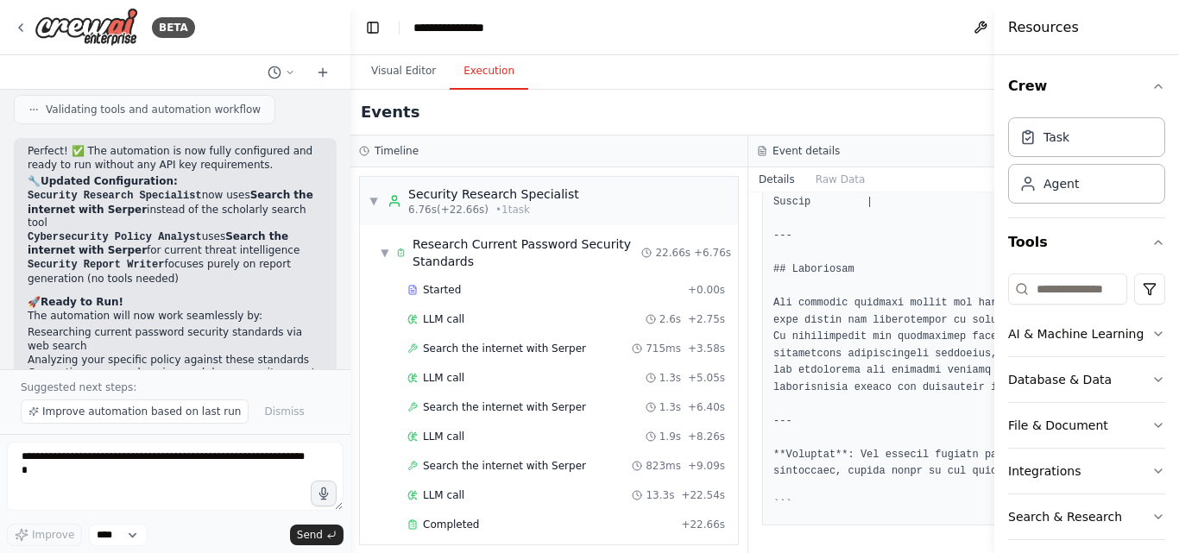
scroll to position [3423, 0]
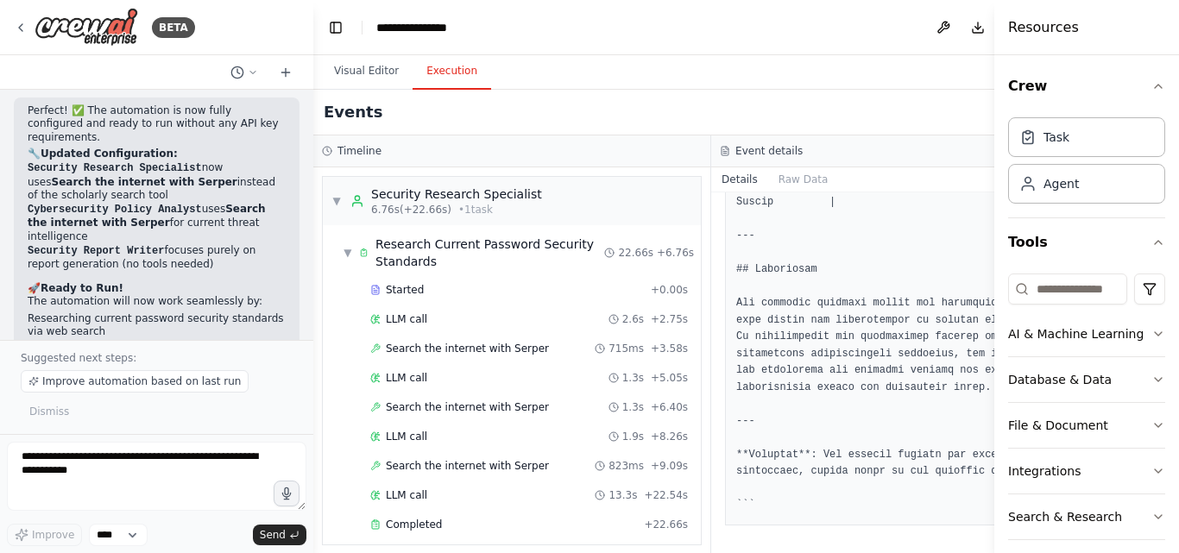
drag, startPoint x: 483, startPoint y: 48, endPoint x: 312, endPoint y: 54, distance: 170.1
click at [312, 54] on div "BETA Hello! I'm the CrewAI assistant. What kind of automation do you want to bu…" at bounding box center [589, 276] width 1179 height 553
click at [340, 73] on button "Visual Editor" at bounding box center [365, 72] width 92 height 36
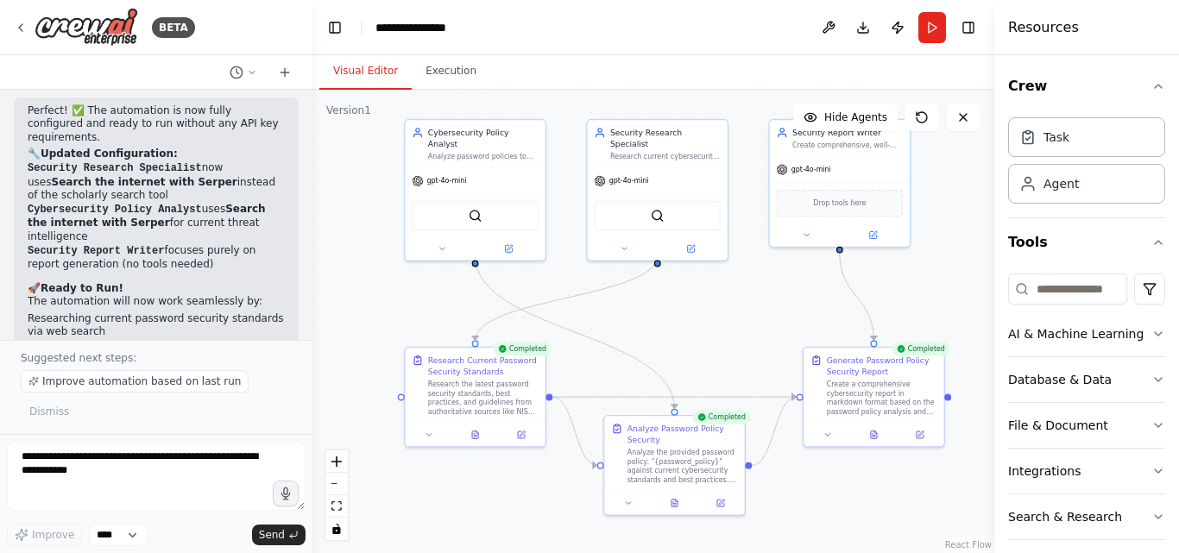
drag, startPoint x: 464, startPoint y: 359, endPoint x: 385, endPoint y: 293, distance: 102.9
click at [385, 293] on div ".deletable-edge-delete-btn { width: 20px; height: 20px; border: 0px solid #ffff…" at bounding box center [653, 322] width 682 height 464
click at [336, 511] on icon "fit view" at bounding box center [336, 505] width 10 height 9
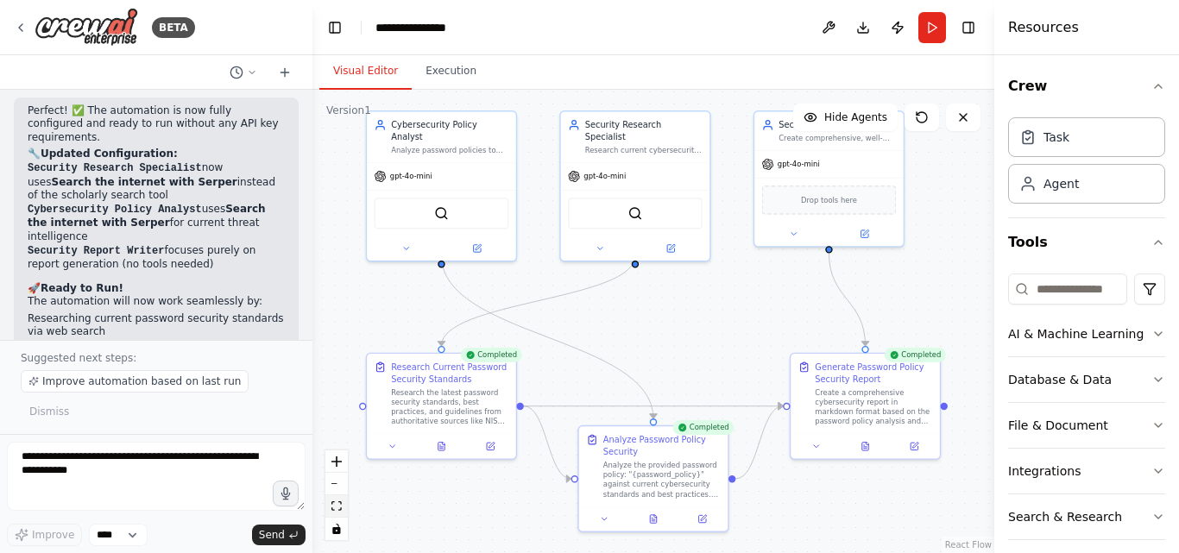
click at [338, 508] on icon "fit view" at bounding box center [336, 505] width 10 height 9
click at [401, 26] on div "**********" at bounding box center [418, 27] width 86 height 17
click at [470, 25] on div "**********" at bounding box center [439, 27] width 129 height 17
click at [339, 27] on button "Toggle Left Sidebar" at bounding box center [335, 28] width 24 height 24
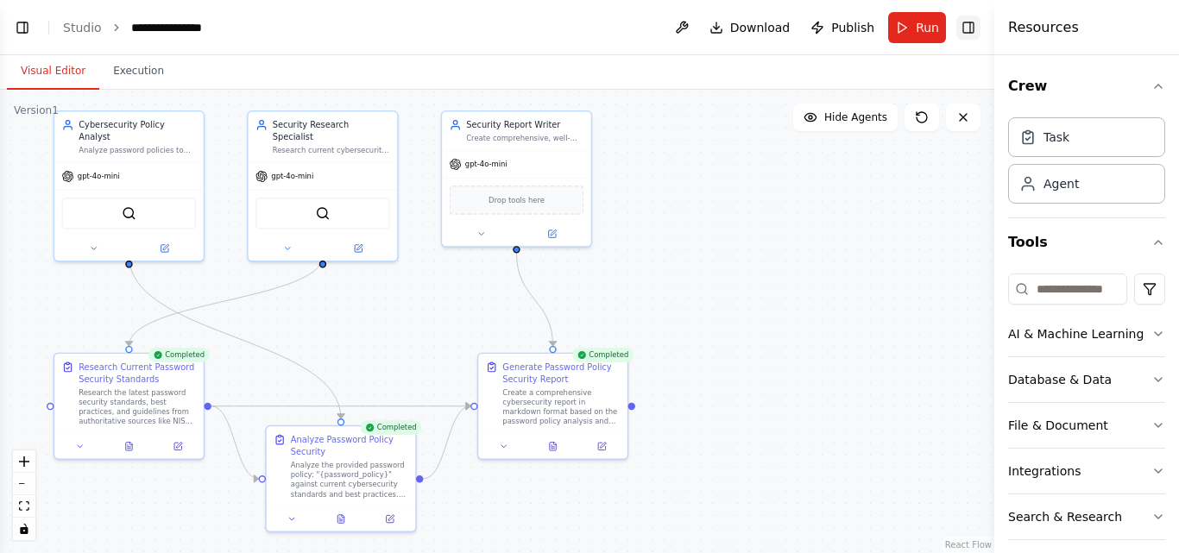
click at [962, 28] on button "Toggle Right Sidebar" at bounding box center [968, 28] width 24 height 24
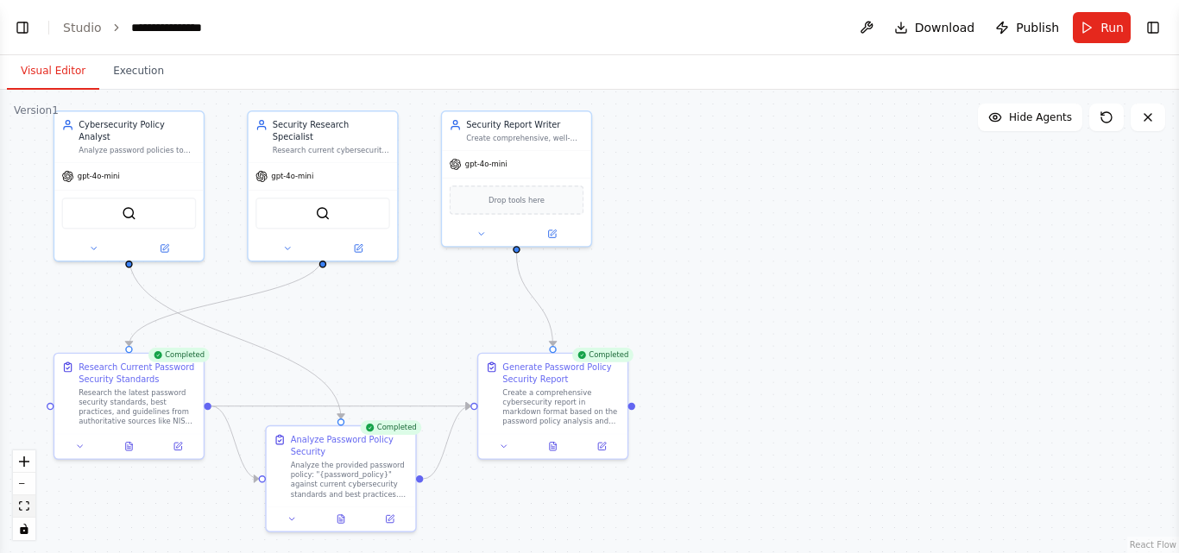
click at [23, 511] on icon "fit view" at bounding box center [24, 505] width 10 height 9
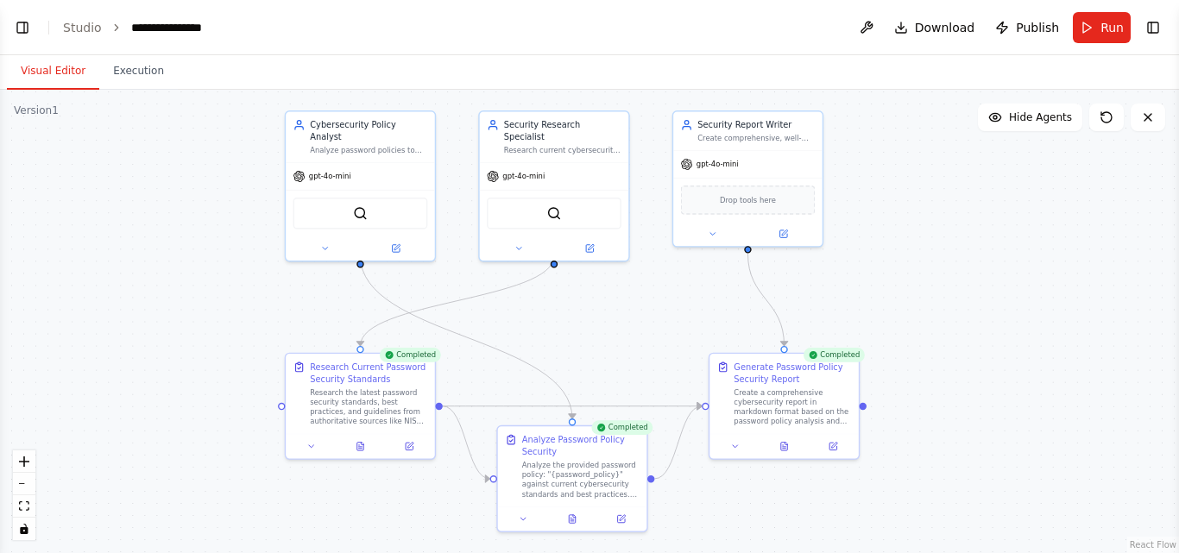
drag, startPoint x: 633, startPoint y: 337, endPoint x: 615, endPoint y: 337, distance: 17.3
click at [615, 337] on div ".deletable-edge-delete-btn { width: 20px; height: 20px; border: 0px solid #ffff…" at bounding box center [589, 322] width 1179 height 464
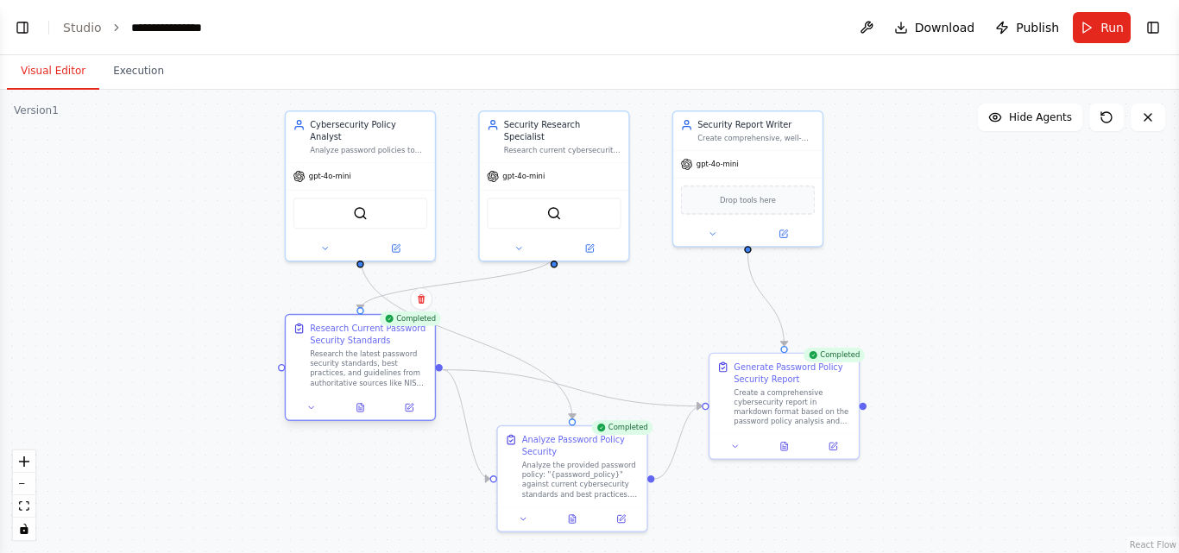
drag, startPoint x: 314, startPoint y: 390, endPoint x: 312, endPoint y: 346, distance: 44.1
click at [312, 346] on div "Research Current Password Security Standards Research the latest password secur…" at bounding box center [368, 356] width 117 height 66
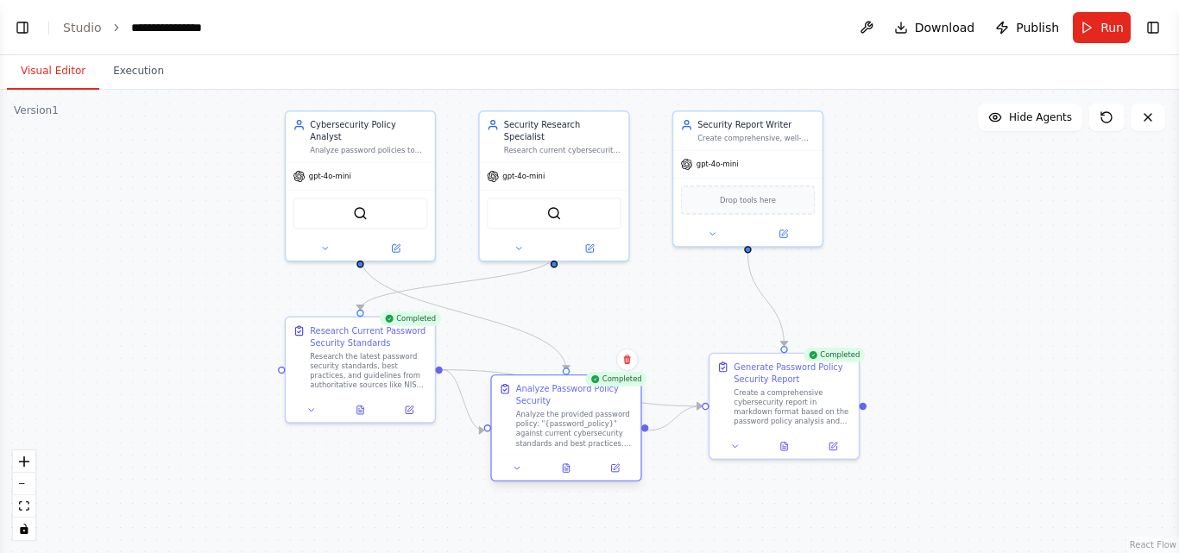
drag, startPoint x: 584, startPoint y: 453, endPoint x: 583, endPoint y: 398, distance: 55.3
click at [583, 398] on div "Analyze Password Policy Security" at bounding box center [574, 395] width 117 height 24
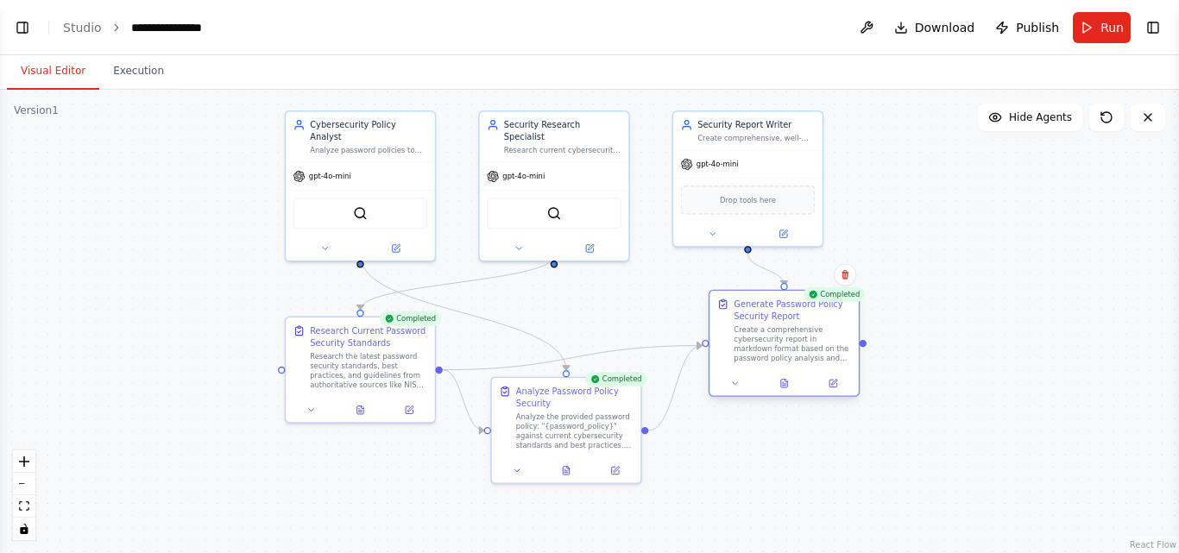
drag, startPoint x: 795, startPoint y: 394, endPoint x: 792, endPoint y: 335, distance: 59.7
click at [792, 335] on div "Create a comprehensive cybersecurity report in markdown format based on the pas…" at bounding box center [792, 344] width 117 height 39
drag, startPoint x: 559, startPoint y: 407, endPoint x: 575, endPoint y: 412, distance: 16.4
click at [575, 412] on div "Analyze Password Policy Security Analyze the provided password policy: "{passwo…" at bounding box center [586, 416] width 117 height 66
click at [26, 532] on icon "toggle interactivity" at bounding box center [24, 529] width 8 height 10
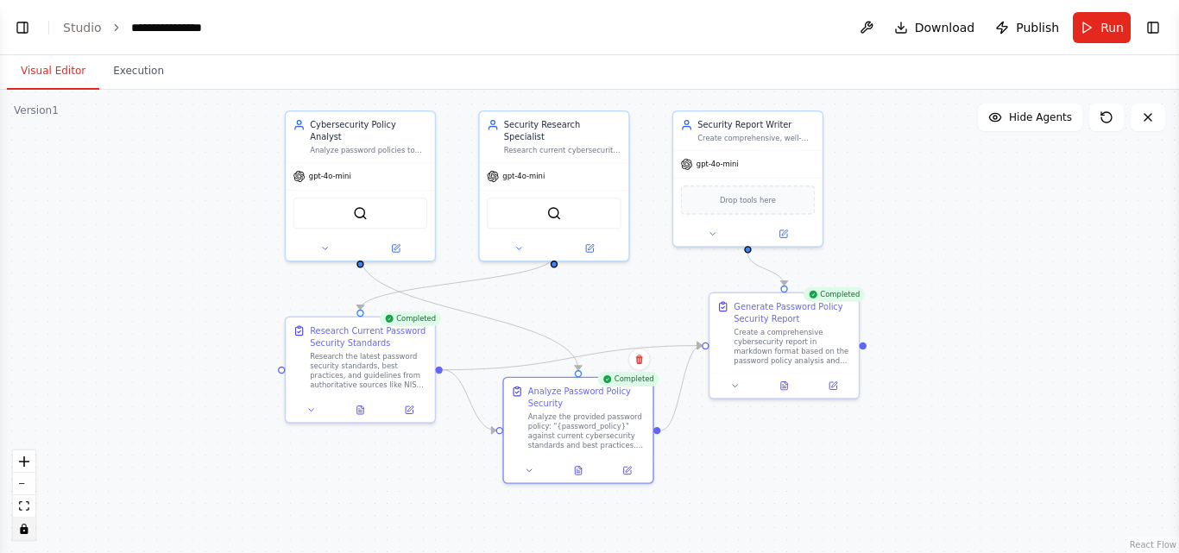
click at [26, 532] on icon "toggle interactivity" at bounding box center [24, 529] width 8 height 10
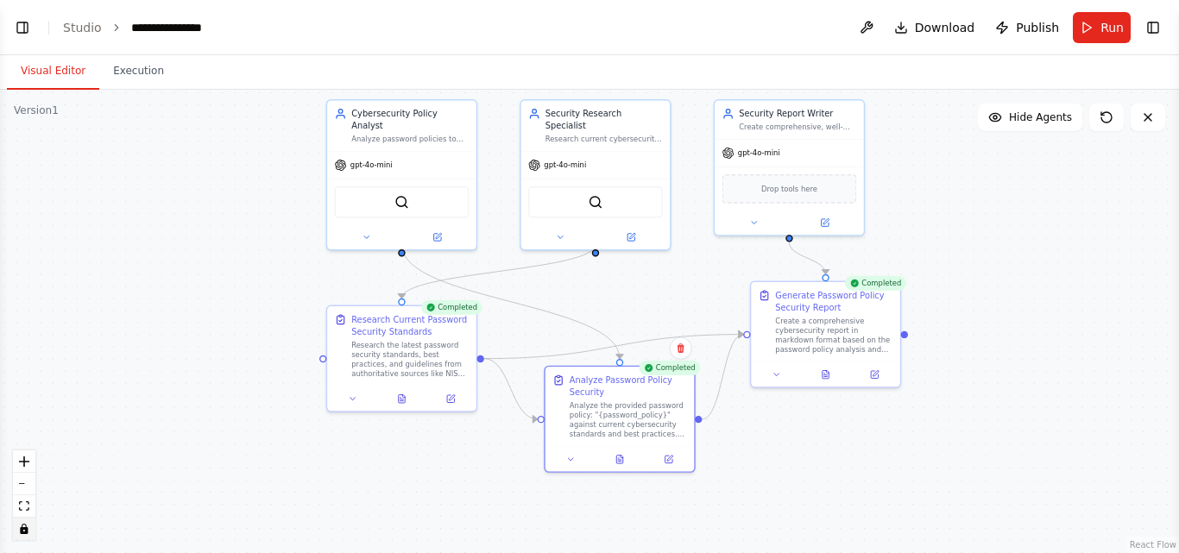
drag, startPoint x: 372, startPoint y: 365, endPoint x: 413, endPoint y: 354, distance: 42.9
click at [413, 354] on div ".deletable-edge-delete-btn { width: 20px; height: 20px; border: 0px solid #ffff…" at bounding box center [589, 322] width 1179 height 464
click at [174, 28] on div "**********" at bounding box center [174, 27] width 86 height 17
drag, startPoint x: 215, startPoint y: 26, endPoint x: 125, endPoint y: 30, distance: 89.9
click at [125, 30] on ol "**********" at bounding box center [162, 27] width 198 height 17
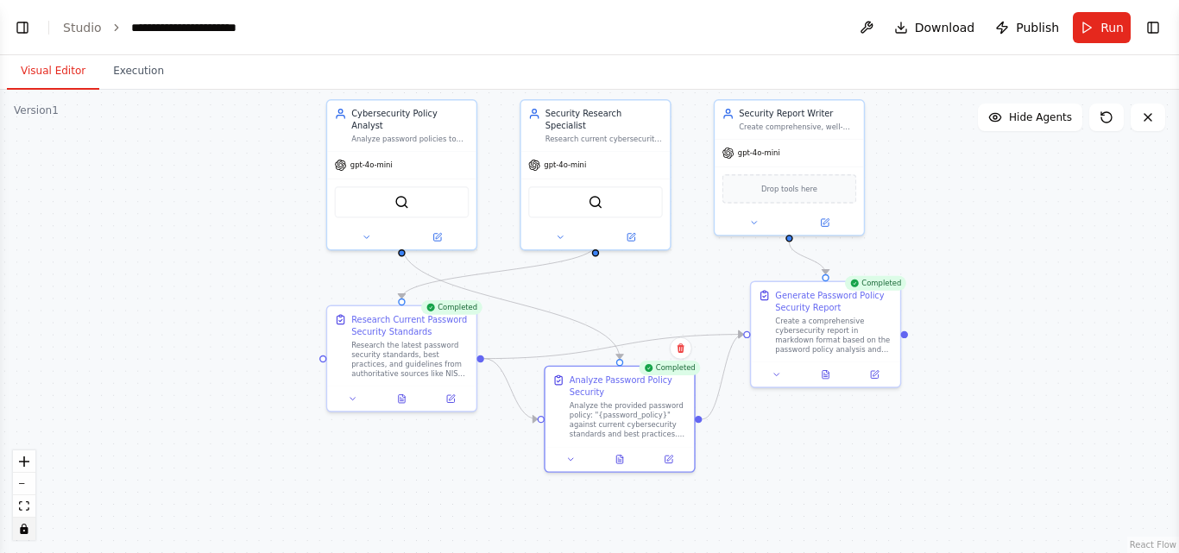
click at [327, 21] on header "**********" at bounding box center [589, 27] width 1179 height 55
click at [1019, 123] on span "Hide Agents" at bounding box center [1040, 117] width 63 height 14
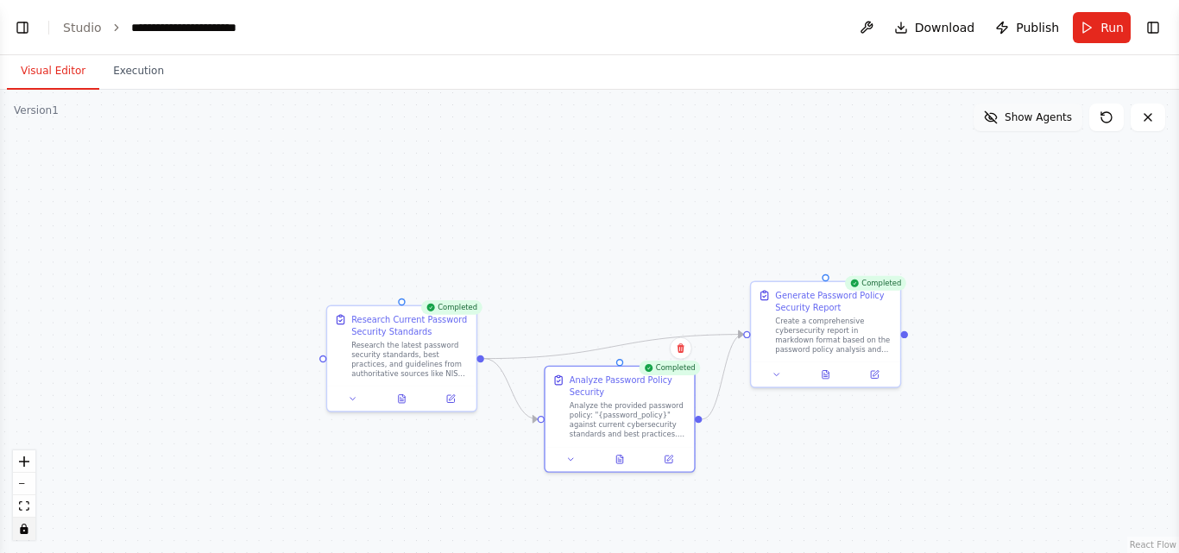
click at [1019, 123] on span "Show Agents" at bounding box center [1038, 117] width 67 height 14
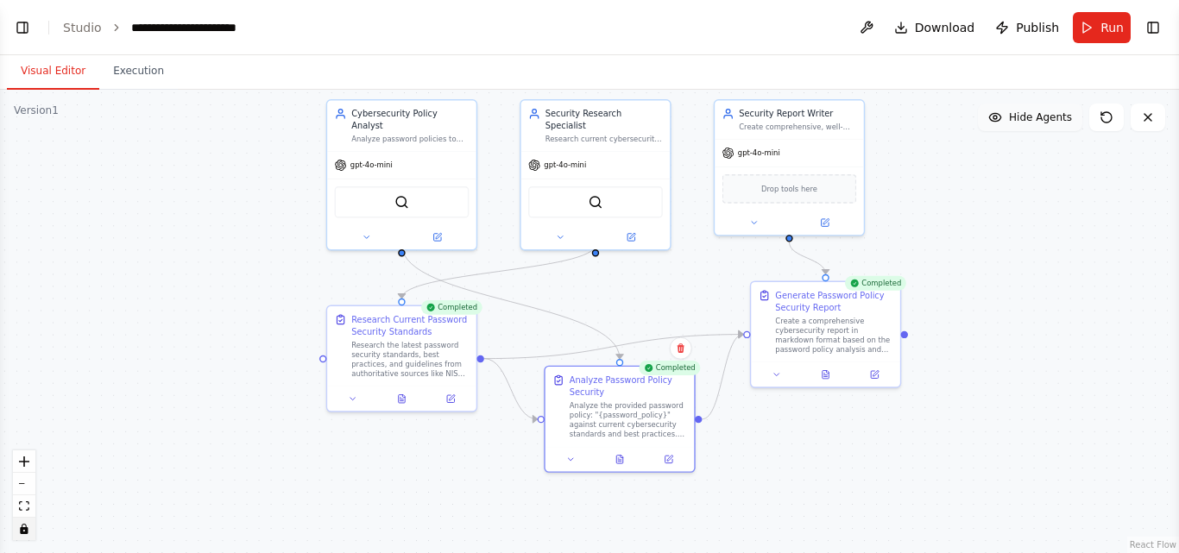
click at [1020, 123] on span "Hide Agents" at bounding box center [1040, 117] width 63 height 14
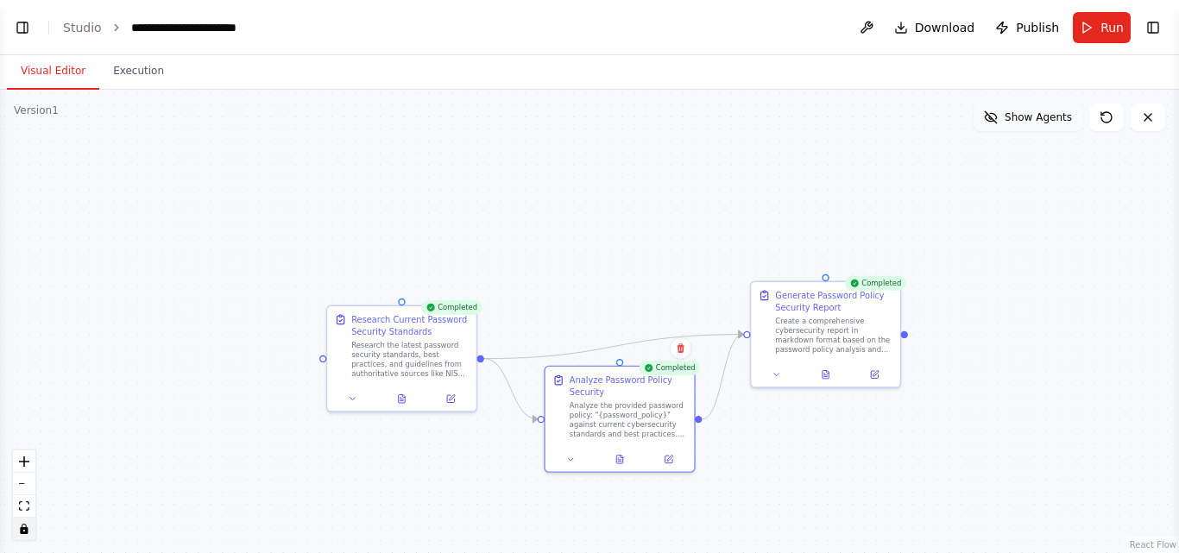
click at [1020, 123] on span "Show Agents" at bounding box center [1038, 117] width 67 height 14
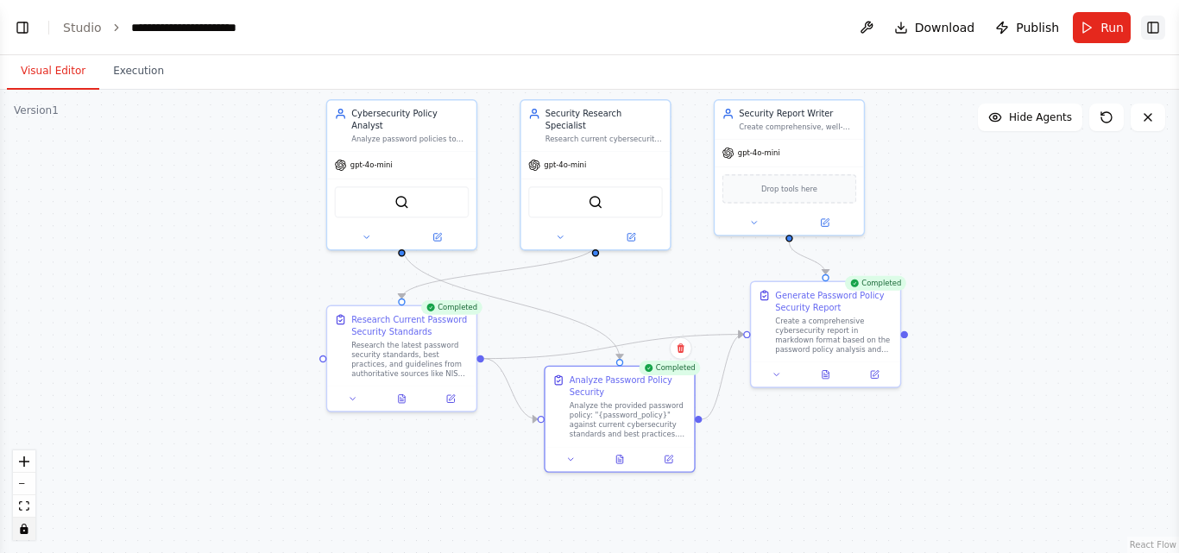
click at [1157, 22] on button "Toggle Right Sidebar" at bounding box center [1153, 28] width 24 height 24
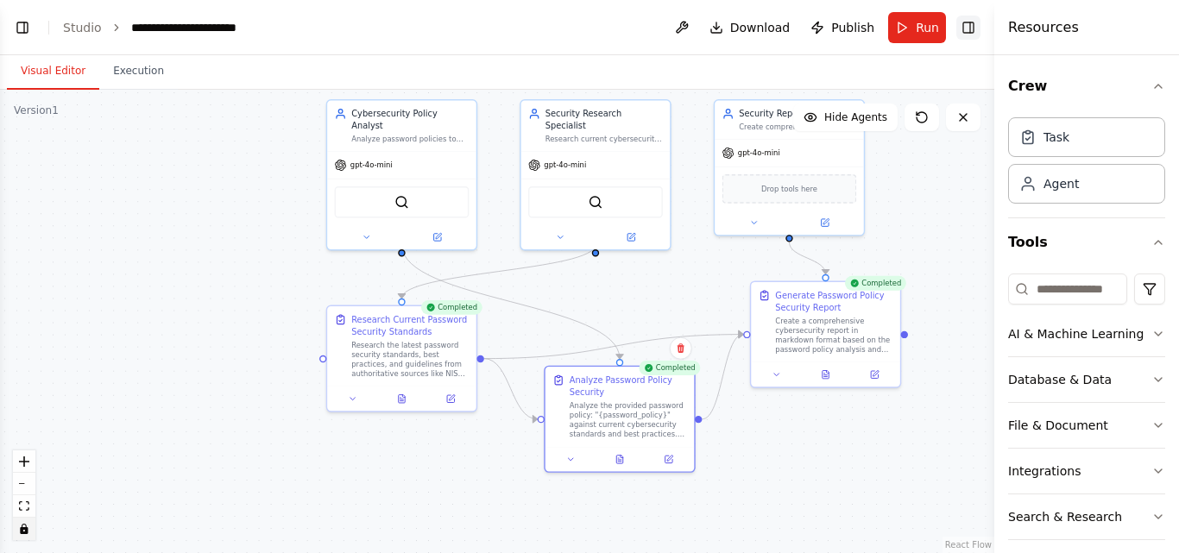
click at [969, 22] on button "Toggle Right Sidebar" at bounding box center [968, 28] width 24 height 24
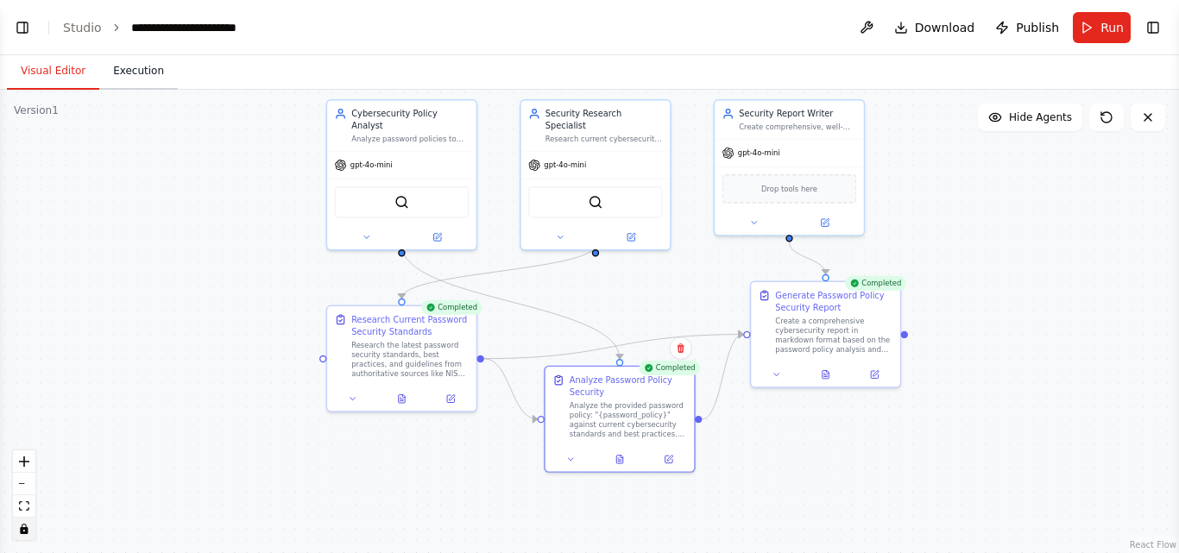
click at [123, 73] on button "Execution" at bounding box center [138, 72] width 79 height 36
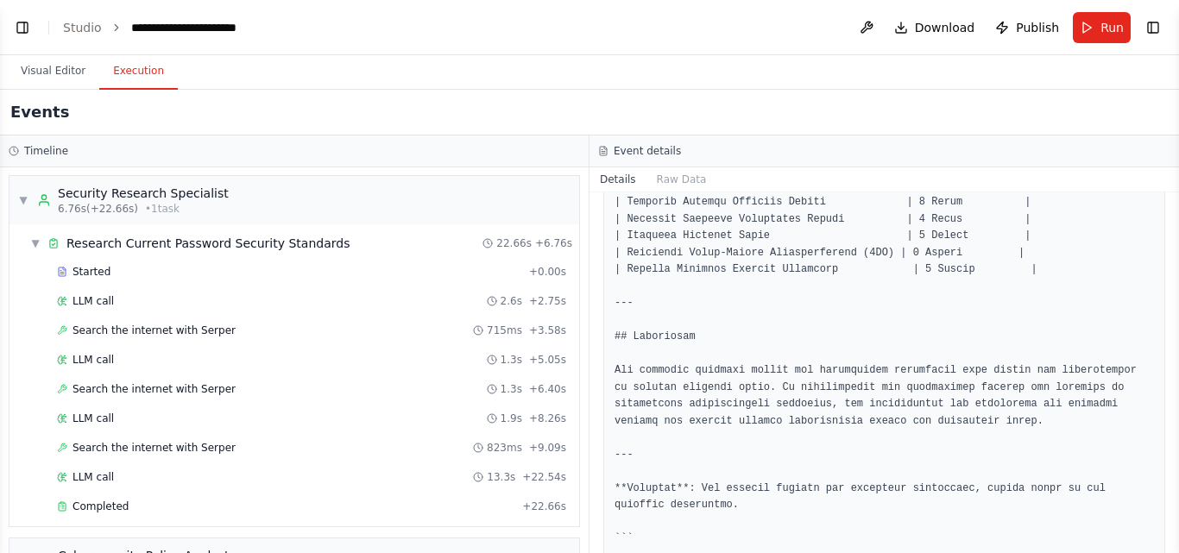
scroll to position [0, 0]
click at [25, 200] on span "▼" at bounding box center [23, 201] width 10 height 14
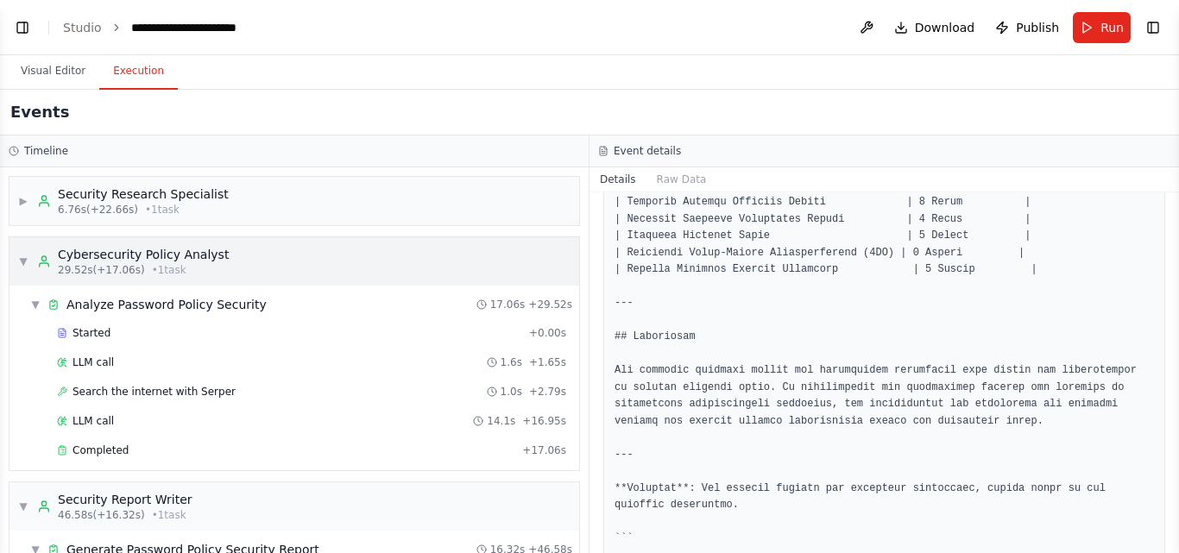
click at [28, 258] on span "▼" at bounding box center [23, 262] width 10 height 14
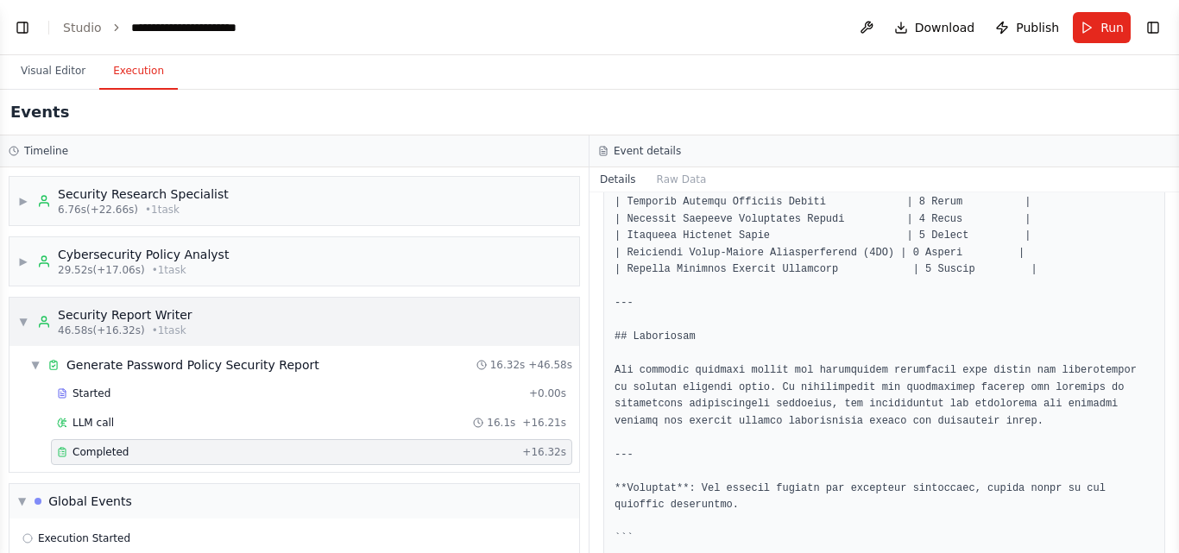
click at [28, 324] on div "▼ Security Report Writer 46.58s (+16.32s) • 1 task" at bounding box center [105, 321] width 174 height 31
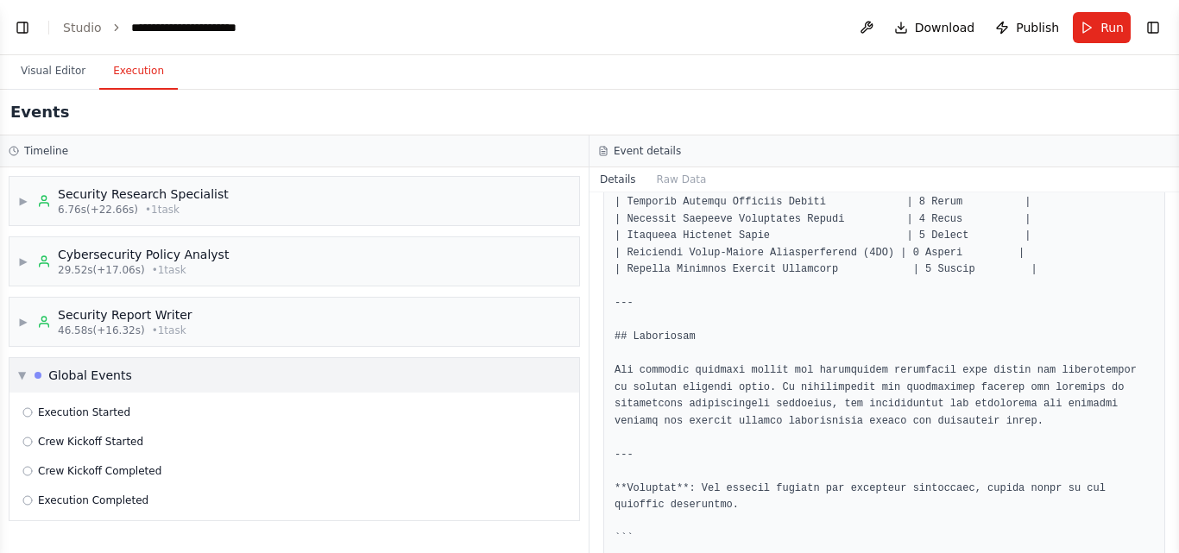
click at [22, 374] on span "▼" at bounding box center [22, 376] width 8 height 14
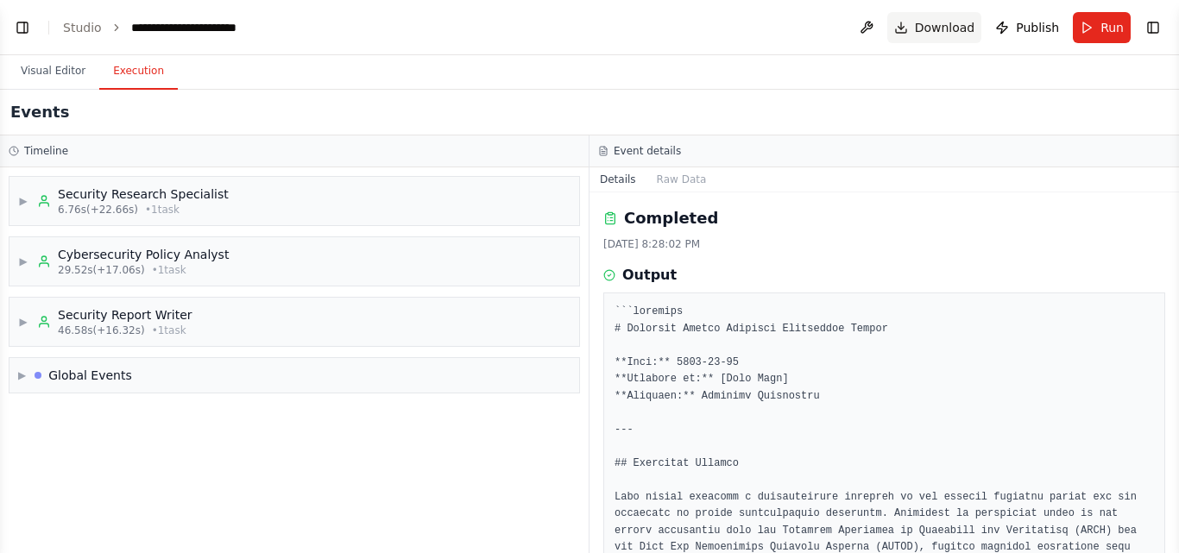
click at [962, 24] on span "Download" at bounding box center [945, 27] width 60 height 17
click at [28, 34] on button "Toggle Left Sidebar" at bounding box center [22, 28] width 24 height 24
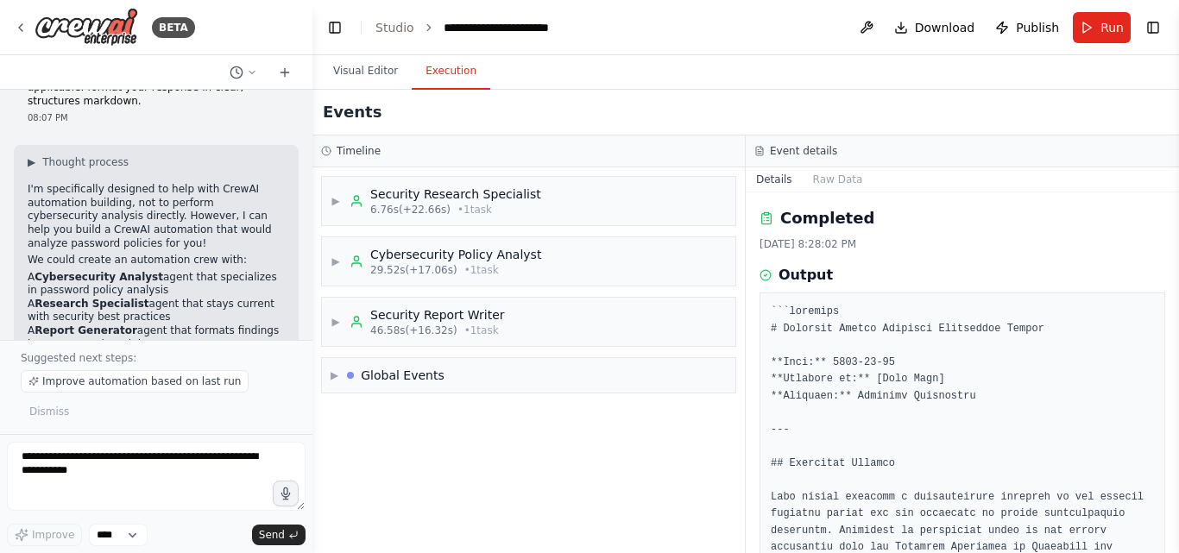
scroll to position [0, 0]
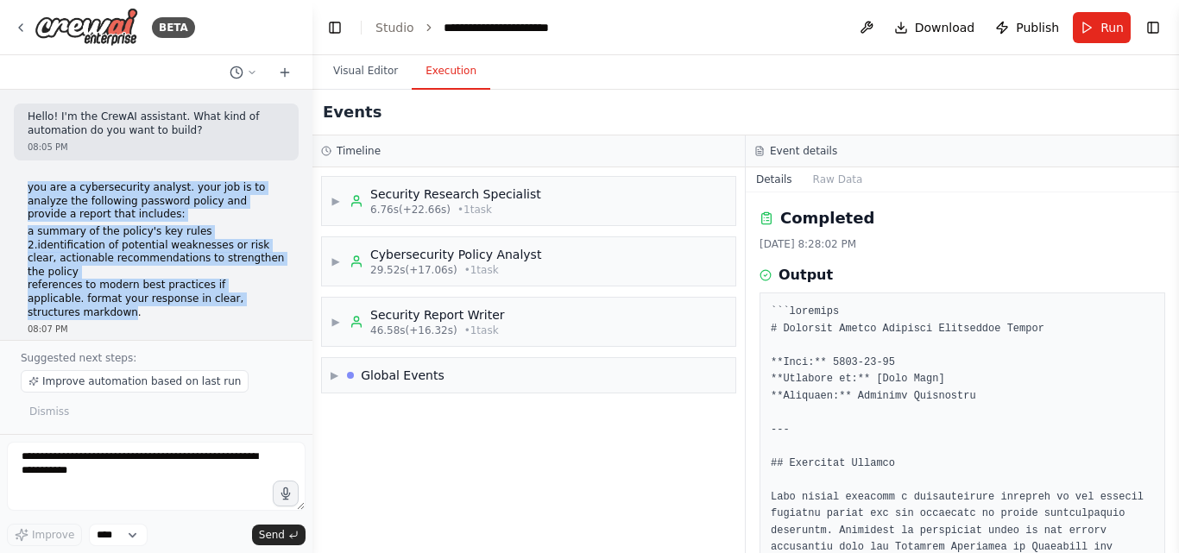
drag, startPoint x: 28, startPoint y: 186, endPoint x: 262, endPoint y: 297, distance: 259.5
click at [262, 297] on div "you are a cybersecurity analyst. your job is to analyze the following password …" at bounding box center [156, 250] width 257 height 138
click at [104, 257] on li "clear, actionable recommendations to strengthen the policy" at bounding box center [156, 265] width 257 height 27
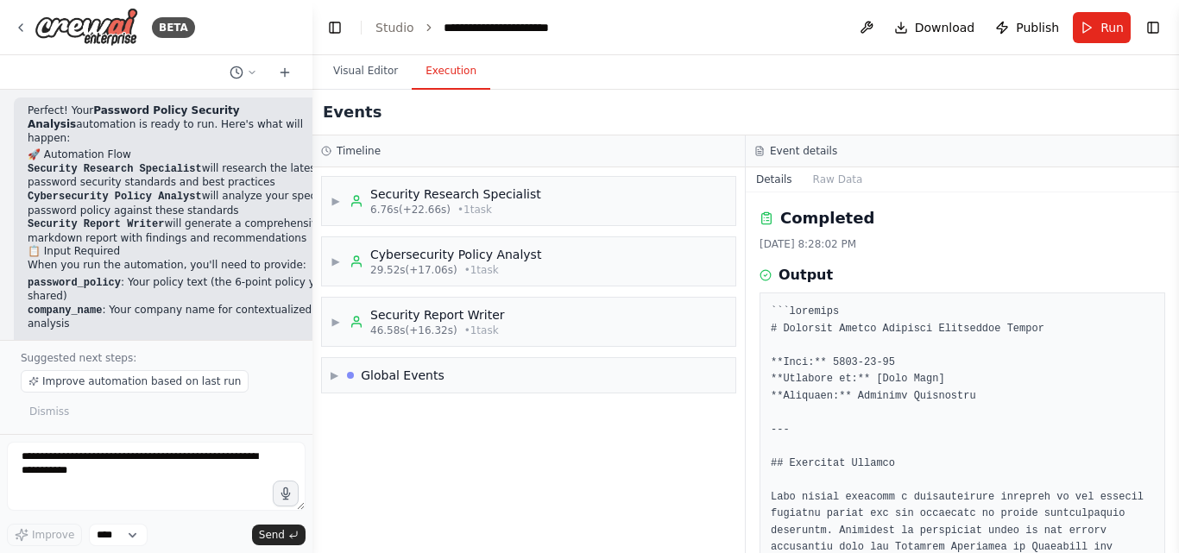
scroll to position [2676, 0]
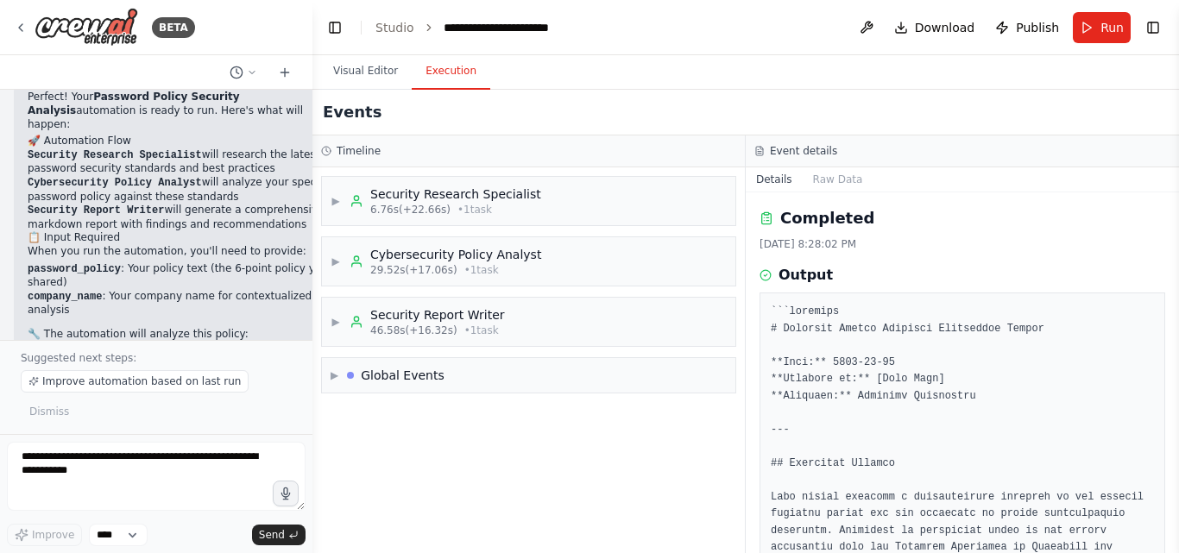
drag, startPoint x: 46, startPoint y: 199, endPoint x: 172, endPoint y: 268, distance: 144.1
click at [172, 341] on pre "1. Minimum password length: 8 characters 2. No requirement for special characte…" at bounding box center [183, 381] width 311 height 81
click at [74, 341] on code "1. Minimum password length: 8 characters 2. No requirement for special characte…" at bounding box center [183, 380] width 311 height 79
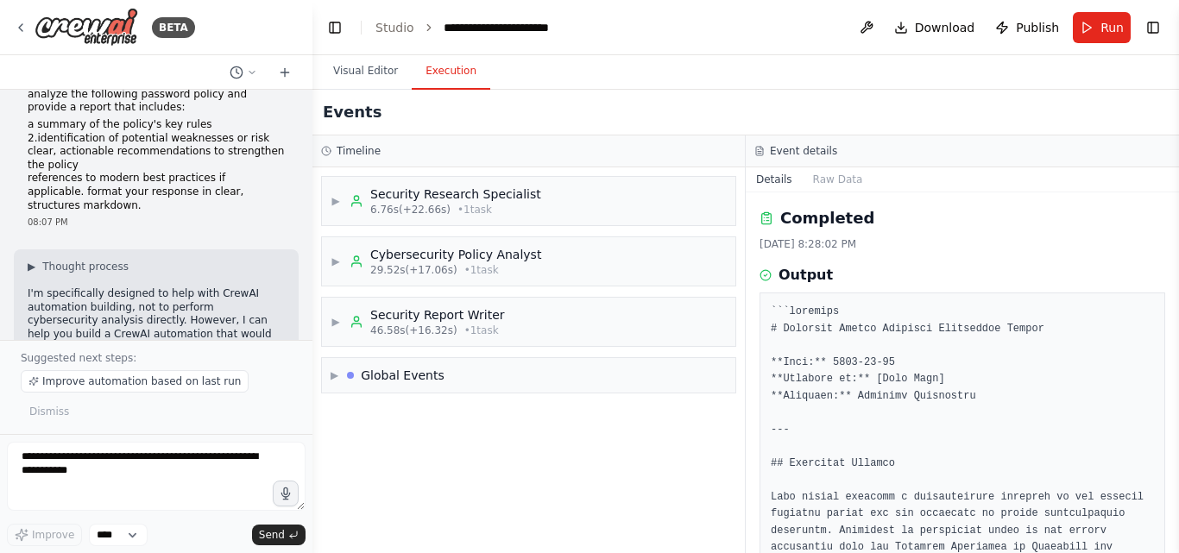
scroll to position [0, 0]
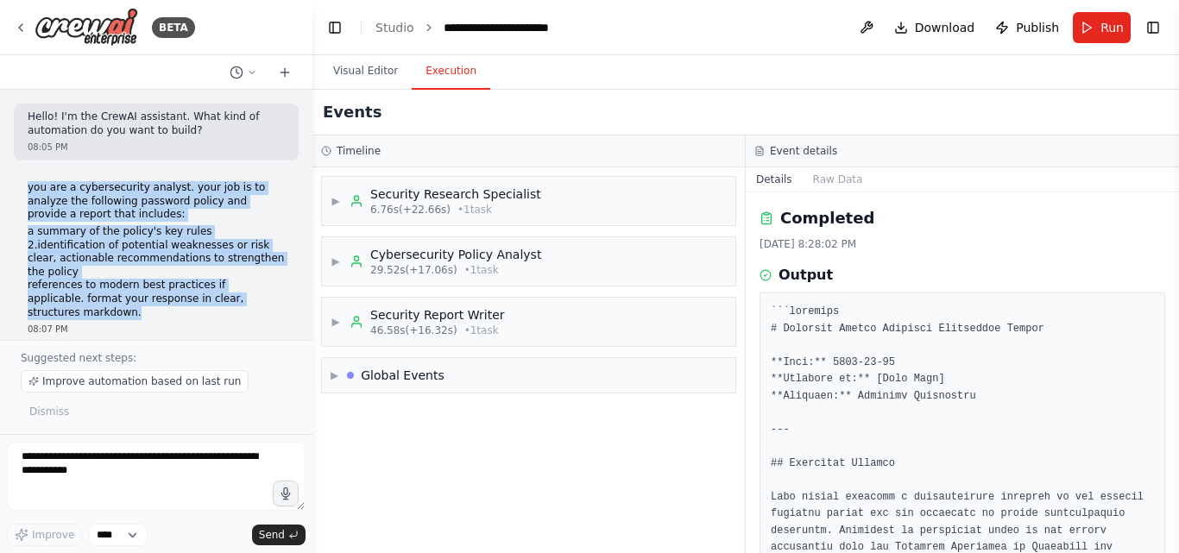
drag, startPoint x: 26, startPoint y: 190, endPoint x: 264, endPoint y: 294, distance: 260.1
click at [264, 294] on div "you are a cybersecurity analyst. your job is to analyze the following password …" at bounding box center [156, 258] width 285 height 168
click at [109, 225] on li "a summary of the policy's key rules 2.identification of potential weaknesses or…" at bounding box center [156, 238] width 257 height 27
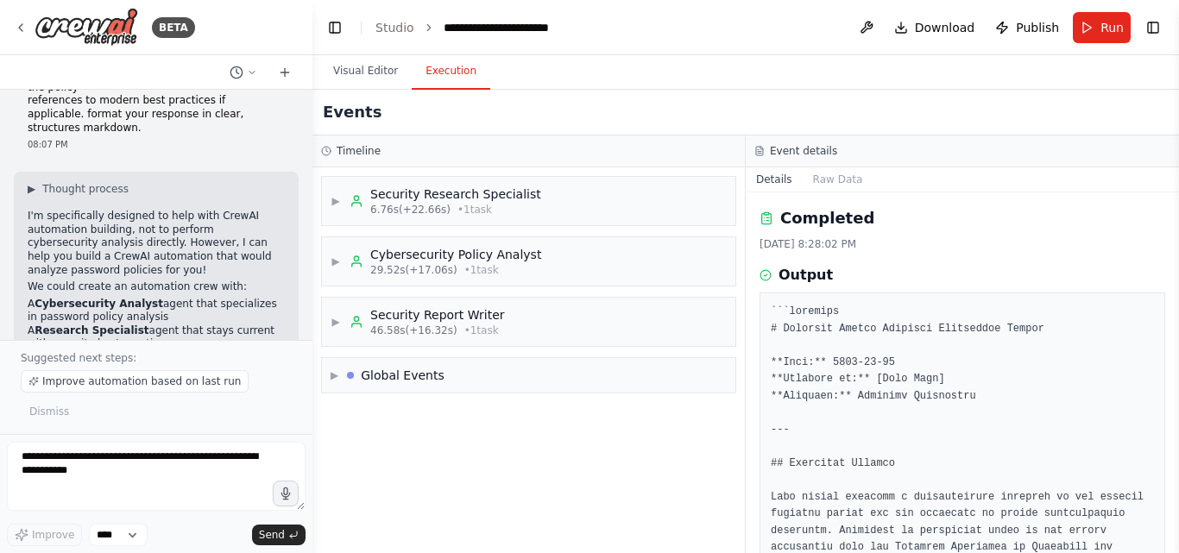
scroll to position [86, 0]
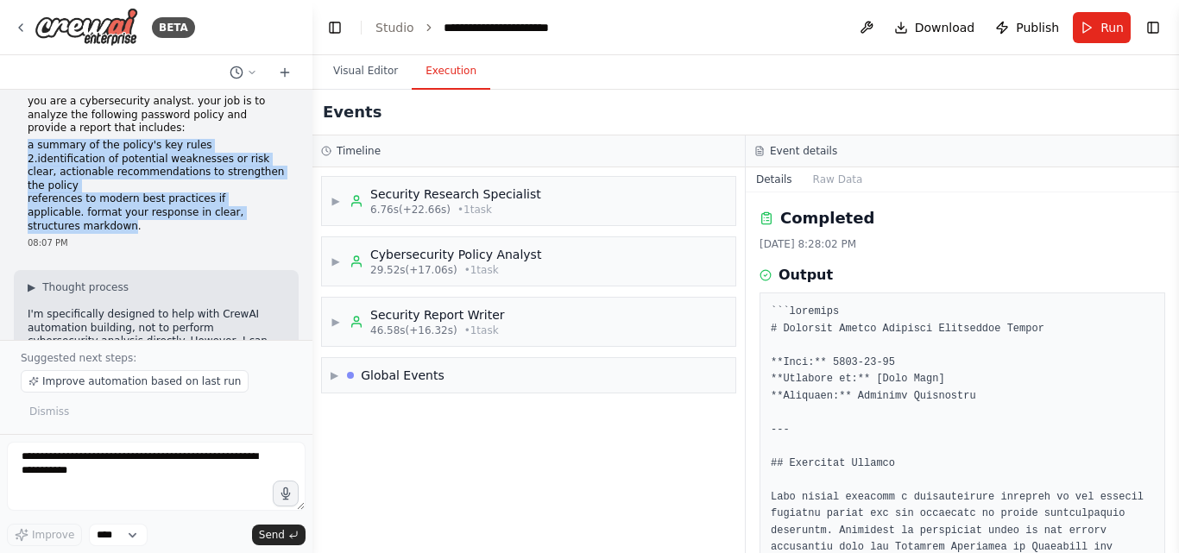
drag, startPoint x: 27, startPoint y: 146, endPoint x: 261, endPoint y: 213, distance: 243.4
click at [261, 213] on div "you are a cybersecurity analyst. your job is to analyze the following password …" at bounding box center [156, 172] width 285 height 168
click at [180, 180] on li "clear, actionable recommendations to strengthen the policy" at bounding box center [156, 179] width 257 height 27
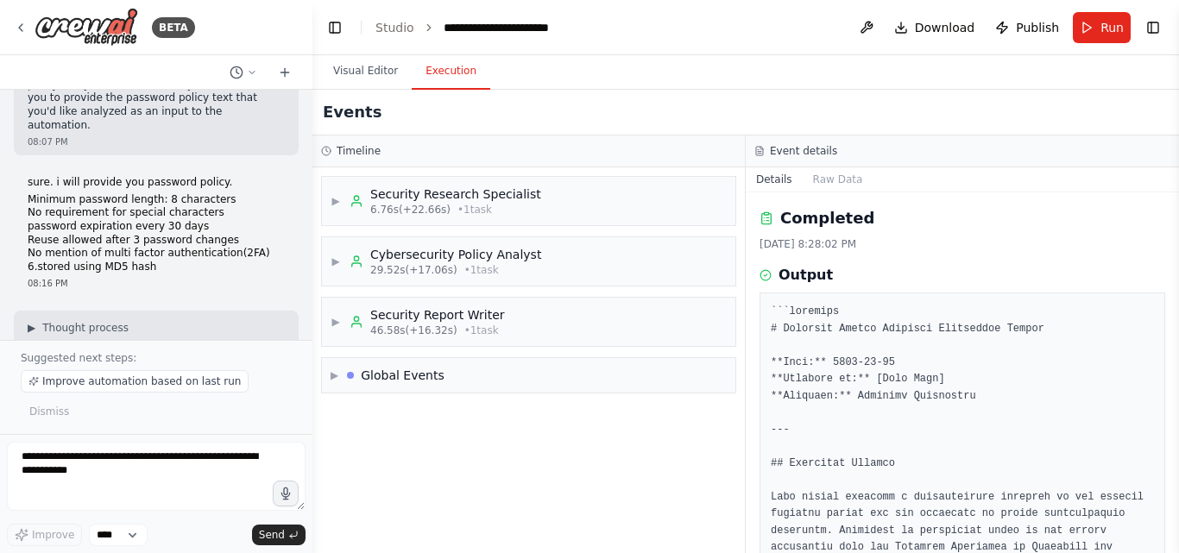
scroll to position [604, 0]
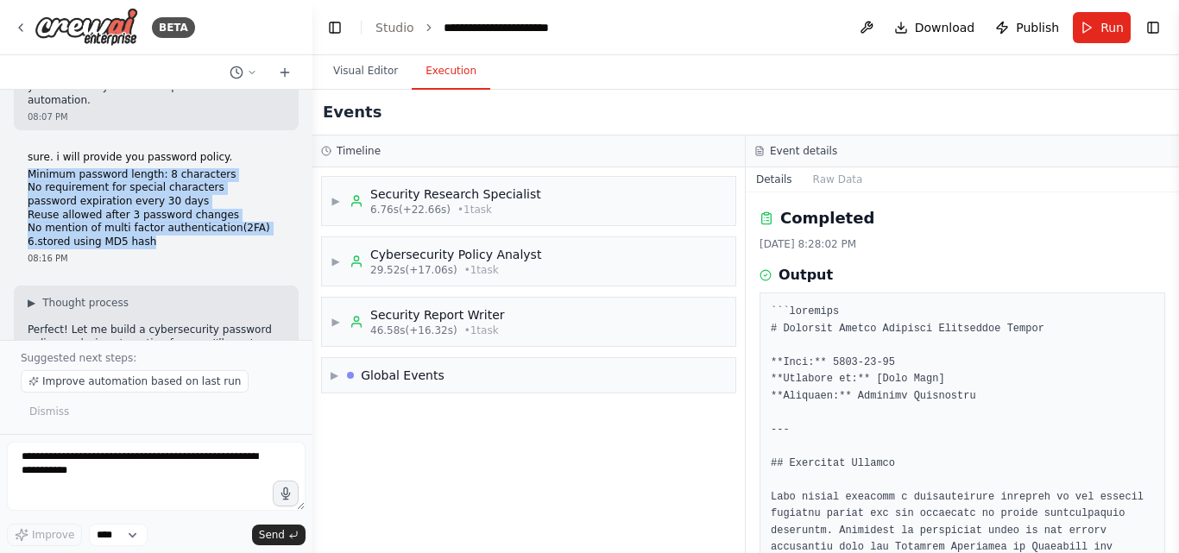
drag, startPoint x: 28, startPoint y: 137, endPoint x: 144, endPoint y: 201, distance: 132.1
click at [144, 201] on ol "Minimum password length: 8 characters No requirement for special characters pas…" at bounding box center [156, 208] width 257 height 81
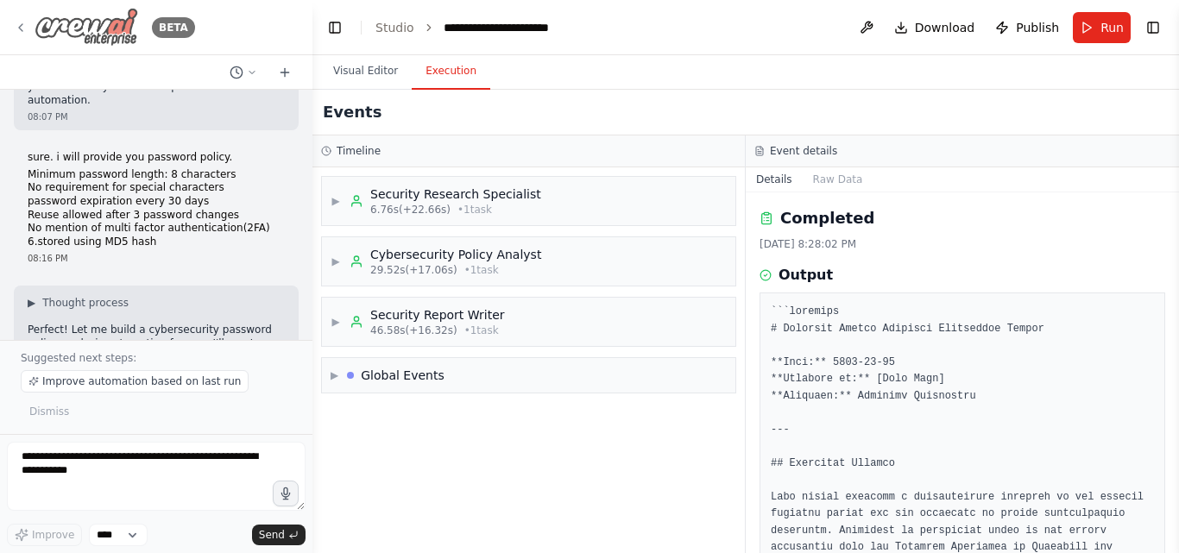
click at [21, 27] on icon at bounding box center [21, 28] width 14 height 14
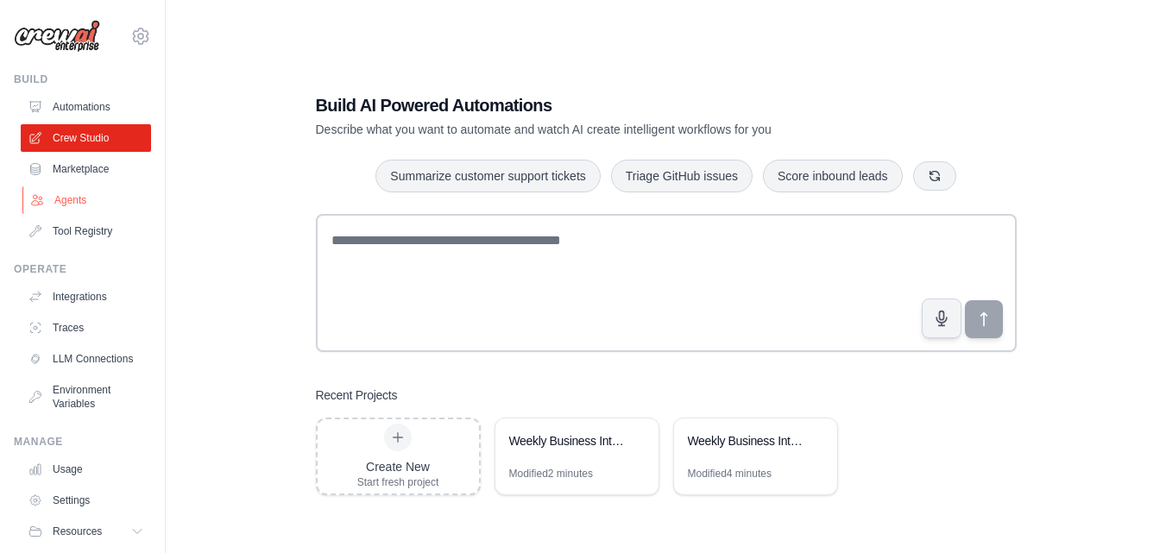
click at [73, 195] on link "Agents" at bounding box center [87, 200] width 130 height 28
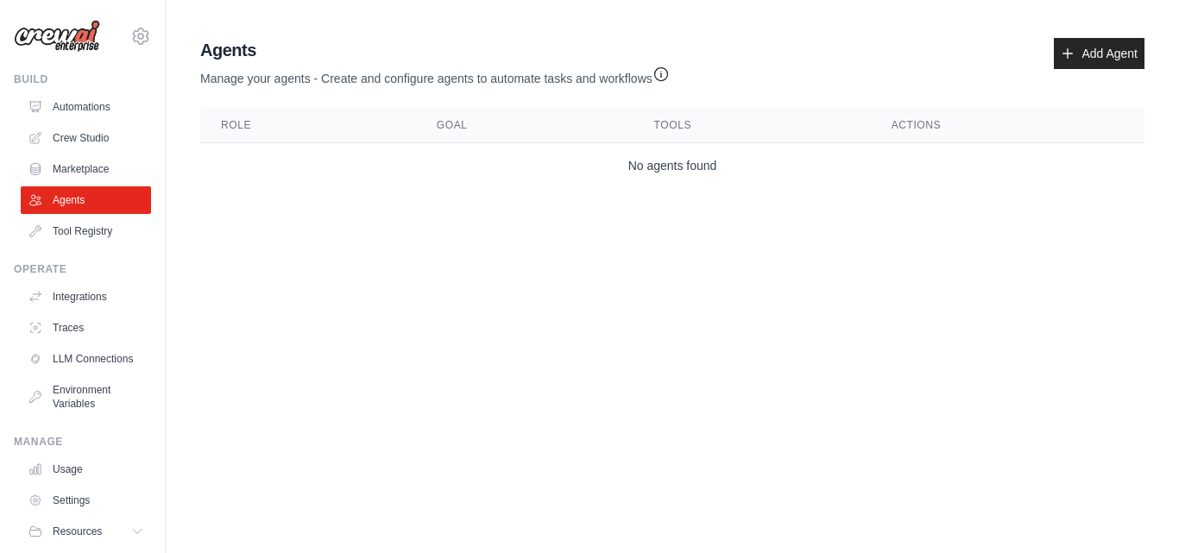
scroll to position [66, 0]
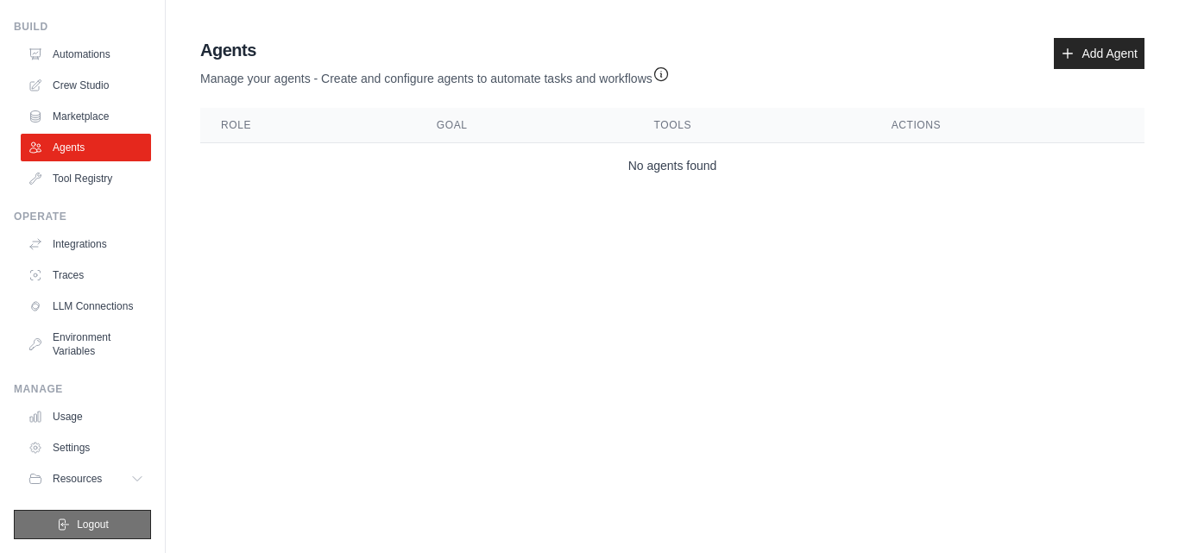
click at [53, 510] on button "Logout" at bounding box center [82, 524] width 137 height 29
